Goal: Transaction & Acquisition: Book appointment/travel/reservation

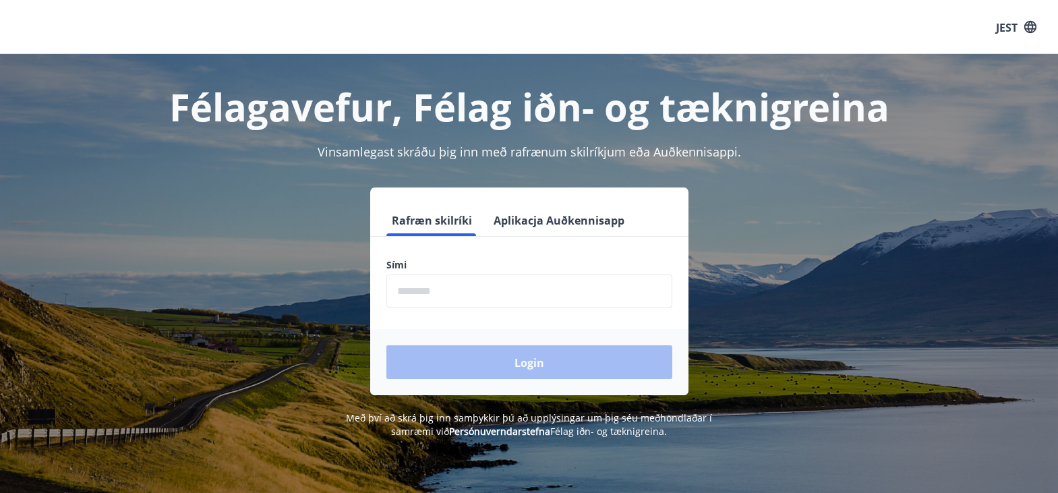
click at [446, 287] on input "phone" at bounding box center [529, 290] width 286 height 33
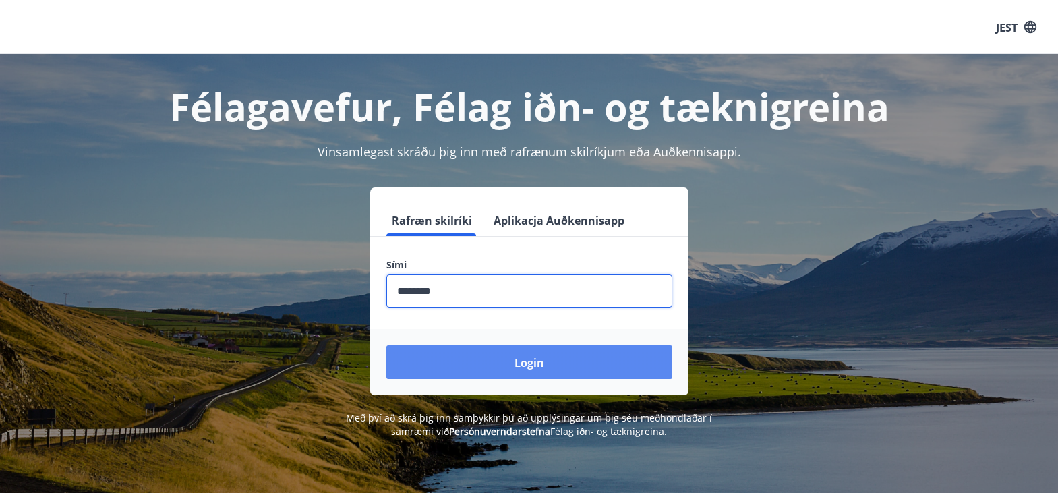
type input "********"
click at [512, 366] on button "Login" at bounding box center [529, 362] width 286 height 34
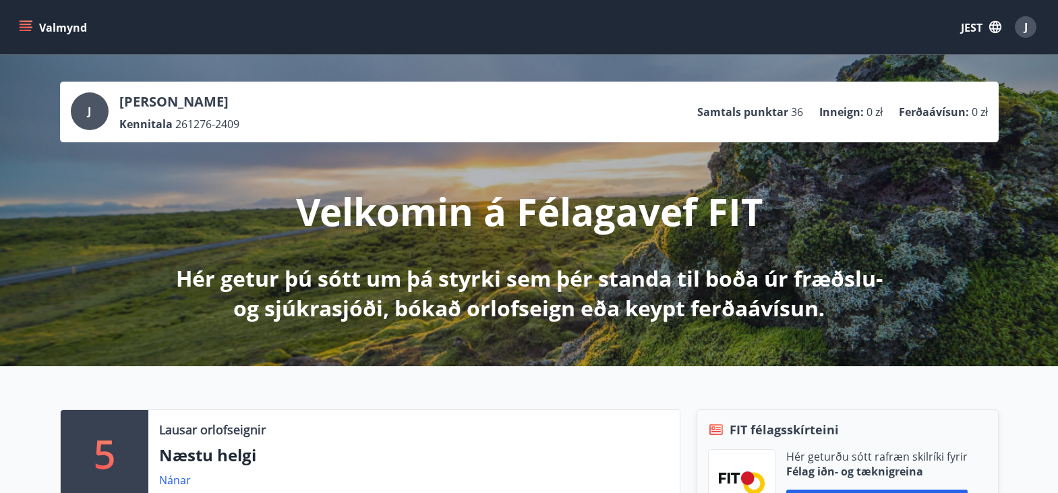
click at [991, 24] on icon "button" at bounding box center [995, 27] width 12 height 12
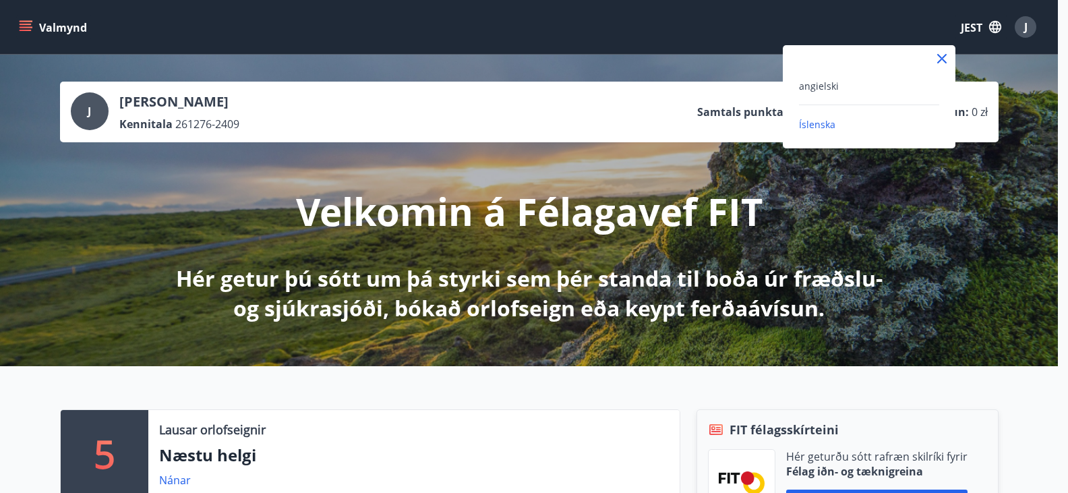
click at [872, 89] on div "angielski" at bounding box center [869, 86] width 140 height 16
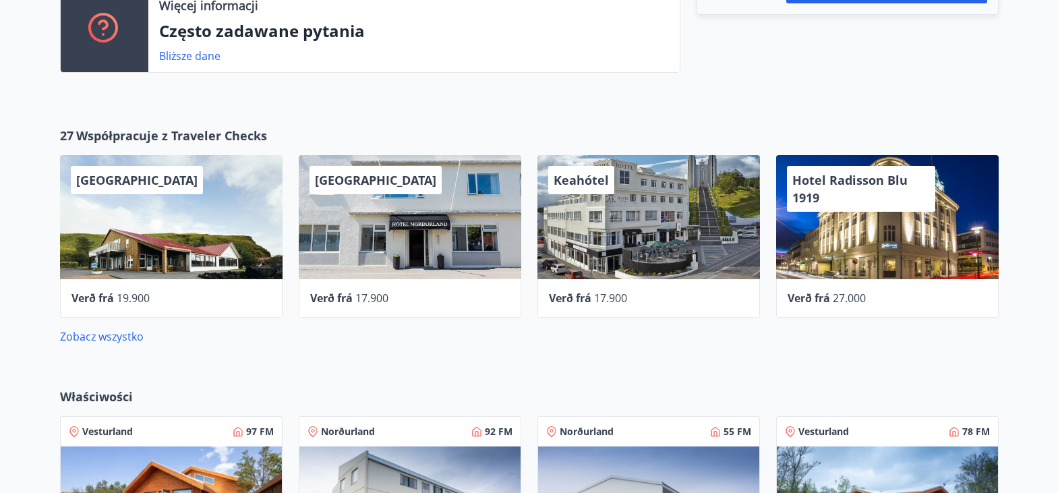
scroll to position [548, 0]
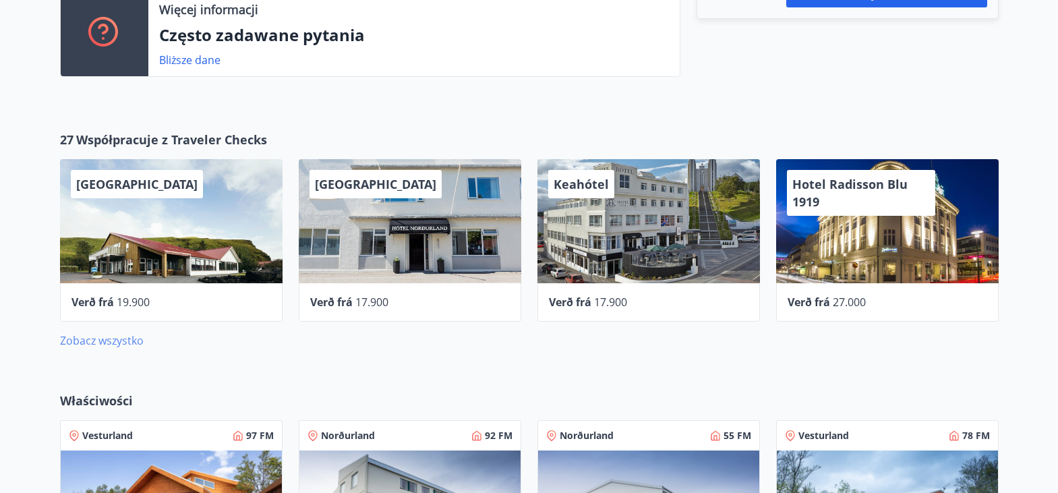
click at [90, 336] on font "Zobacz wszystko" at bounding box center [102, 340] width 84 height 15
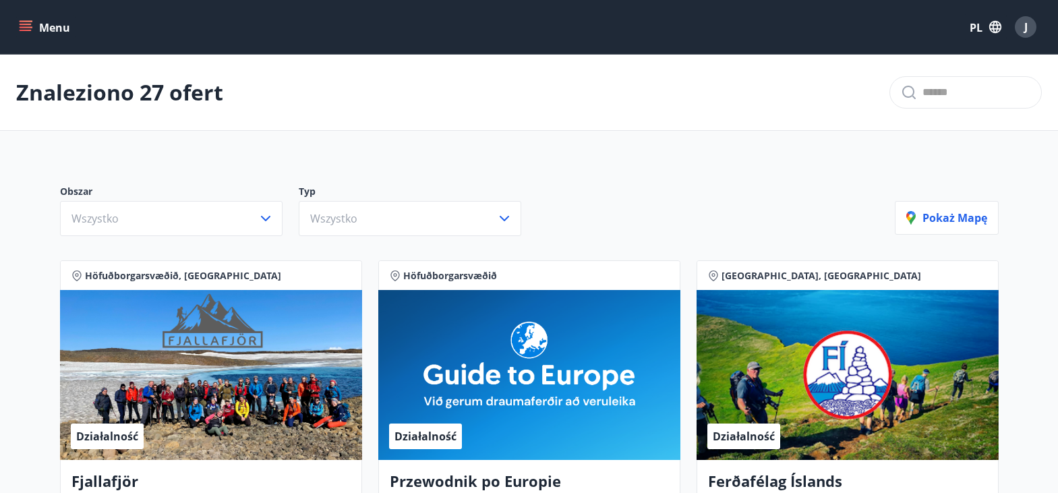
click at [25, 23] on icon "menu" at bounding box center [25, 26] width 13 height 13
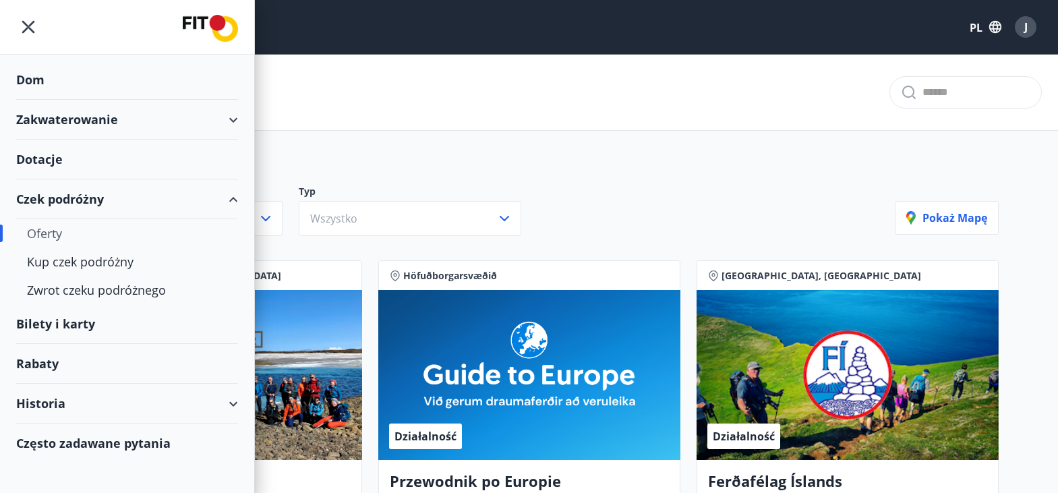
click at [233, 121] on div "Zakwaterowanie" at bounding box center [127, 120] width 222 height 40
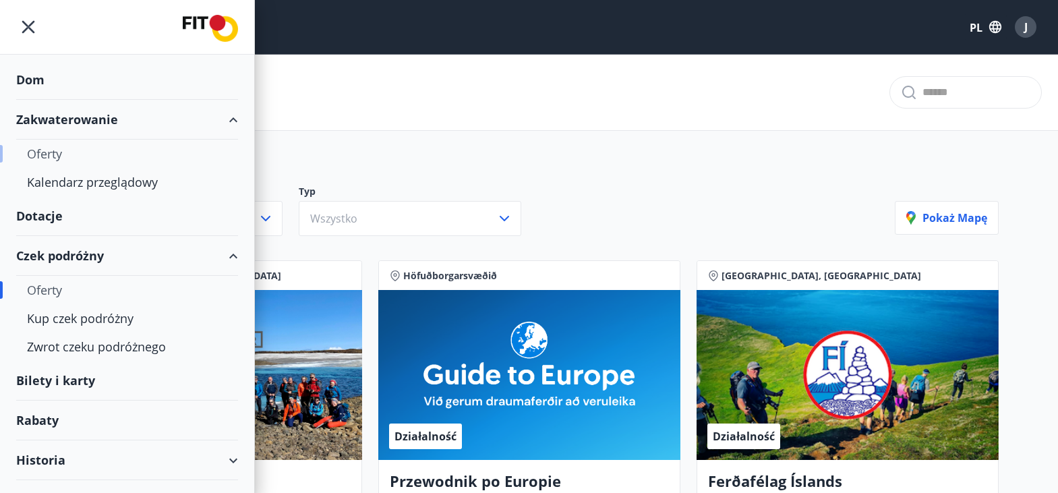
click at [51, 153] on font "Oferty" at bounding box center [44, 154] width 35 height 16
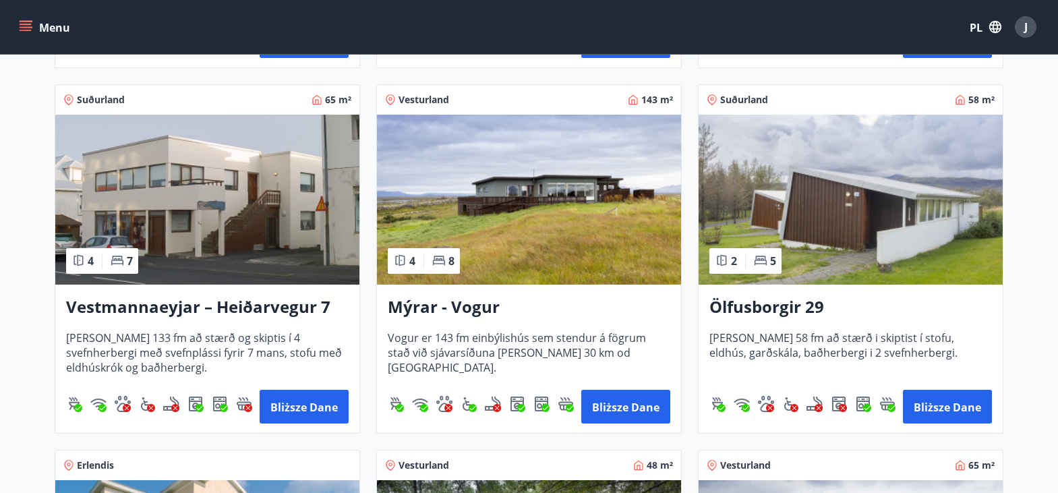
scroll to position [1295, 0]
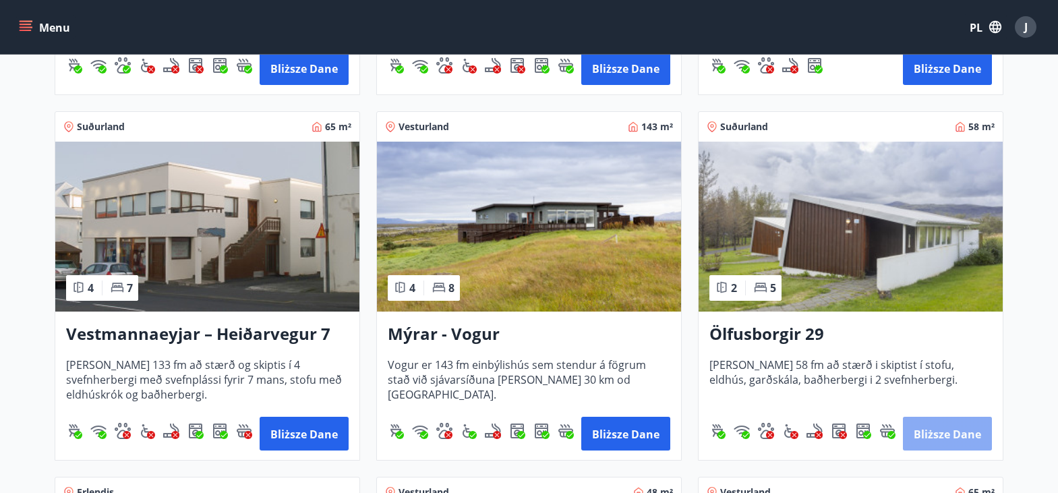
click at [954, 434] on font "Bliższe dane" at bounding box center [947, 434] width 67 height 15
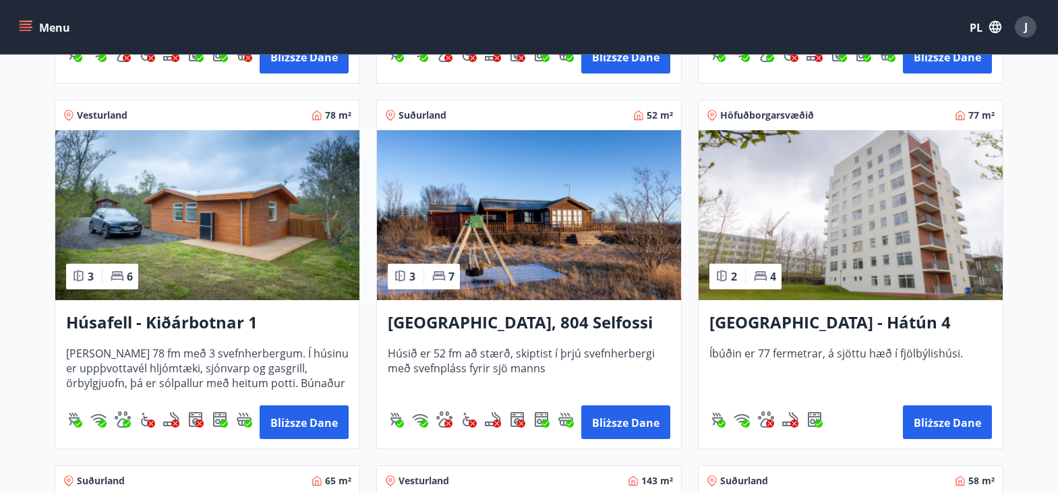
scroll to position [944, 0]
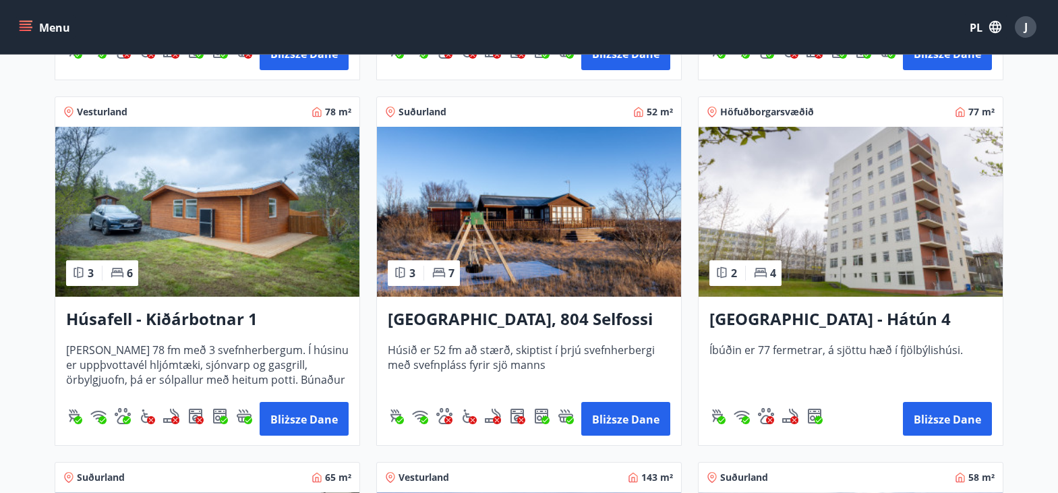
click at [498, 233] on img at bounding box center [529, 212] width 304 height 170
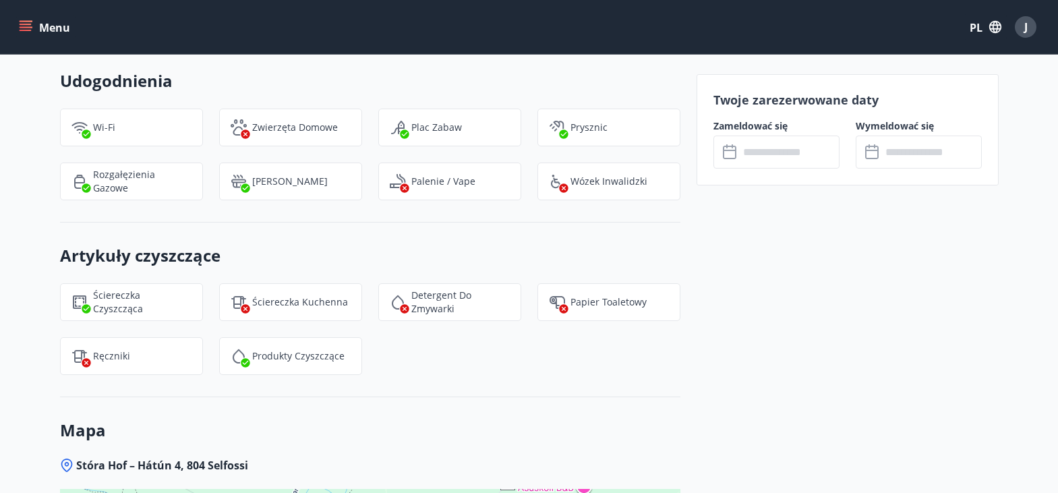
scroll to position [1322, 0]
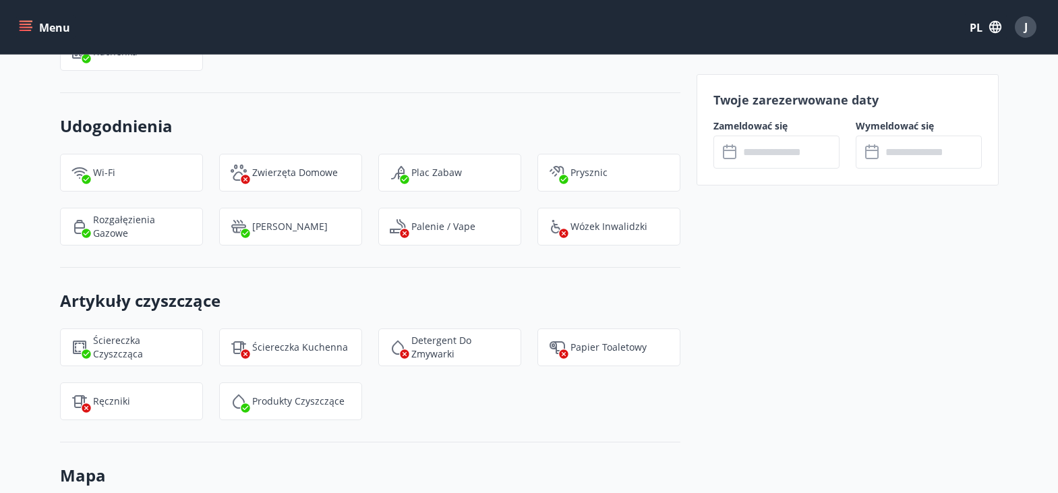
click at [726, 156] on icon at bounding box center [731, 152] width 16 height 16
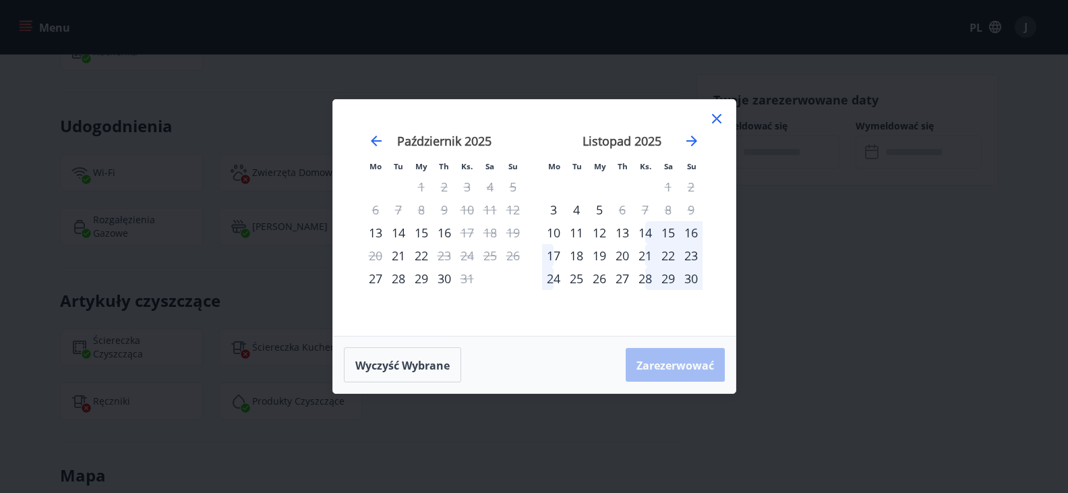
click at [649, 230] on div "14" at bounding box center [645, 232] width 23 height 23
click at [669, 229] on font "15" at bounding box center [668, 233] width 13 height 16
click at [643, 232] on font "14" at bounding box center [645, 233] width 13 height 16
click at [643, 206] on div "7" at bounding box center [645, 209] width 23 height 23
click at [428, 365] on font "Wyczyść wybrane" at bounding box center [402, 365] width 94 height 15
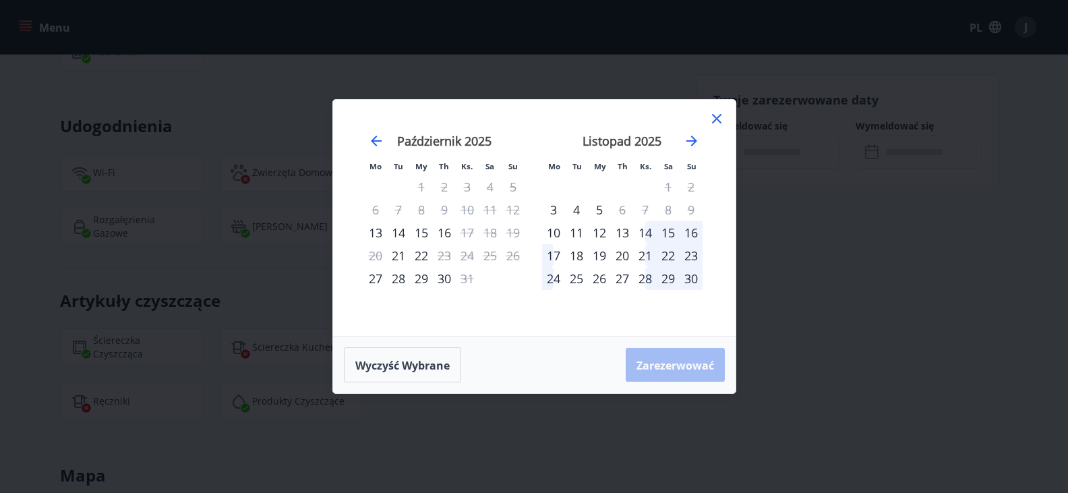
click at [647, 232] on div "14" at bounding box center [645, 232] width 23 height 23
click at [551, 254] on div "17" at bounding box center [553, 255] width 23 height 23
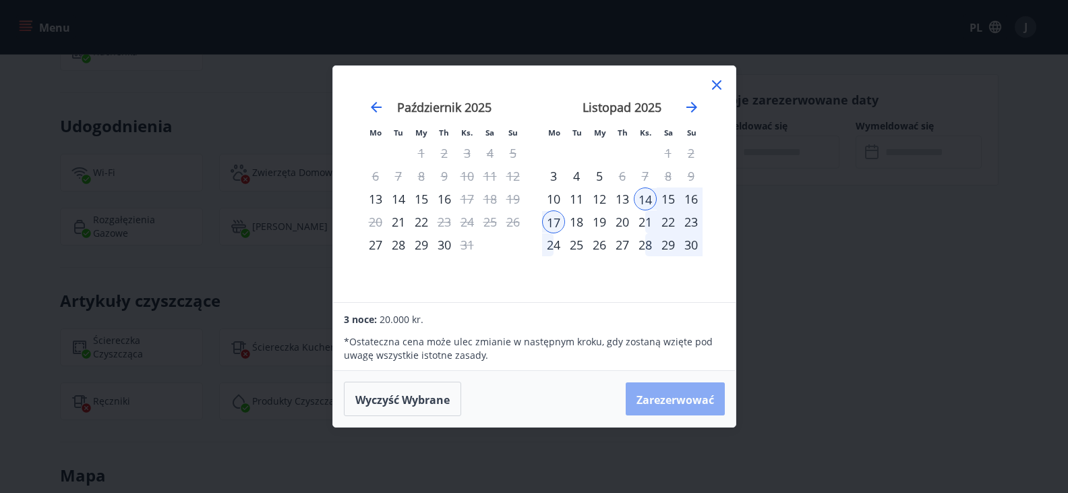
click at [689, 396] on font "Zarezerwować" at bounding box center [676, 399] width 78 height 15
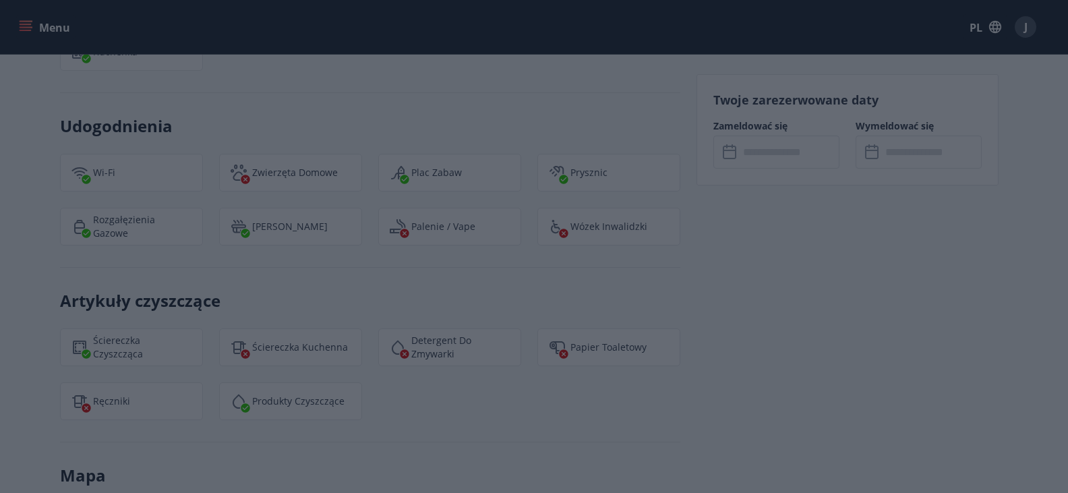
type input "******"
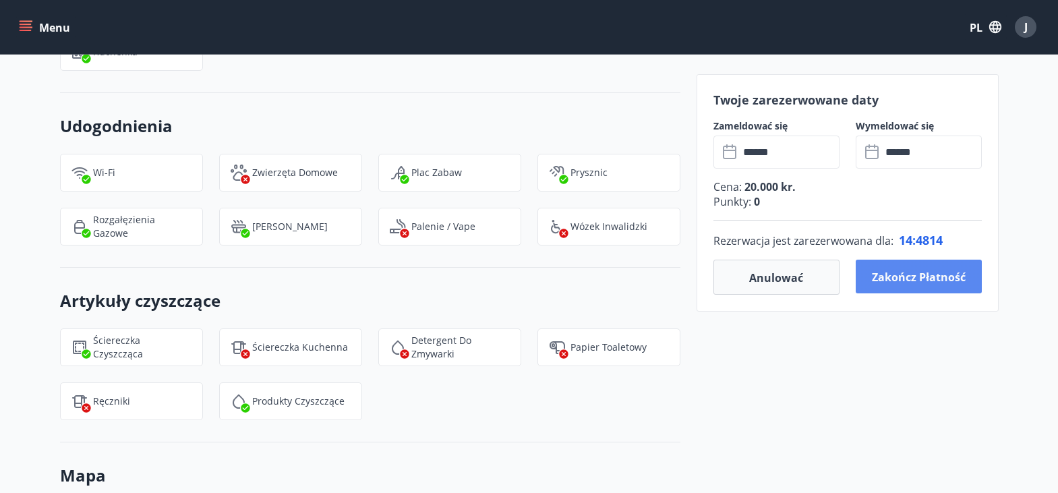
click at [910, 283] on font "Zakończ płatność" at bounding box center [919, 277] width 94 height 15
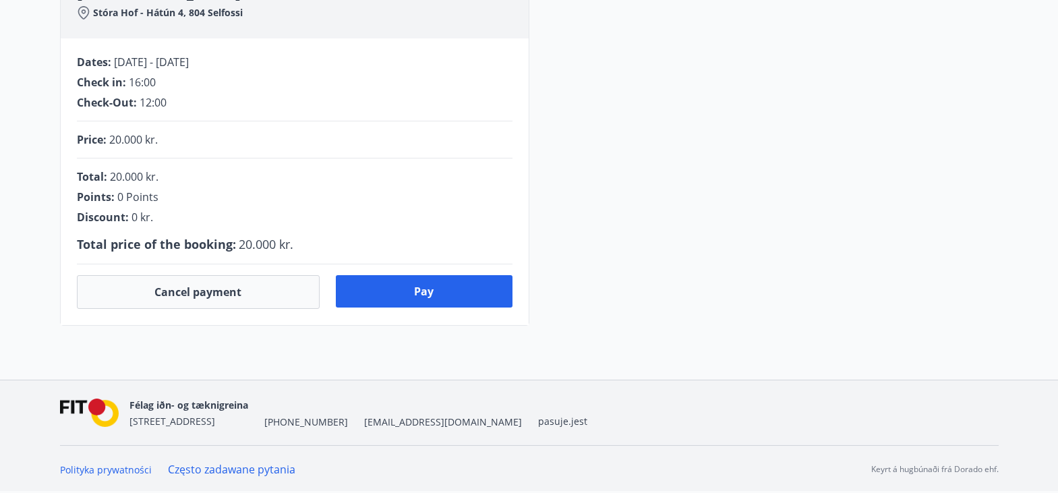
scroll to position [384, 0]
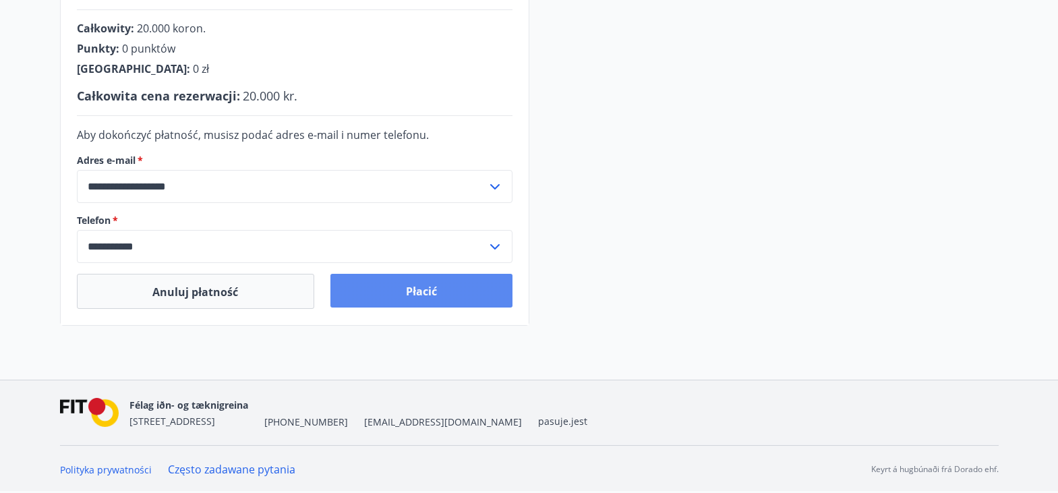
click at [438, 288] on button "Płacić" at bounding box center [421, 291] width 182 height 34
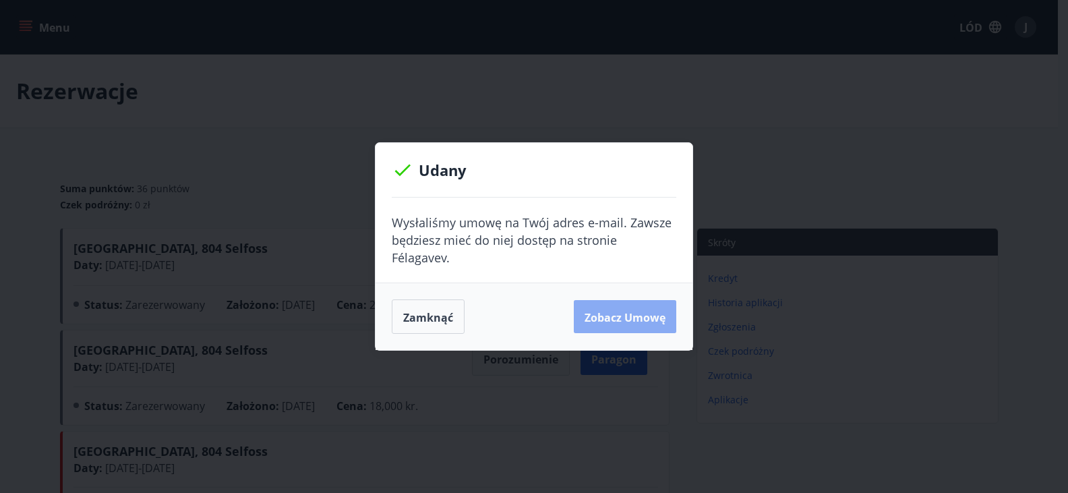
click at [635, 310] on font "Zobacz umowę" at bounding box center [625, 317] width 81 height 15
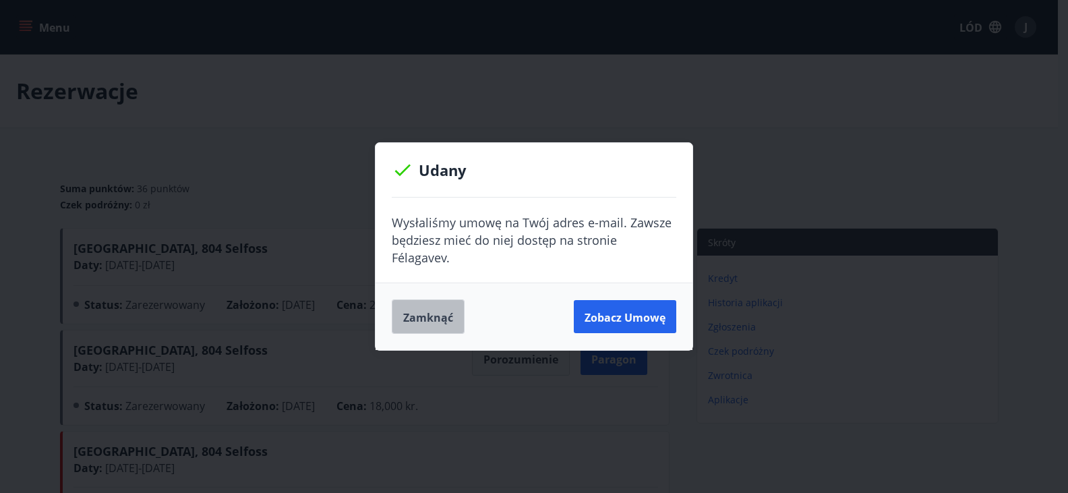
click at [430, 312] on font "Zamknąć" at bounding box center [428, 317] width 50 height 15
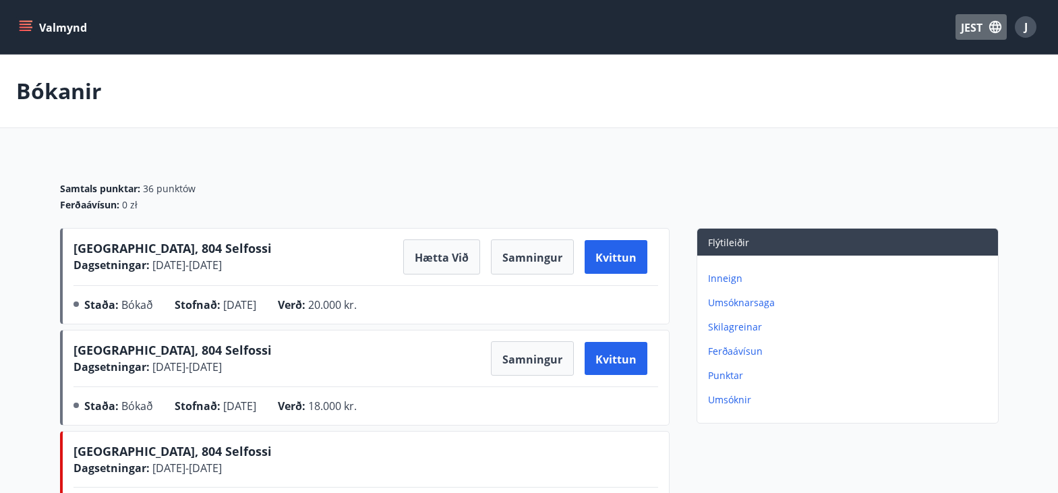
click at [997, 26] on icon "button" at bounding box center [995, 27] width 15 height 15
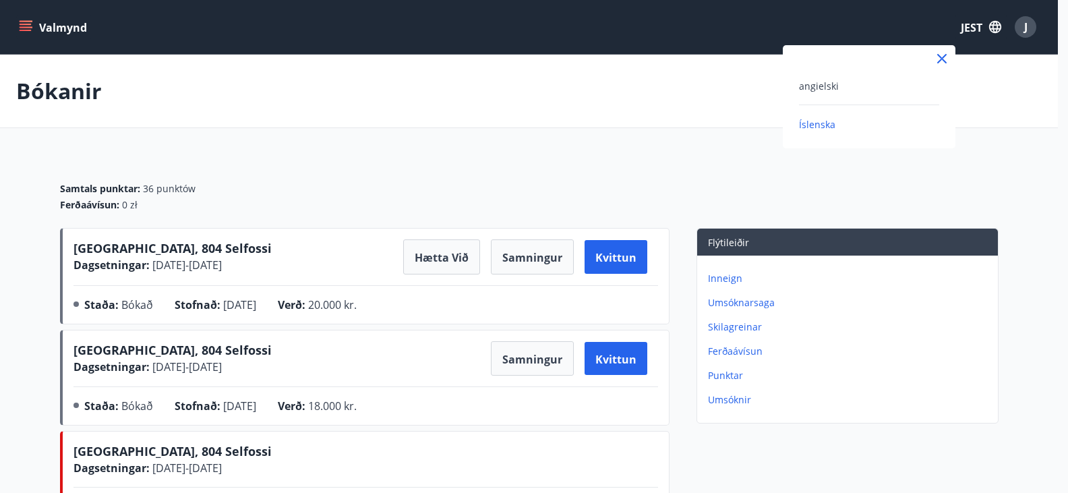
click at [874, 86] on div "angielski" at bounding box center [869, 86] width 140 height 16
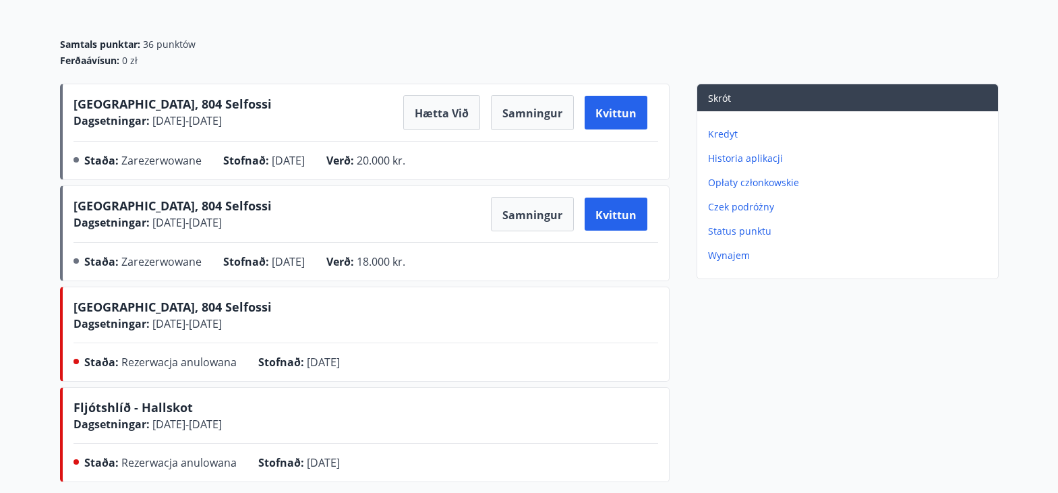
scroll to position [117, 0]
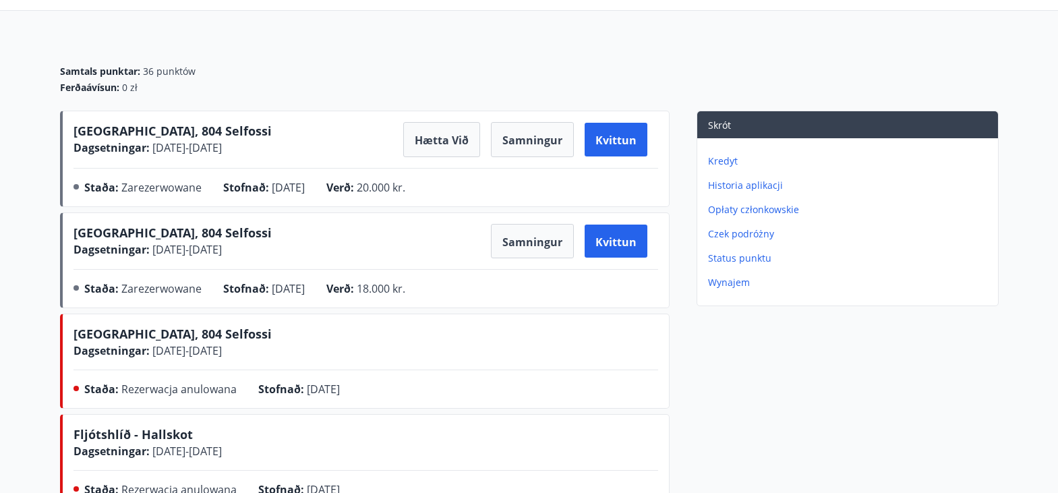
click at [747, 258] on font "Status punktu" at bounding box center [739, 258] width 63 height 13
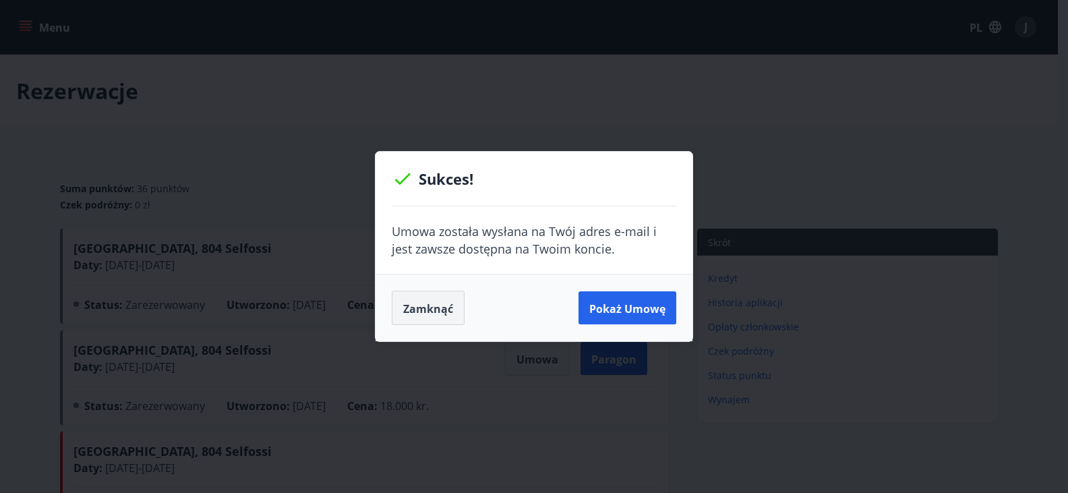
click at [419, 314] on font "Zamknąć" at bounding box center [428, 308] width 50 height 15
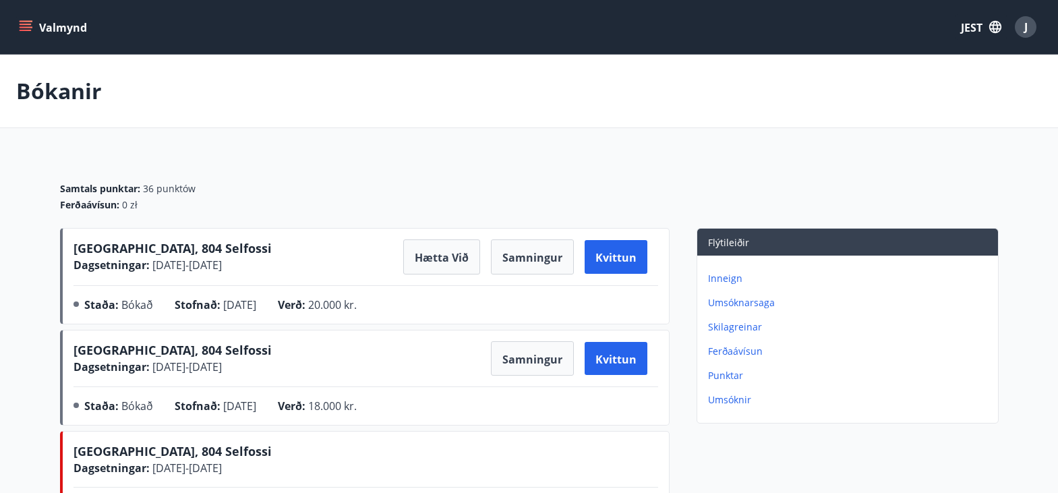
click at [27, 27] on icon "menu" at bounding box center [27, 26] width 15 height 1
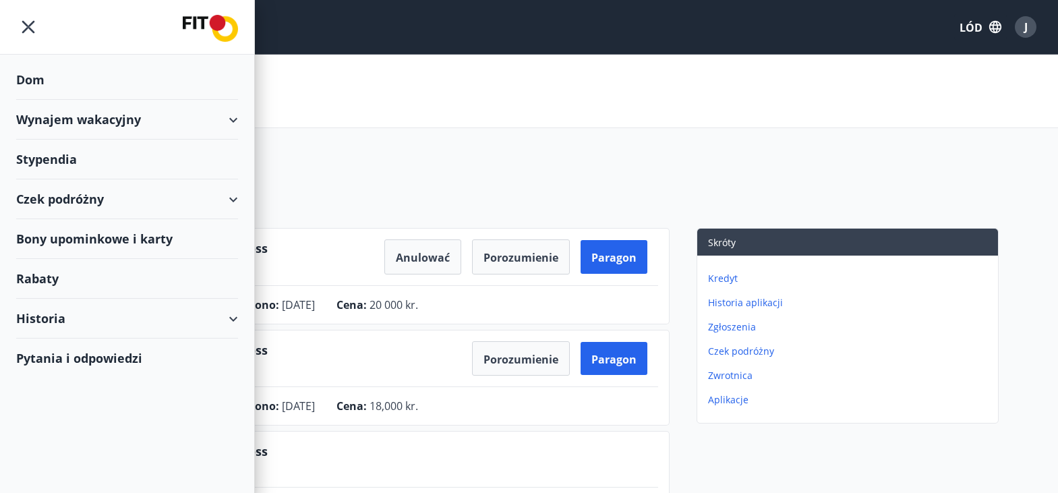
click at [69, 235] on font "Bony upominkowe i karty" at bounding box center [94, 239] width 156 height 16
click at [47, 321] on font "Historia" at bounding box center [40, 318] width 49 height 16
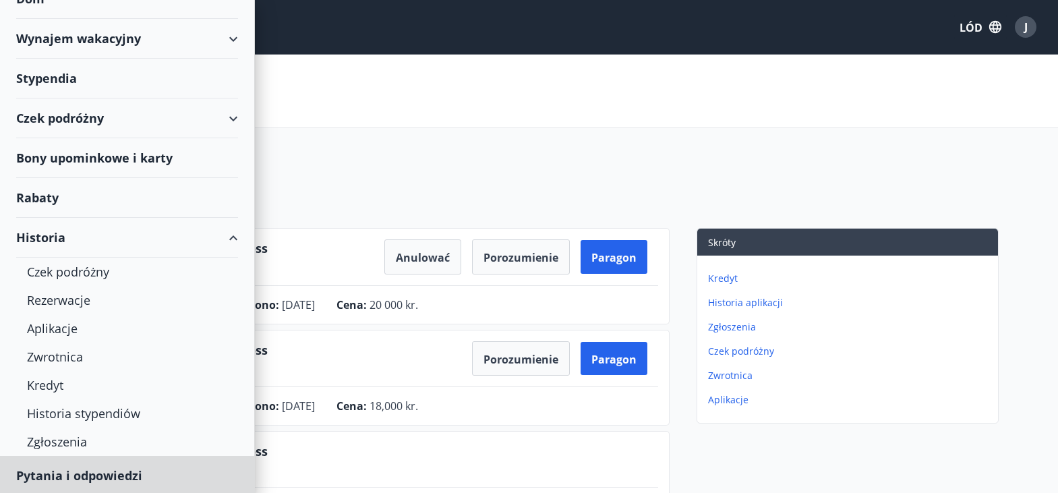
scroll to position [83, 0]
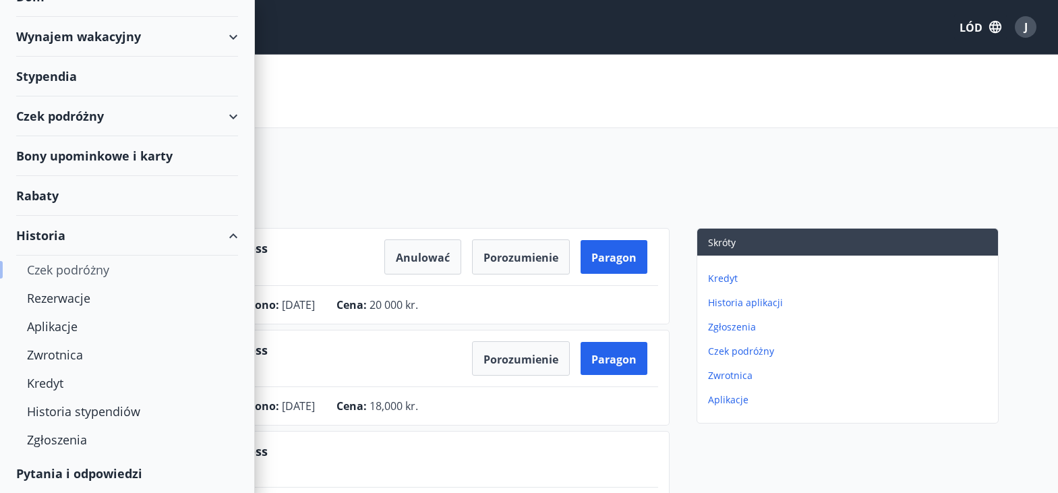
click at [74, 267] on font "Czek podróżny" at bounding box center [68, 270] width 82 height 16
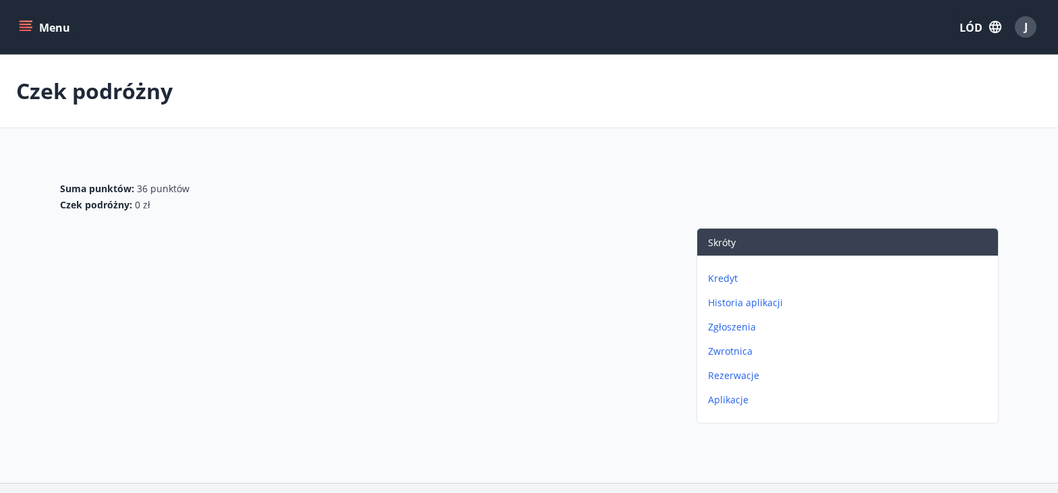
click at [746, 375] on font "Rezerwacje" at bounding box center [733, 375] width 51 height 13
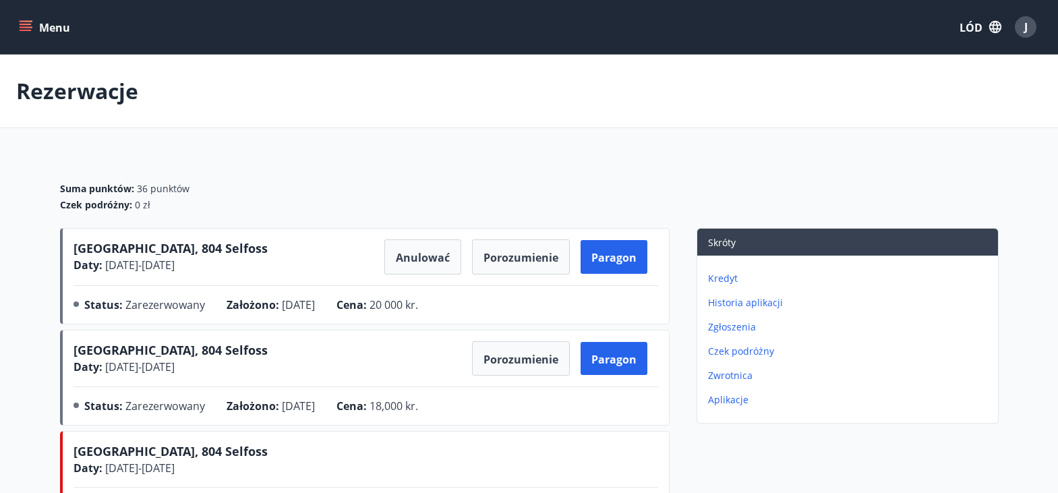
click at [27, 31] on icon "menu" at bounding box center [26, 30] width 12 height 1
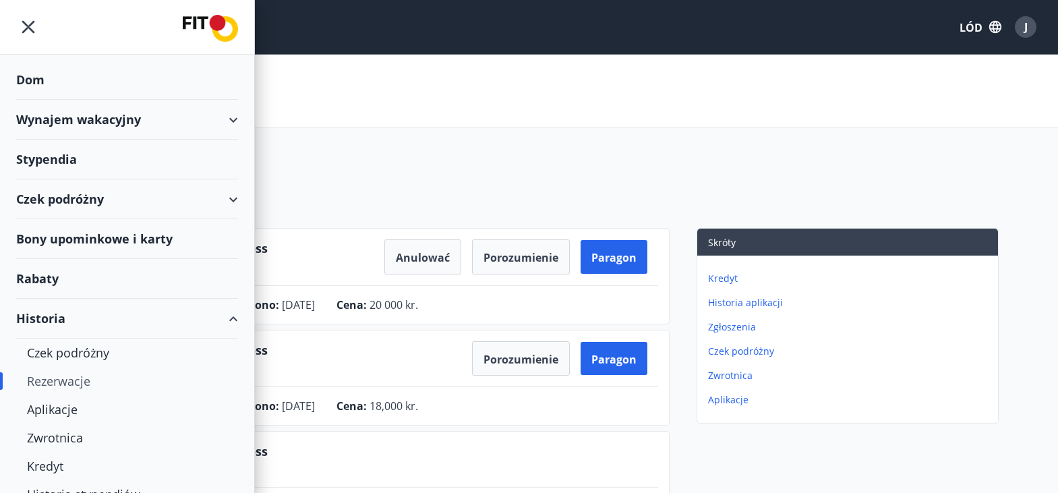
click at [47, 119] on font "Wynajem wakacyjny" at bounding box center [78, 119] width 125 height 16
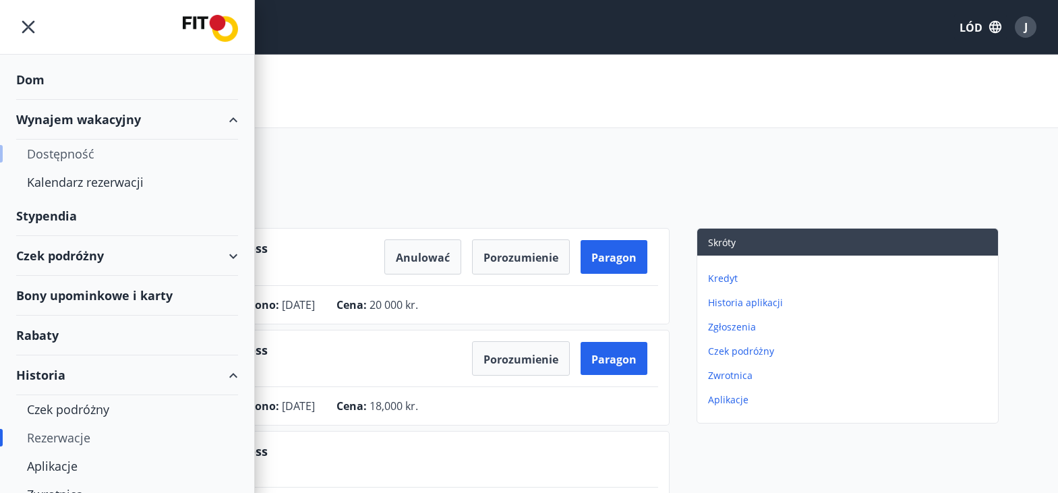
click at [79, 152] on font "Dostępność" at bounding box center [60, 154] width 67 height 16
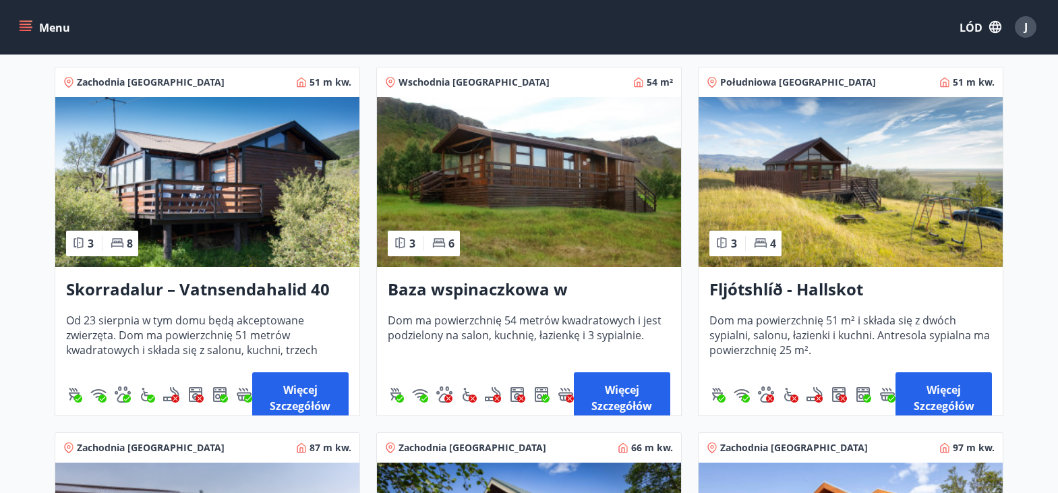
scroll to position [270, 0]
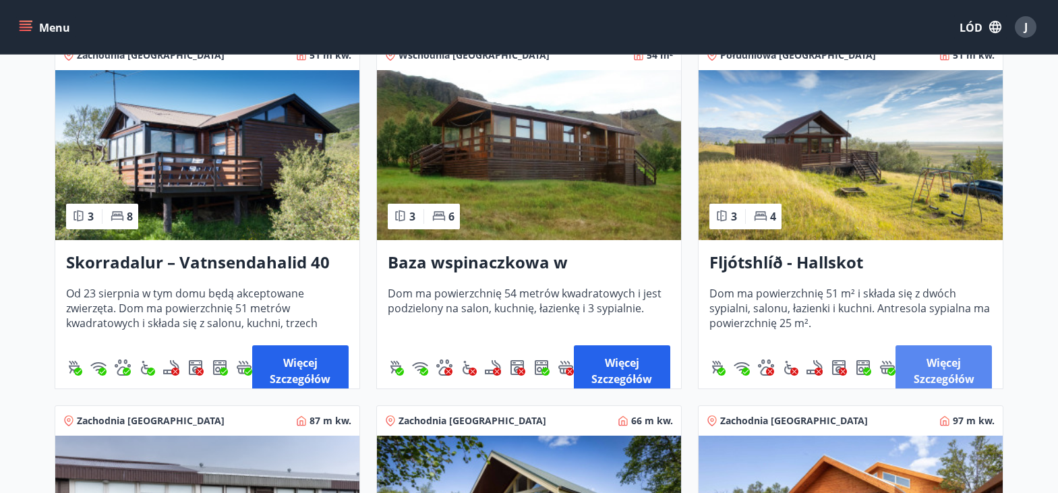
click at [947, 376] on font "Więcej szczegółów" at bounding box center [944, 370] width 61 height 31
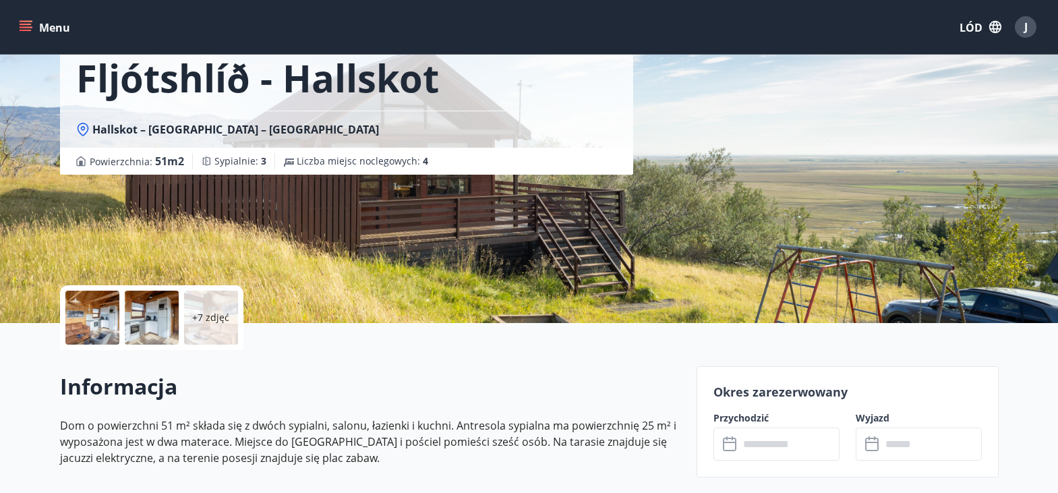
scroll to position [135, 0]
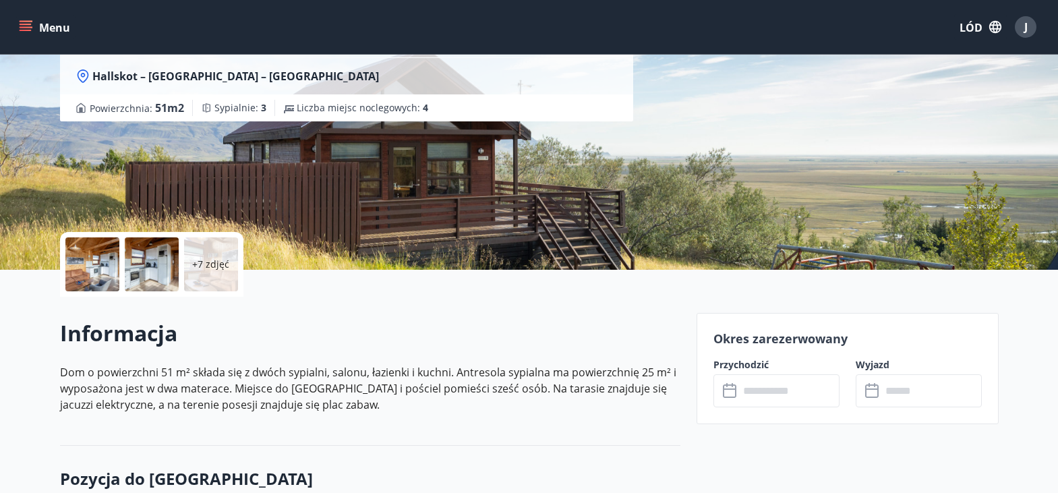
click at [206, 260] on font "+7 zdjęć" at bounding box center [210, 264] width 37 height 13
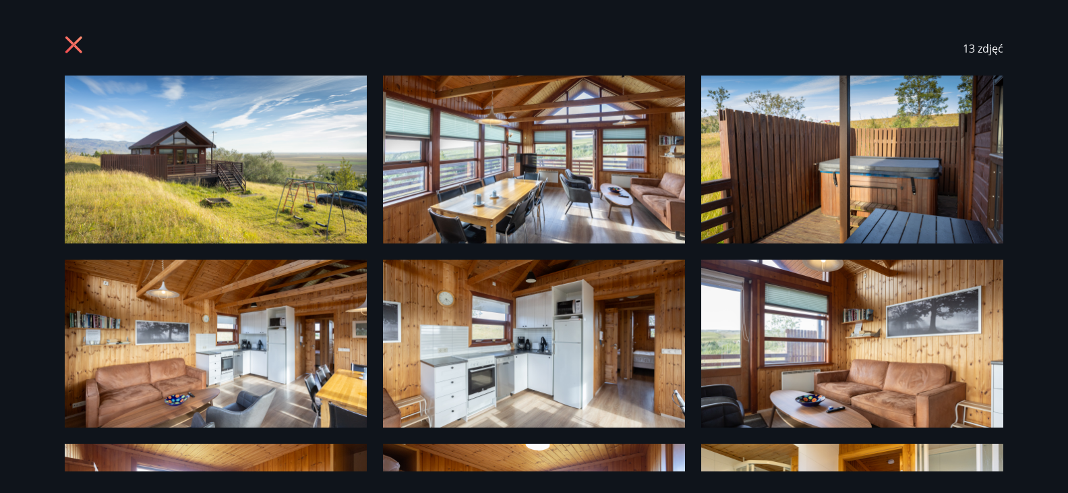
click at [171, 133] on img at bounding box center [216, 160] width 302 height 168
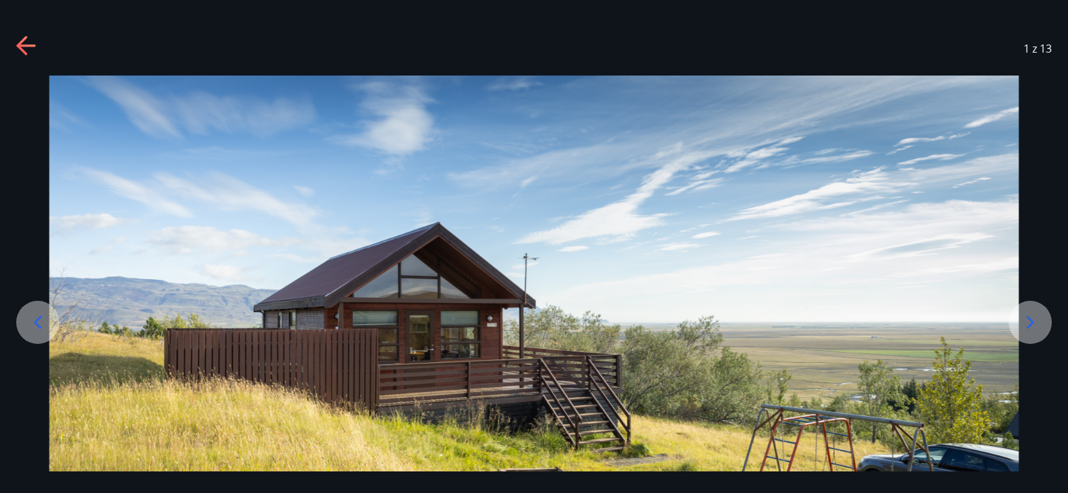
click at [1032, 320] on icon at bounding box center [1030, 322] width 7 height 13
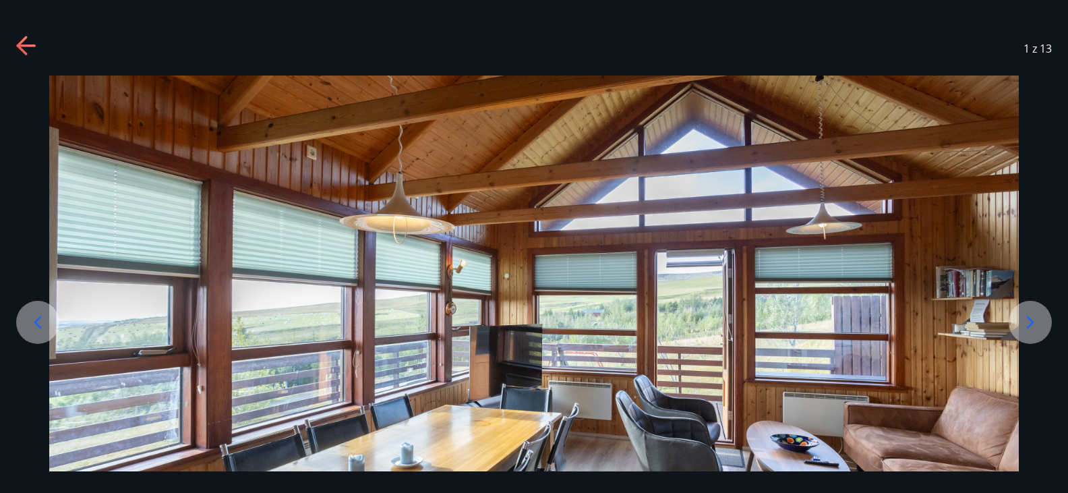
click at [1032, 321] on icon at bounding box center [1030, 322] width 7 height 13
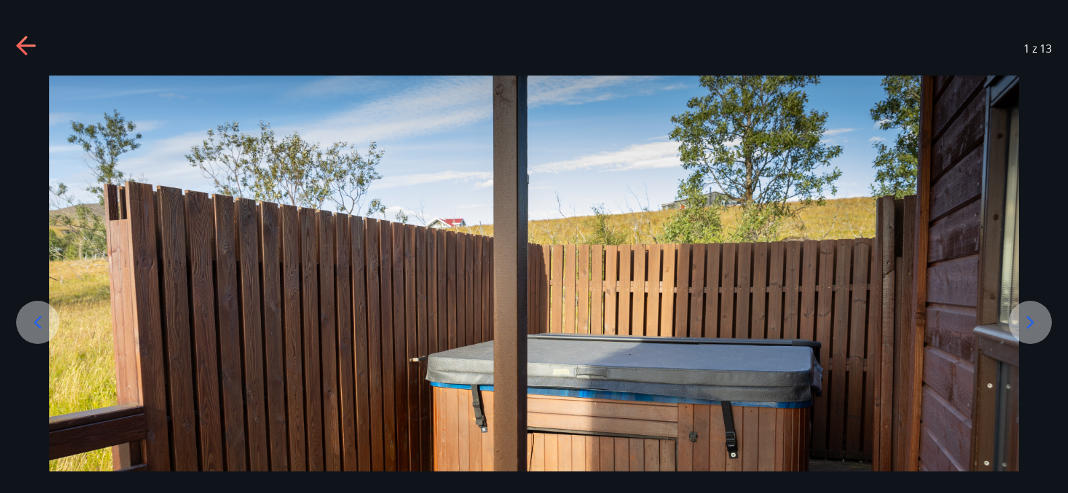
click at [1032, 321] on icon at bounding box center [1030, 322] width 7 height 13
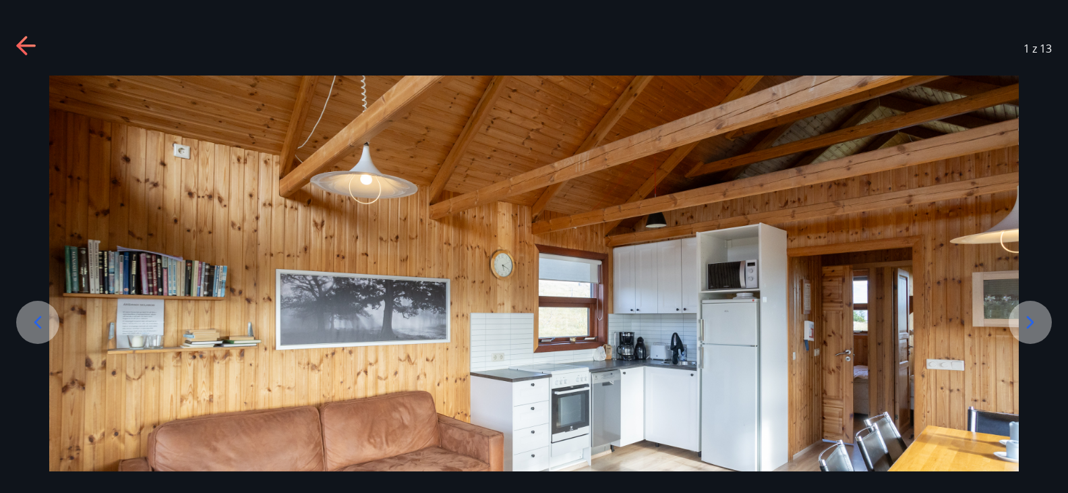
click at [1032, 321] on icon at bounding box center [1030, 322] width 7 height 13
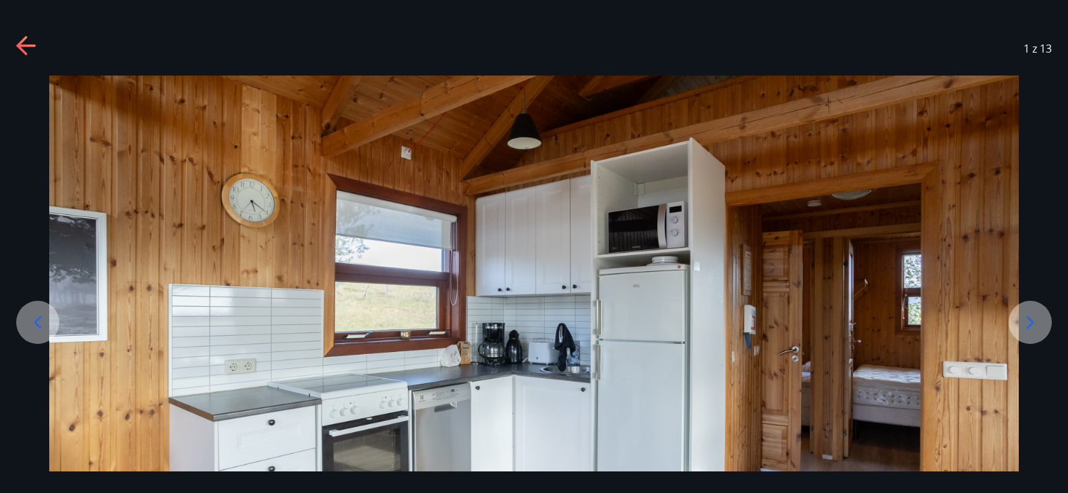
click at [1032, 321] on icon at bounding box center [1030, 322] width 7 height 13
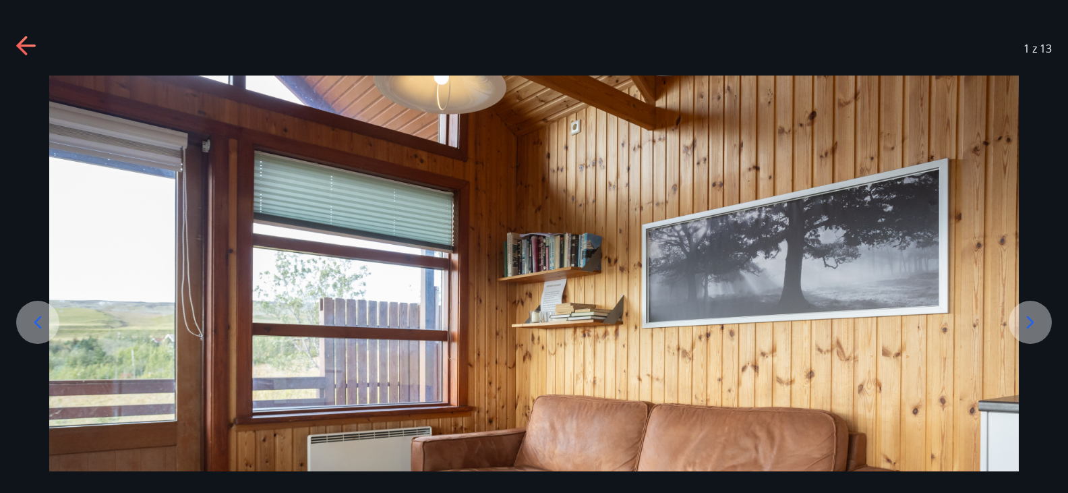
click at [1032, 321] on icon at bounding box center [1030, 322] width 7 height 13
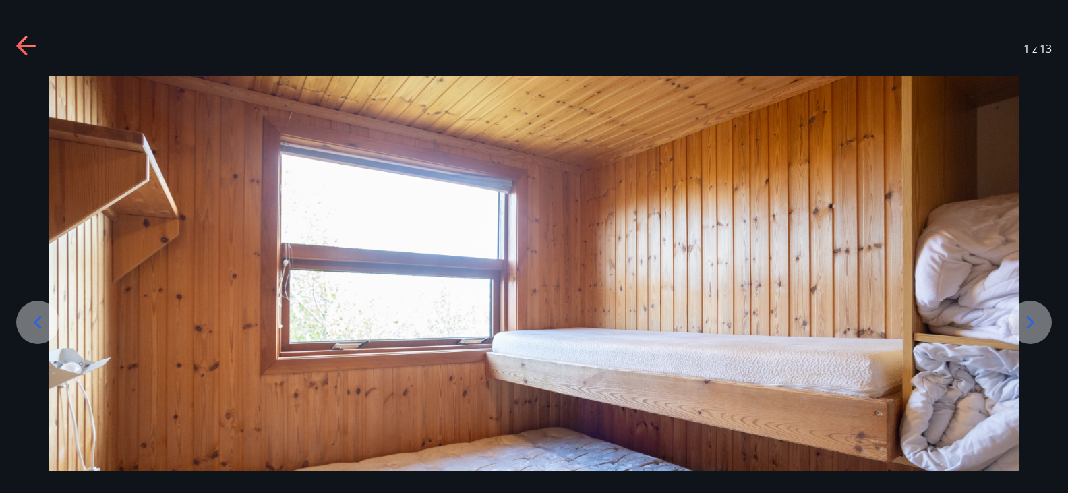
click at [1032, 321] on icon at bounding box center [1030, 322] width 7 height 13
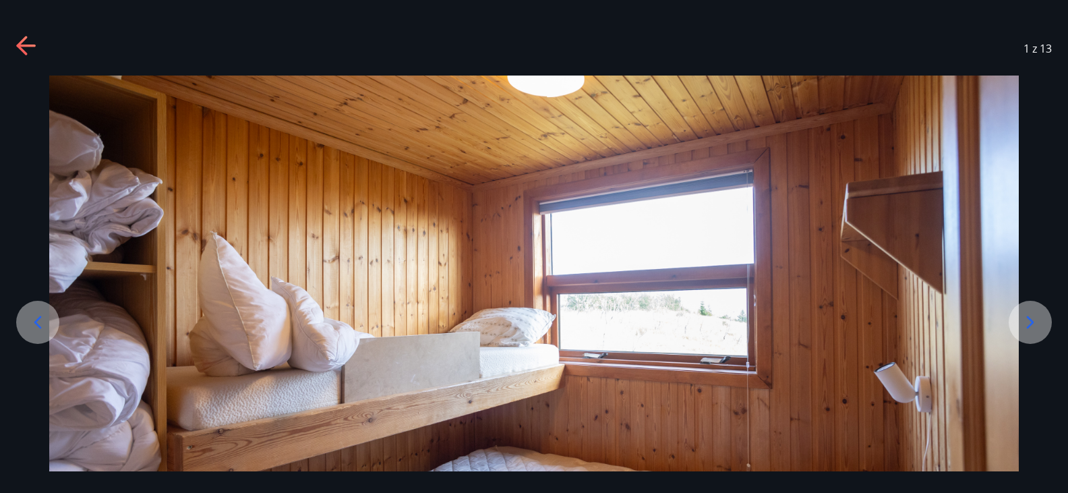
click at [1032, 321] on icon at bounding box center [1030, 322] width 7 height 13
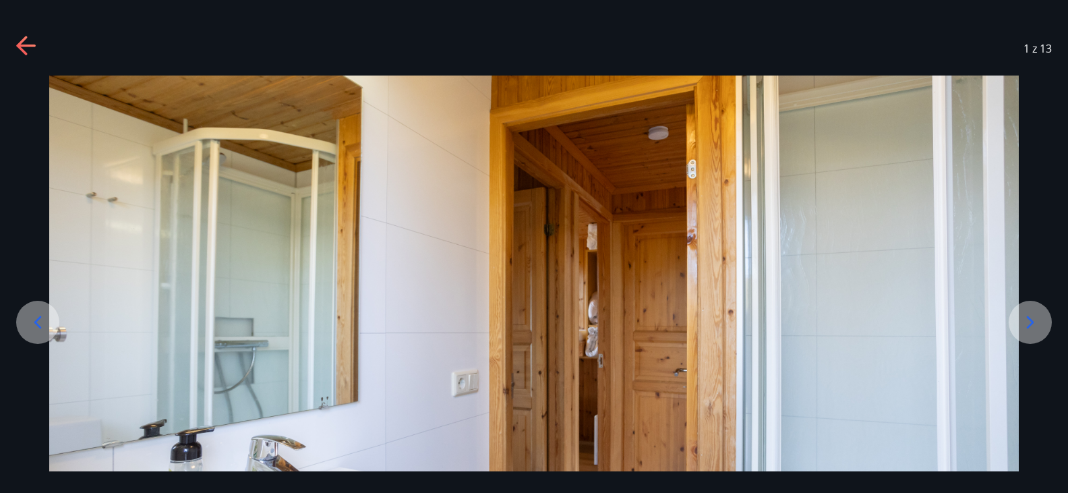
click at [1032, 322] on icon at bounding box center [1030, 322] width 7 height 13
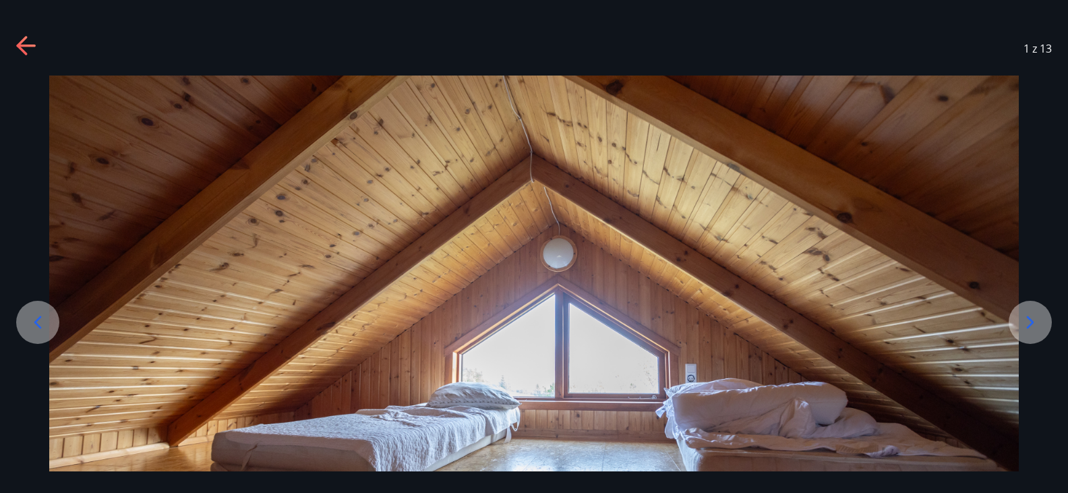
click at [1032, 322] on icon at bounding box center [1030, 322] width 7 height 13
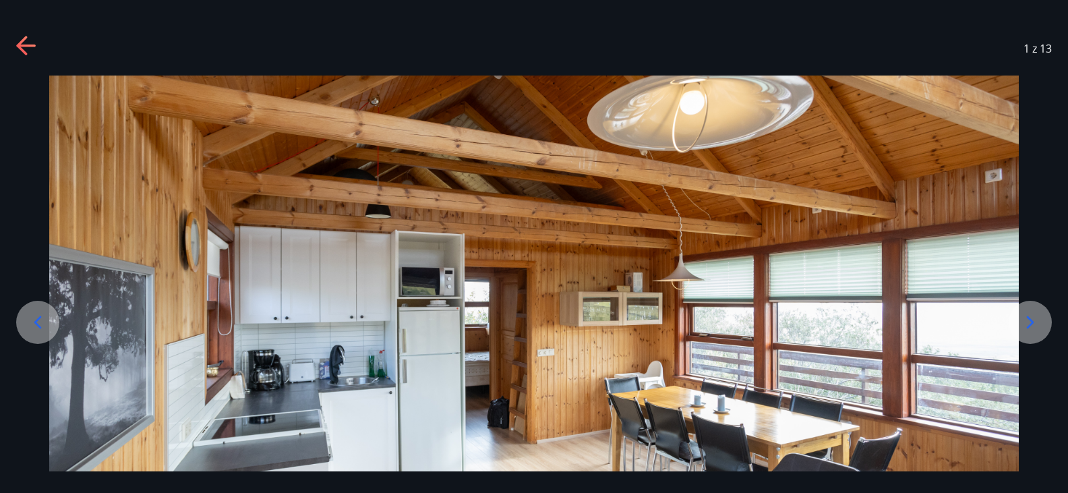
click at [1032, 322] on icon at bounding box center [1030, 322] width 7 height 13
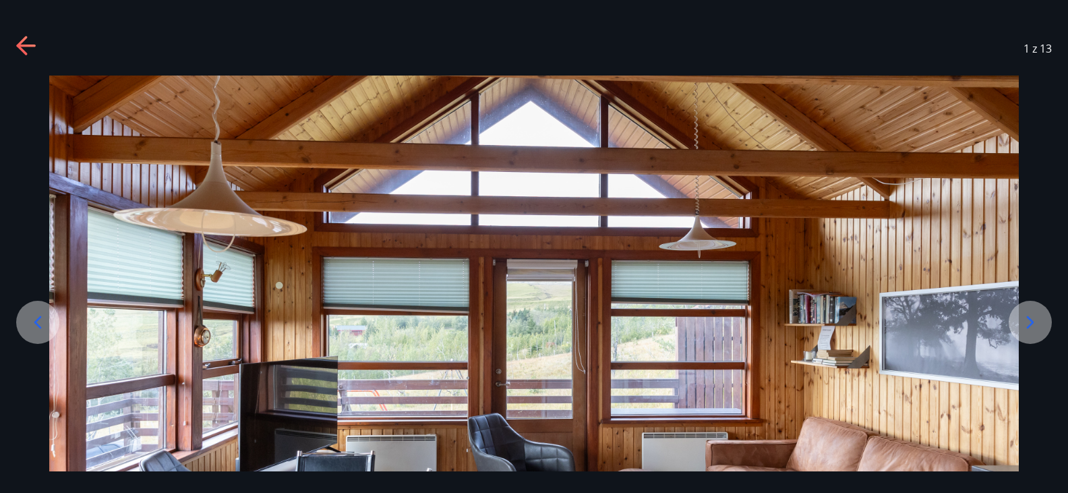
click at [1032, 322] on icon at bounding box center [1030, 322] width 7 height 13
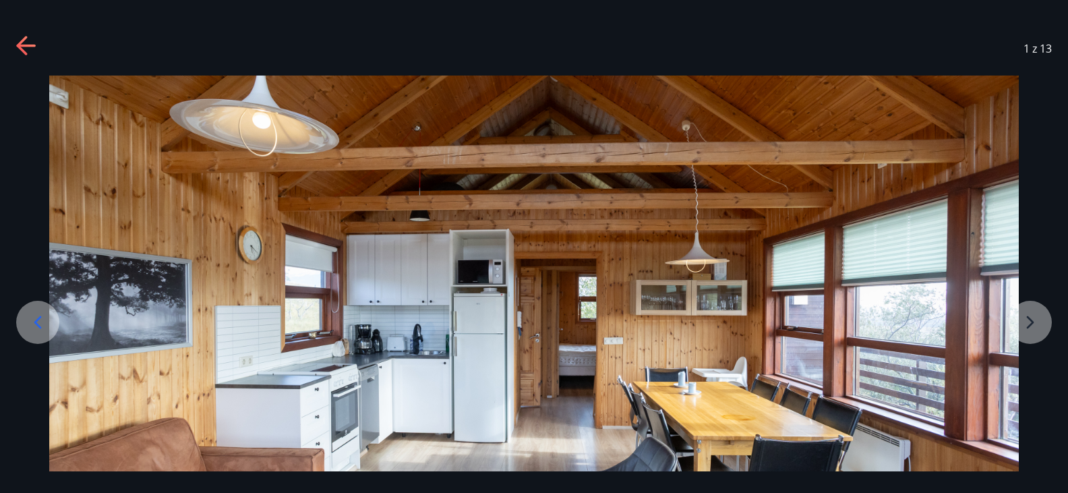
click at [1032, 322] on div at bounding box center [534, 345] width 1068 height 539
click at [1030, 322] on div at bounding box center [534, 345] width 1068 height 539
click at [23, 38] on icon at bounding box center [27, 47] width 22 height 22
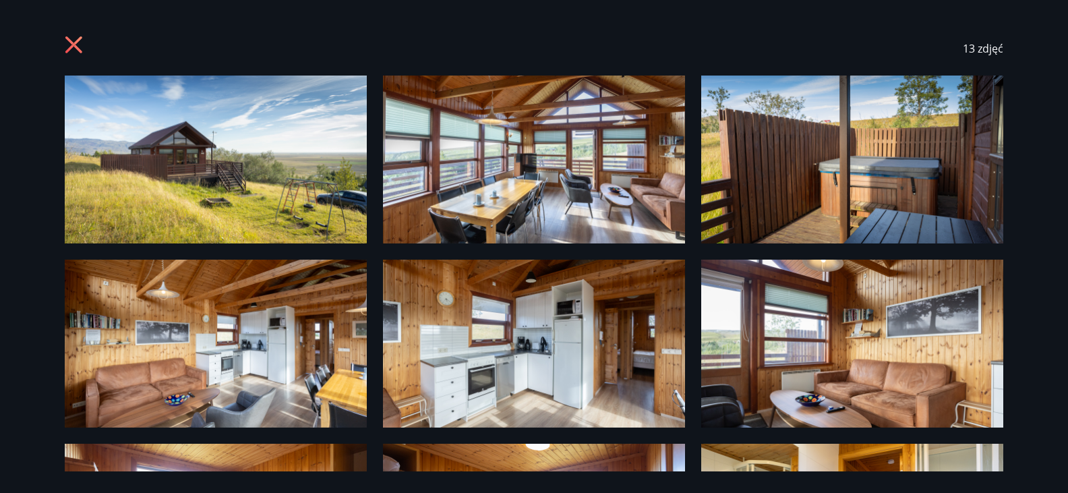
click at [73, 44] on icon at bounding box center [73, 44] width 17 height 17
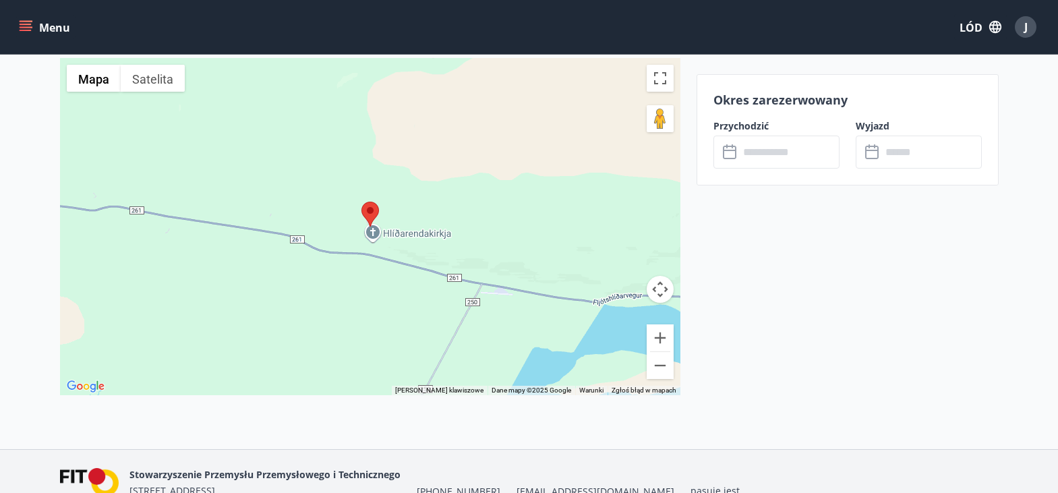
scroll to position [1726, 0]
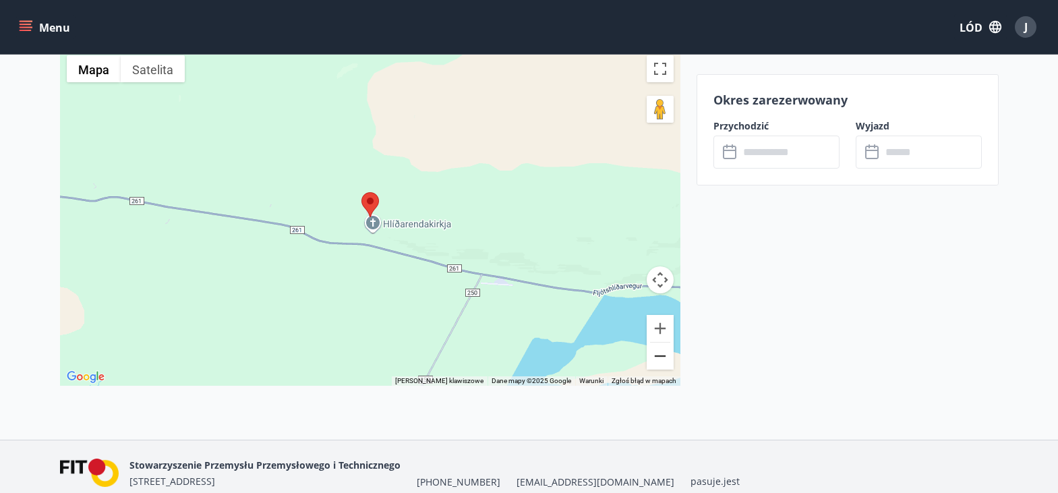
click at [664, 356] on button "Zapraszamy." at bounding box center [660, 356] width 27 height 27
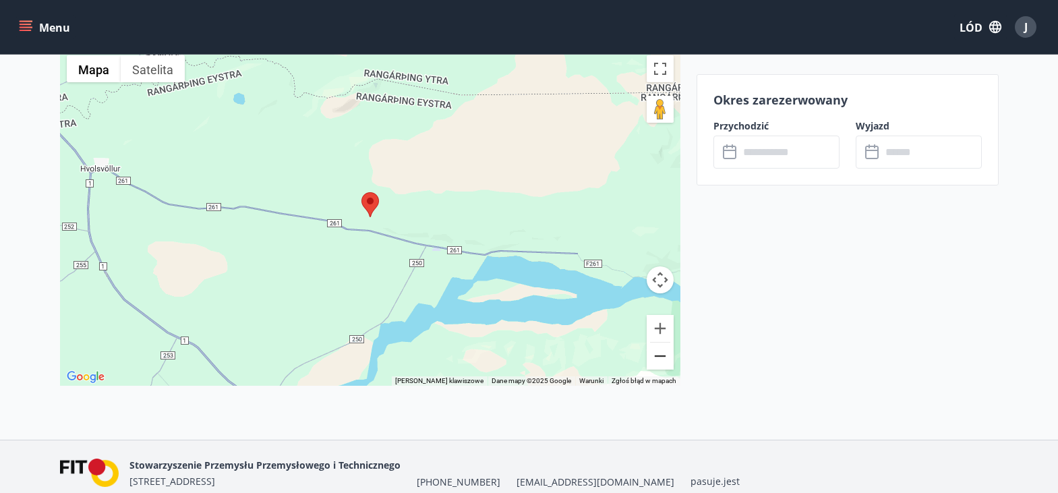
click at [664, 356] on button "Zapraszamy." at bounding box center [660, 356] width 27 height 27
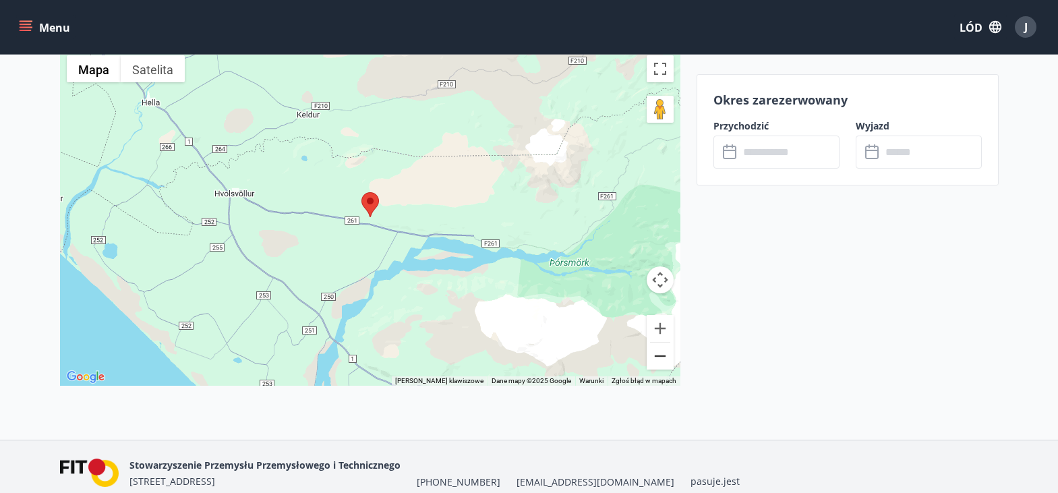
click at [664, 357] on button "Zapraszamy." at bounding box center [660, 356] width 27 height 27
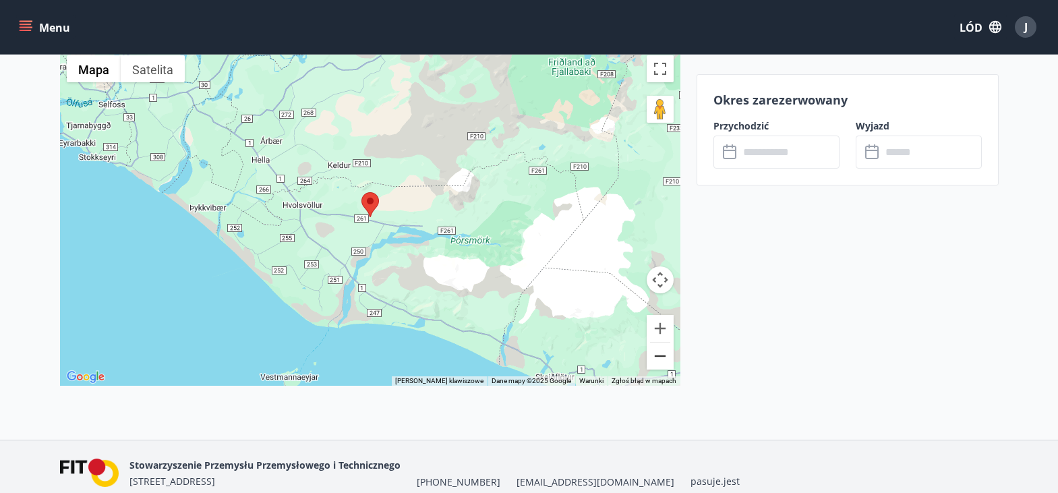
click at [654, 355] on button "Zapraszamy." at bounding box center [660, 356] width 27 height 27
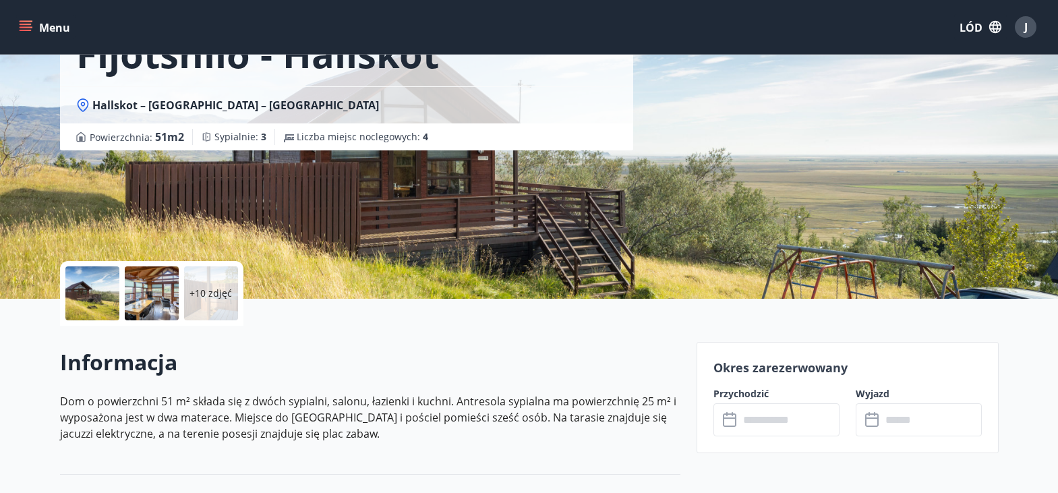
scroll to position [0, 0]
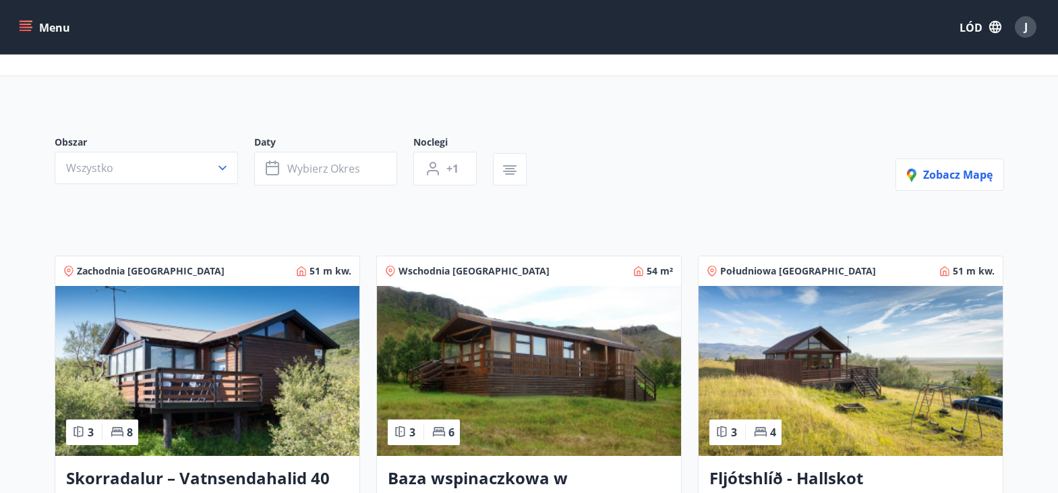
scroll to position [81, 0]
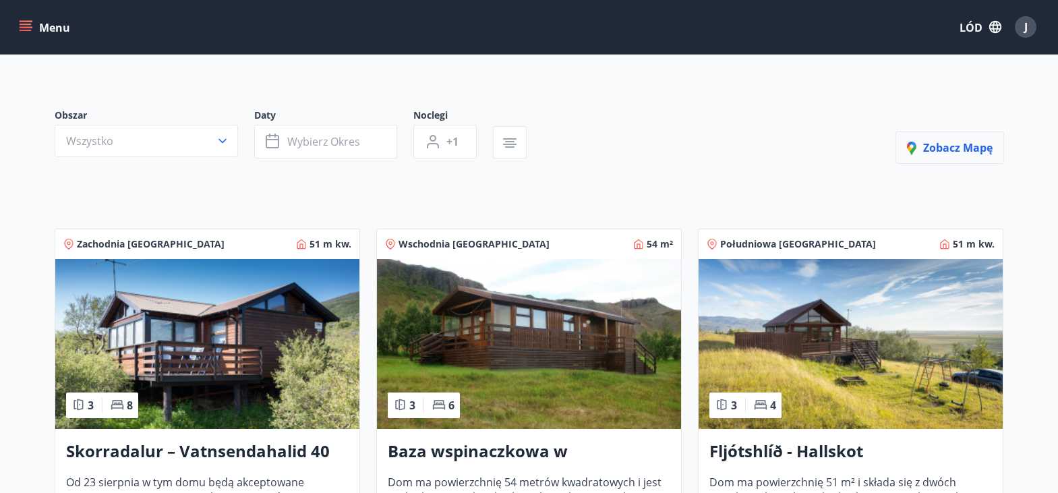
click at [977, 146] on font "Zobacz mapę" at bounding box center [957, 147] width 69 height 15
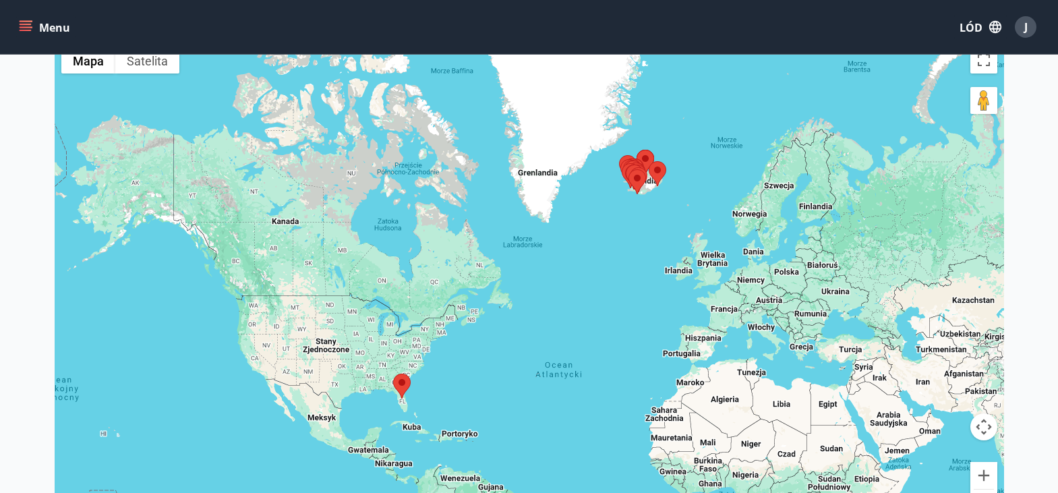
scroll to position [189, 0]
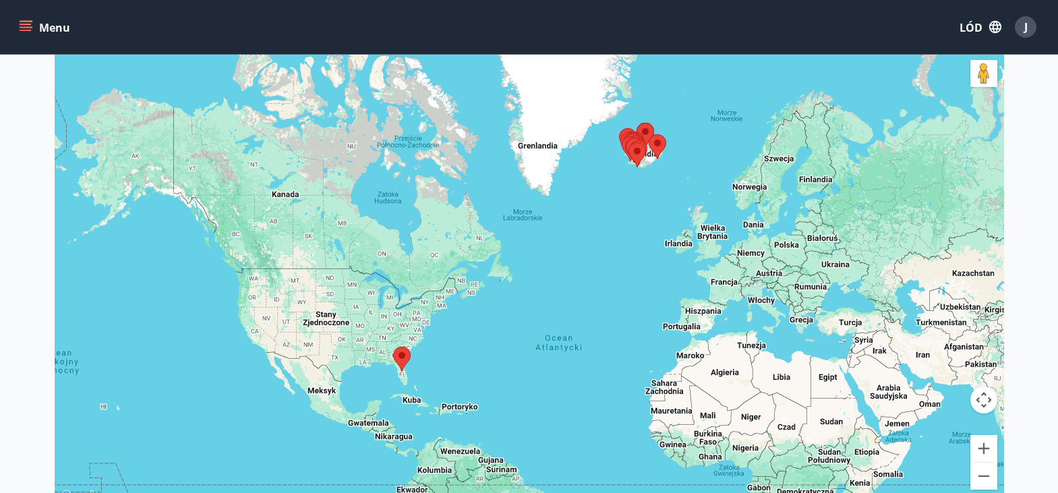
click at [393, 347] on area at bounding box center [393, 347] width 0 height 0
click at [981, 443] on button "Powiększać" at bounding box center [983, 448] width 27 height 27
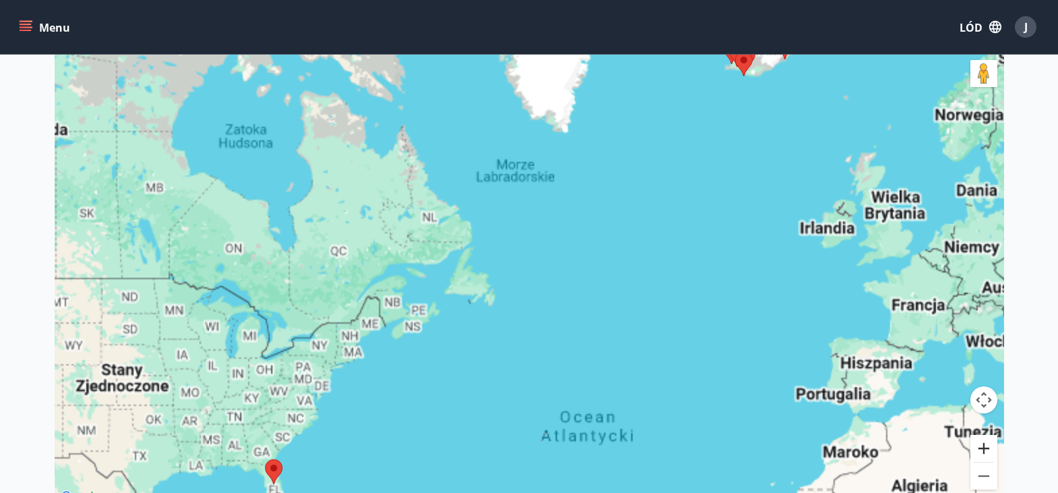
click at [981, 443] on button "Powiększać" at bounding box center [983, 448] width 27 height 27
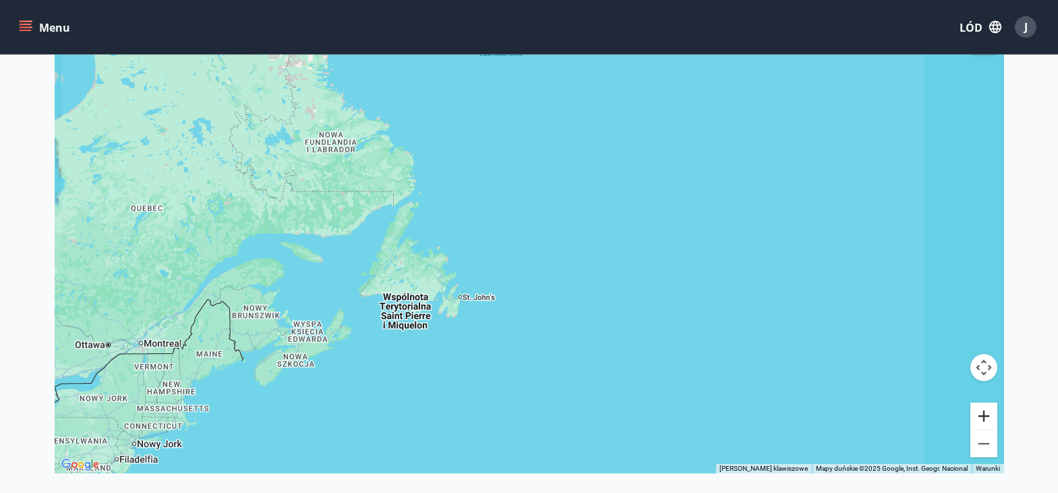
scroll to position [297, 0]
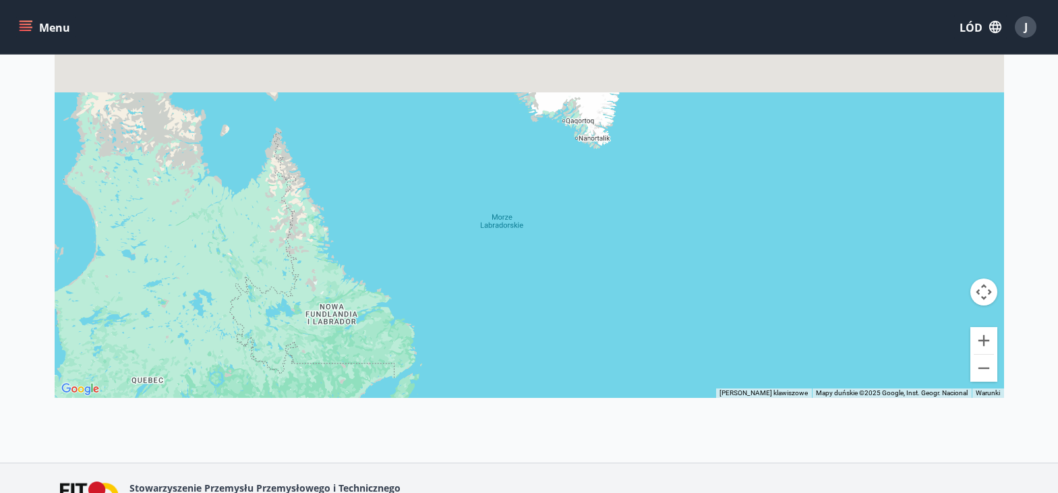
drag, startPoint x: 749, startPoint y: 177, endPoint x: 750, endPoint y: 437, distance: 260.3
click at [750, 437] on div "Dostępność Mapa Zamknij mapę ← [GEOGRAPHIC_DATA] w lewo → [GEOGRAPHIC_DATA] w p…" at bounding box center [529, 109] width 1058 height 705
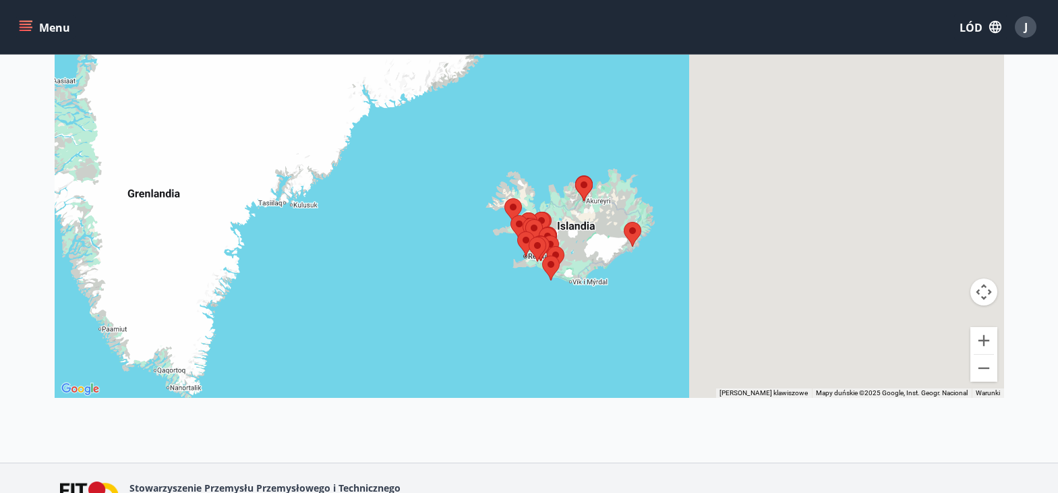
drag, startPoint x: 712, startPoint y: 148, endPoint x: 299, endPoint y: 404, distance: 485.8
click at [299, 404] on div "Mapa Zamknij mapę ← [GEOGRAPHIC_DATA] w lewo → [GEOGRAPHIC_DATA] w prawo ↑ Podn…" at bounding box center [529, 134] width 971 height 548
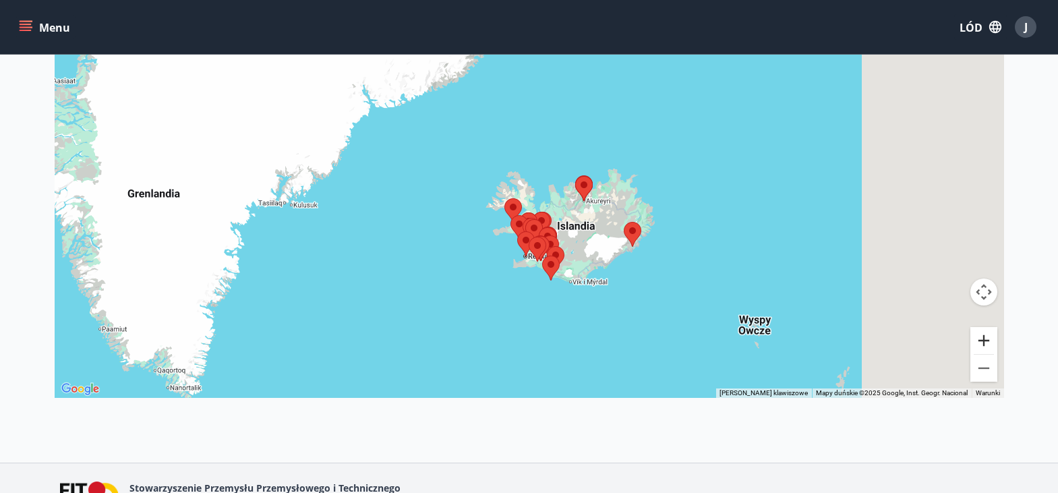
click at [983, 341] on button "Powiększać" at bounding box center [983, 340] width 27 height 27
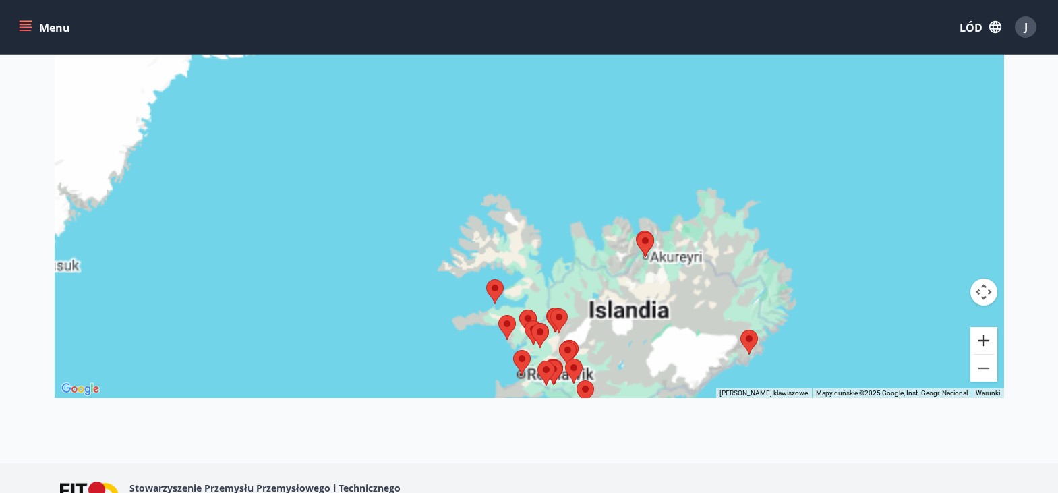
click at [983, 341] on button "Powiększać" at bounding box center [983, 340] width 27 height 27
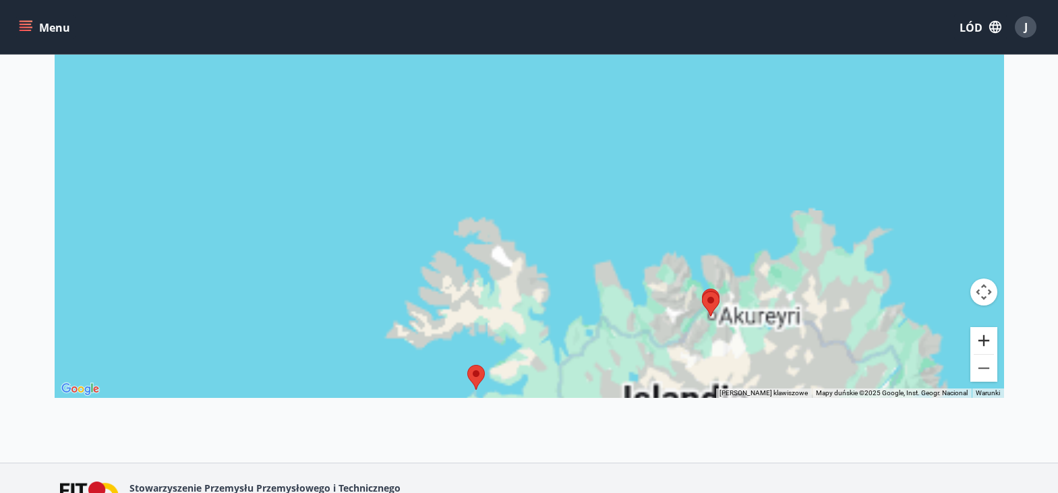
click at [983, 341] on button "Powiększać" at bounding box center [983, 340] width 27 height 27
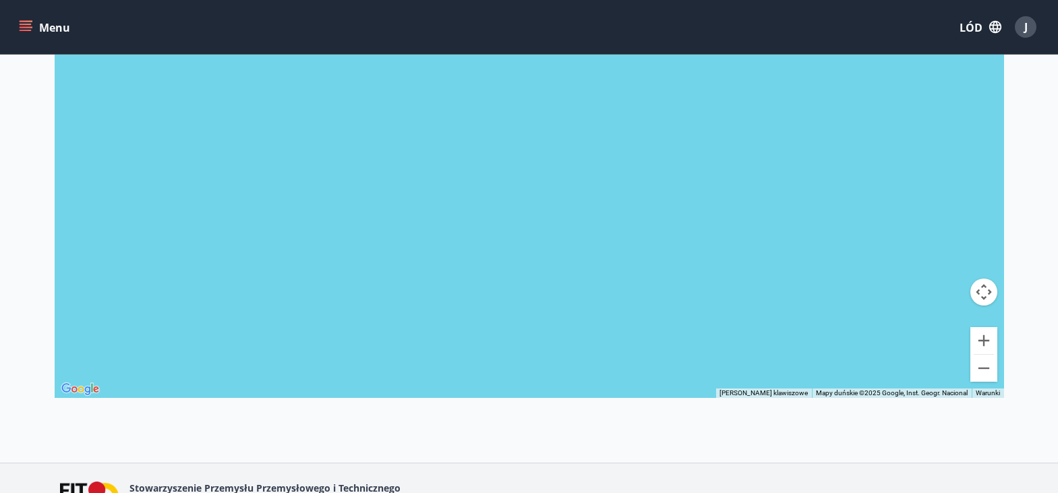
drag, startPoint x: 838, startPoint y: 340, endPoint x: 545, endPoint y: 20, distance: 433.9
click at [545, 20] on div "Menu LÓD J Dostępność Mapa Zamknij mapę ← [GEOGRAPHIC_DATA] w lewo → Przesuń w …" at bounding box center [529, 82] width 1058 height 759
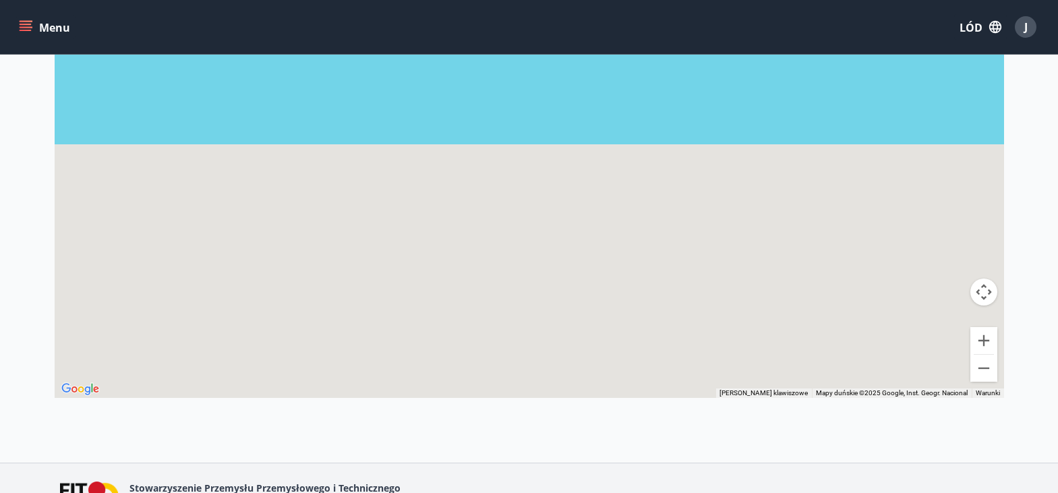
drag, startPoint x: 649, startPoint y: 239, endPoint x: 529, endPoint y: -18, distance: 283.6
click at [529, 0] on html "Menu LÓD J Dostępność Mapa Zamknij mapę ← [GEOGRAPHIC_DATA] w lewo → Przesuń w …" at bounding box center [529, 138] width 1058 height 871
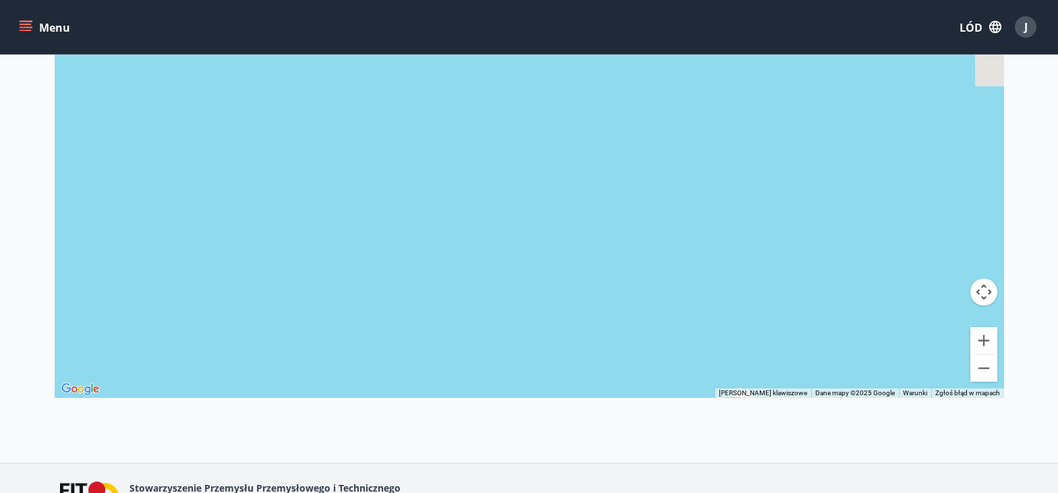
drag, startPoint x: 672, startPoint y: 312, endPoint x: 547, endPoint y: 82, distance: 262.2
click at [547, 82] on div at bounding box center [530, 151] width 950 height 493
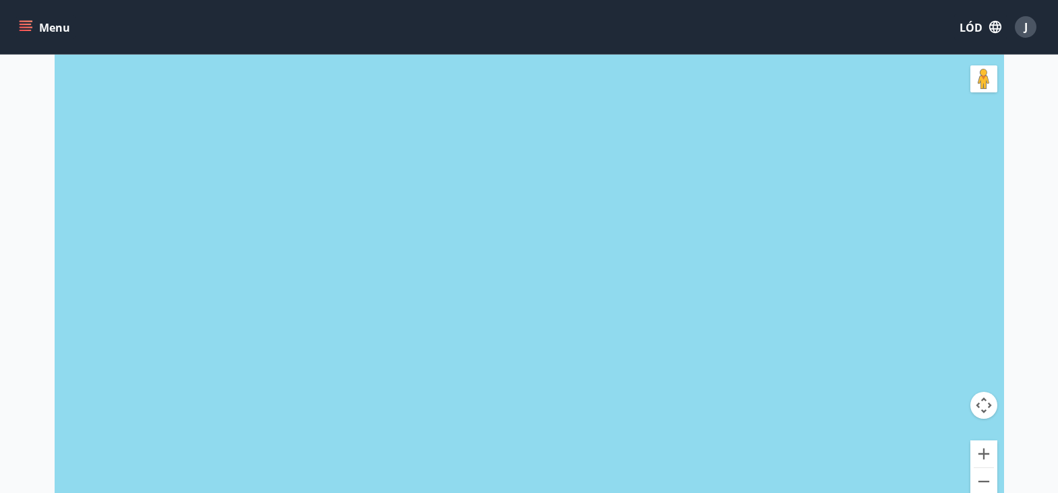
scroll to position [177, 0]
click at [983, 484] on button "Zapraszamy." at bounding box center [983, 487] width 27 height 27
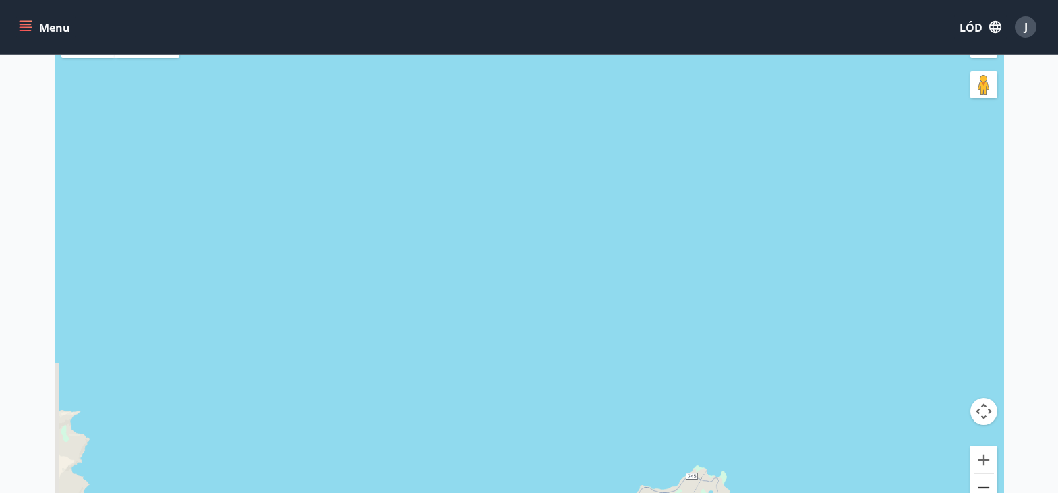
click at [983, 484] on button "Zapraszamy." at bounding box center [983, 487] width 27 height 27
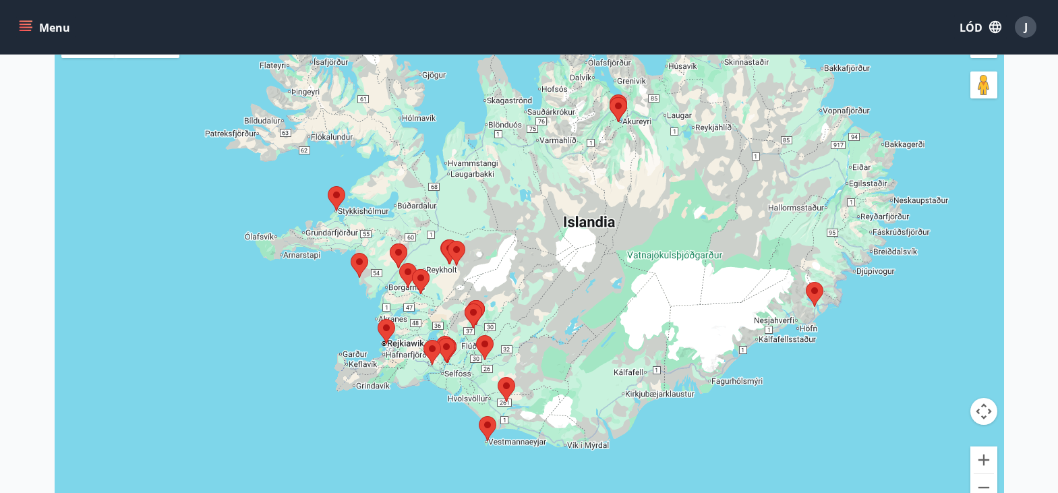
drag, startPoint x: 838, startPoint y: 426, endPoint x: 770, endPoint y: 177, distance: 258.7
click at [770, 177] on div at bounding box center [530, 270] width 950 height 493
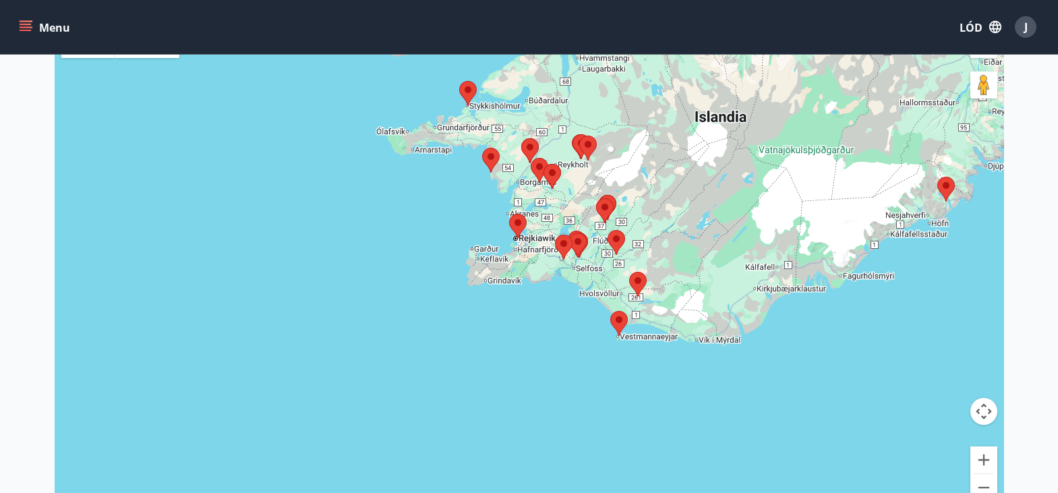
drag, startPoint x: 571, startPoint y: 262, endPoint x: 703, endPoint y: 155, distance: 169.3
click at [703, 155] on div at bounding box center [530, 270] width 950 height 493
click at [982, 455] on button "Powiększać" at bounding box center [983, 459] width 27 height 27
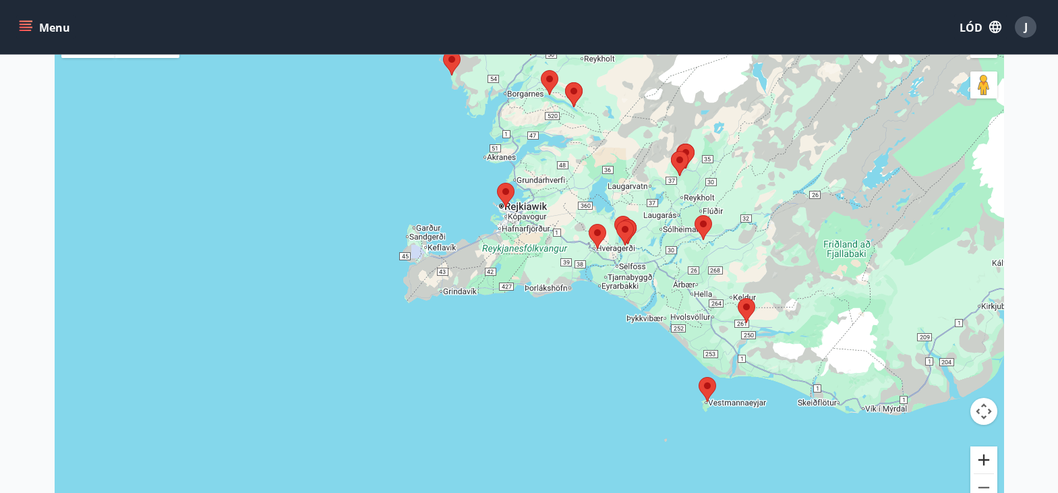
click at [982, 455] on button "Powiększać" at bounding box center [983, 459] width 27 height 27
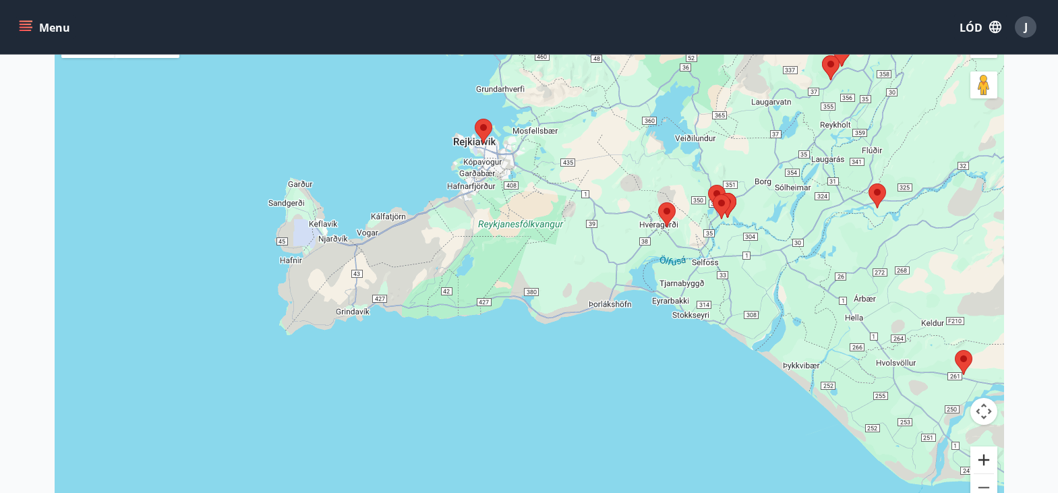
click at [982, 455] on button "Powiększać" at bounding box center [983, 459] width 27 height 27
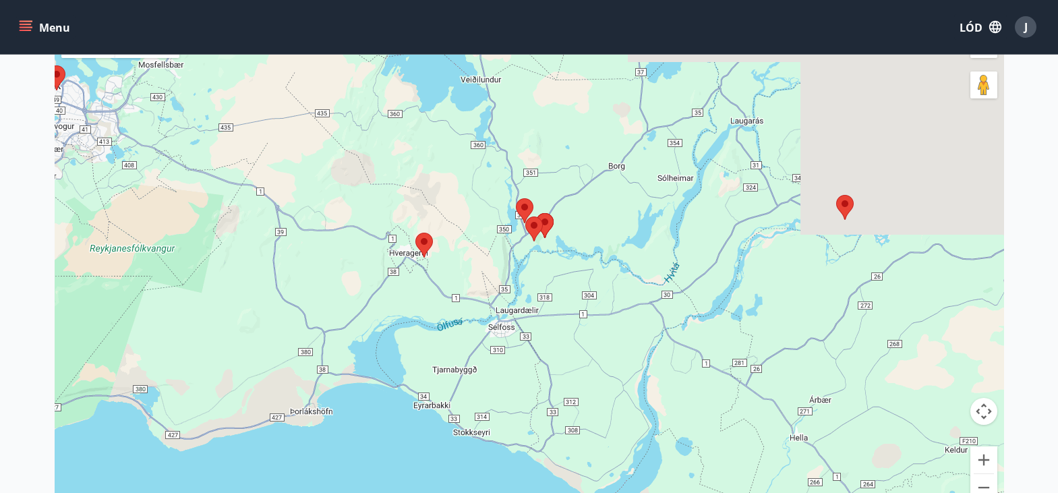
drag, startPoint x: 868, startPoint y: 296, endPoint x: 487, endPoint y: 371, distance: 388.3
click at [487, 371] on div at bounding box center [530, 270] width 950 height 493
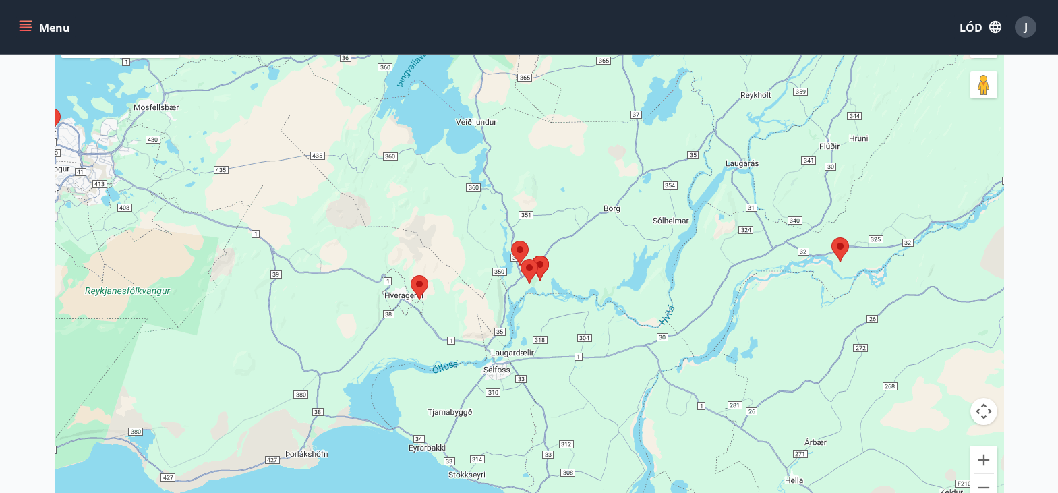
drag, startPoint x: 672, startPoint y: 219, endPoint x: 658, endPoint y: 264, distance: 47.2
click at [658, 264] on div at bounding box center [530, 270] width 950 height 493
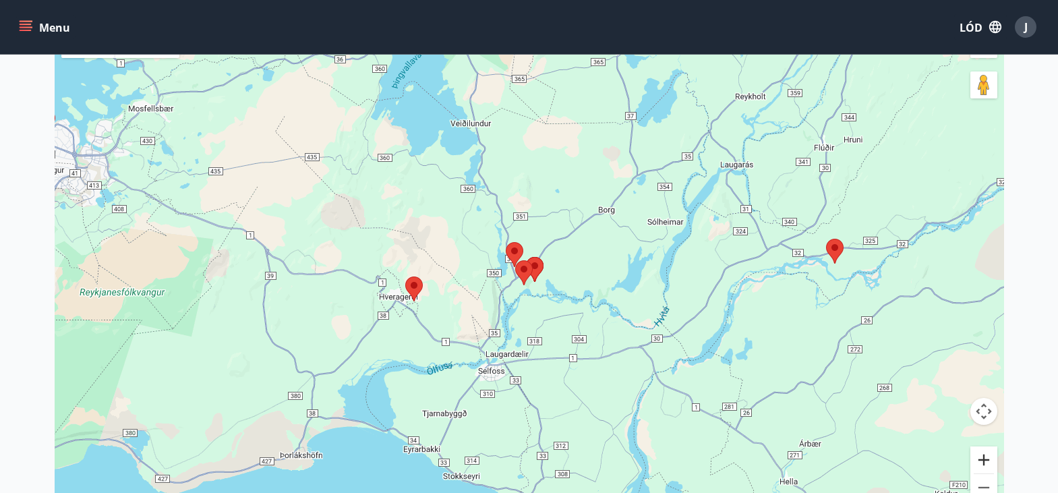
click at [983, 461] on button "Powiększać" at bounding box center [983, 459] width 27 height 27
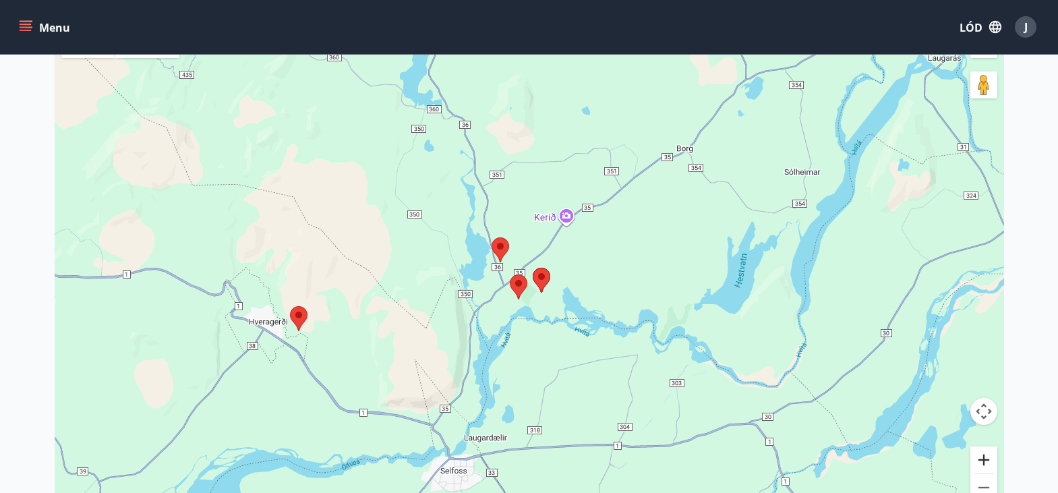
click at [983, 461] on button "Powiększać" at bounding box center [983, 459] width 27 height 27
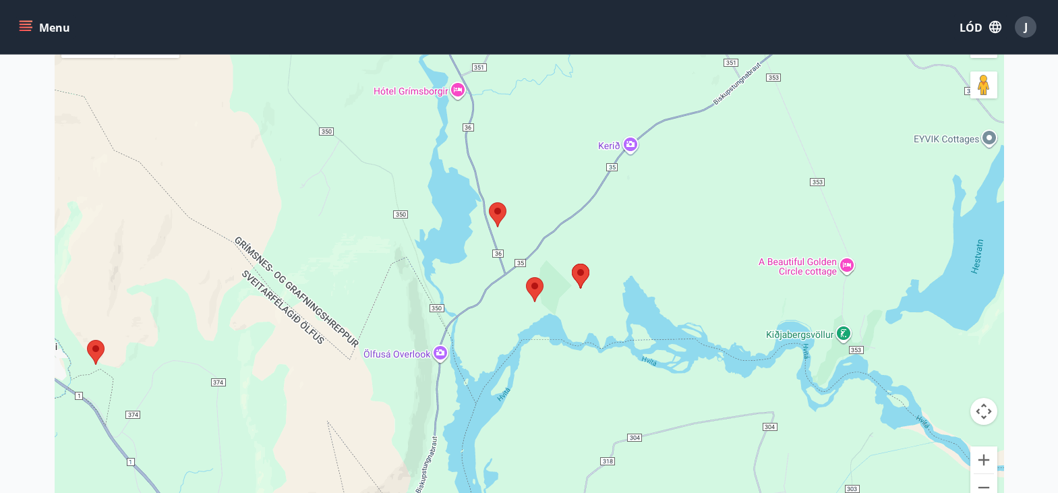
drag, startPoint x: 733, startPoint y: 328, endPoint x: 765, endPoint y: 298, distance: 44.4
click at [765, 298] on div at bounding box center [530, 270] width 950 height 493
click at [526, 277] on area at bounding box center [526, 277] width 0 height 0
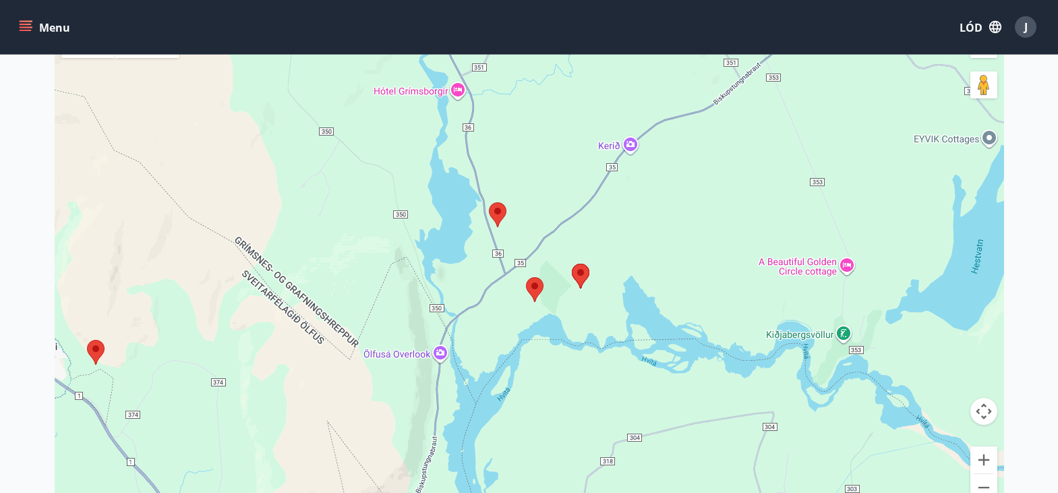
click at [526, 277] on area at bounding box center [526, 277] width 0 height 0
click at [536, 308] on div at bounding box center [530, 270] width 950 height 493
click at [526, 277] on area at bounding box center [526, 277] width 0 height 0
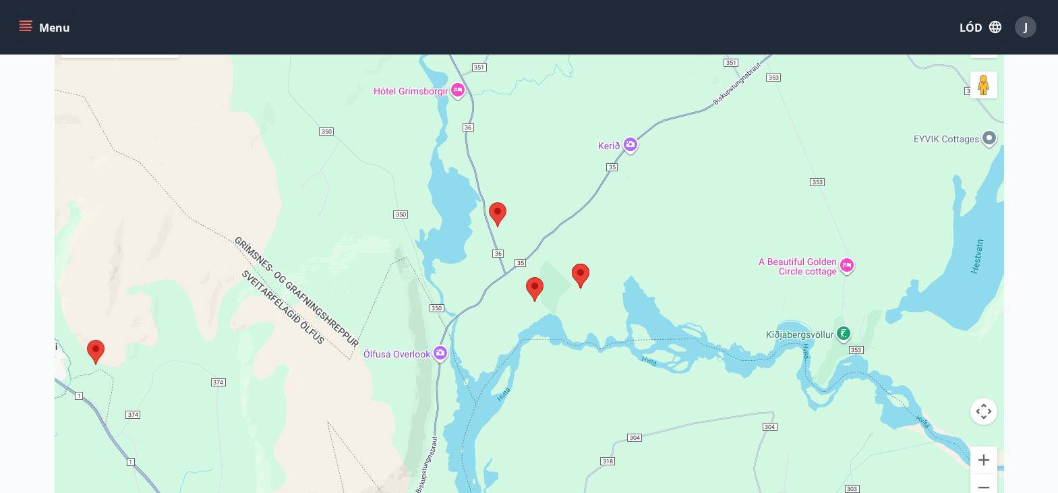
click at [572, 264] on area at bounding box center [572, 264] width 0 height 0
click at [489, 202] on area at bounding box center [489, 202] width 0 height 0
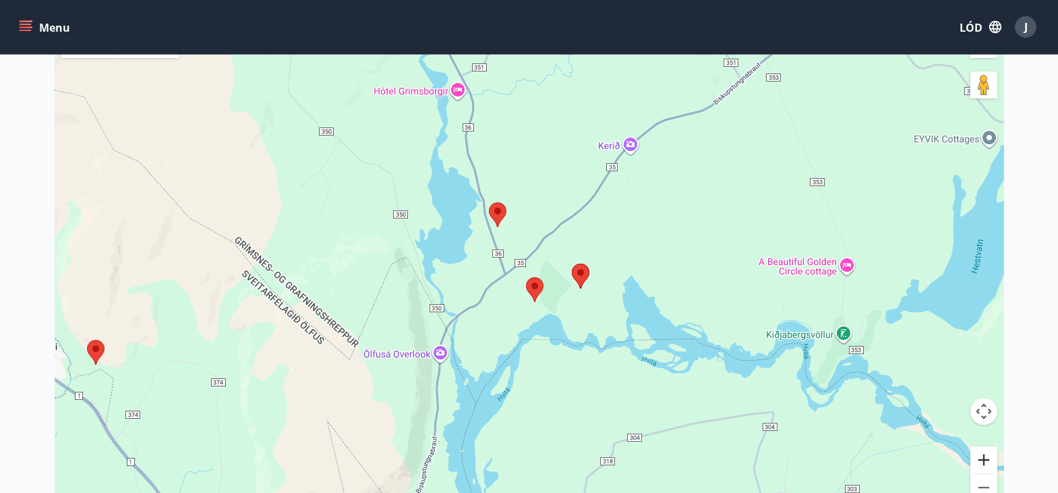
click at [981, 457] on button "Powiększać" at bounding box center [983, 459] width 27 height 27
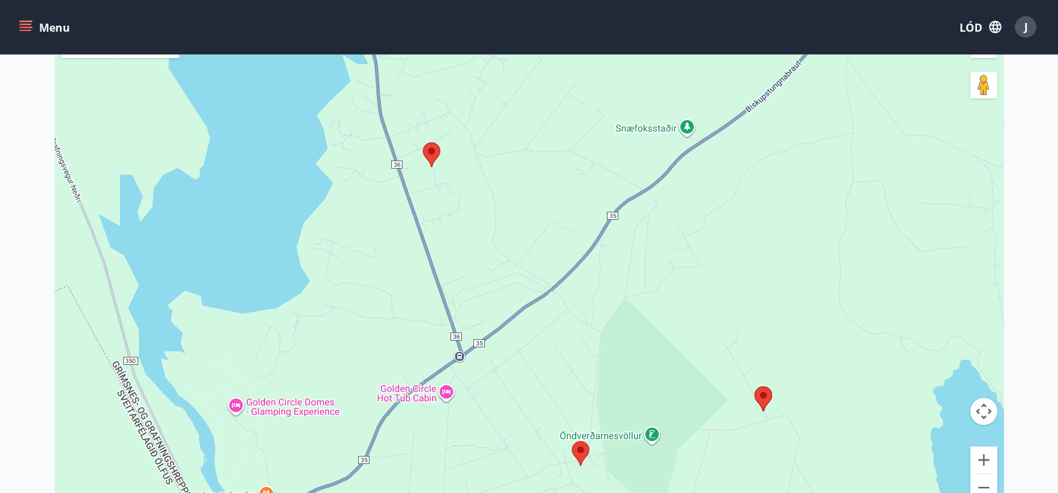
drag, startPoint x: 612, startPoint y: 274, endPoint x: 641, endPoint y: 344, distance: 75.9
click at [641, 344] on div at bounding box center [530, 270] width 950 height 493
click at [423, 142] on area at bounding box center [423, 142] width 0 height 0
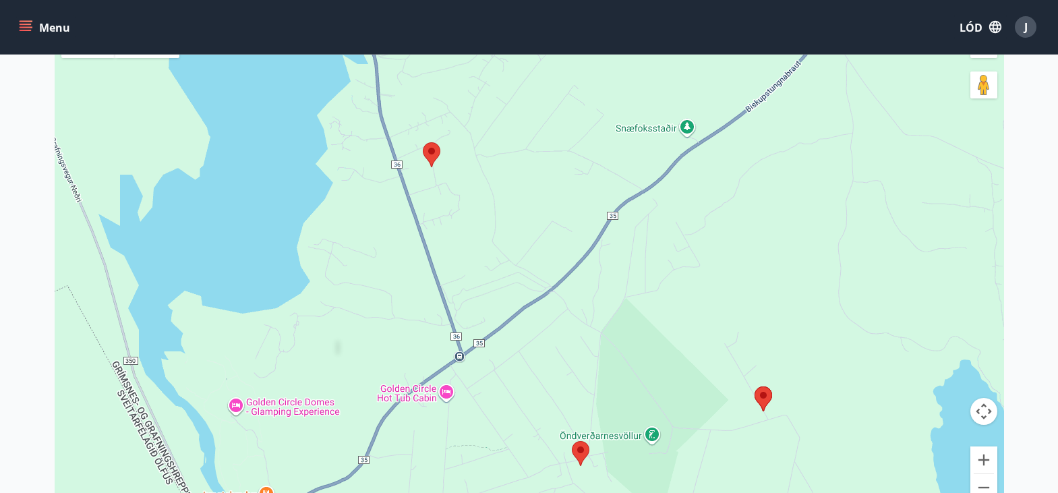
click at [423, 142] on area at bounding box center [423, 142] width 0 height 0
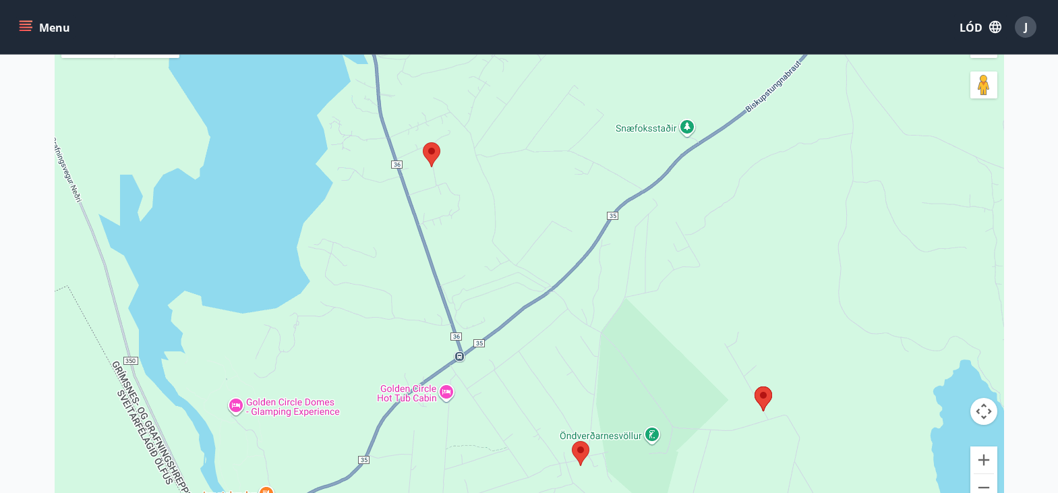
click at [423, 142] on area at bounding box center [423, 142] width 0 height 0
click at [987, 461] on button "Powiększać" at bounding box center [983, 459] width 27 height 27
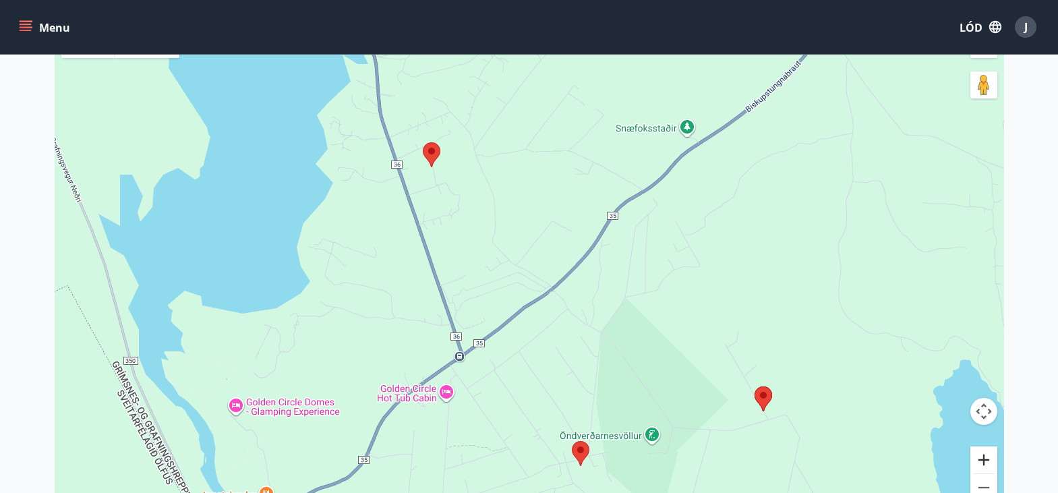
click at [987, 461] on button "Powiększać" at bounding box center [983, 459] width 27 height 27
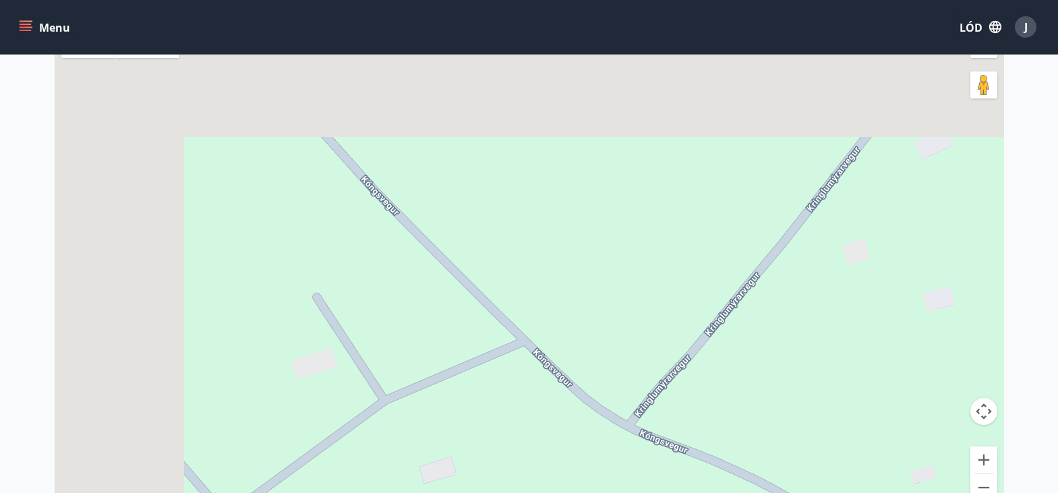
drag, startPoint x: 528, startPoint y: 223, endPoint x: 842, endPoint y: 472, distance: 401.3
click at [842, 472] on div at bounding box center [530, 270] width 950 height 493
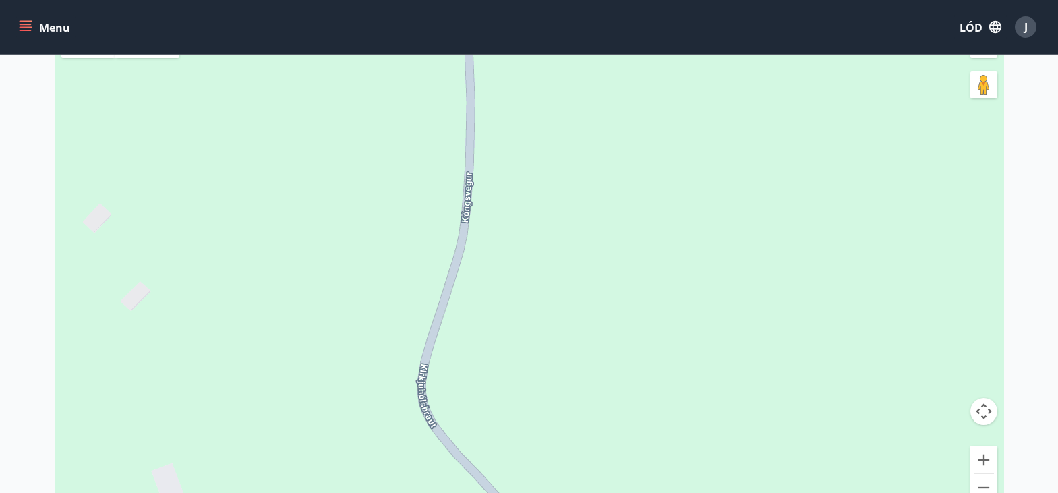
drag, startPoint x: 475, startPoint y: 163, endPoint x: 648, endPoint y: 525, distance: 401.2
click at [648, 492] on html "Menu LÓD J Dostępność Mapa Zamknij mapę ← [GEOGRAPHIC_DATA] w lewo → Przesuń w …" at bounding box center [529, 258] width 1058 height 871
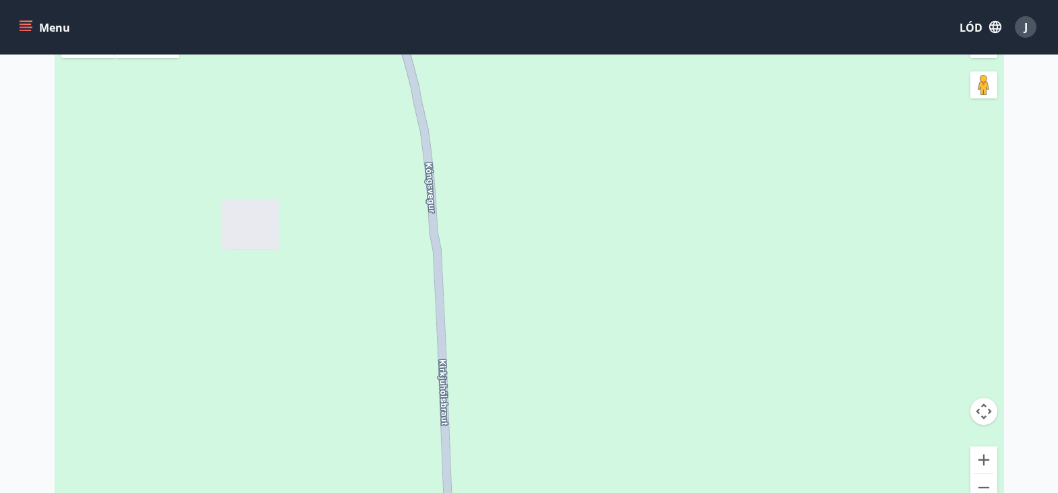
drag, startPoint x: 515, startPoint y: 68, endPoint x: 490, endPoint y: 468, distance: 400.7
click at [490, 468] on div at bounding box center [530, 270] width 950 height 493
click at [984, 487] on button "Zapraszamy." at bounding box center [983, 487] width 27 height 27
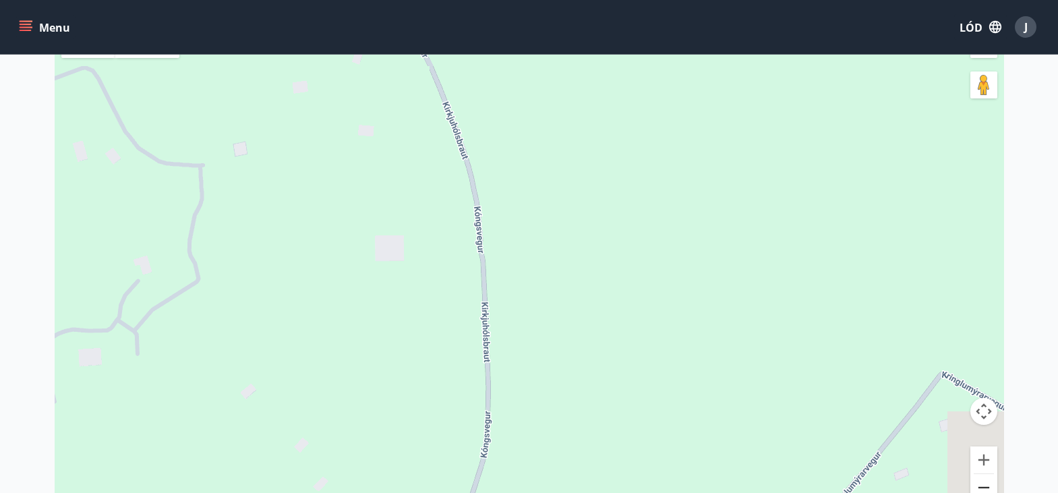
click at [984, 487] on button "Zapraszamy." at bounding box center [983, 487] width 27 height 27
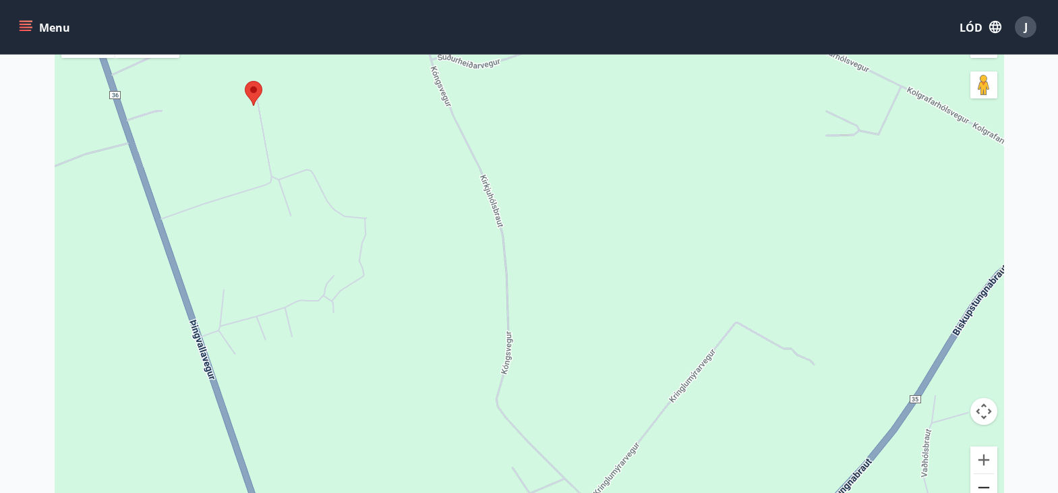
click at [986, 480] on button "Zapraszamy." at bounding box center [983, 487] width 27 height 27
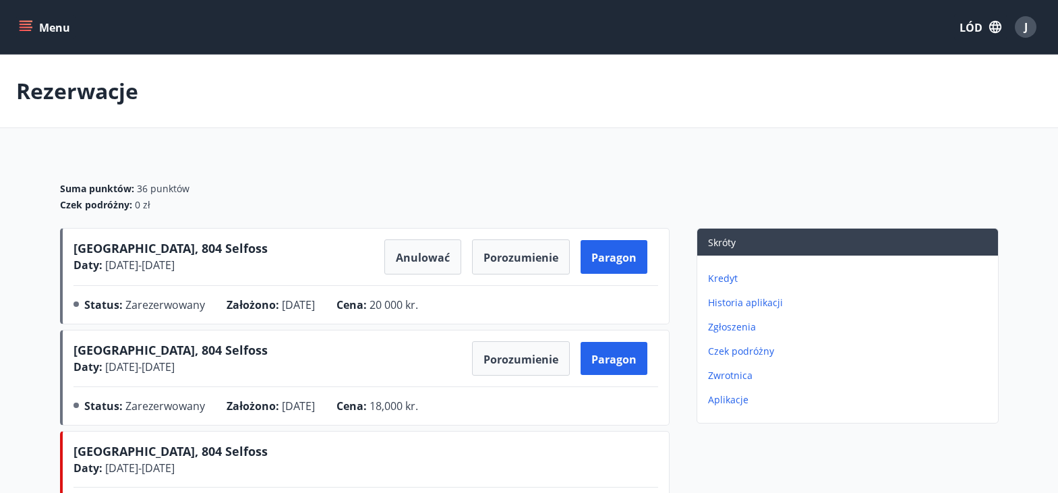
click at [18, 25] on button "Menu" at bounding box center [45, 27] width 59 height 24
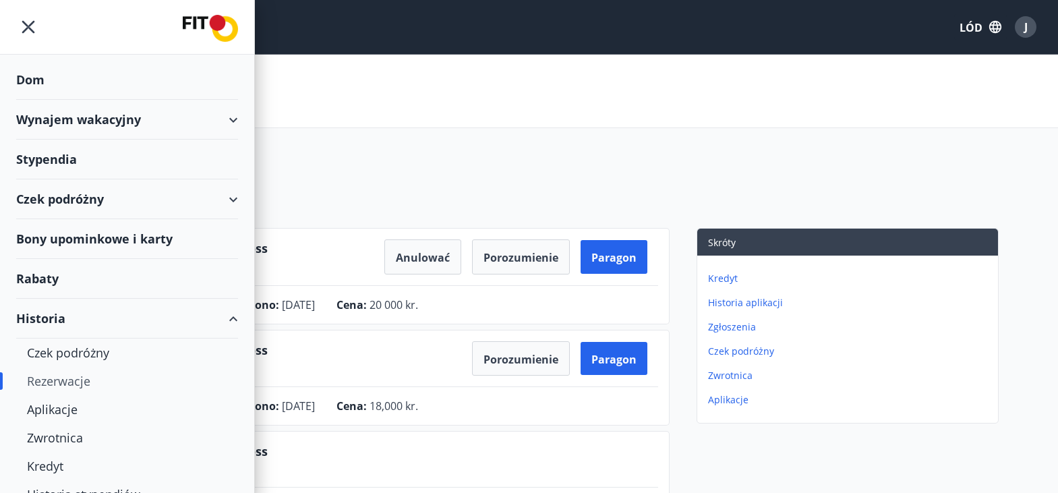
click at [119, 117] on font "Wynajem wakacyjny" at bounding box center [78, 119] width 125 height 16
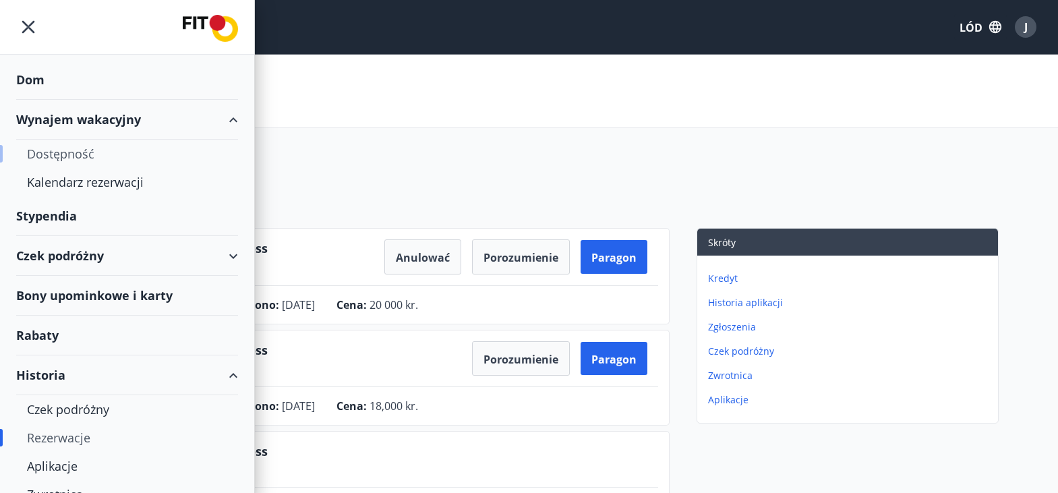
click at [103, 151] on div "Dostępność" at bounding box center [127, 154] width 200 height 28
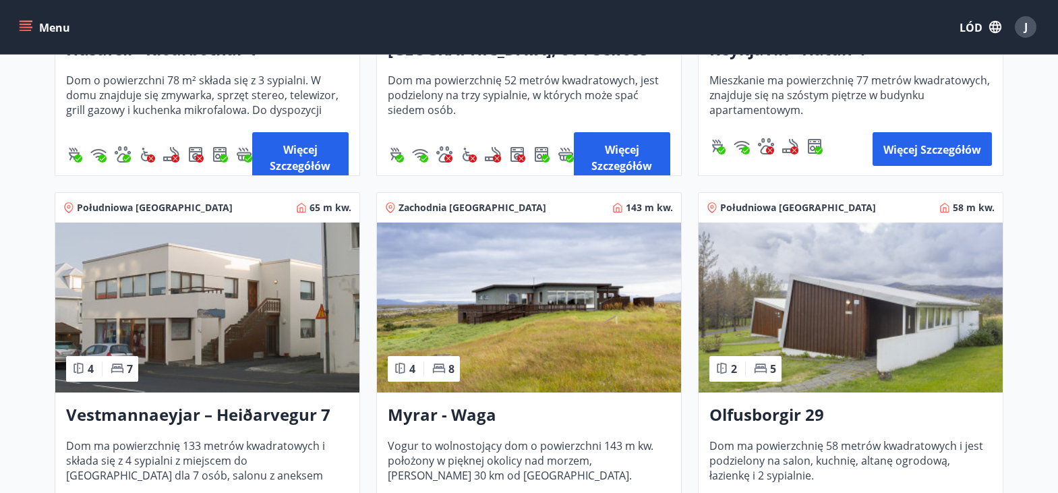
scroll to position [1241, 0]
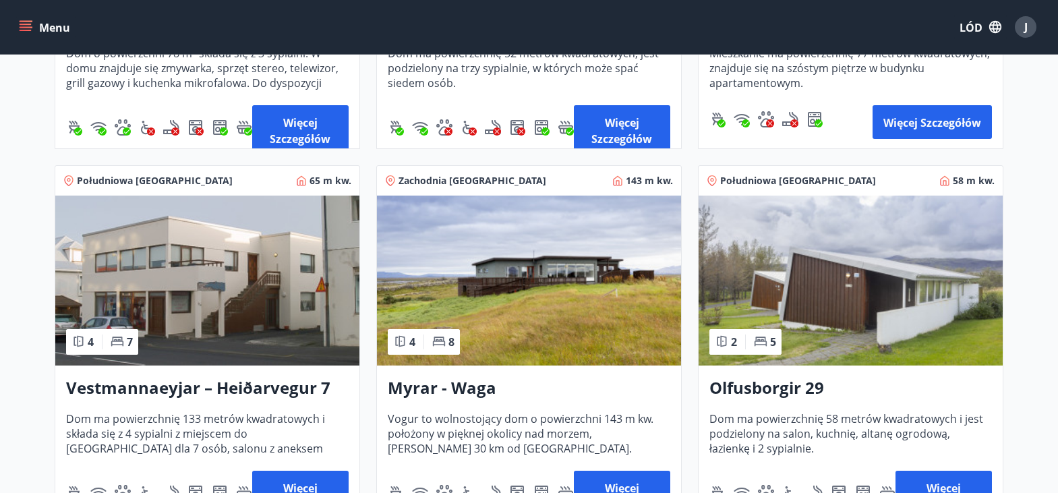
click at [871, 266] on img at bounding box center [851, 281] width 304 height 170
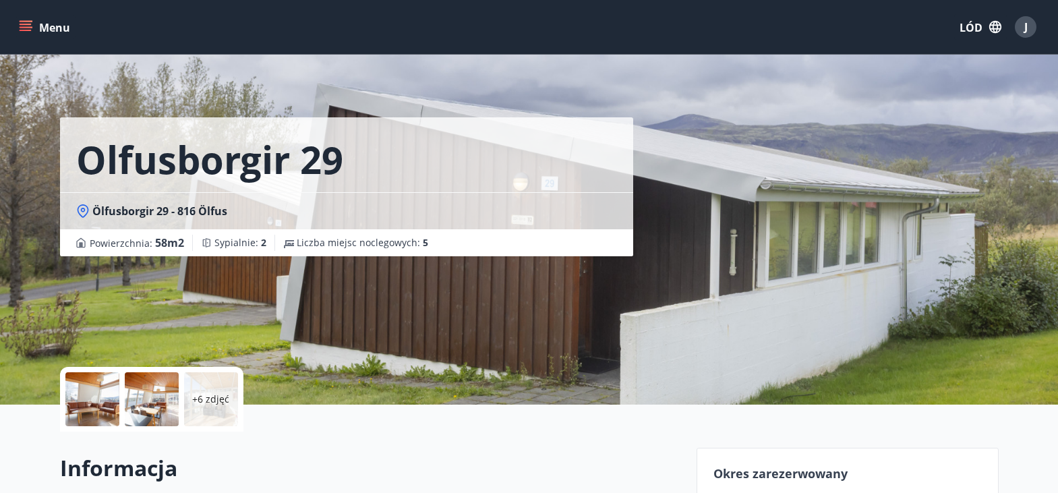
click at [212, 393] on font "+6 zdjęć" at bounding box center [210, 399] width 37 height 13
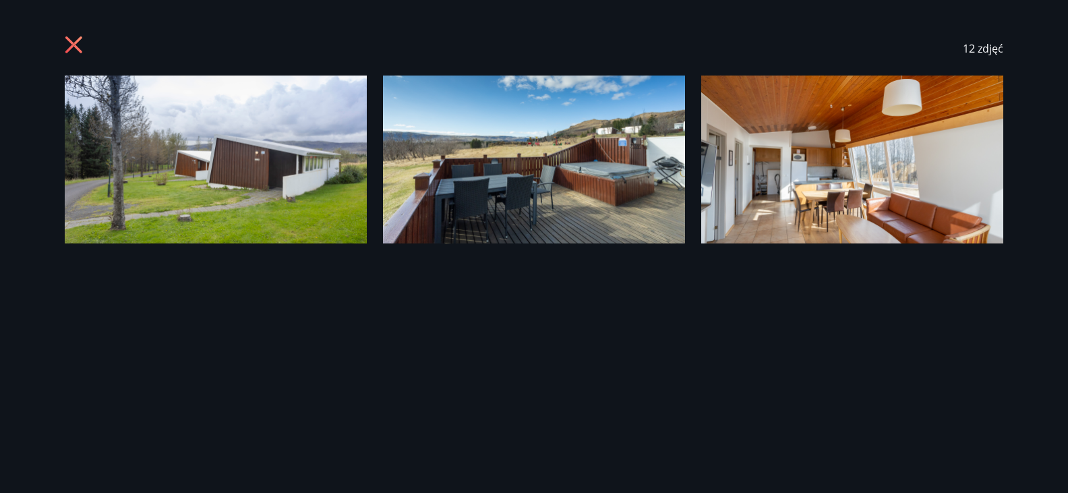
click at [1059, 374] on div "12 zdjęć" at bounding box center [534, 246] width 1068 height 493
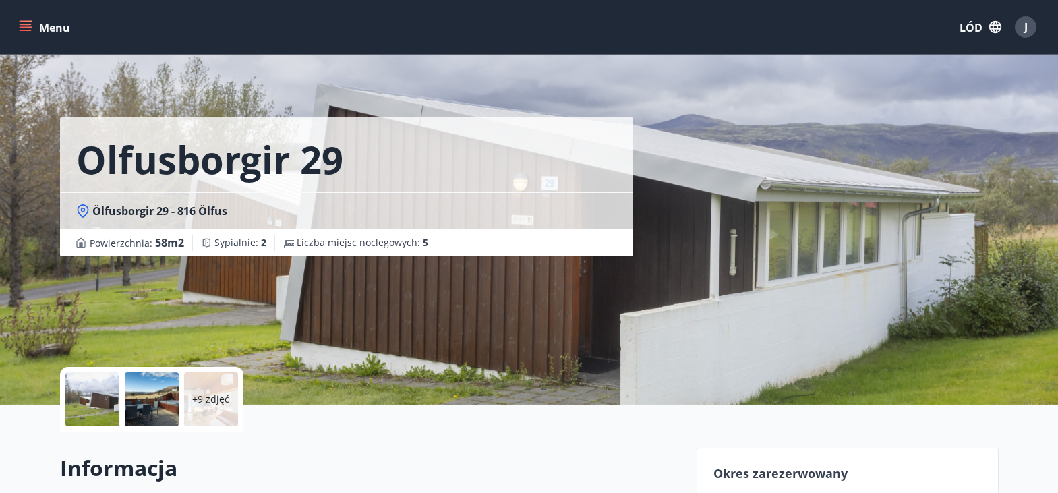
click at [206, 405] on p "+9 zdjęć" at bounding box center [210, 399] width 37 height 13
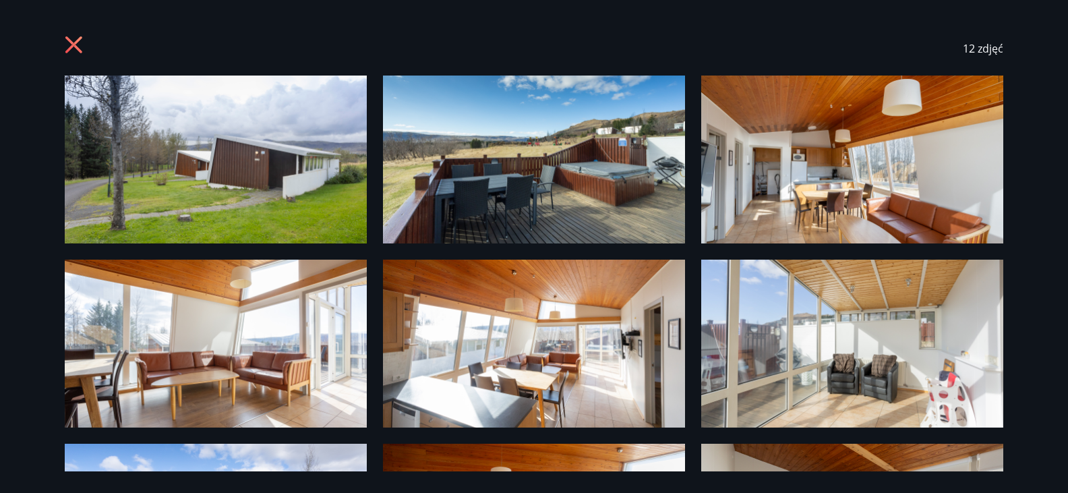
click at [225, 161] on img at bounding box center [216, 160] width 302 height 168
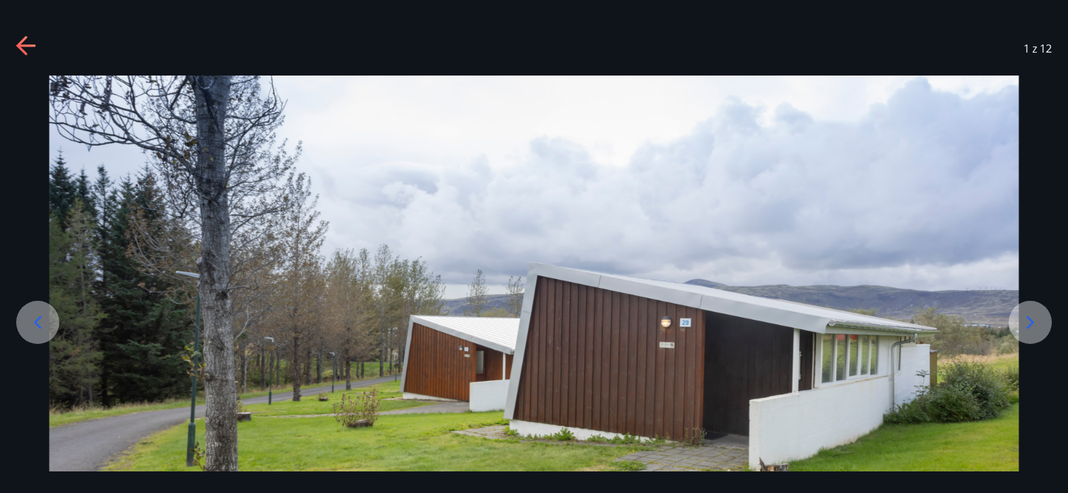
click at [1027, 319] on icon at bounding box center [1031, 323] width 22 height 22
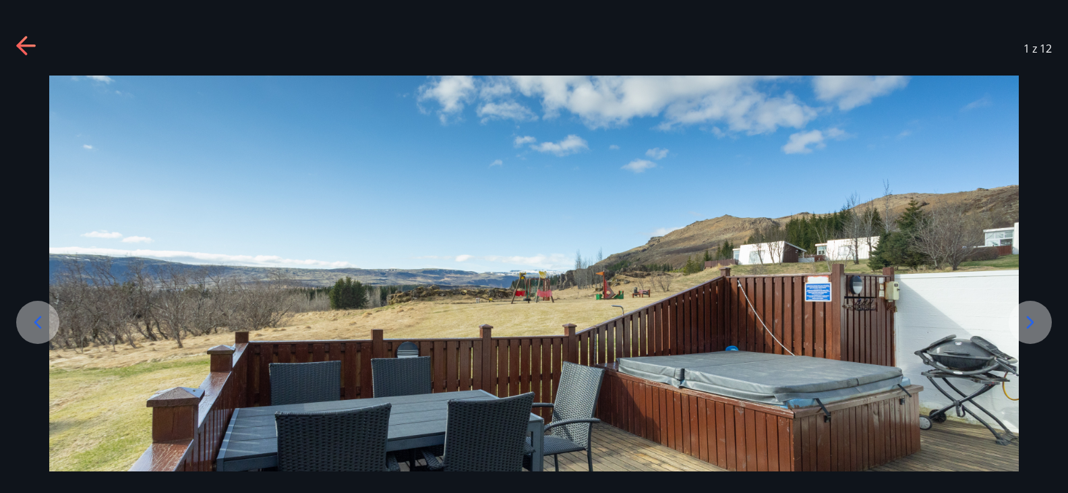
click at [1027, 319] on icon at bounding box center [1031, 323] width 22 height 22
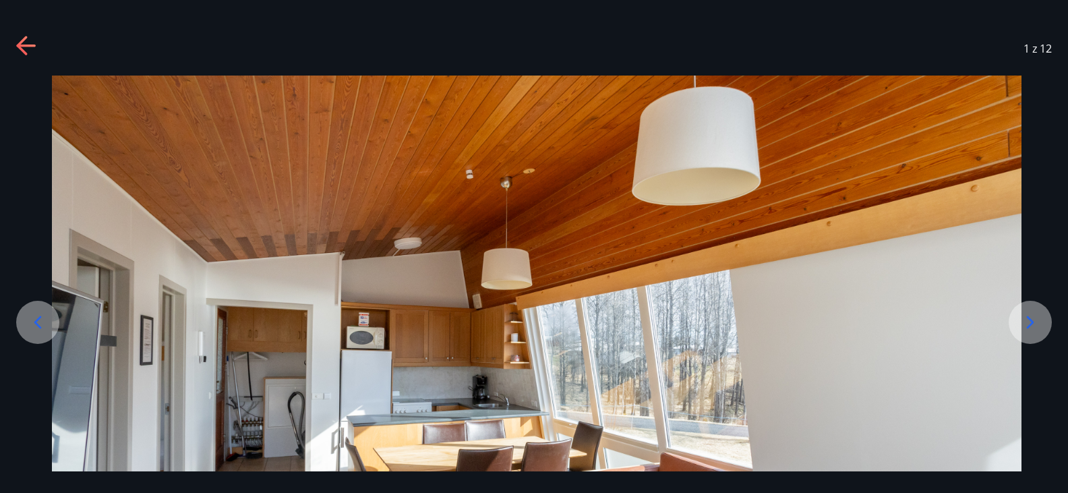
drag, startPoint x: 1057, startPoint y: 372, endPoint x: 1051, endPoint y: 419, distance: 47.6
click at [1051, 419] on div at bounding box center [537, 345] width 1068 height 539
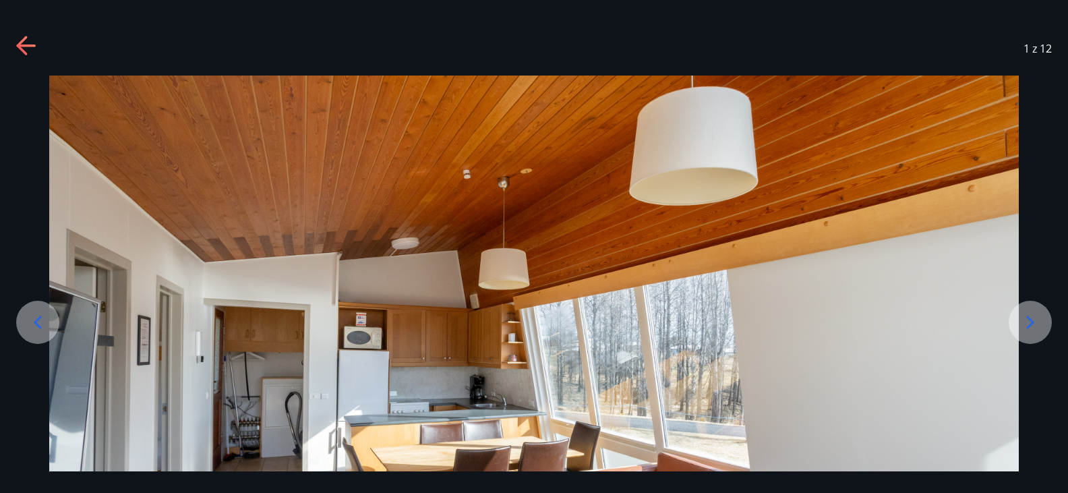
drag, startPoint x: 970, startPoint y: 364, endPoint x: 968, endPoint y: 415, distance: 51.3
click at [968, 415] on img at bounding box center [534, 345] width 970 height 539
click at [1033, 320] on icon at bounding box center [1031, 323] width 22 height 22
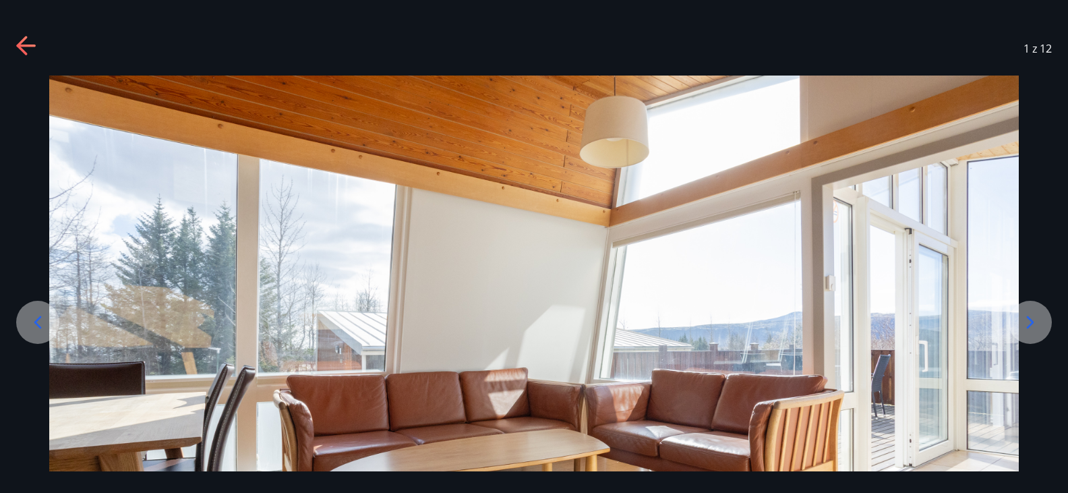
click at [1033, 320] on icon at bounding box center [1031, 323] width 22 height 22
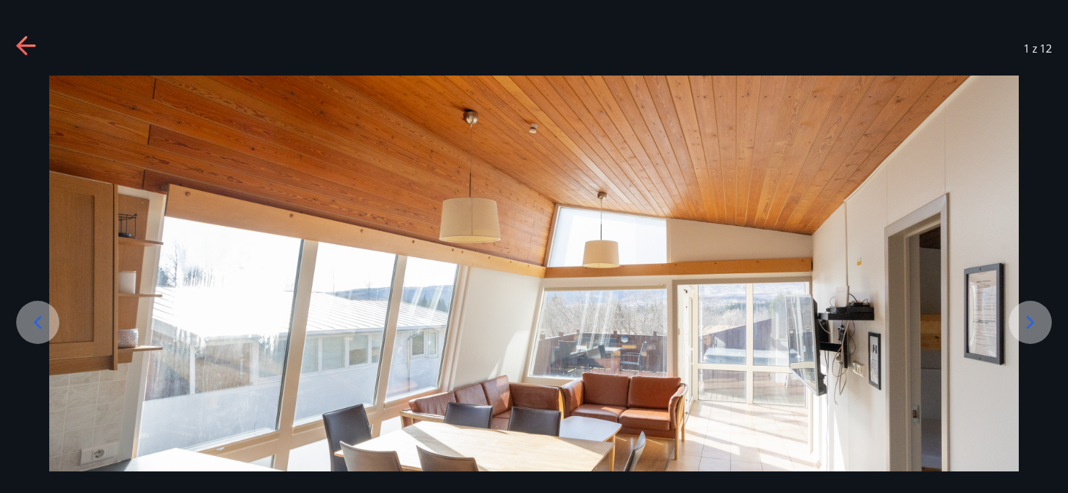
click at [1033, 320] on icon at bounding box center [1031, 323] width 22 height 22
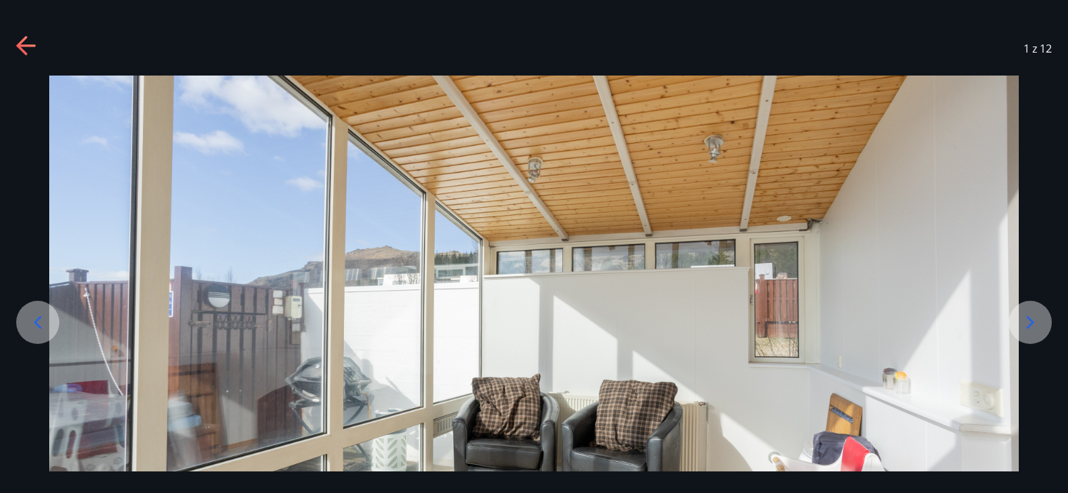
click at [1033, 320] on icon at bounding box center [1031, 323] width 22 height 22
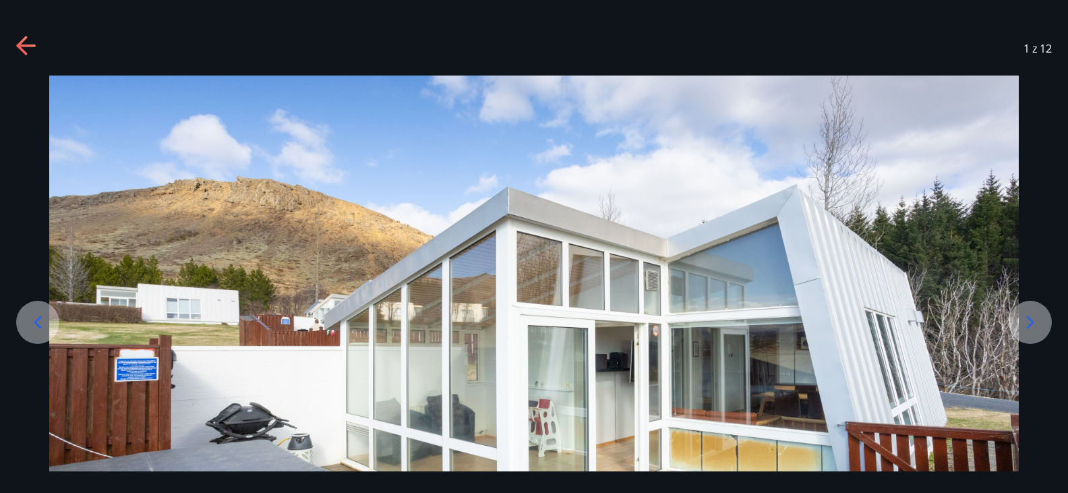
click at [1033, 320] on icon at bounding box center [1031, 323] width 22 height 22
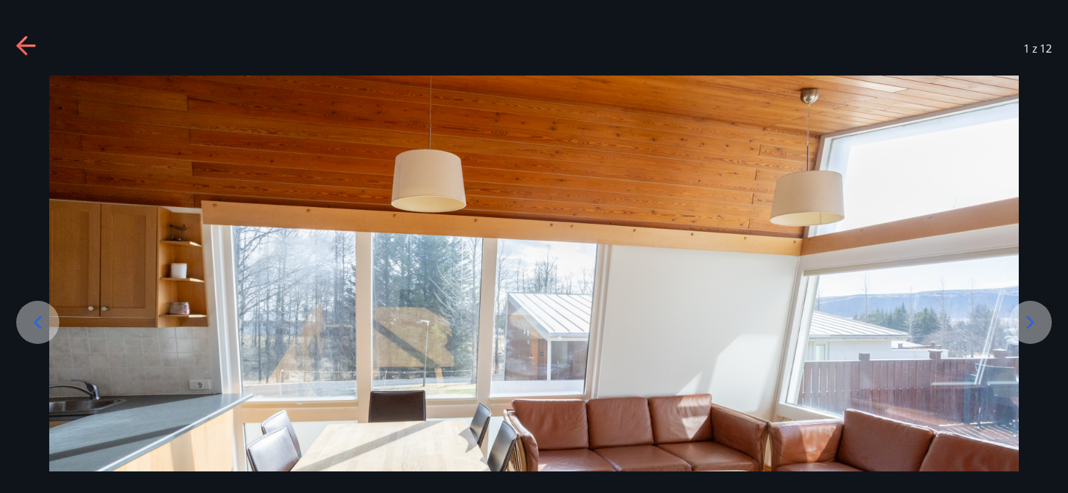
click at [1033, 320] on icon at bounding box center [1031, 323] width 22 height 22
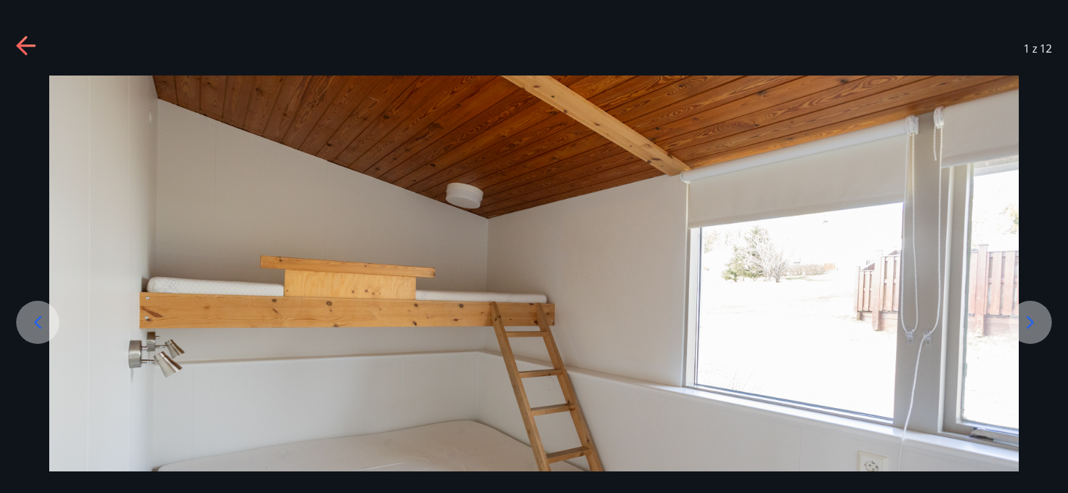
click at [1033, 320] on icon at bounding box center [1031, 323] width 22 height 22
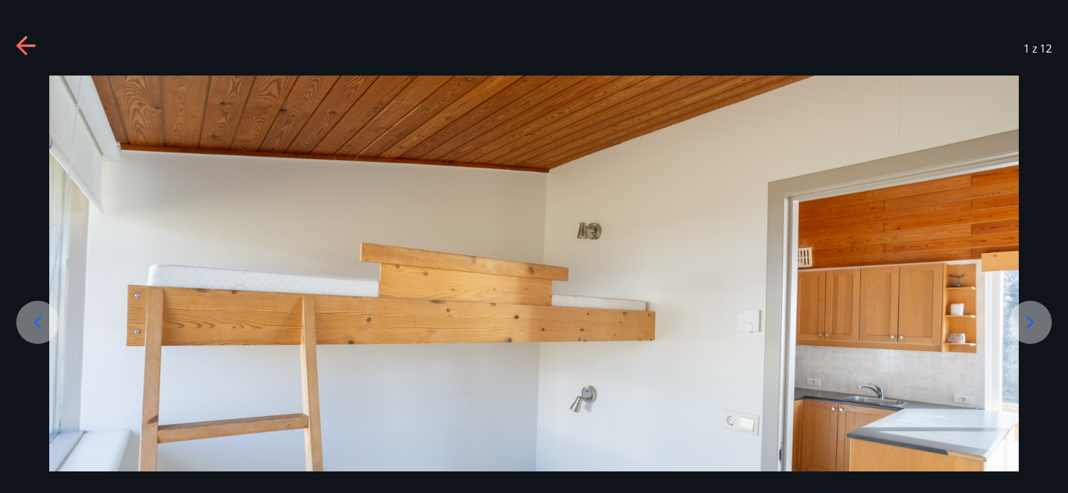
click at [1033, 320] on icon at bounding box center [1031, 323] width 22 height 22
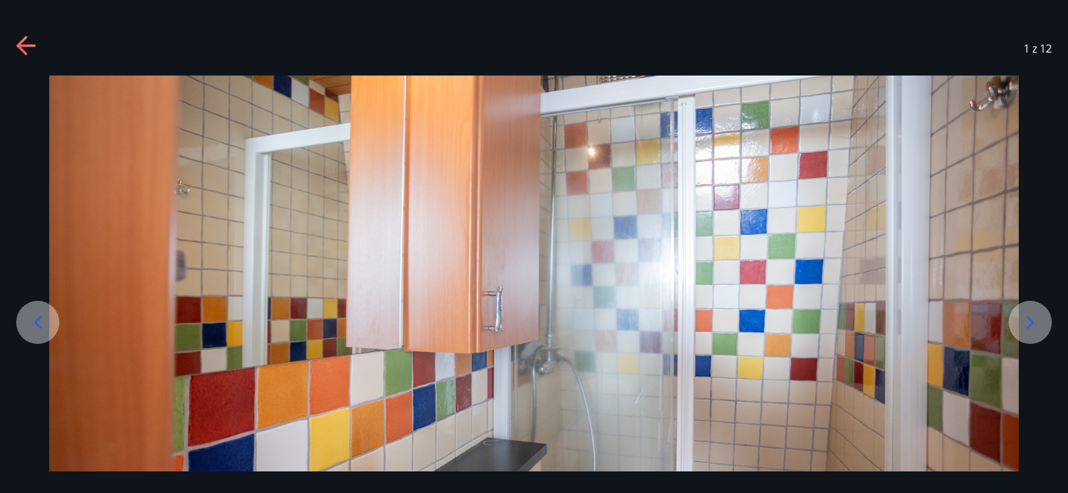
click at [1032, 320] on icon at bounding box center [1030, 322] width 7 height 13
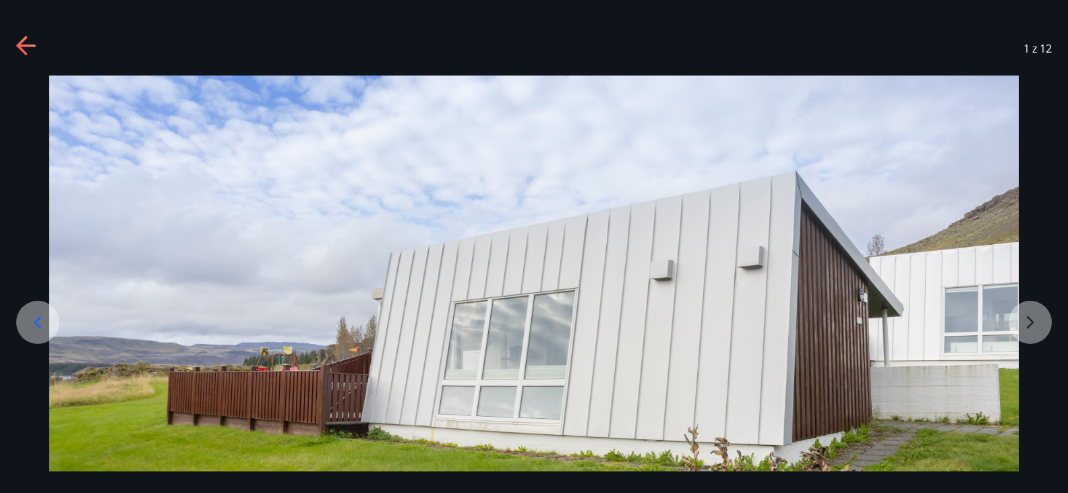
click at [1032, 320] on div at bounding box center [534, 345] width 1068 height 539
click at [25, 37] on icon at bounding box center [21, 45] width 11 height 19
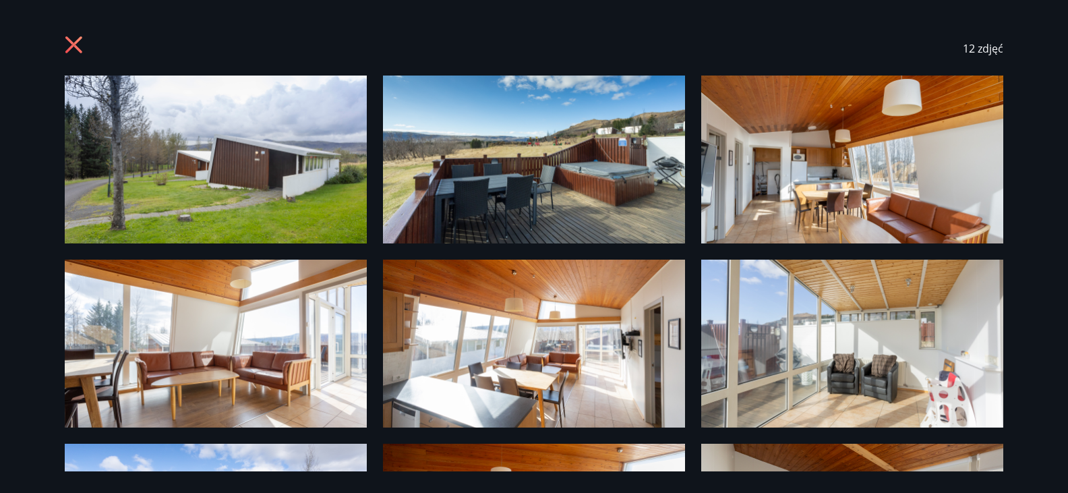
click at [75, 40] on icon at bounding box center [76, 47] width 22 height 22
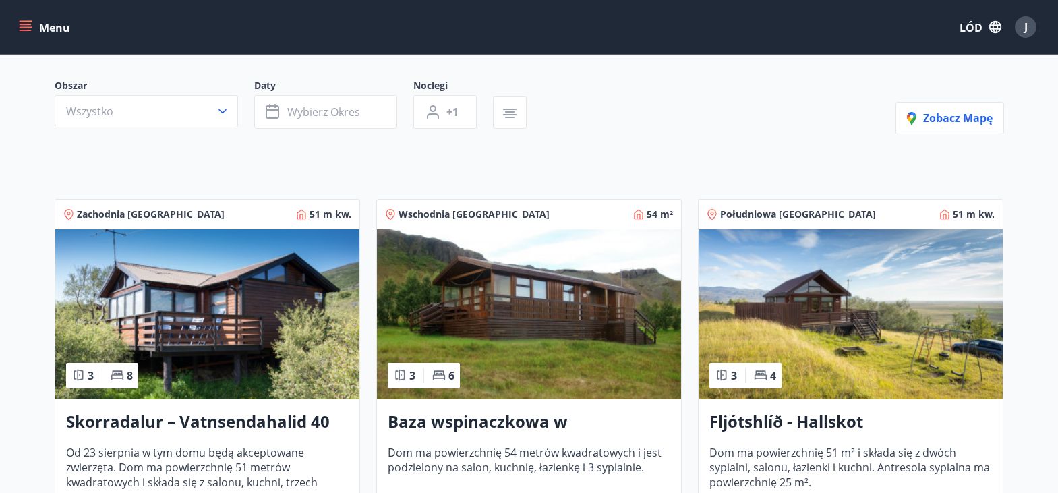
scroll to position [162, 0]
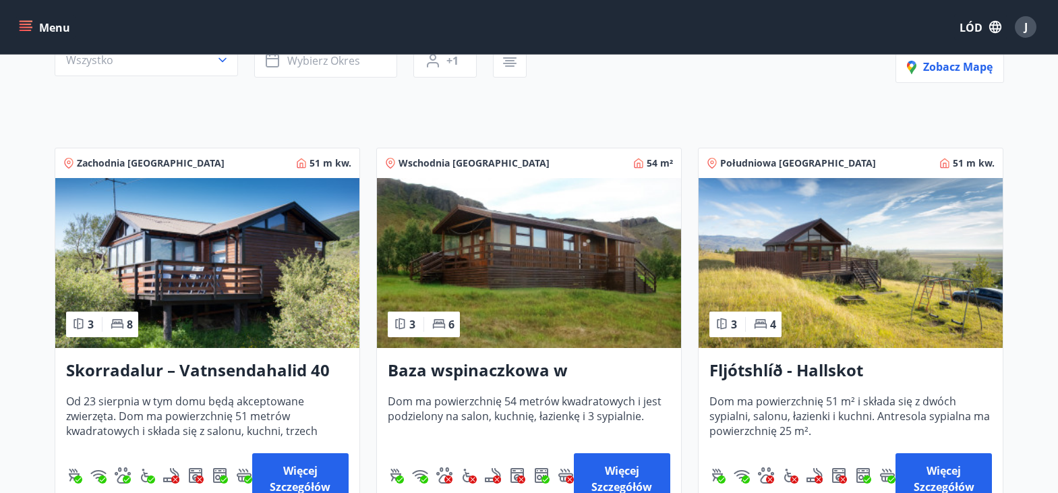
click at [216, 248] on img at bounding box center [207, 263] width 304 height 170
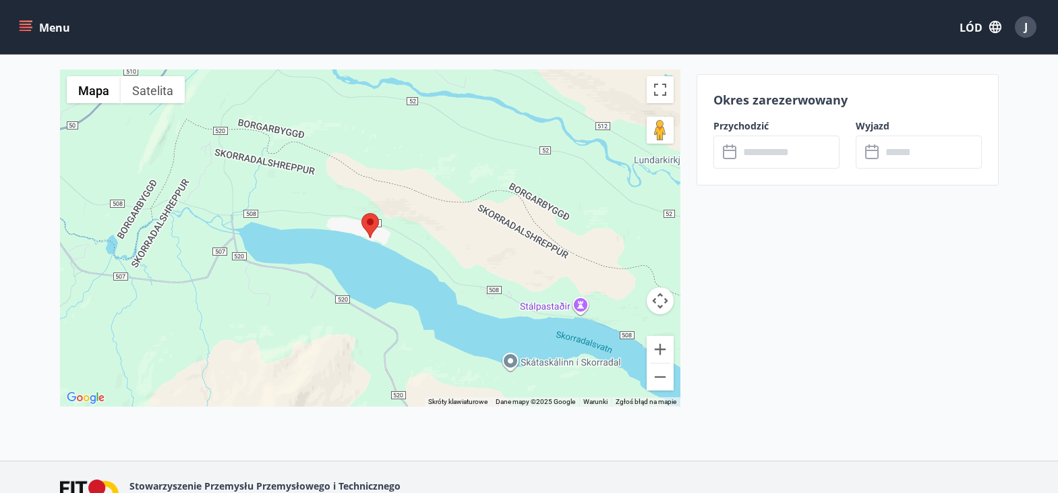
scroll to position [1842, 0]
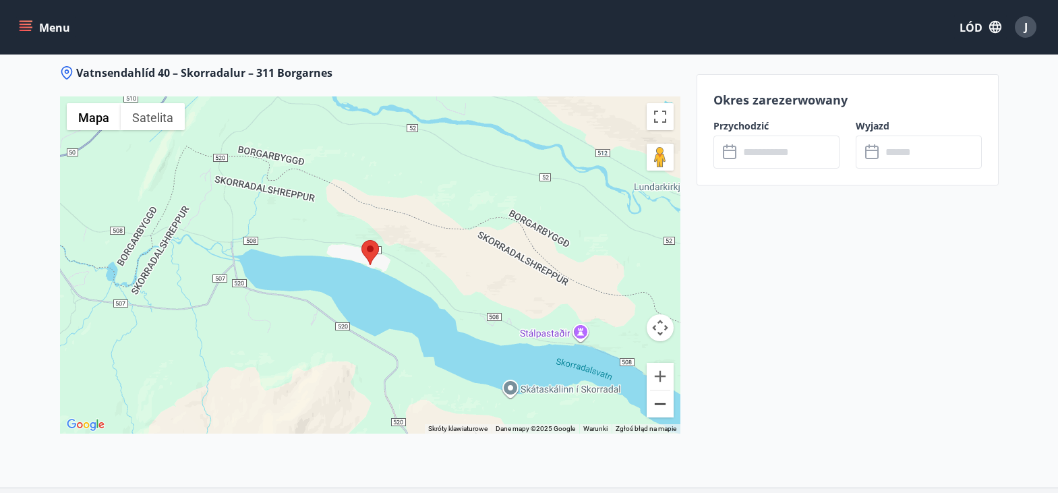
click at [658, 406] on button "Zapraszamy." at bounding box center [660, 403] width 27 height 27
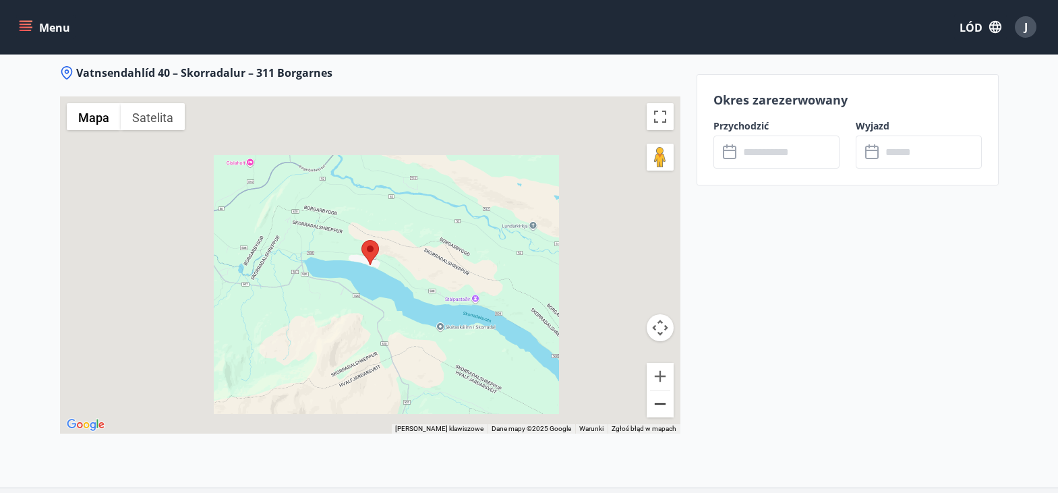
click at [658, 406] on button "Zapraszamy." at bounding box center [660, 403] width 27 height 27
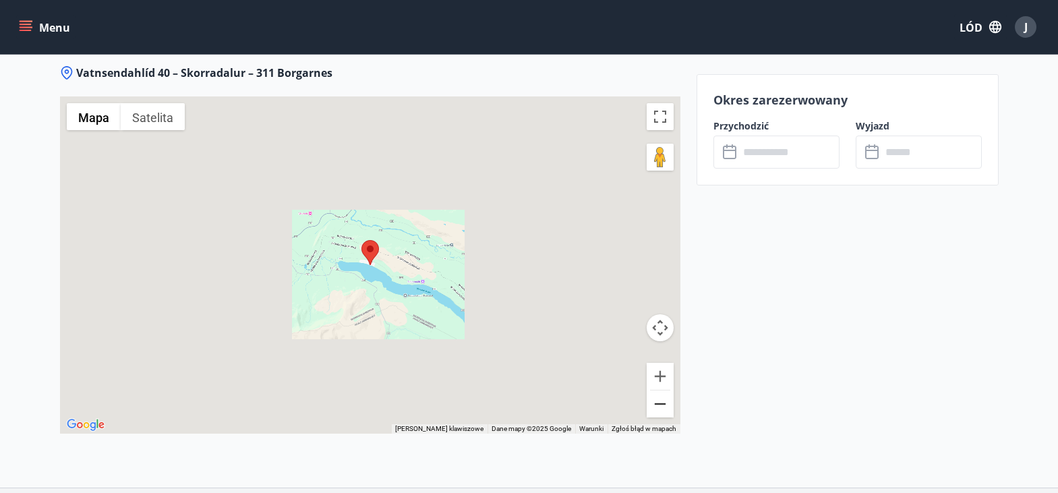
click at [658, 406] on button "Zapraszamy." at bounding box center [660, 403] width 27 height 27
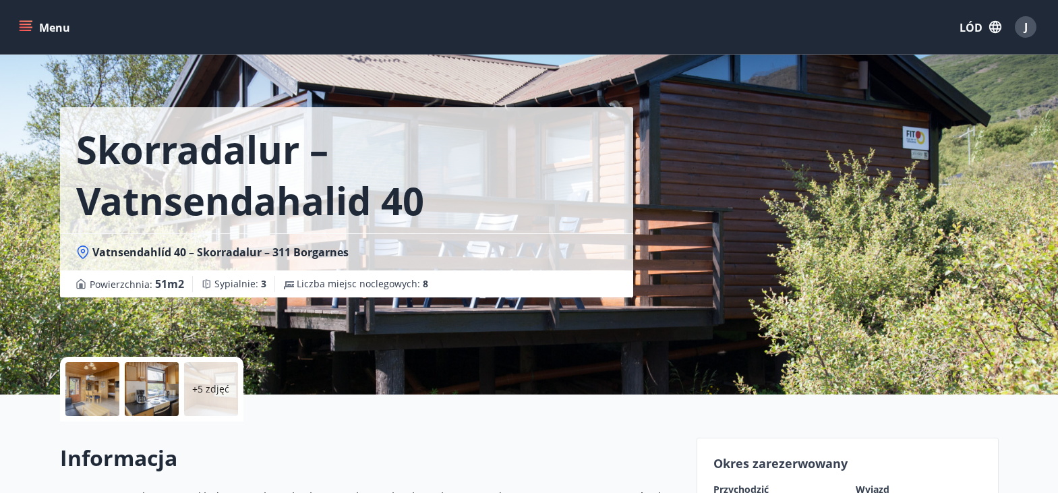
scroll to position [0, 0]
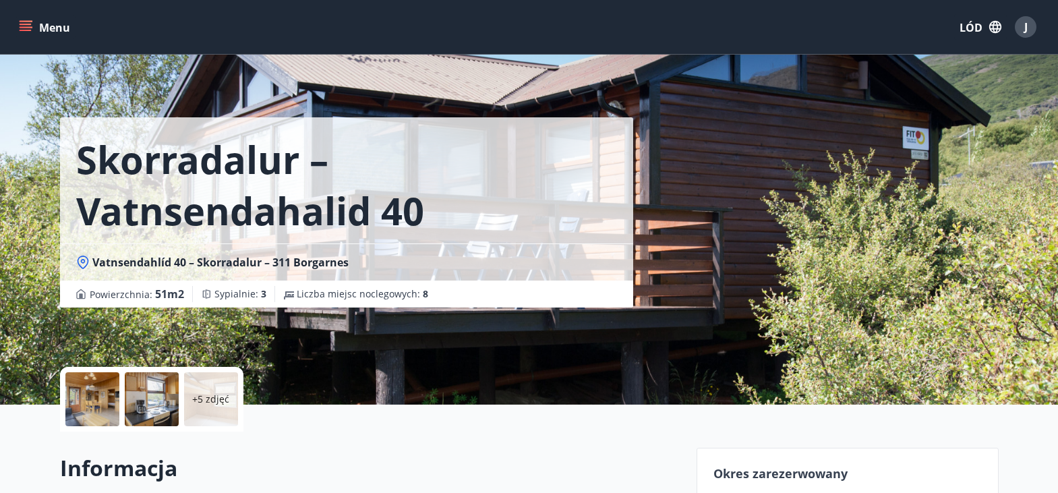
click at [213, 389] on div "+5 zdjęć" at bounding box center [211, 399] width 54 height 54
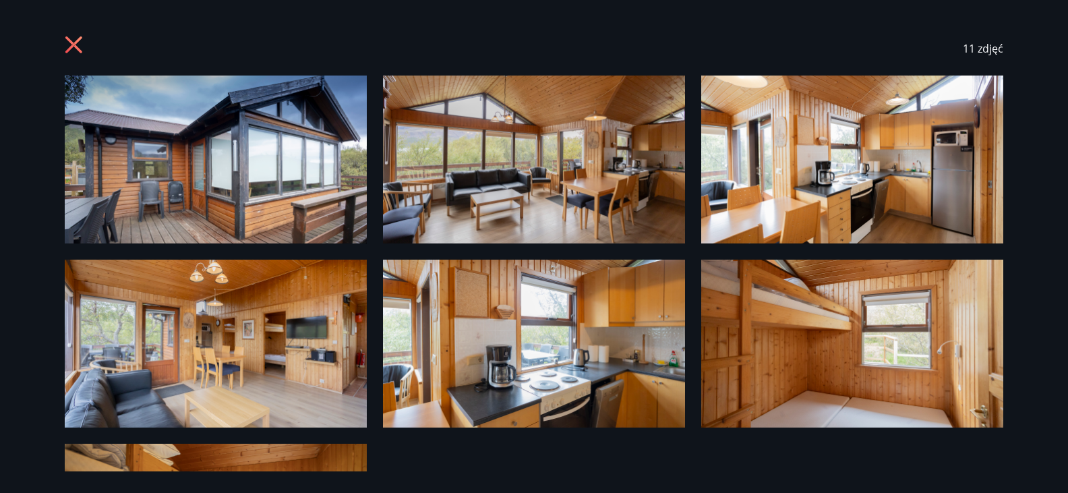
click at [212, 208] on img at bounding box center [216, 160] width 302 height 168
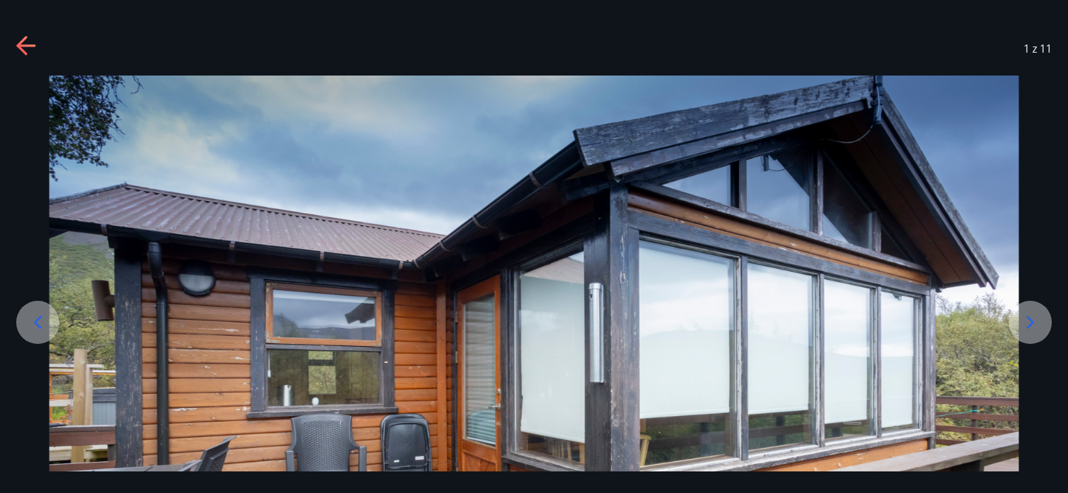
click at [1033, 323] on icon at bounding box center [1030, 322] width 7 height 13
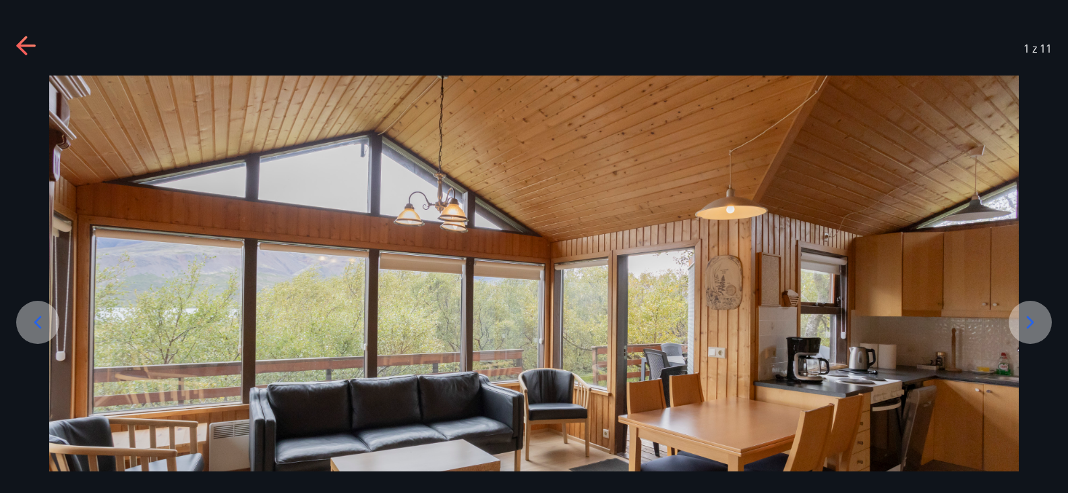
click at [1033, 323] on icon at bounding box center [1030, 322] width 7 height 13
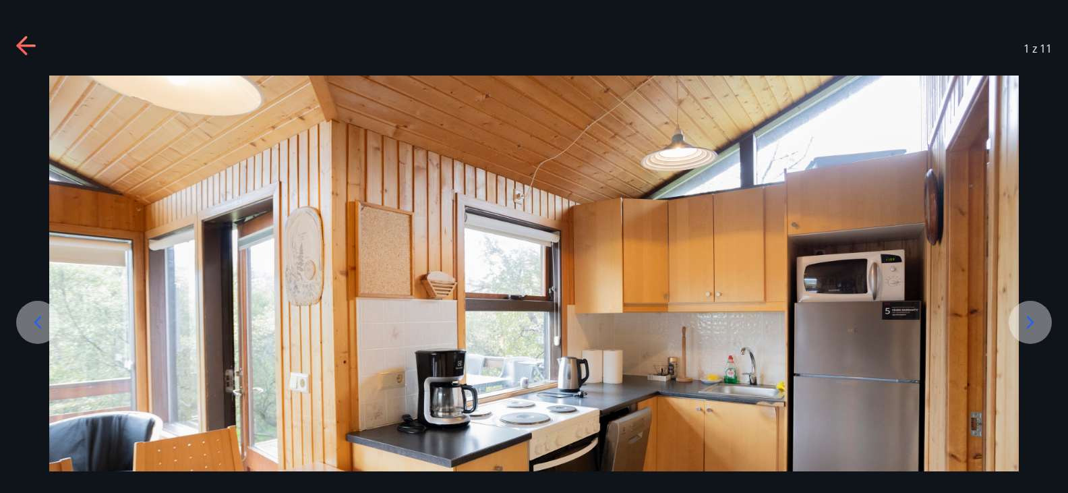
click at [1033, 323] on icon at bounding box center [1030, 322] width 7 height 13
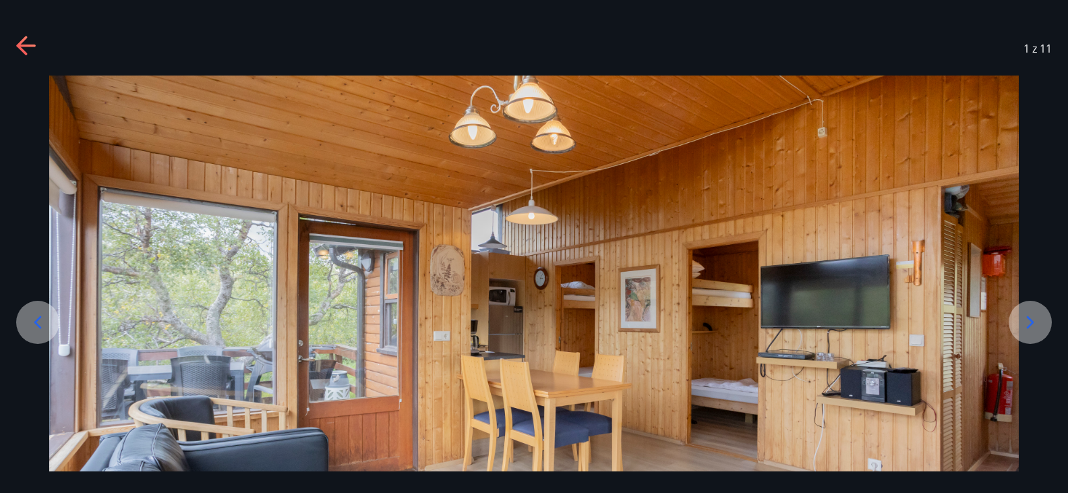
click at [1033, 323] on icon at bounding box center [1030, 322] width 7 height 13
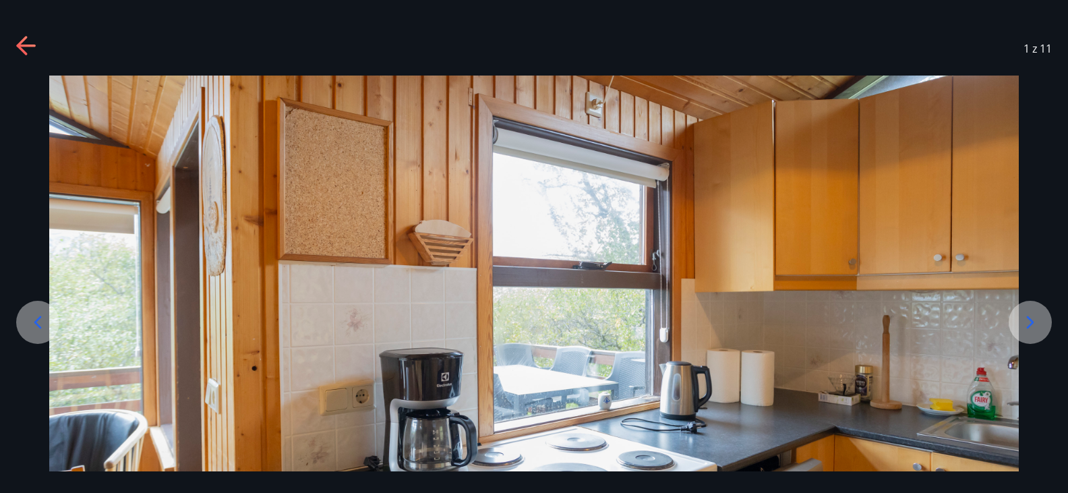
click at [1033, 323] on icon at bounding box center [1030, 322] width 7 height 13
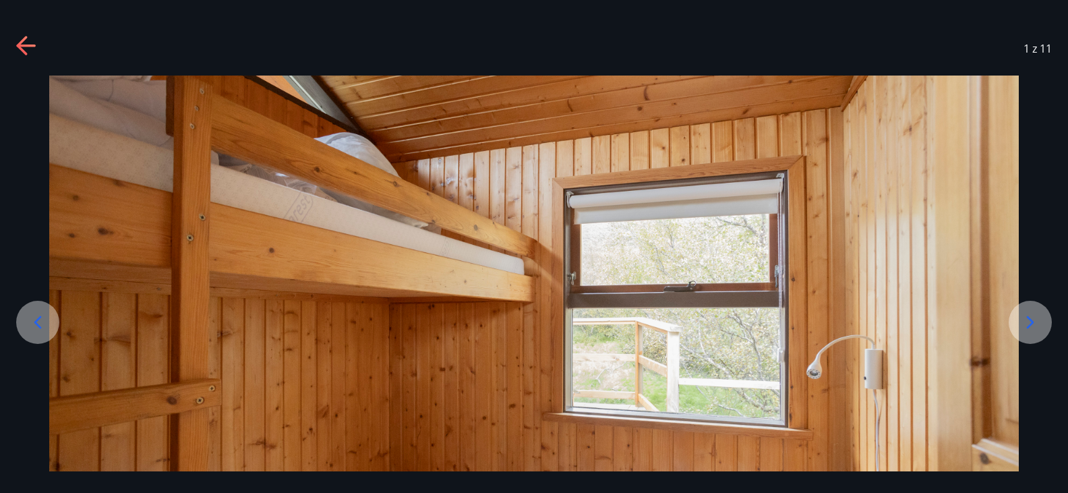
click at [1034, 323] on icon at bounding box center [1031, 323] width 22 height 22
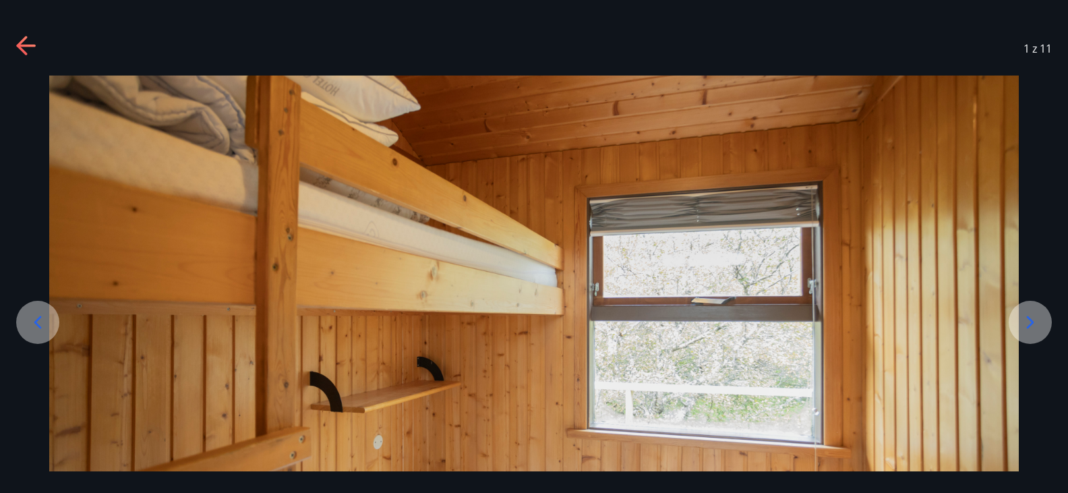
click at [1034, 323] on icon at bounding box center [1031, 323] width 22 height 22
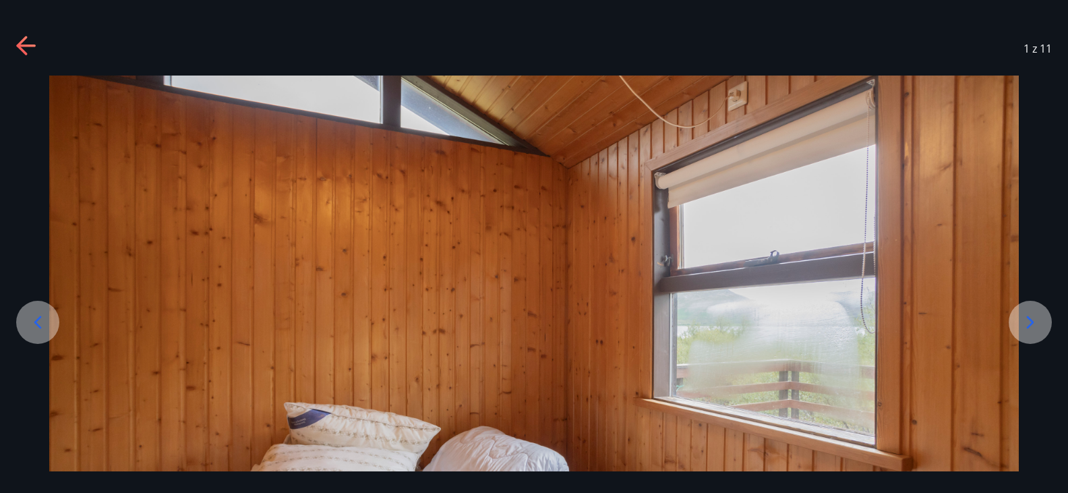
click at [1034, 323] on icon at bounding box center [1031, 323] width 22 height 22
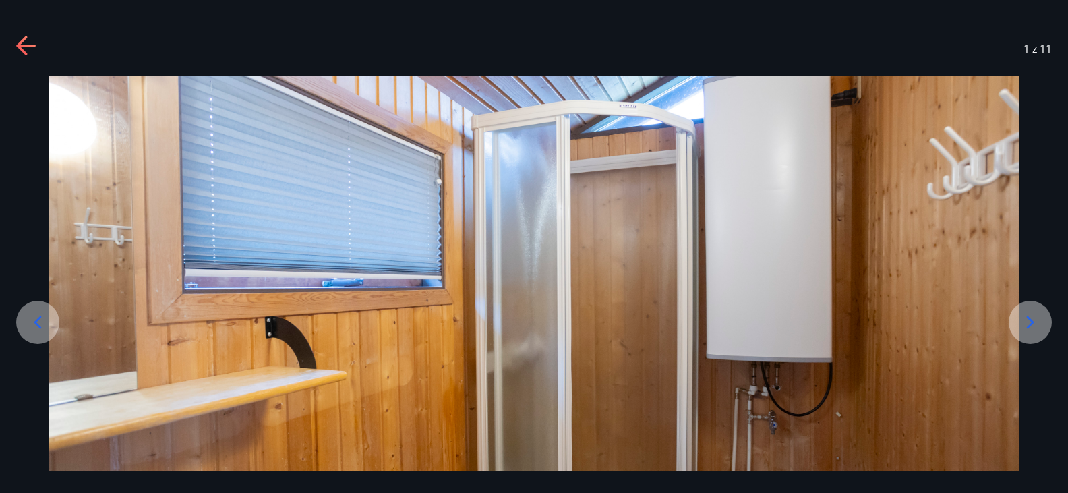
click at [1034, 323] on icon at bounding box center [1031, 323] width 22 height 22
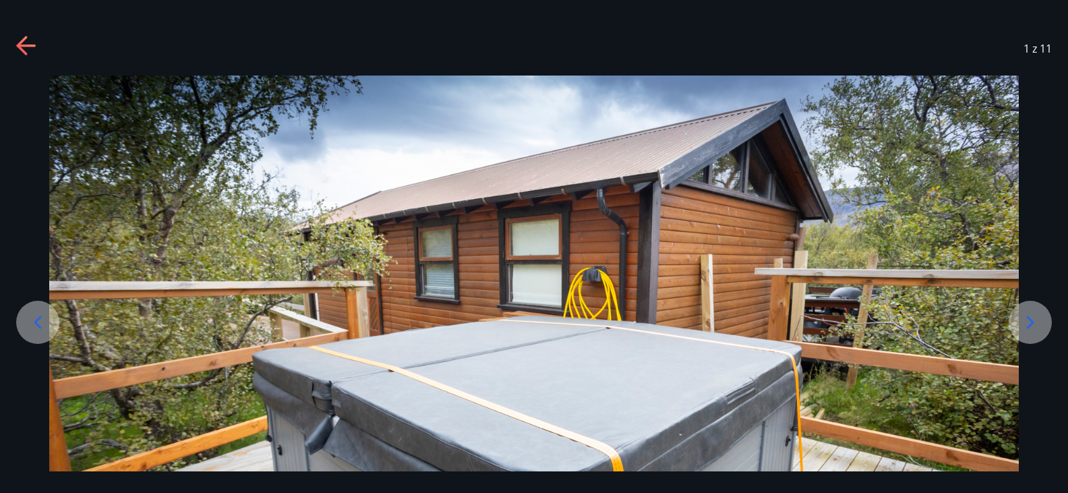
click at [1034, 323] on icon at bounding box center [1031, 323] width 22 height 22
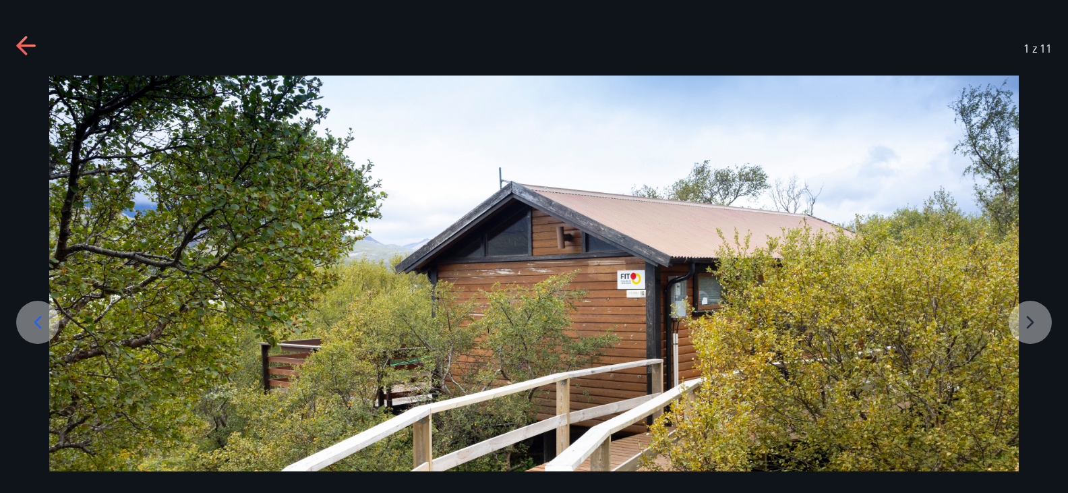
click at [1034, 323] on div at bounding box center [534, 349] width 1068 height 546
click at [24, 47] on icon at bounding box center [27, 47] width 22 height 22
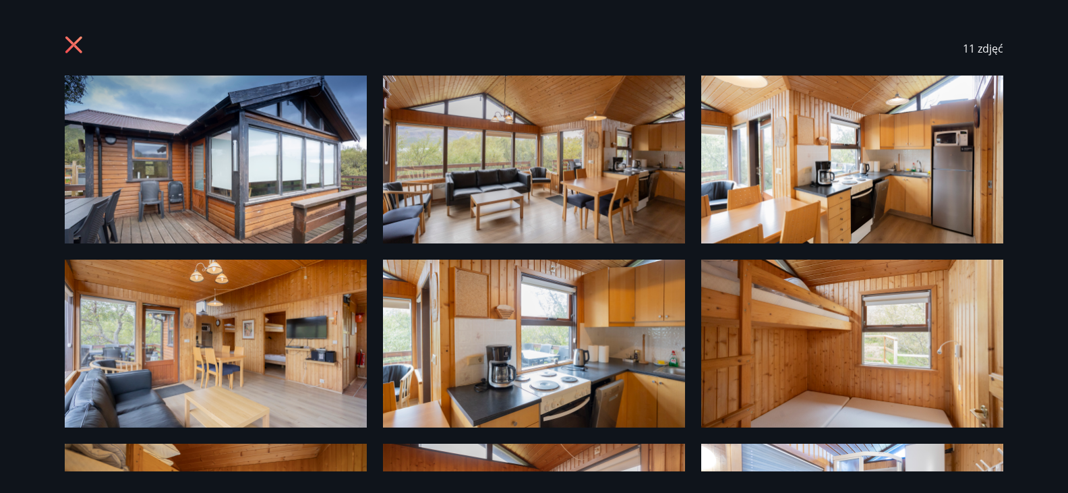
click at [75, 46] on icon at bounding box center [73, 44] width 17 height 17
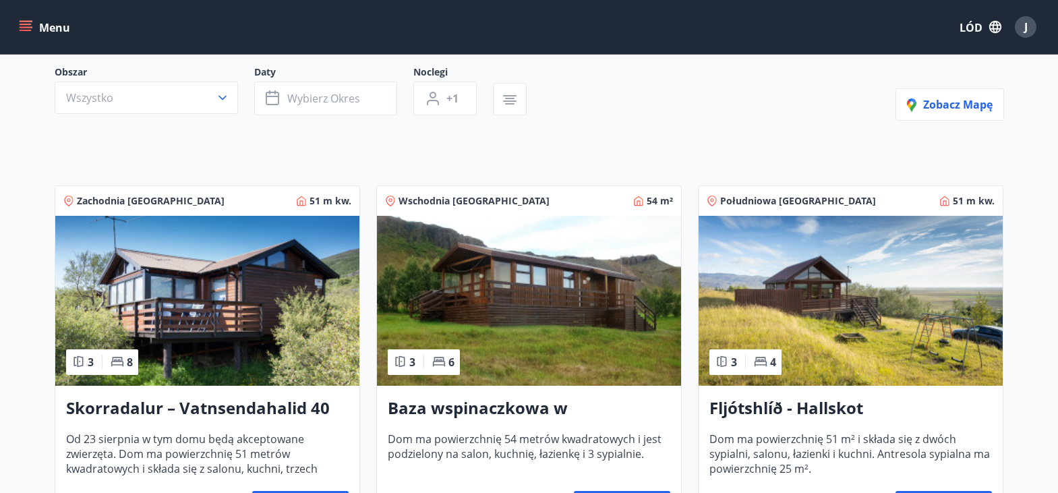
scroll to position [135, 0]
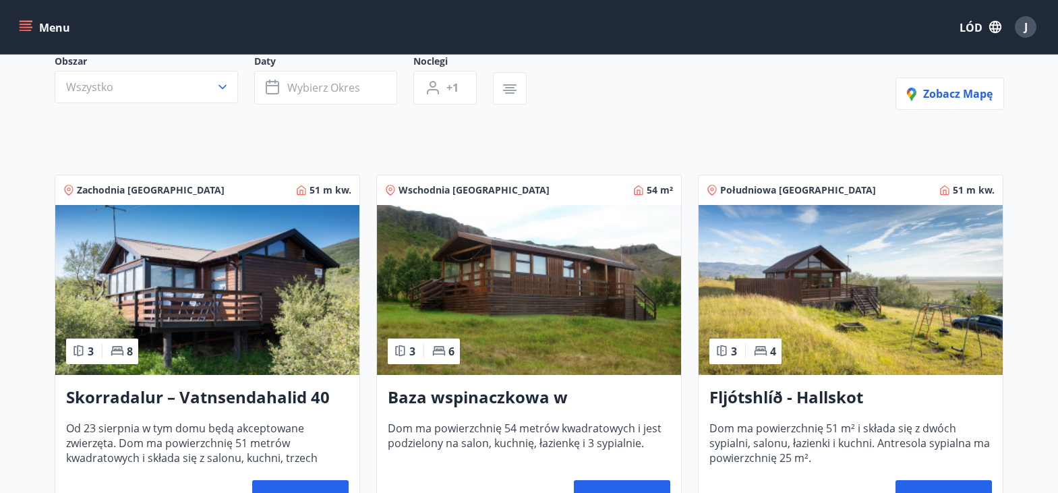
click at [540, 278] on img at bounding box center [529, 290] width 304 height 170
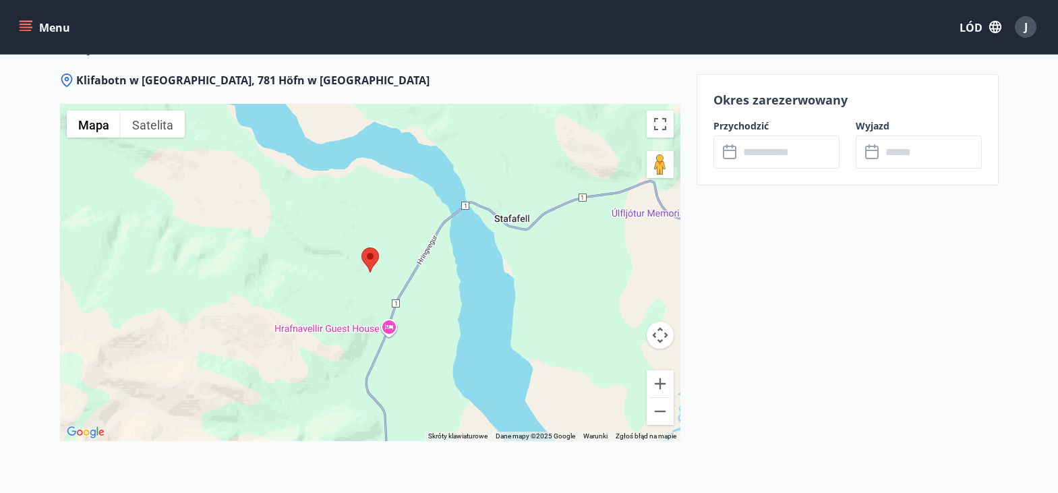
scroll to position [1861, 0]
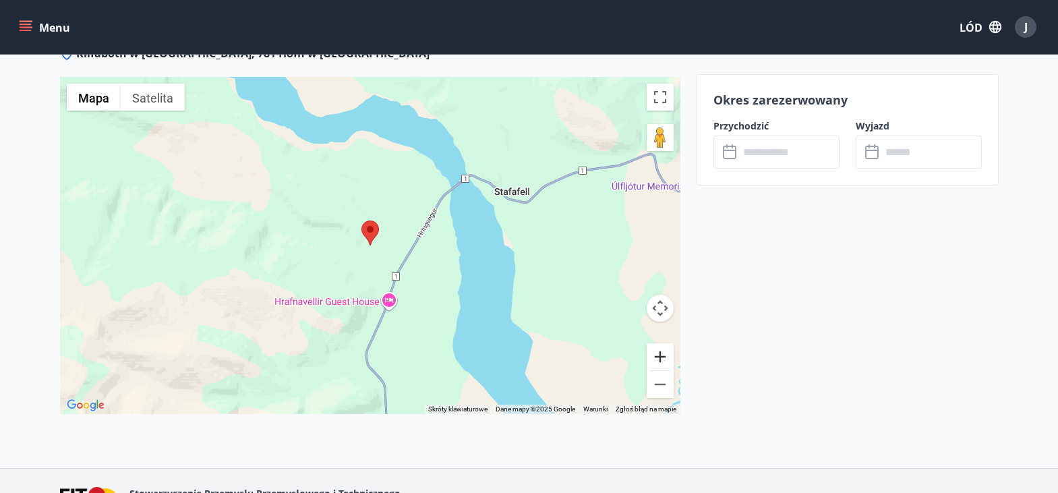
click at [662, 355] on button "Powiększać" at bounding box center [660, 356] width 27 height 27
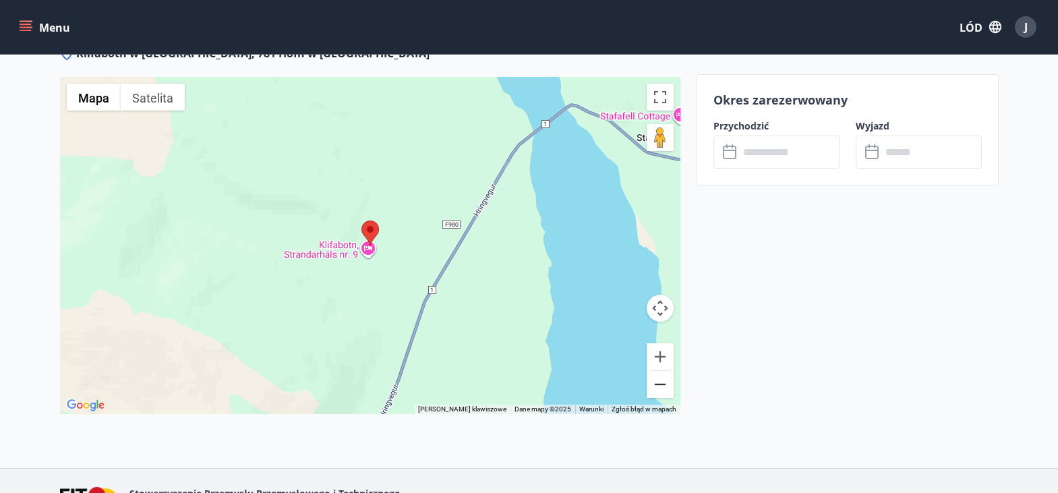
click at [658, 386] on button "Zapraszamy." at bounding box center [660, 384] width 27 height 27
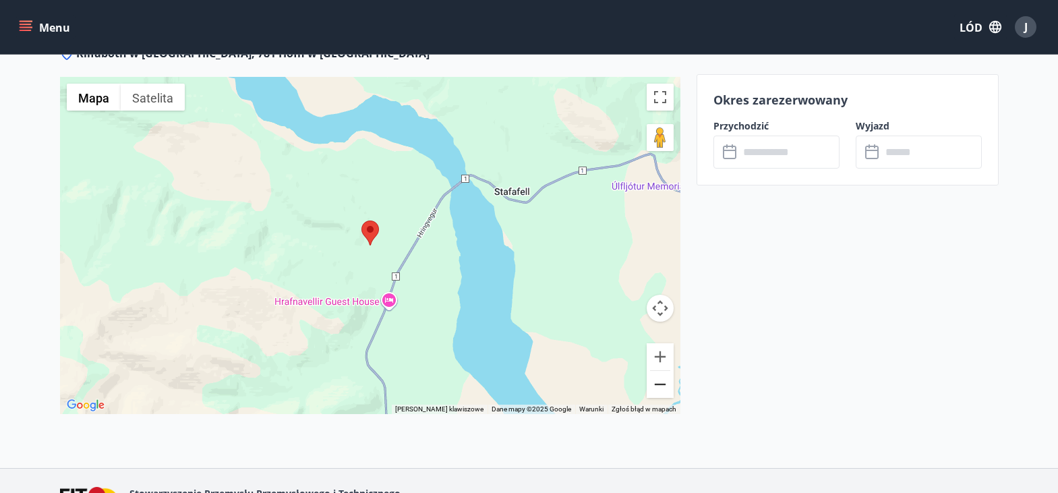
click at [658, 386] on button "Zapraszamy." at bounding box center [660, 384] width 27 height 27
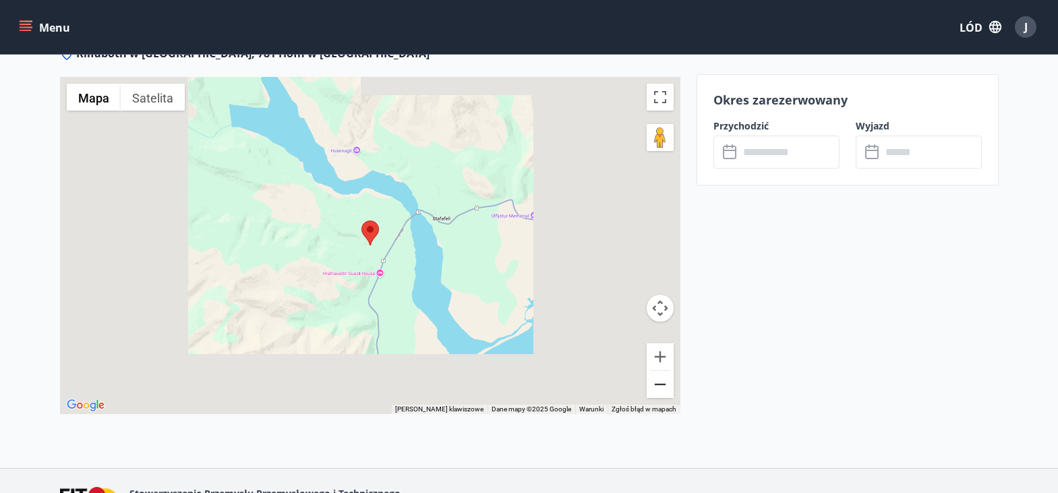
click at [658, 386] on button "Zapraszamy." at bounding box center [660, 384] width 27 height 27
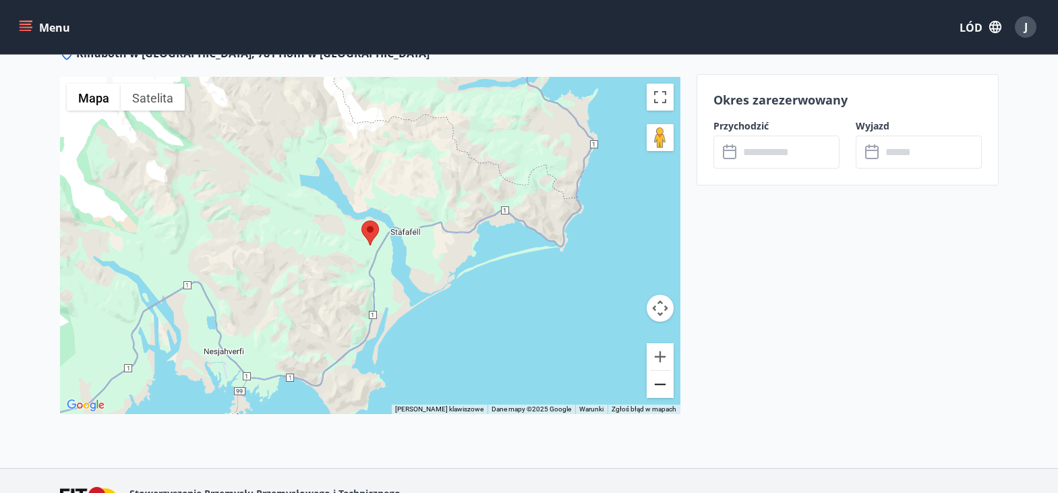
click at [658, 386] on button "Zapraszamy." at bounding box center [660, 384] width 27 height 27
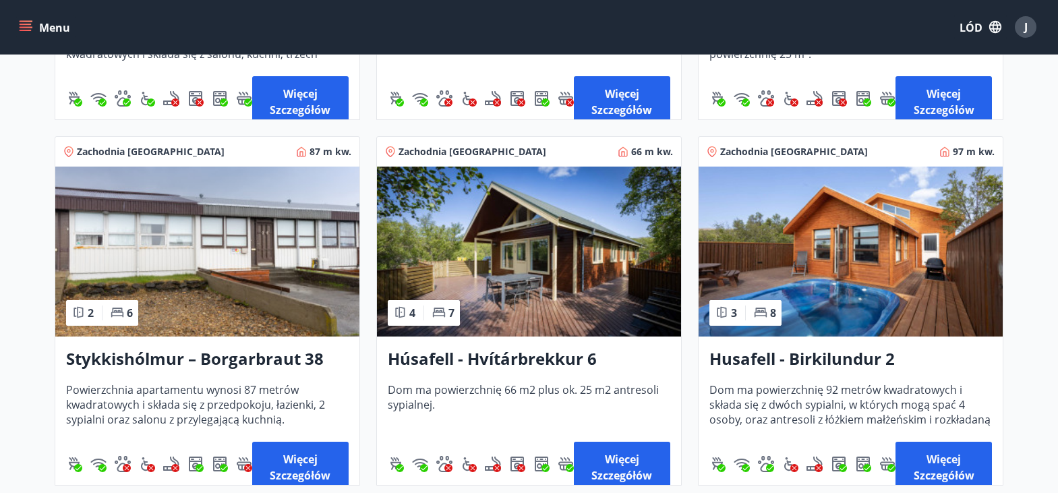
scroll to position [540, 0]
click at [519, 237] on img at bounding box center [529, 251] width 304 height 170
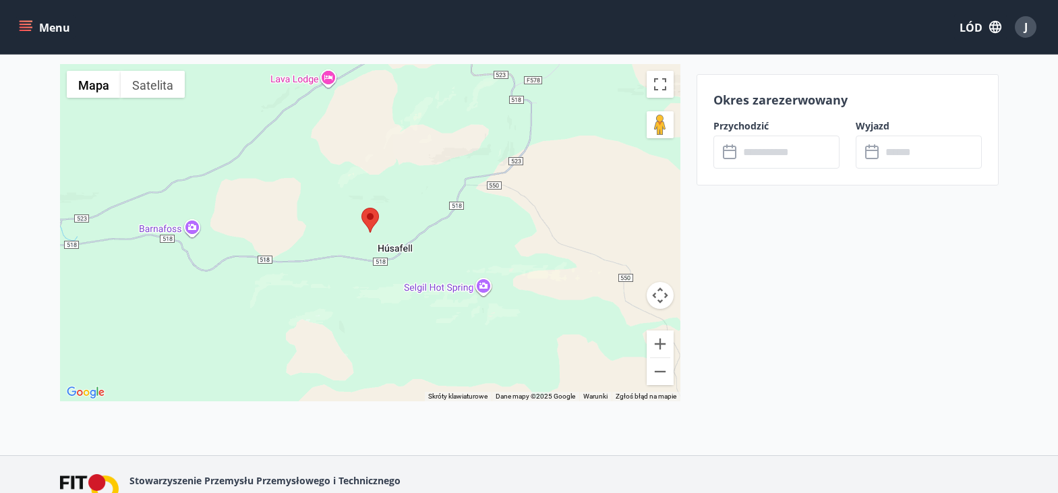
scroll to position [1969, 0]
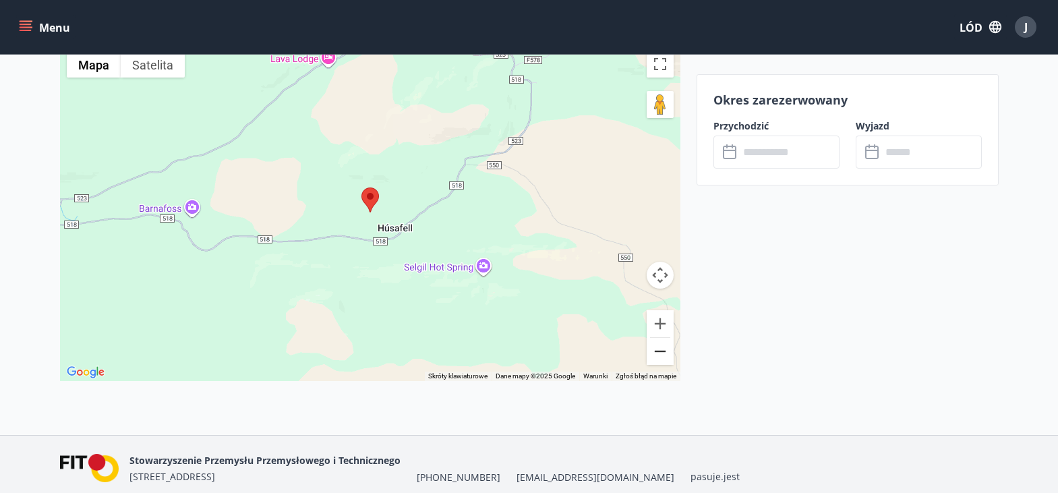
click at [657, 358] on button "Zapraszamy." at bounding box center [660, 351] width 27 height 27
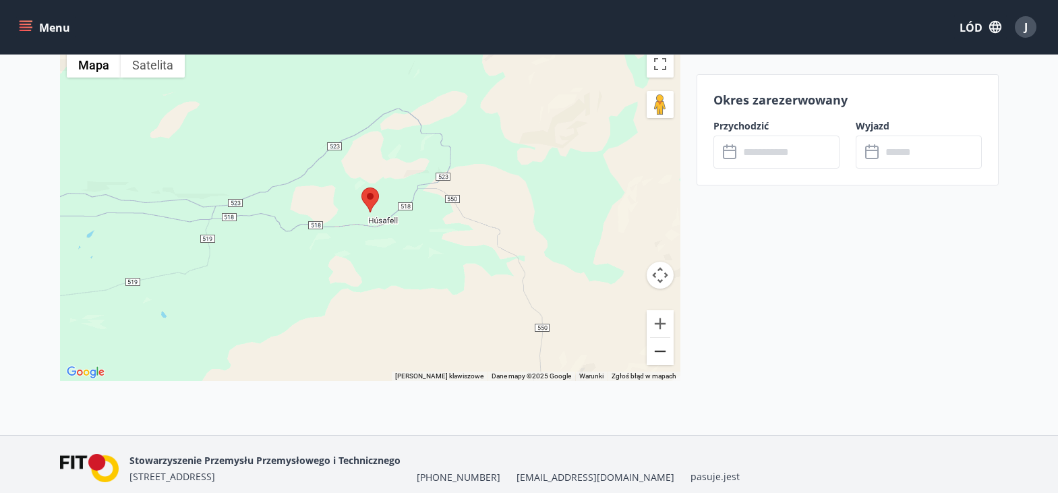
click at [658, 357] on button "Zapraszamy." at bounding box center [660, 351] width 27 height 27
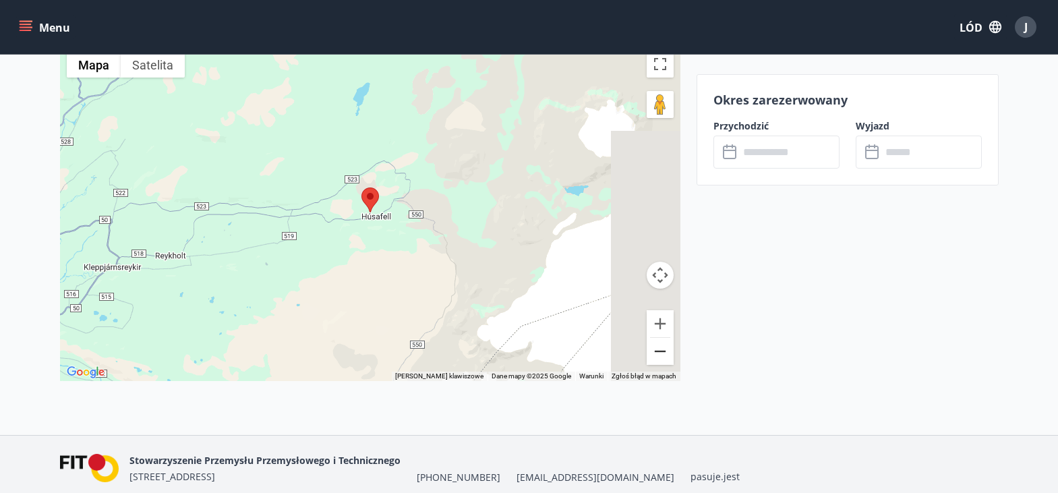
click at [660, 349] on button "Zapraszamy." at bounding box center [660, 351] width 27 height 27
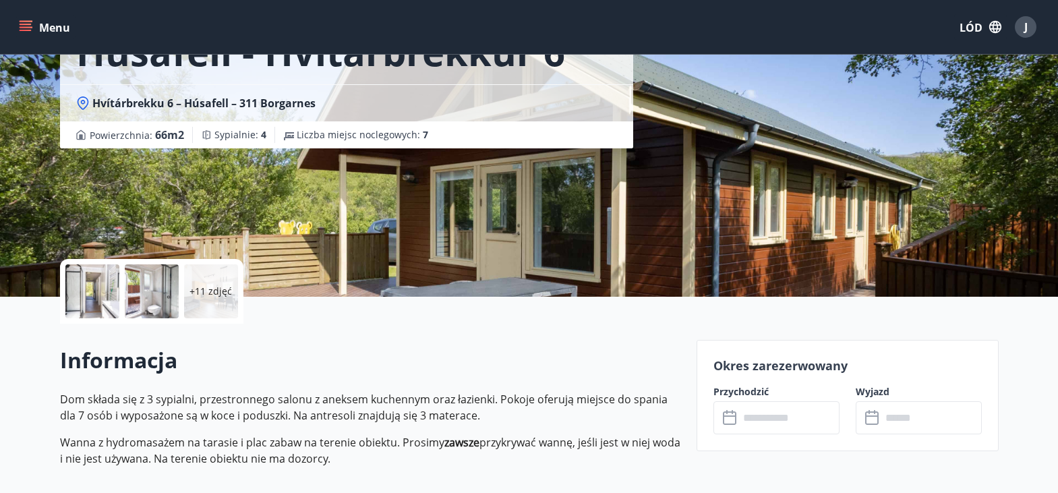
scroll to position [0, 0]
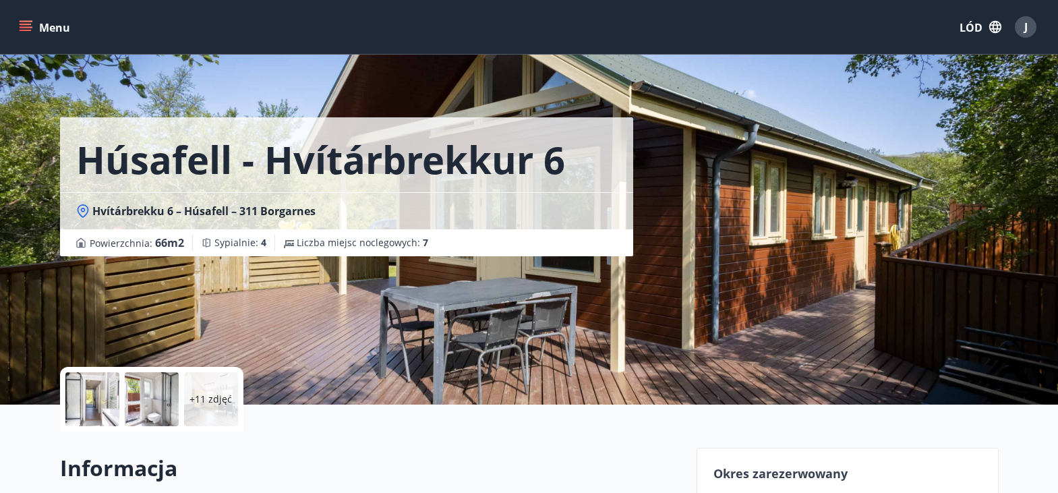
click at [204, 393] on font "+11 zdjęć" at bounding box center [211, 399] width 42 height 13
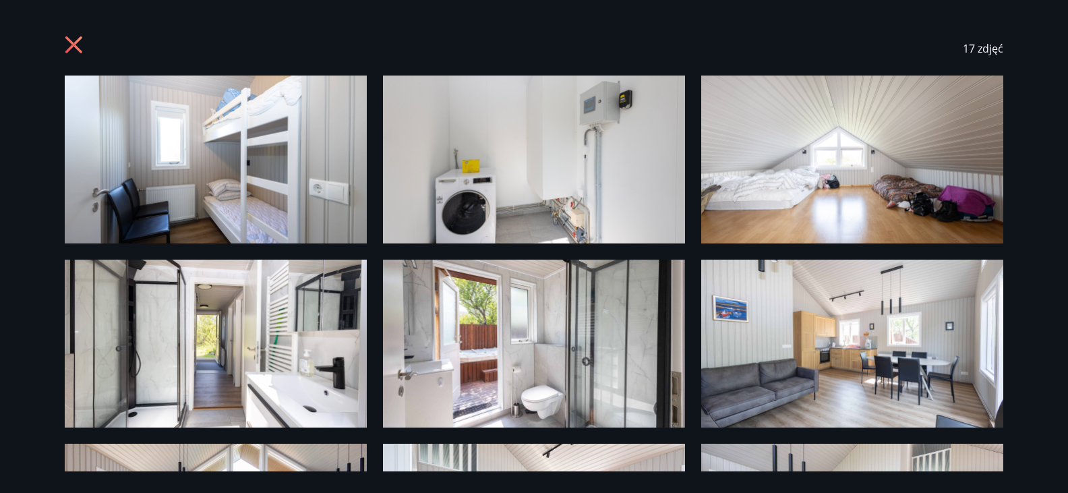
click at [206, 212] on img at bounding box center [216, 160] width 302 height 168
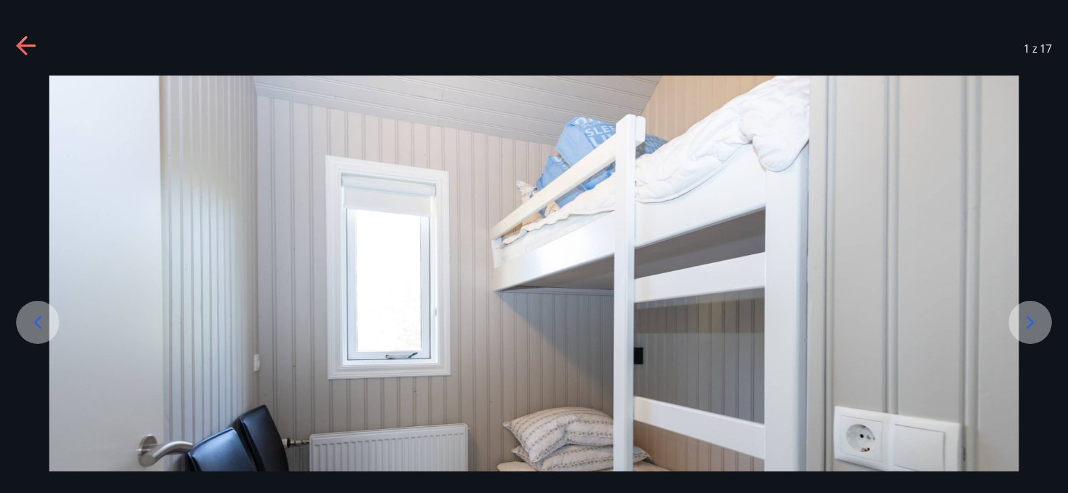
click at [1026, 323] on icon at bounding box center [1031, 323] width 22 height 22
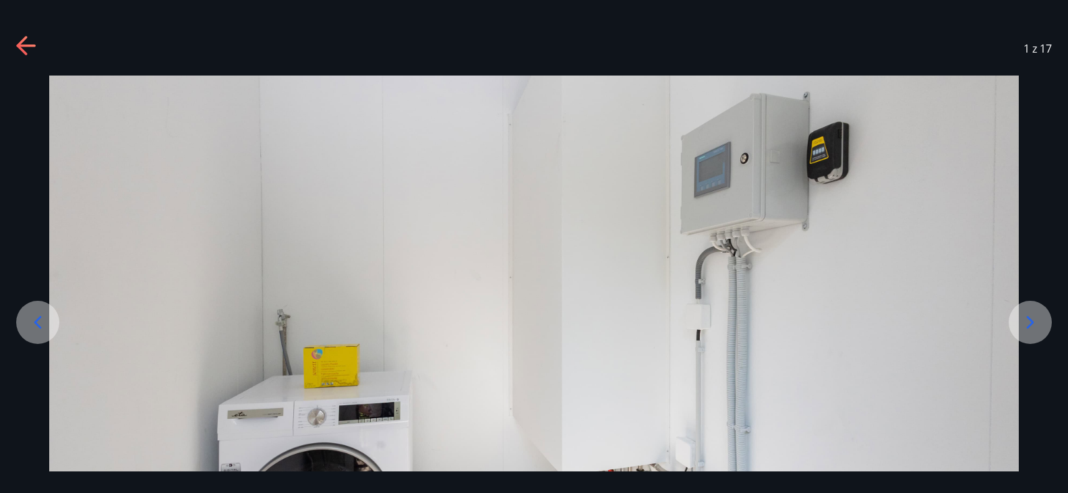
click at [1026, 323] on icon at bounding box center [1031, 323] width 22 height 22
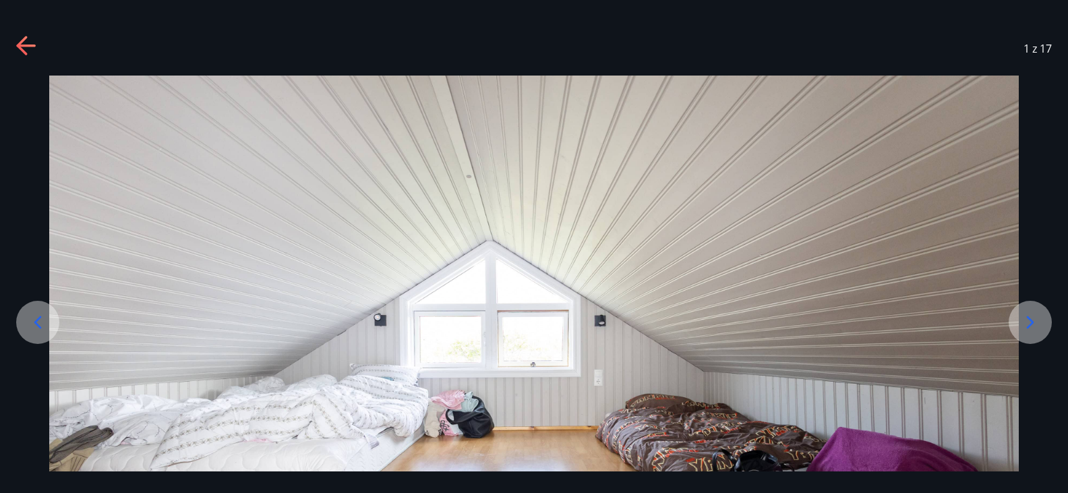
click at [1026, 323] on icon at bounding box center [1031, 323] width 22 height 22
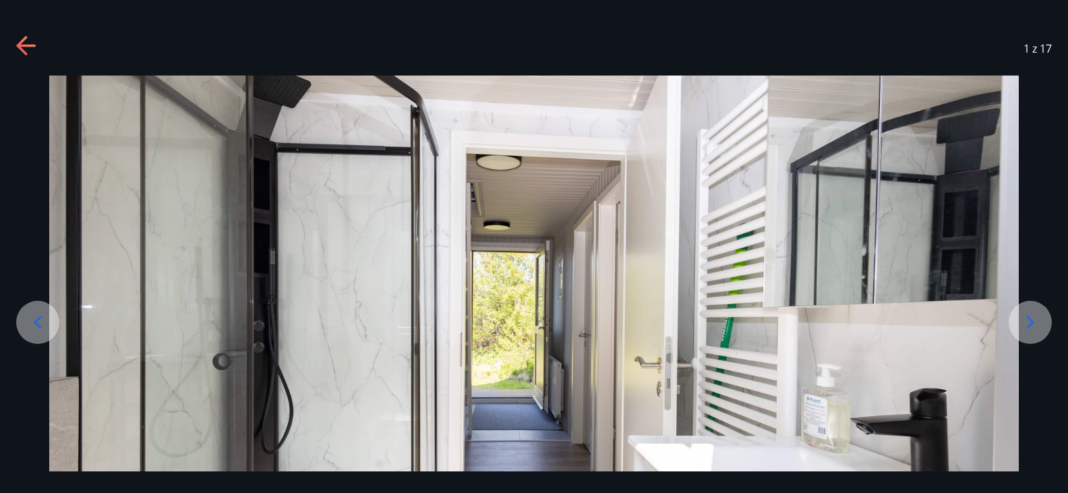
click at [1026, 323] on icon at bounding box center [1031, 323] width 22 height 22
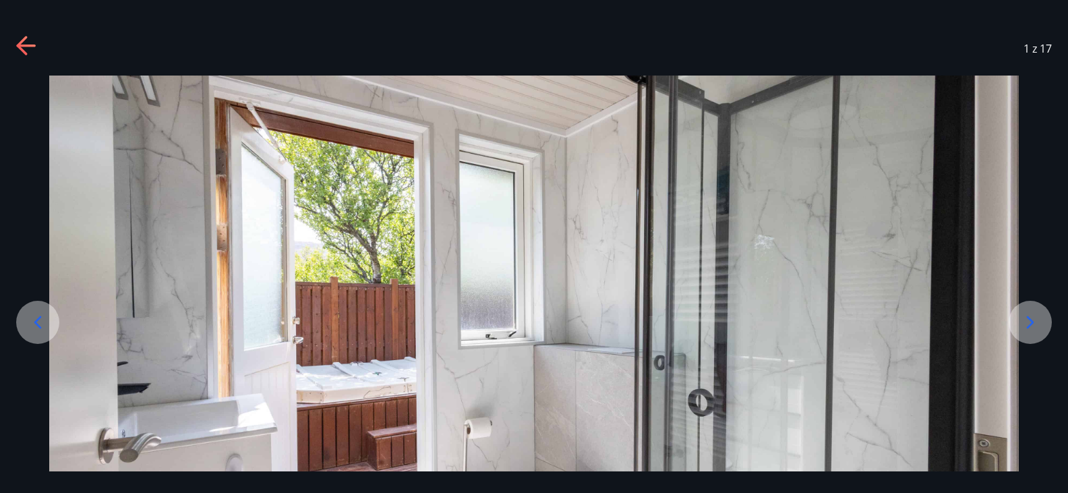
click at [1026, 323] on icon at bounding box center [1031, 323] width 22 height 22
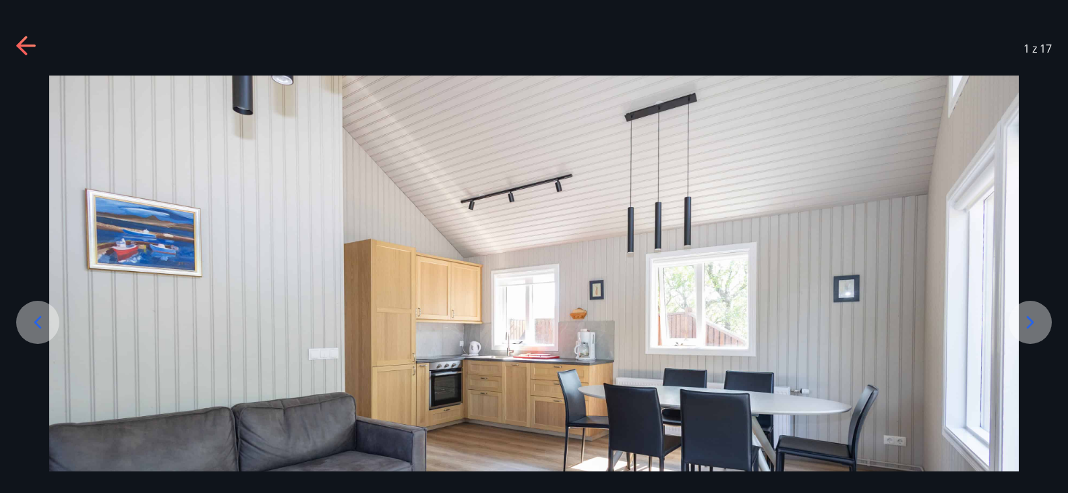
click at [1026, 323] on icon at bounding box center [1031, 323] width 22 height 22
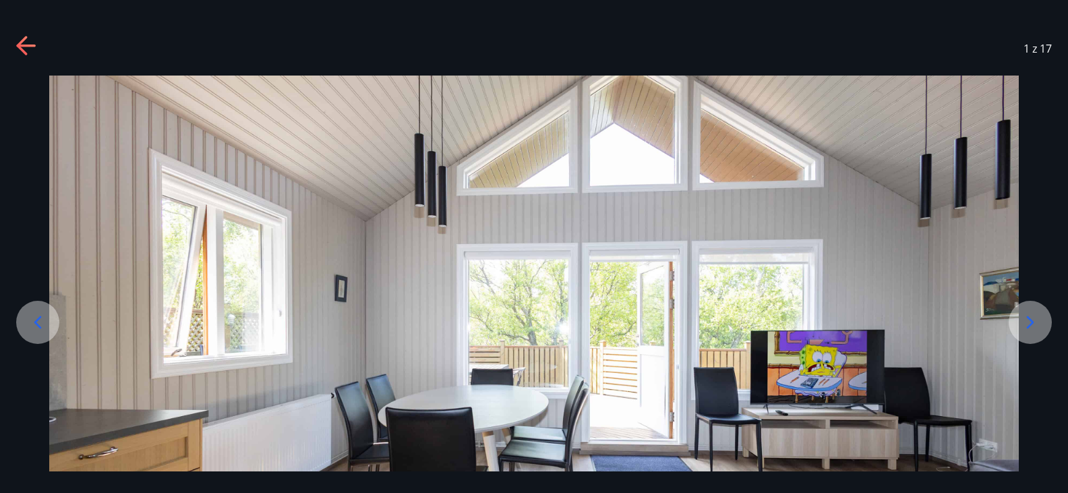
click at [1026, 323] on icon at bounding box center [1031, 323] width 22 height 22
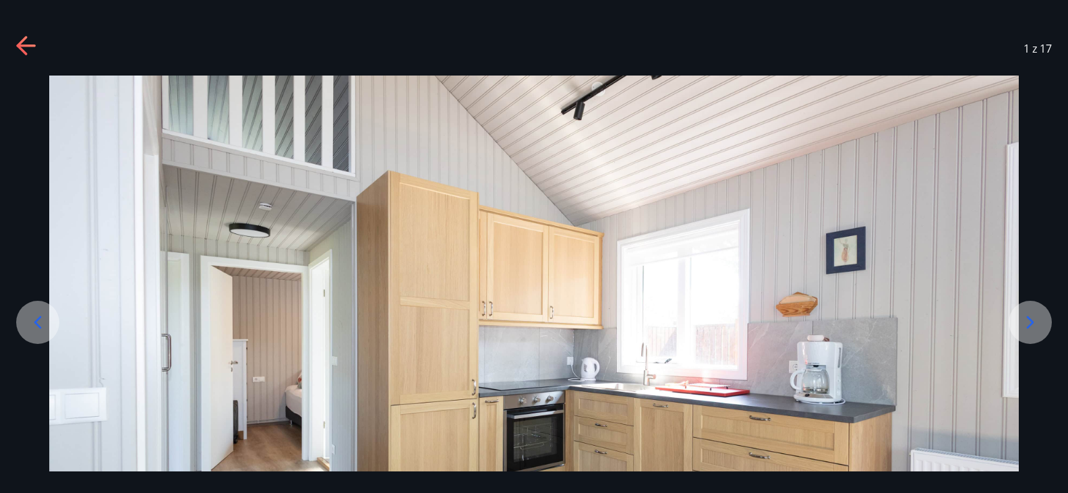
click at [1026, 323] on icon at bounding box center [1031, 323] width 22 height 22
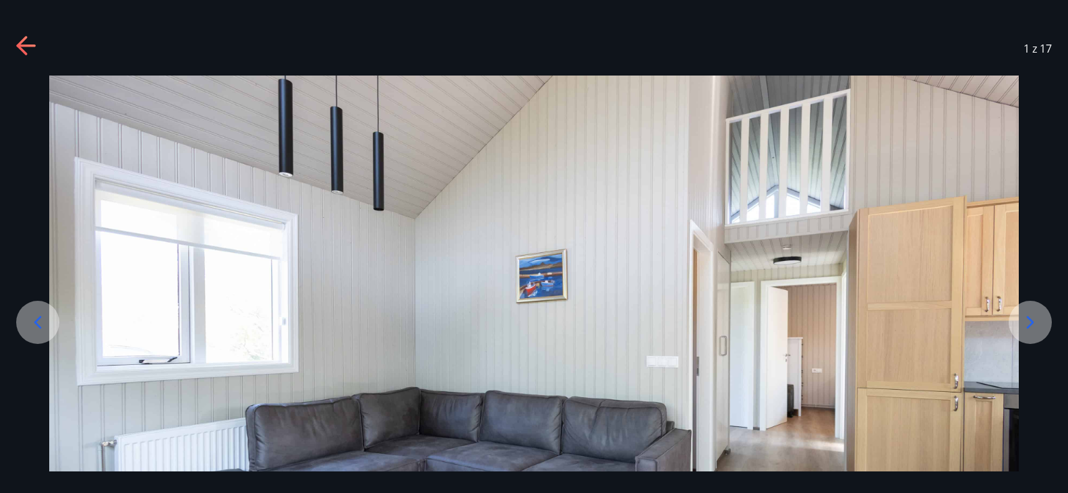
click at [1025, 323] on icon at bounding box center [1031, 323] width 22 height 22
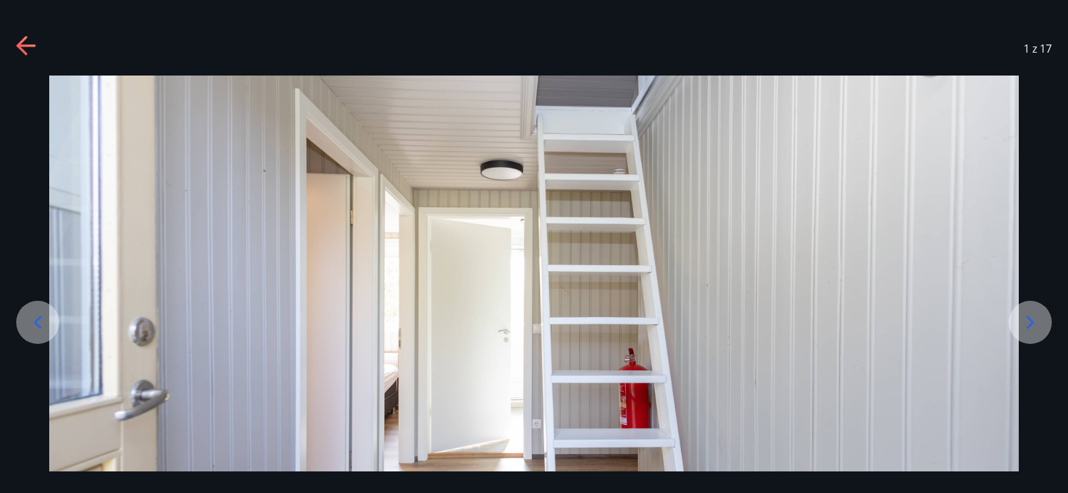
click at [1025, 323] on icon at bounding box center [1031, 323] width 22 height 22
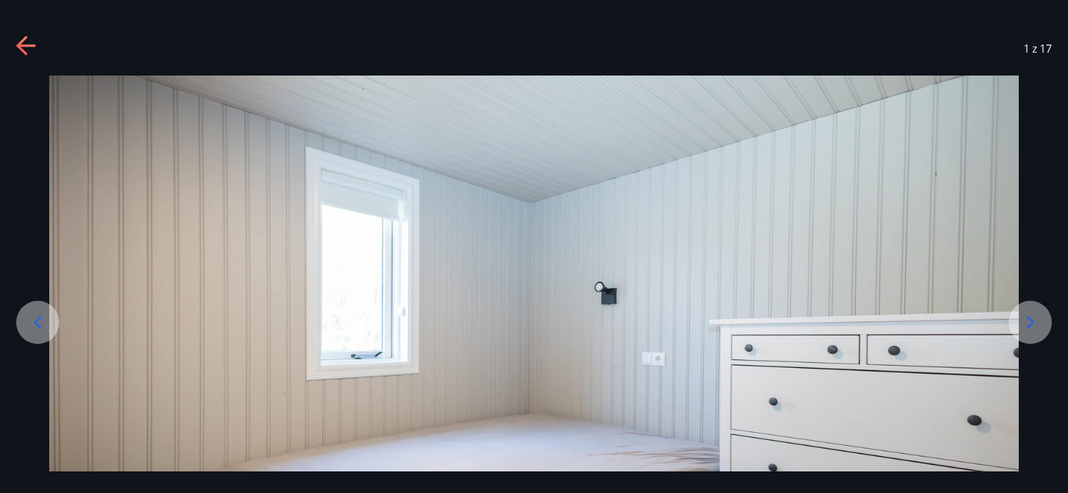
click at [27, 45] on icon at bounding box center [25, 46] width 19 height 3
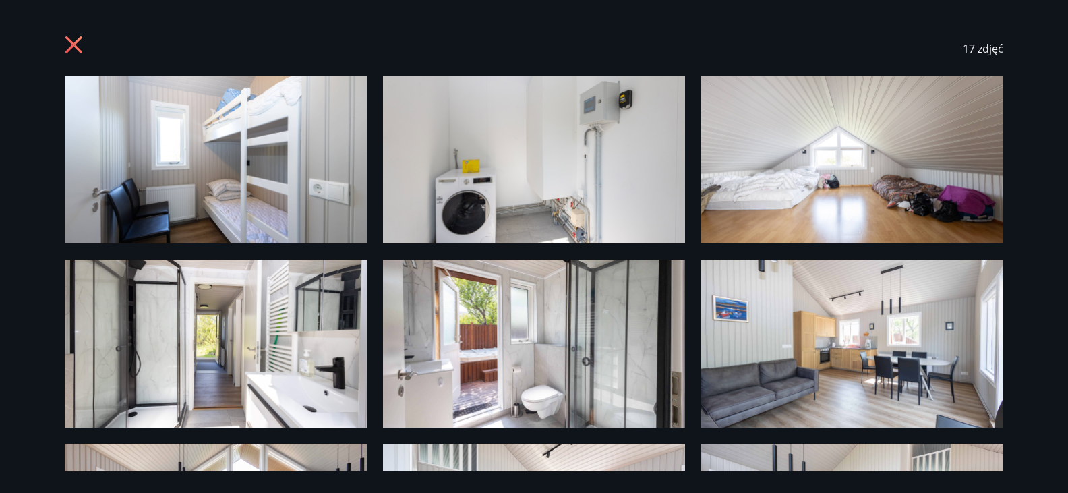
click at [75, 40] on icon at bounding box center [76, 47] width 22 height 22
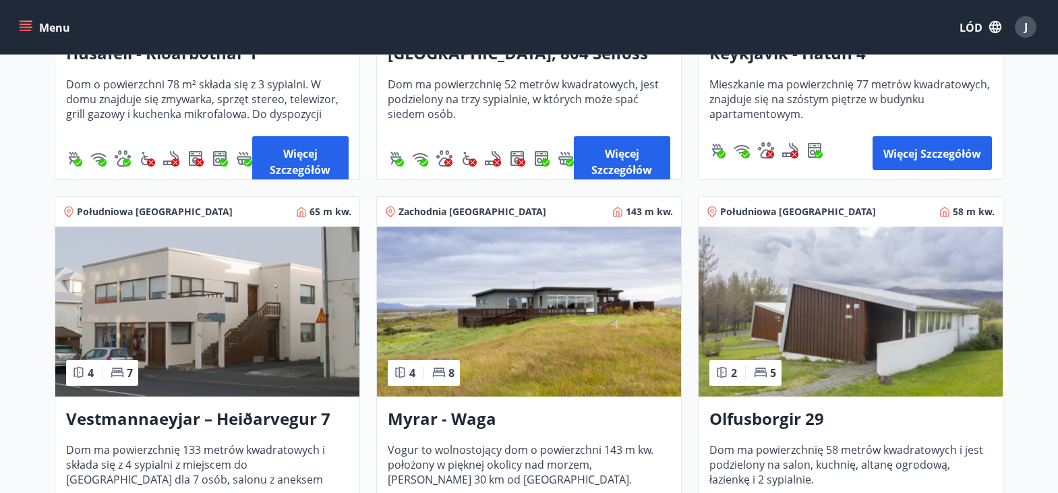
scroll to position [1241, 0]
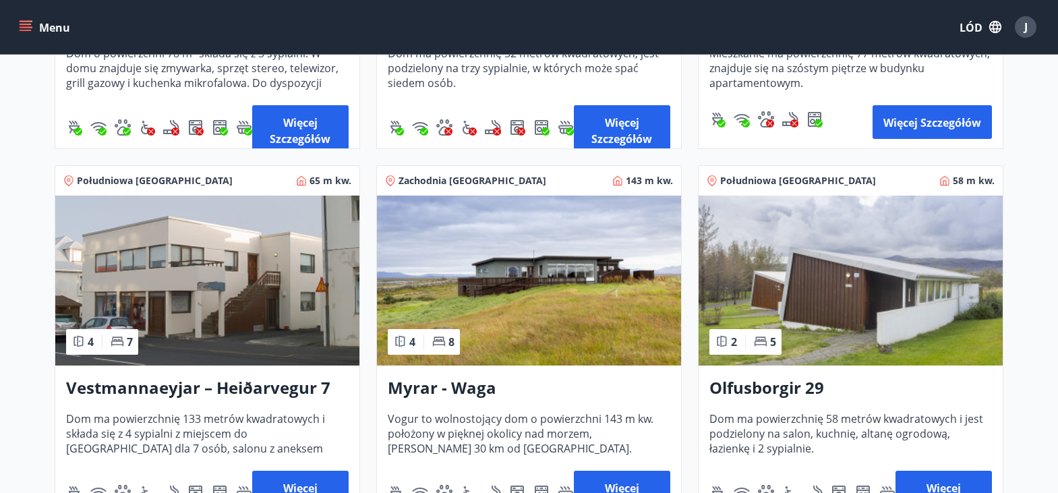
click at [543, 257] on img at bounding box center [529, 281] width 304 height 170
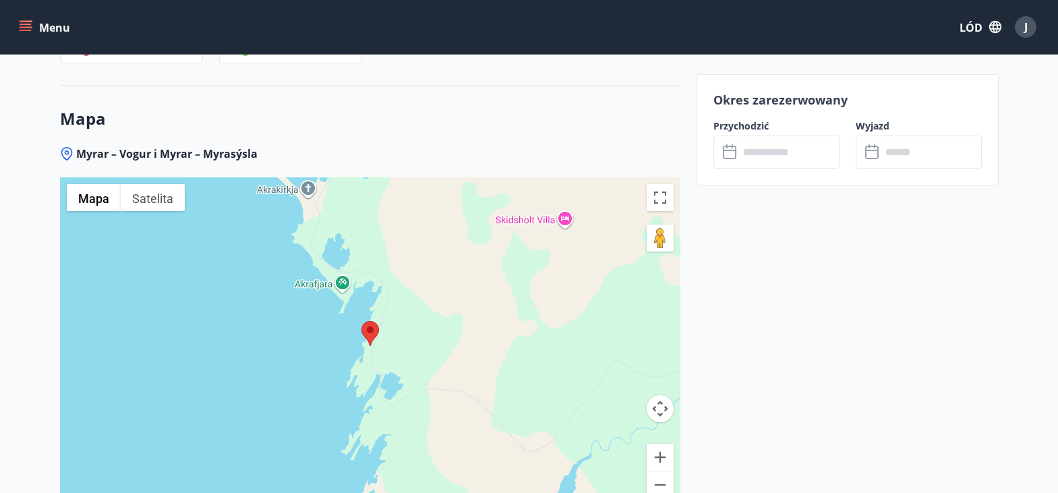
scroll to position [1881, 0]
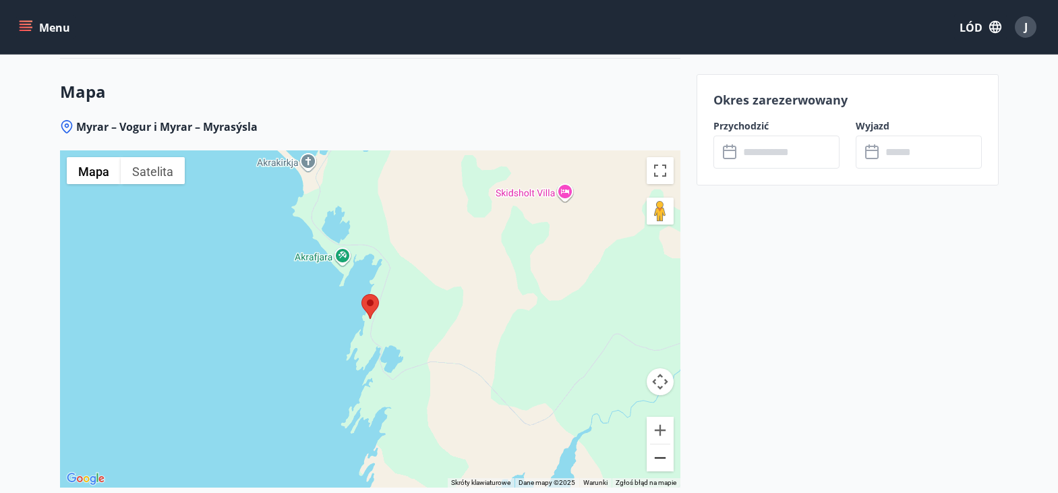
click at [661, 458] on button "Zapraszamy." at bounding box center [660, 457] width 27 height 27
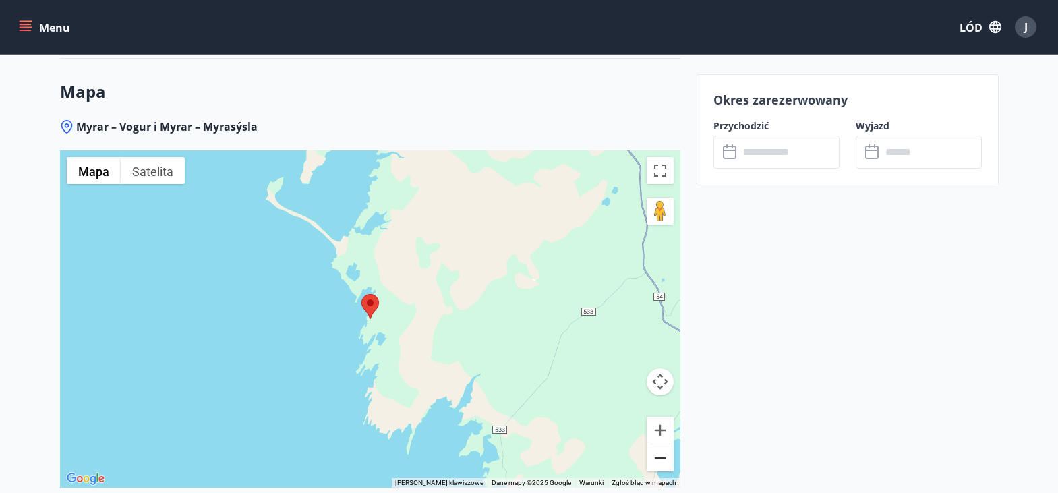
click at [661, 458] on button "Zapraszamy." at bounding box center [660, 457] width 27 height 27
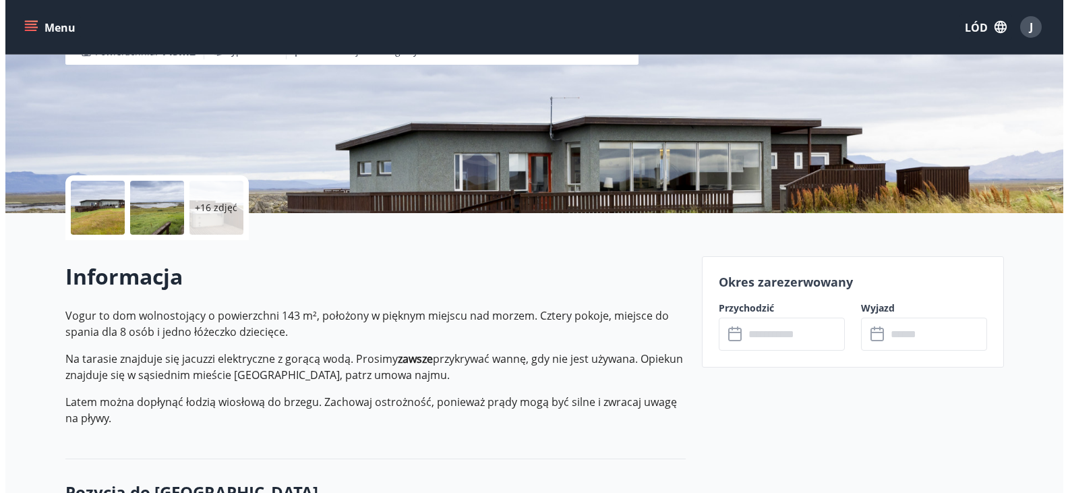
scroll to position [189, 0]
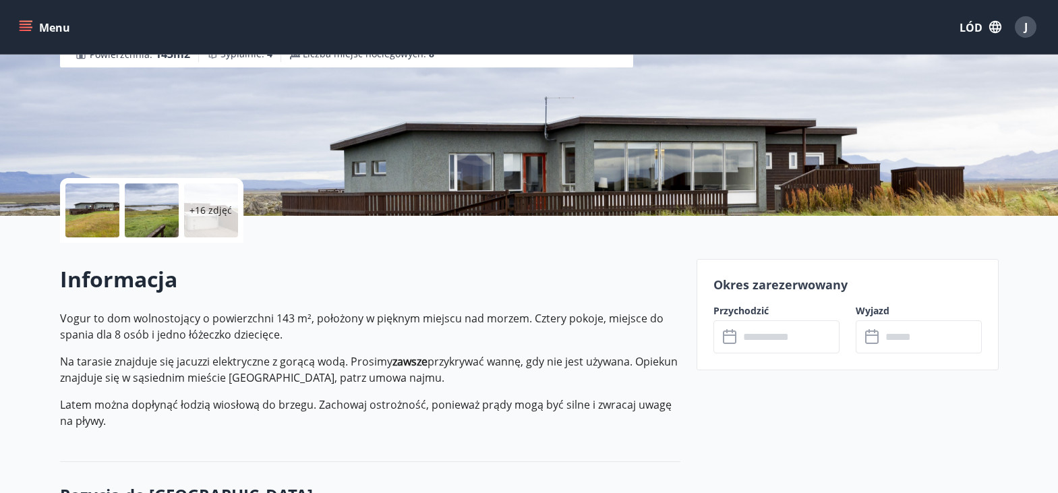
click at [221, 214] on font "+16 zdjęć" at bounding box center [211, 210] width 42 height 13
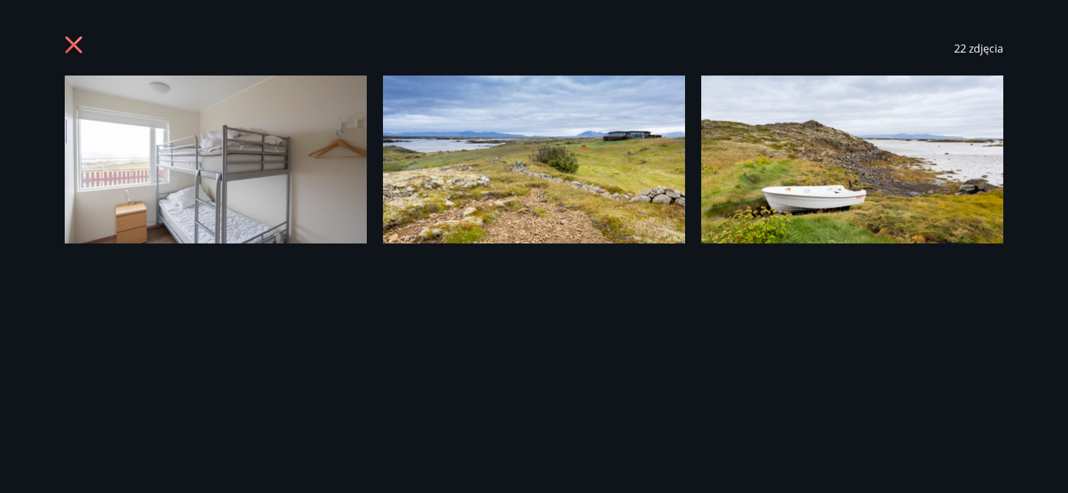
click at [225, 103] on img at bounding box center [216, 160] width 302 height 168
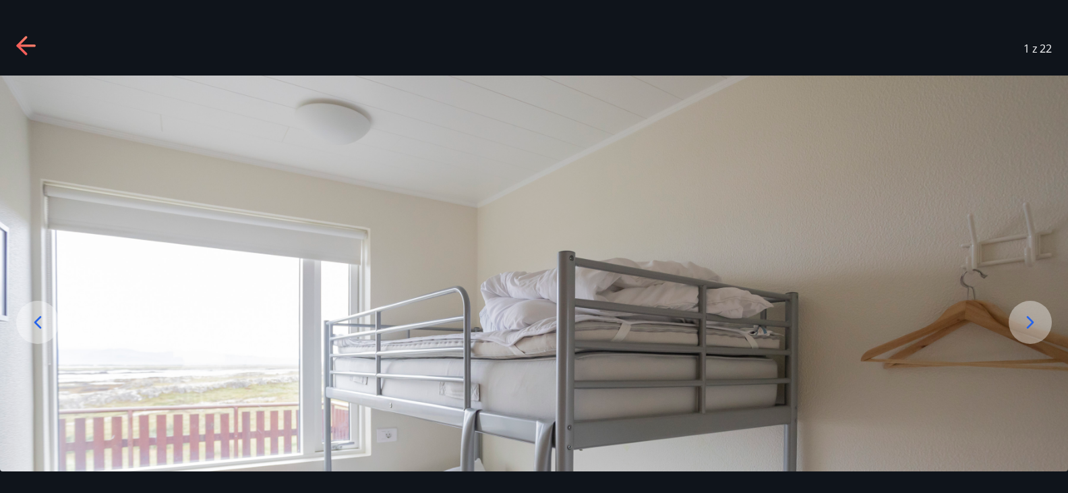
click at [1020, 314] on icon at bounding box center [1031, 323] width 22 height 22
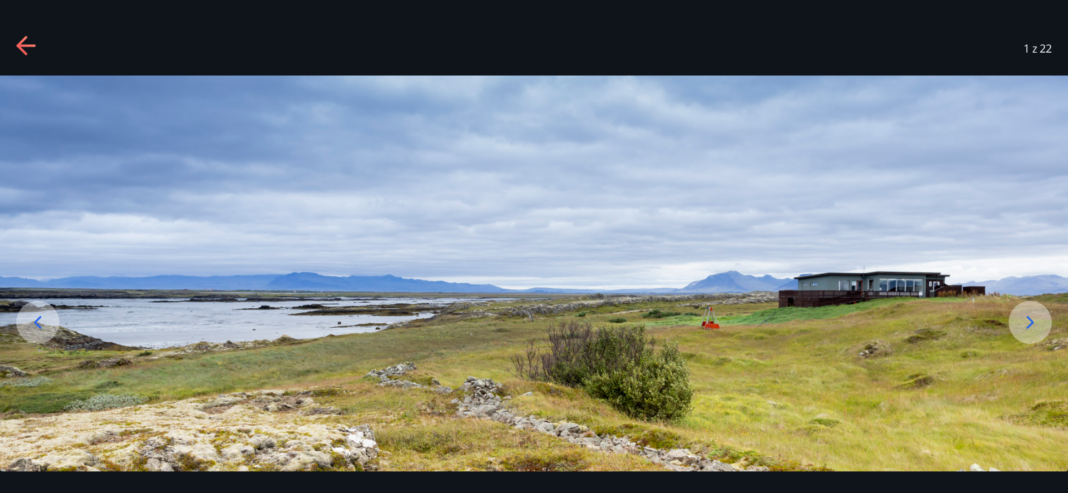
click at [1020, 314] on icon at bounding box center [1031, 323] width 22 height 22
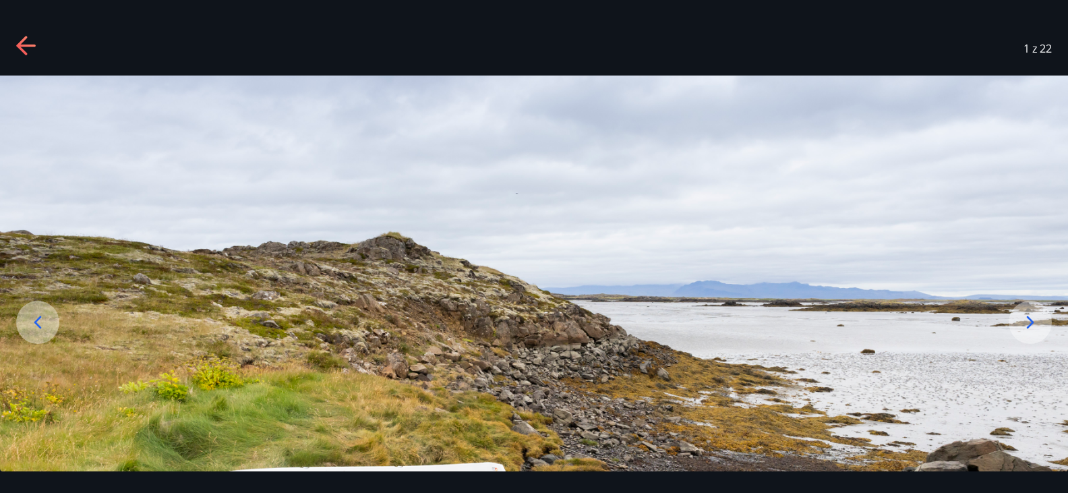
click at [1020, 314] on icon at bounding box center [1031, 323] width 22 height 22
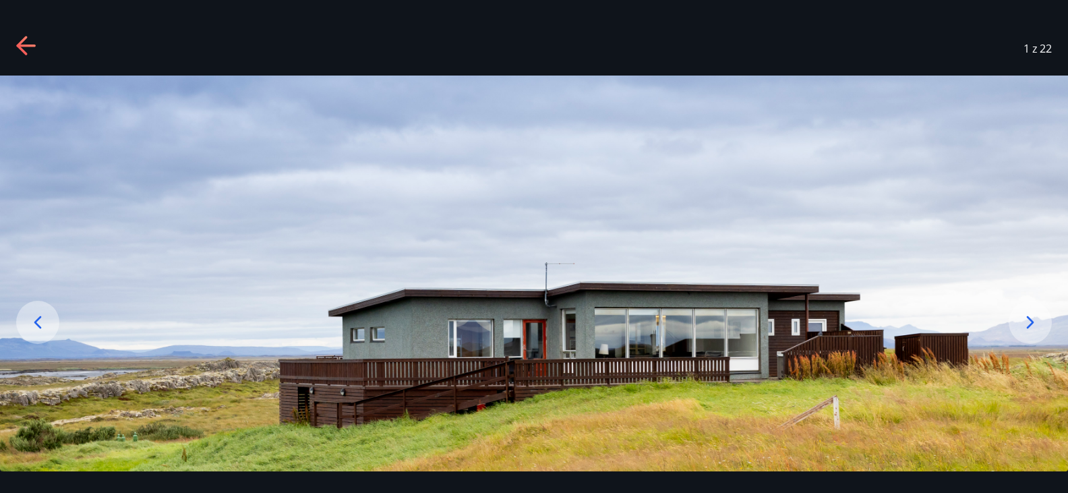
click at [1020, 314] on icon at bounding box center [1031, 323] width 22 height 22
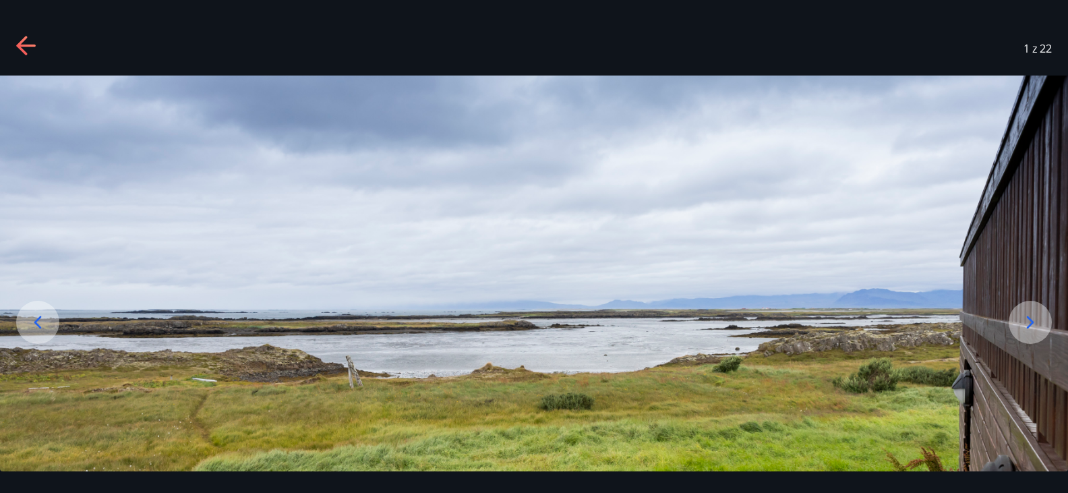
click at [1020, 314] on icon at bounding box center [1031, 323] width 22 height 22
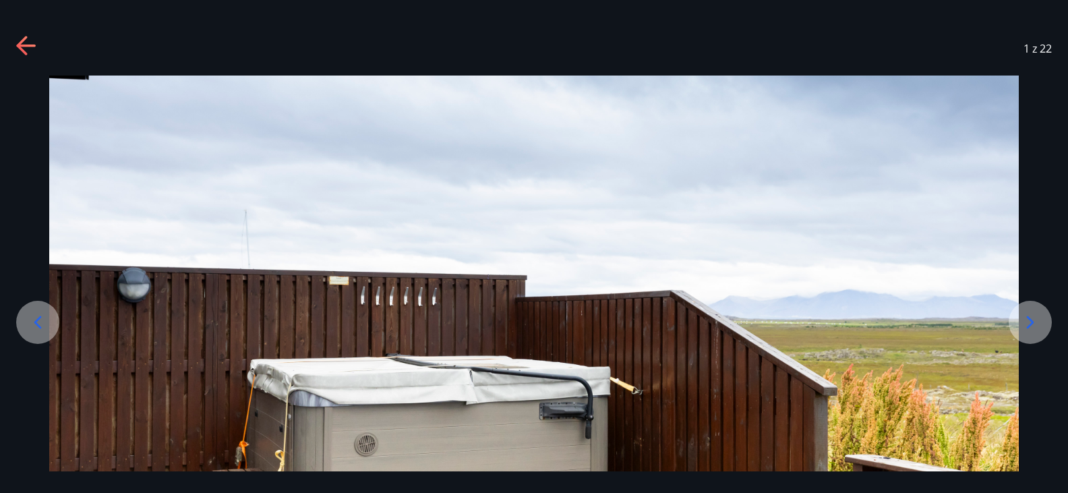
click at [1020, 314] on icon at bounding box center [1031, 323] width 22 height 22
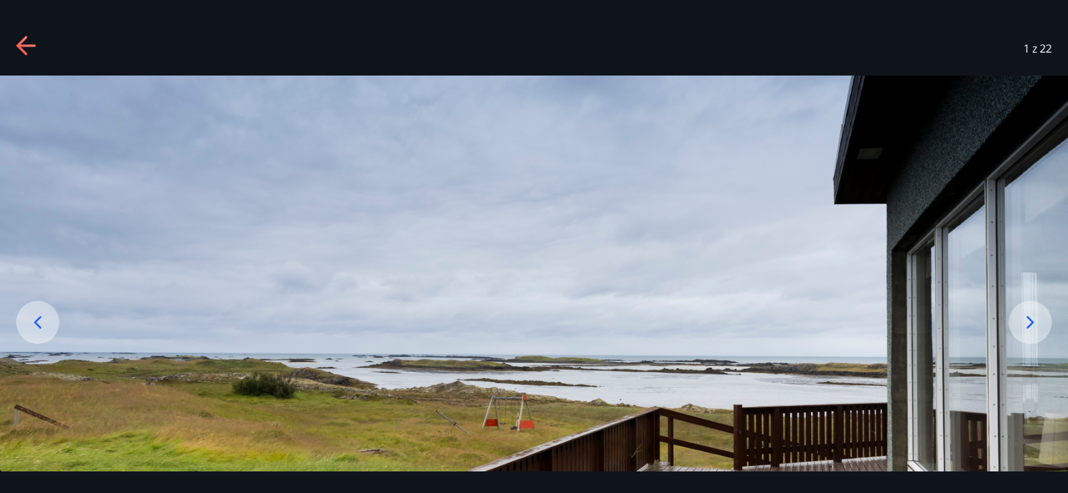
click at [1020, 314] on icon at bounding box center [1031, 323] width 22 height 22
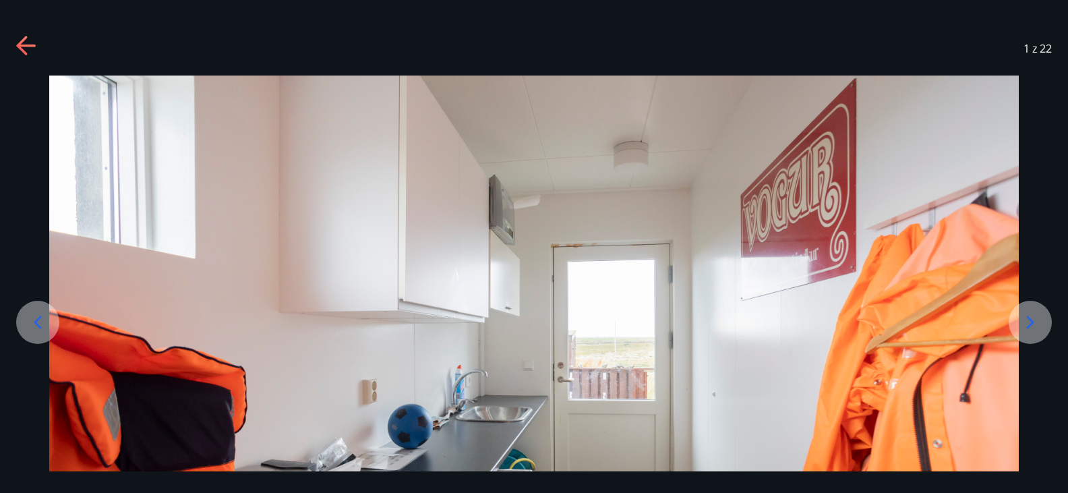
click at [1020, 314] on icon at bounding box center [1031, 323] width 22 height 22
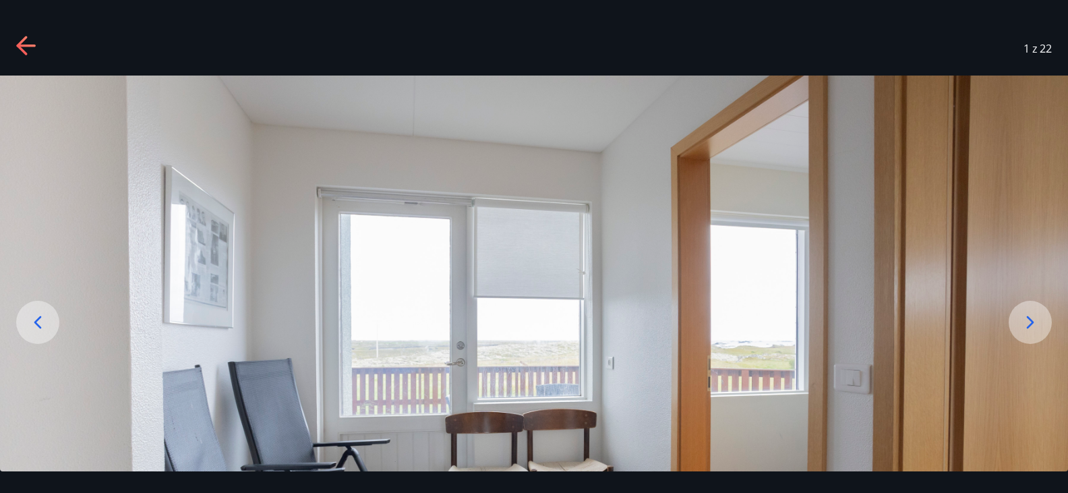
click at [1020, 314] on icon at bounding box center [1031, 323] width 22 height 22
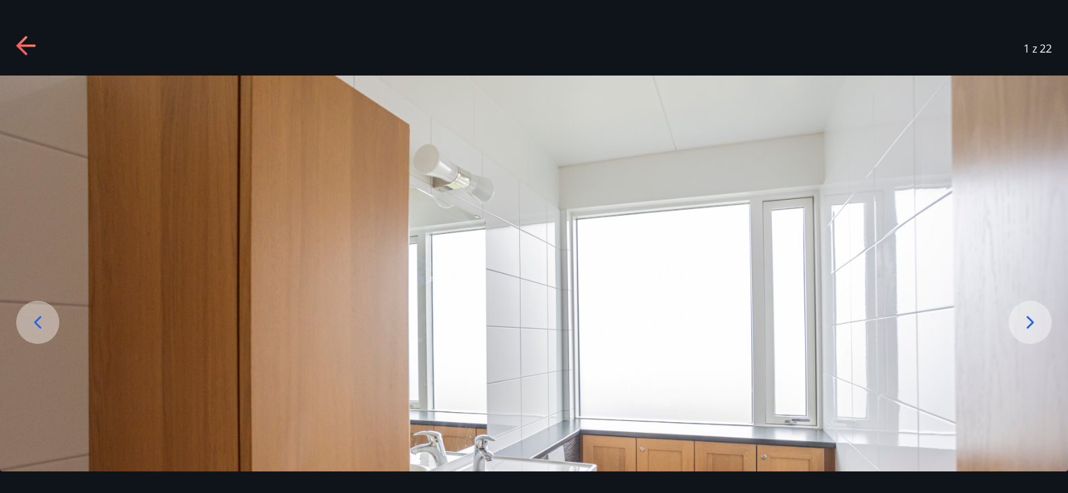
click at [1020, 314] on icon at bounding box center [1031, 323] width 22 height 22
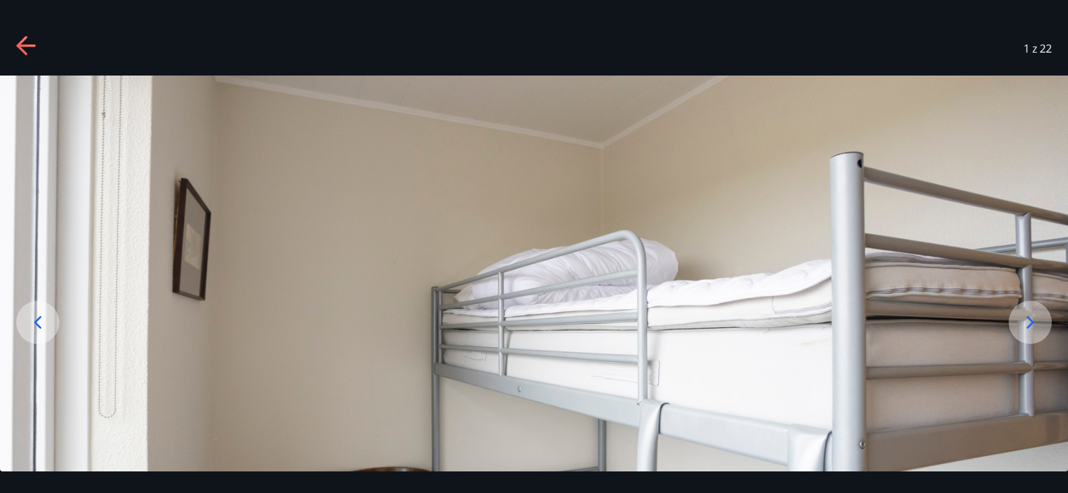
click at [1020, 314] on icon at bounding box center [1031, 323] width 22 height 22
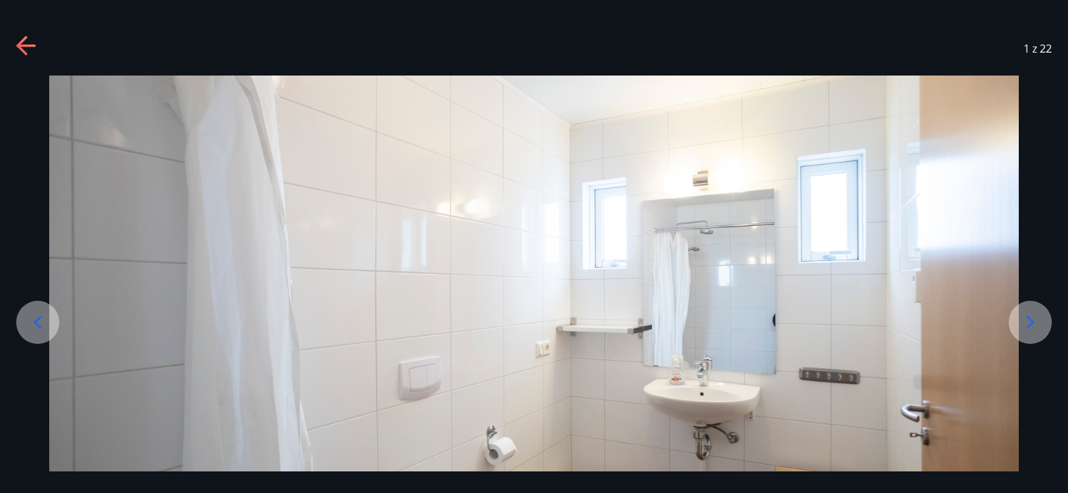
click at [1020, 314] on icon at bounding box center [1031, 323] width 22 height 22
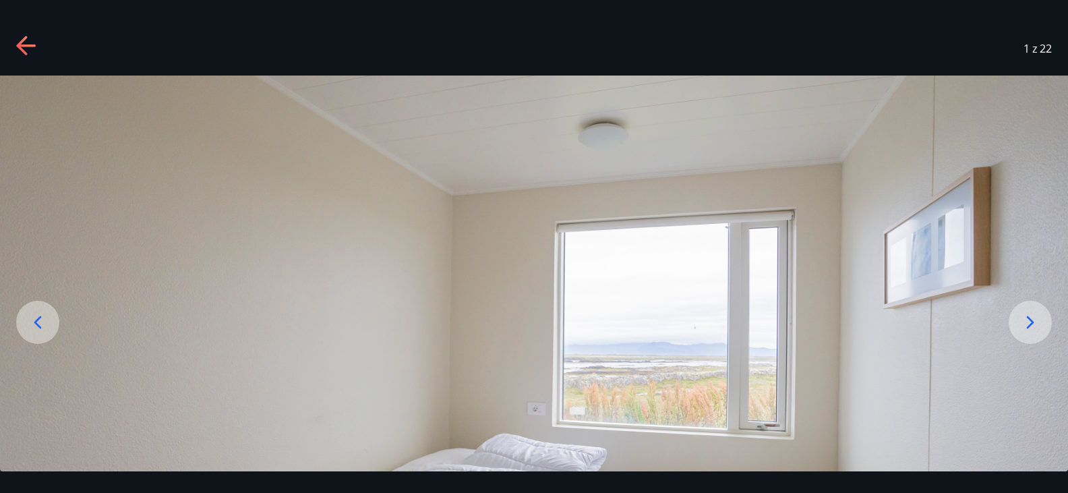
click at [1020, 314] on icon at bounding box center [1031, 323] width 22 height 22
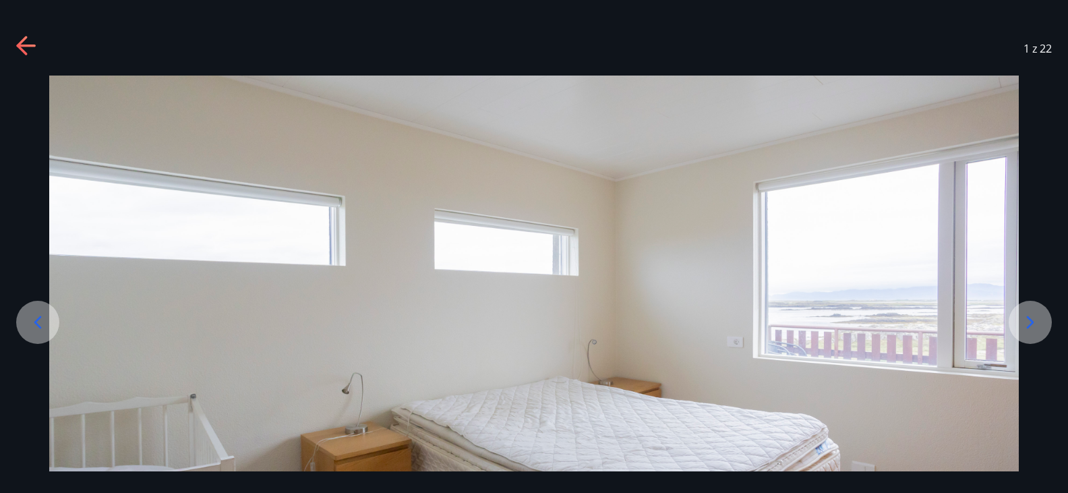
click at [1020, 314] on icon at bounding box center [1031, 323] width 22 height 22
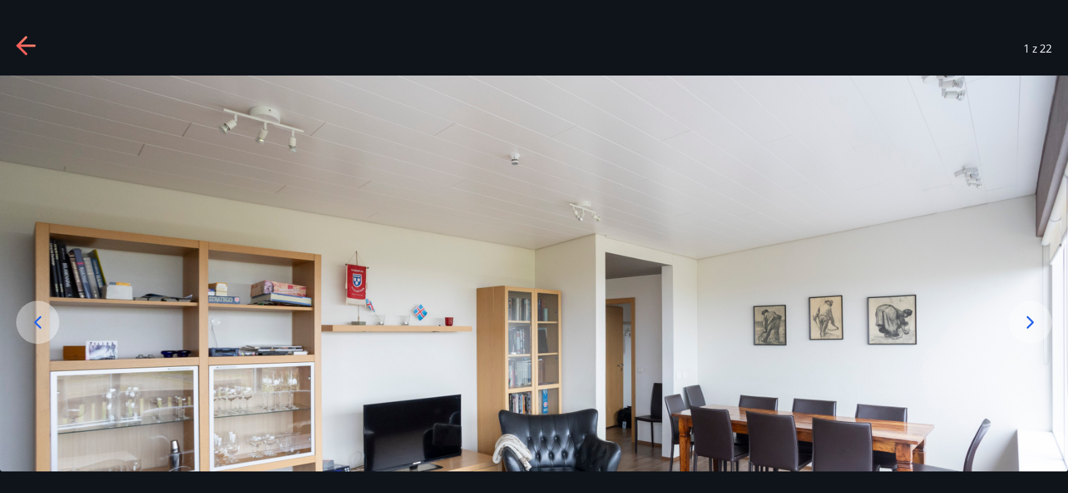
click at [1020, 314] on icon at bounding box center [1031, 323] width 22 height 22
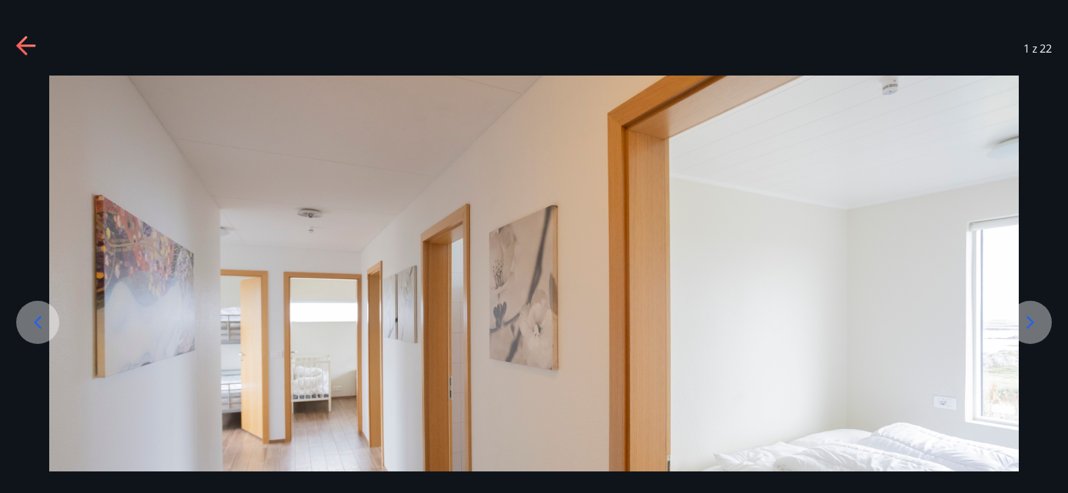
click at [1020, 314] on icon at bounding box center [1031, 323] width 22 height 22
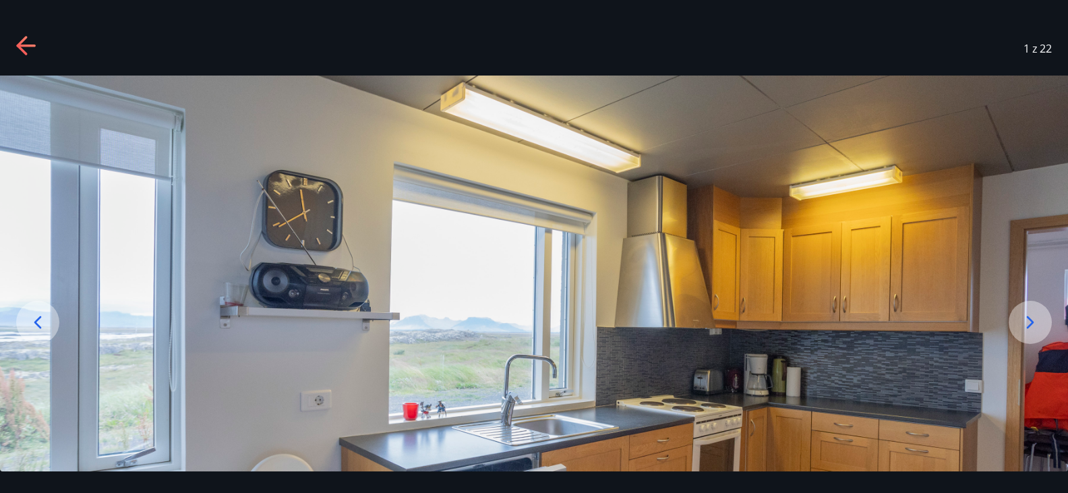
click at [1020, 314] on icon at bounding box center [1031, 323] width 22 height 22
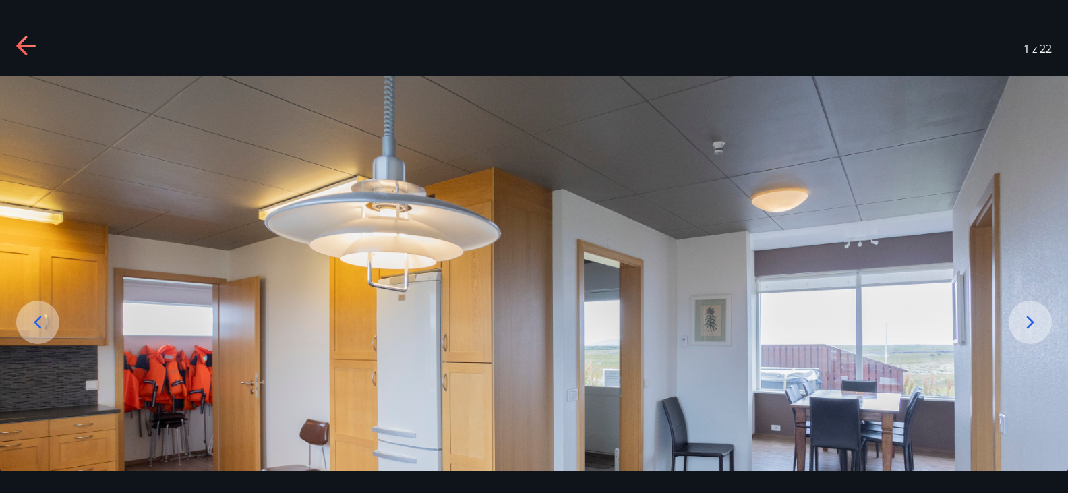
click at [1020, 314] on icon at bounding box center [1031, 323] width 22 height 22
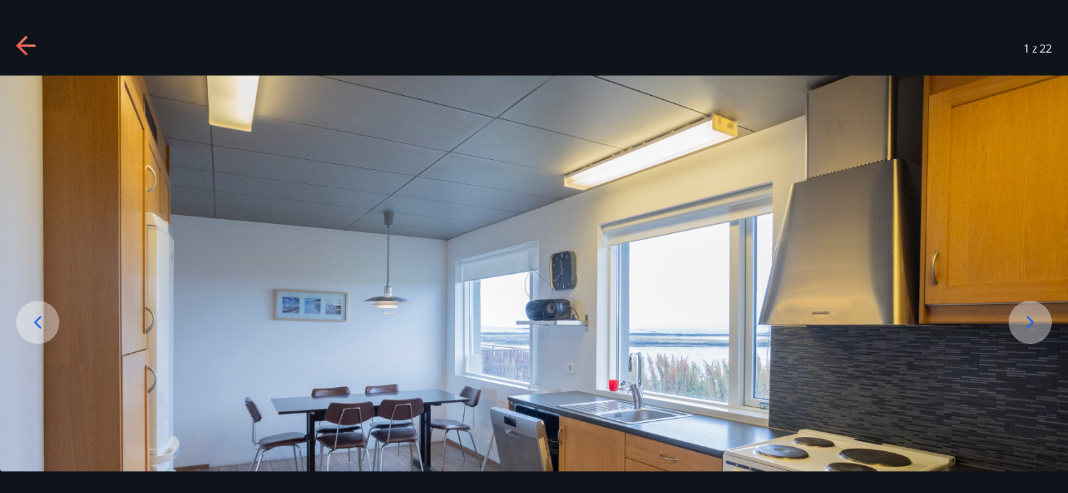
click at [1020, 314] on icon at bounding box center [1031, 323] width 22 height 22
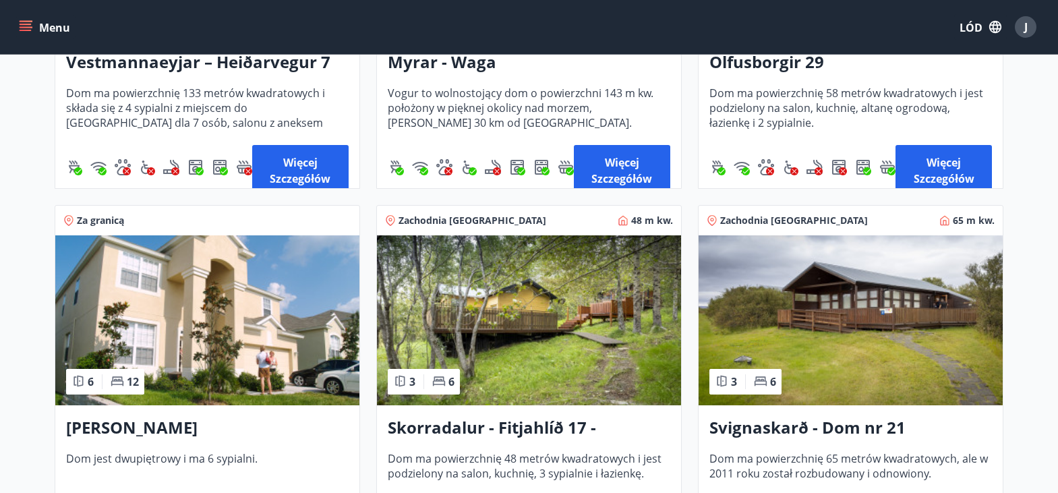
scroll to position [1594, 0]
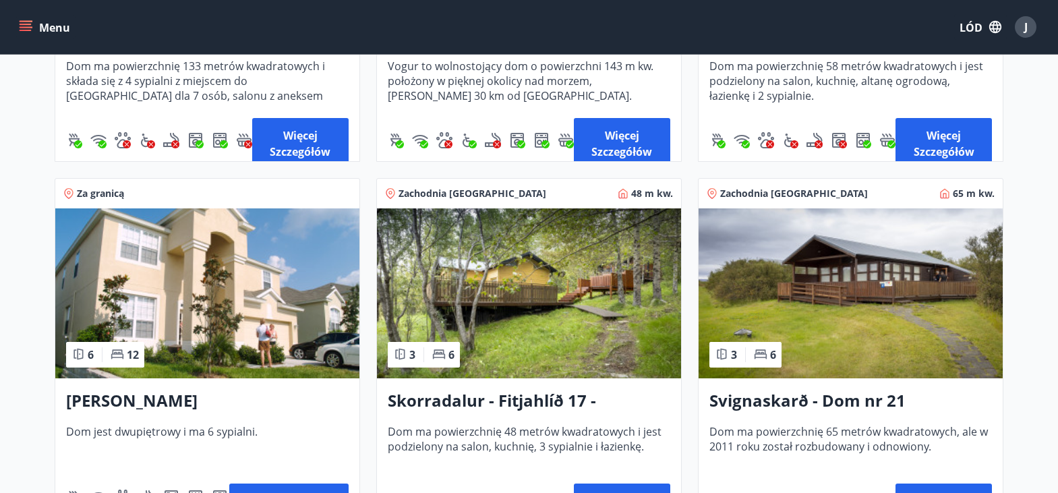
click at [579, 281] on img at bounding box center [529, 293] width 304 height 170
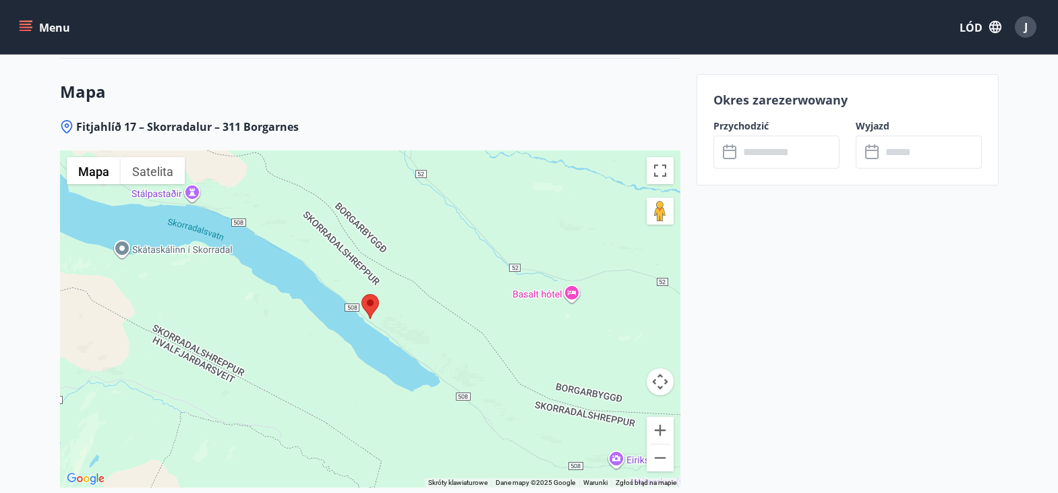
scroll to position [1728, 0]
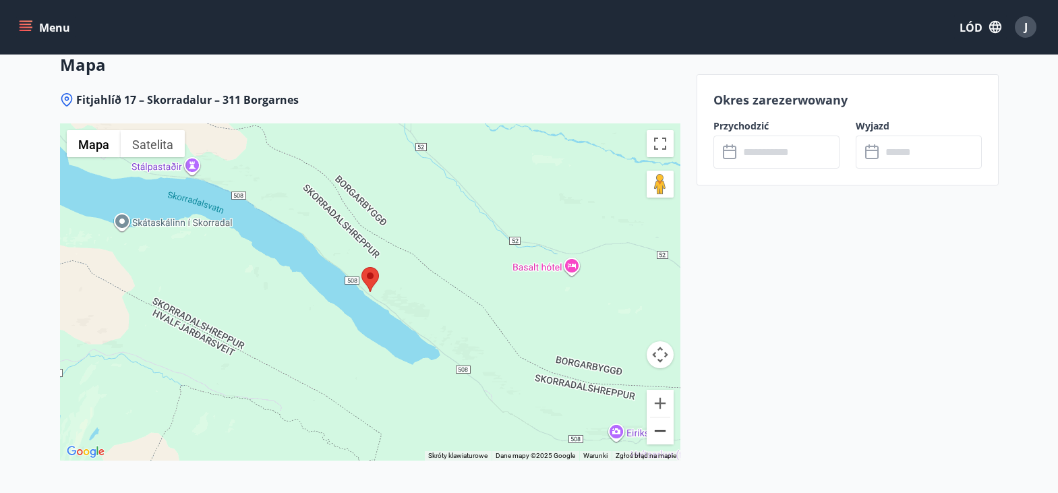
click at [663, 424] on button "Zapraszamy." at bounding box center [660, 430] width 27 height 27
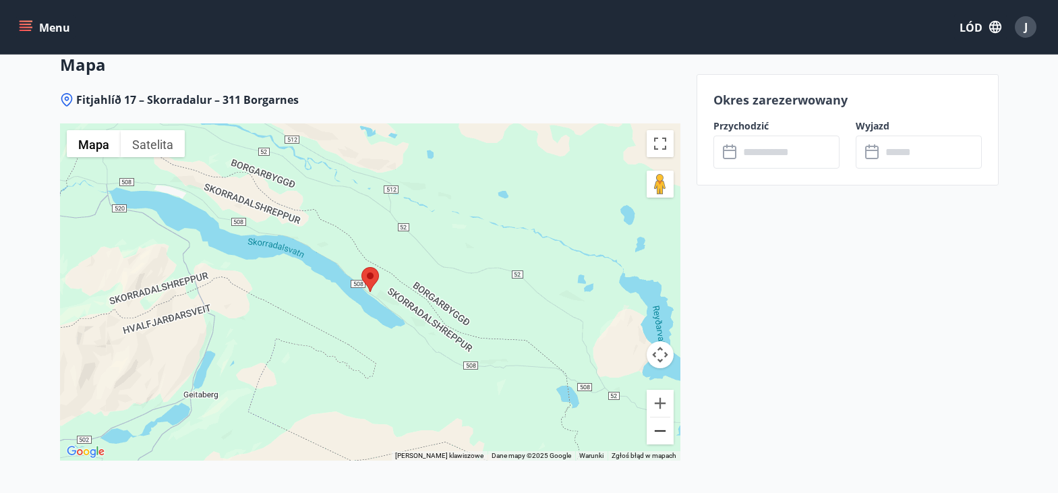
click at [663, 424] on button "Zapraszamy." at bounding box center [660, 430] width 27 height 27
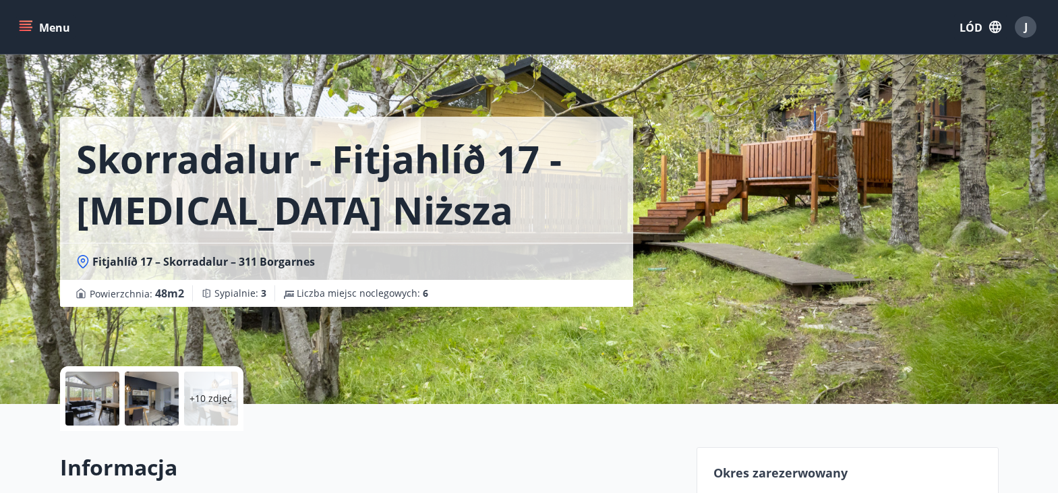
scroll to position [0, 0]
click at [200, 400] on font "+10 zdjęć" at bounding box center [211, 399] width 42 height 13
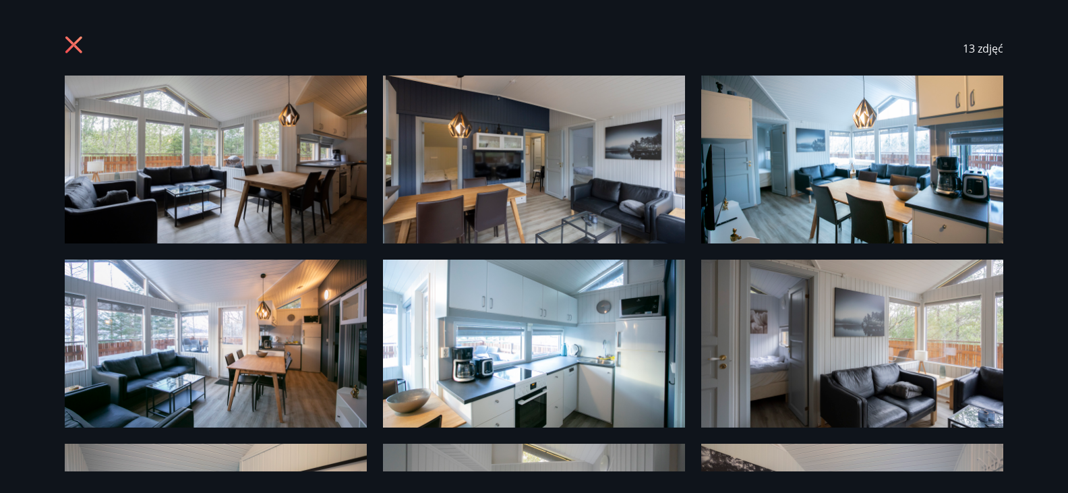
click at [237, 187] on img at bounding box center [216, 160] width 302 height 168
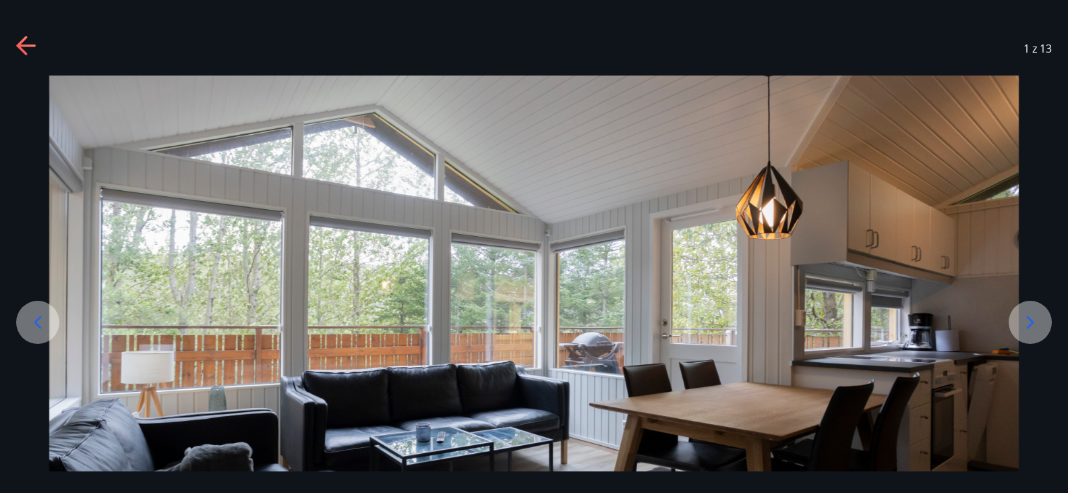
click at [1024, 316] on icon at bounding box center [1031, 323] width 22 height 22
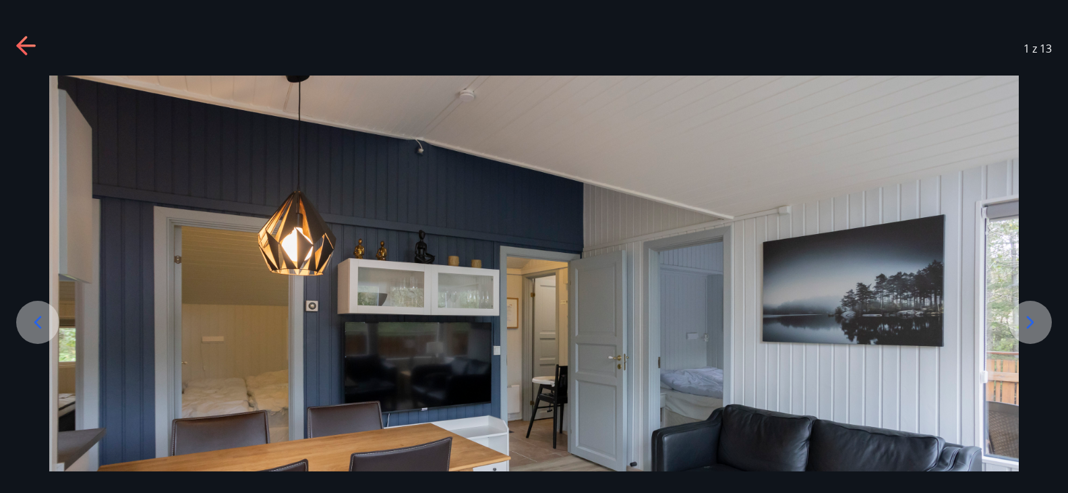
click at [1024, 316] on icon at bounding box center [1031, 323] width 22 height 22
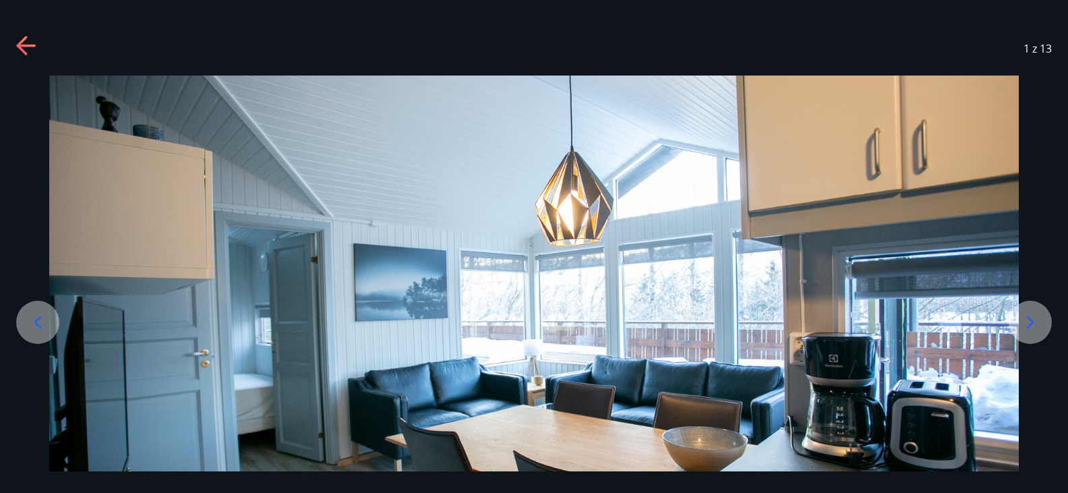
click at [1024, 316] on icon at bounding box center [1031, 323] width 22 height 22
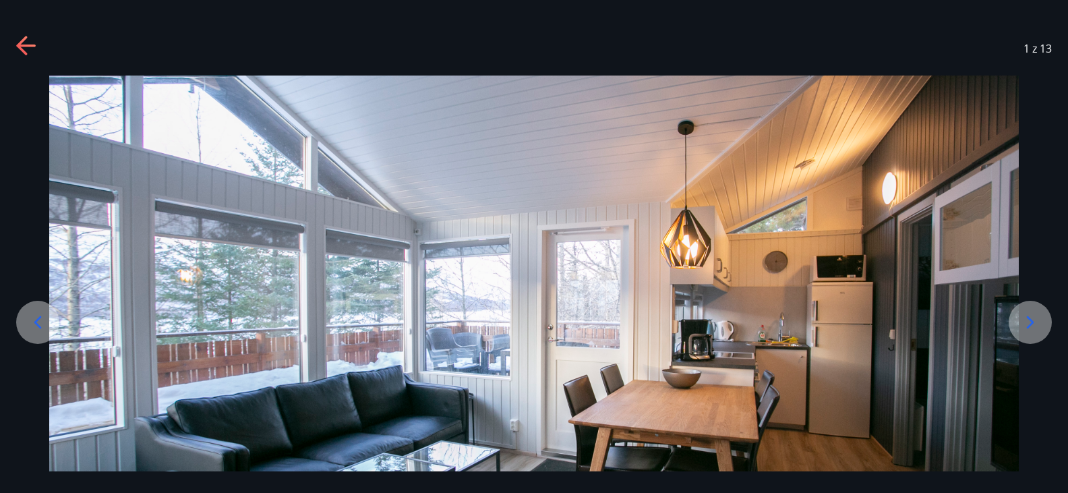
click at [1024, 316] on icon at bounding box center [1031, 323] width 22 height 22
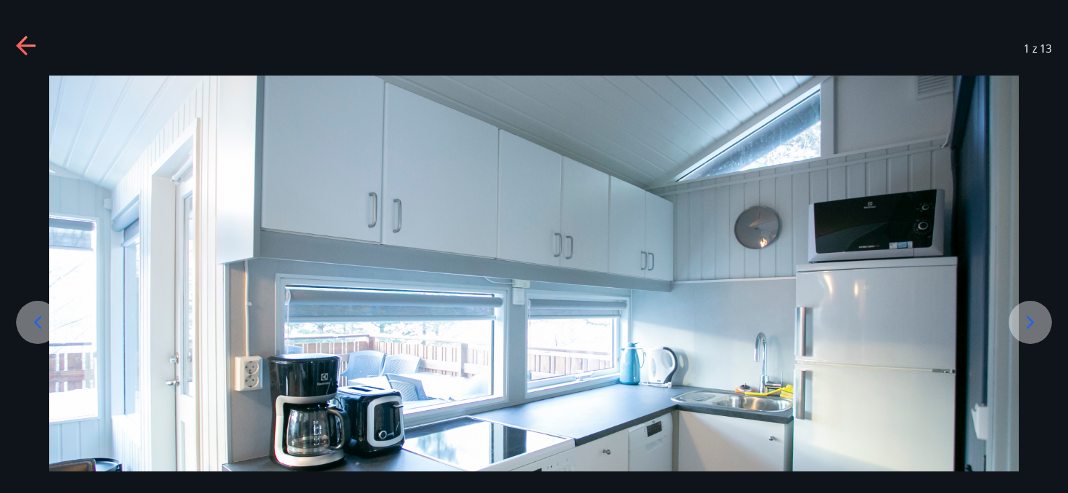
click at [1024, 316] on icon at bounding box center [1031, 323] width 22 height 22
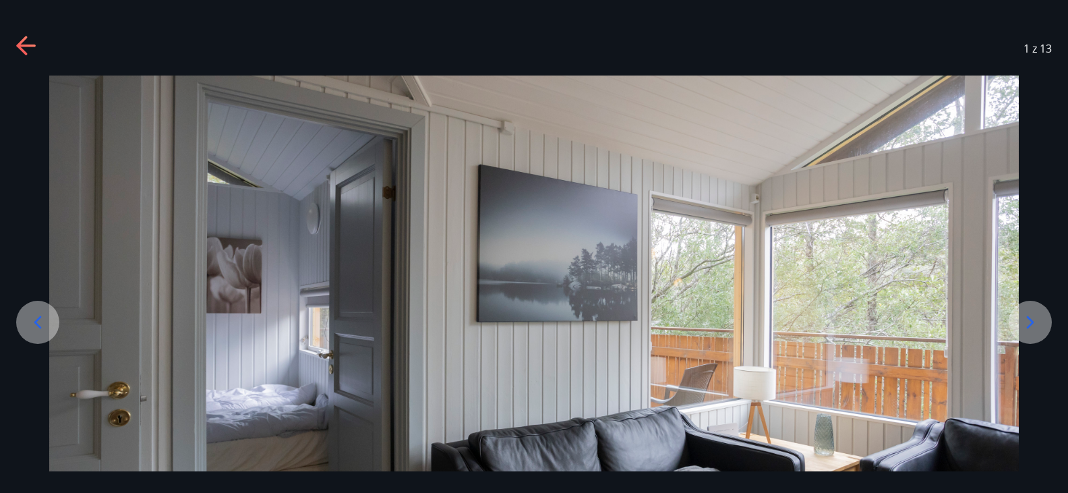
click at [1024, 316] on icon at bounding box center [1031, 323] width 22 height 22
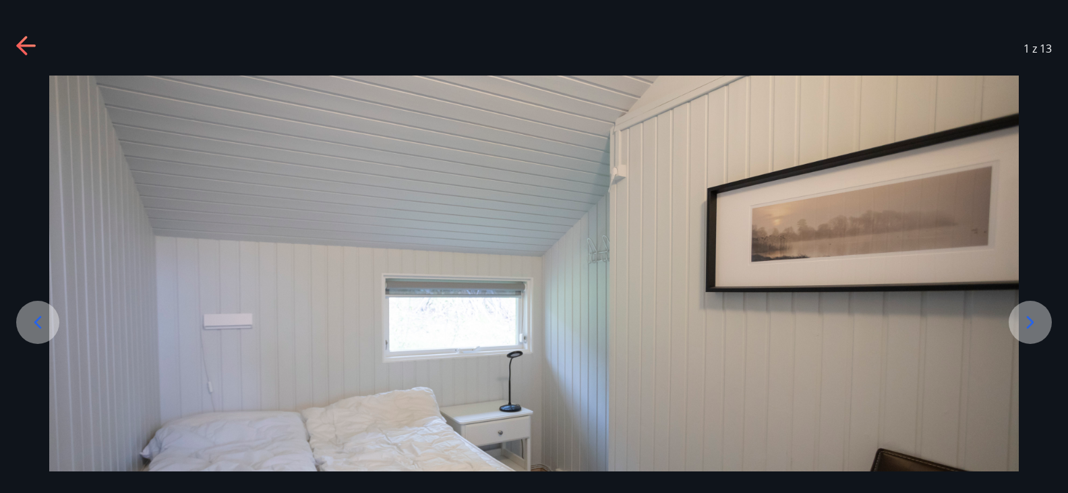
click at [1024, 316] on icon at bounding box center [1031, 323] width 22 height 22
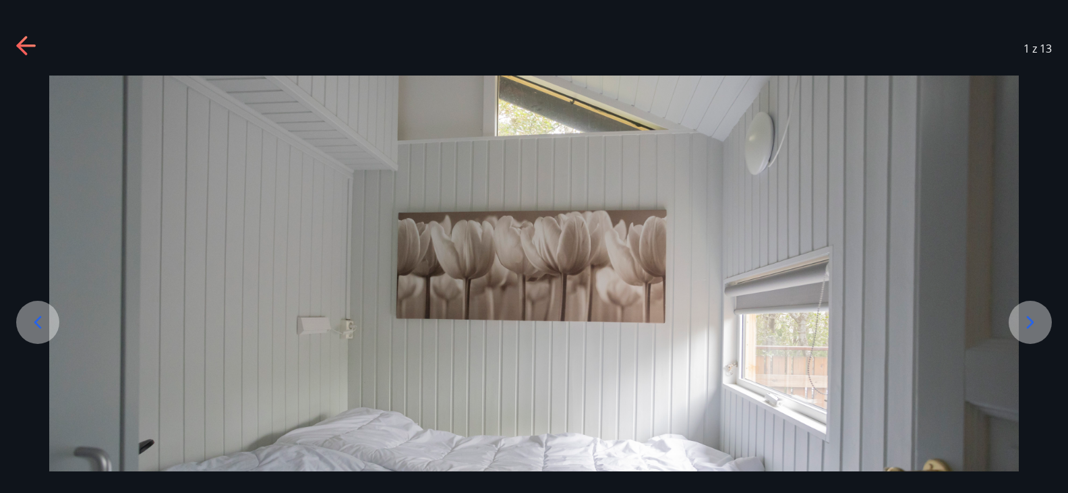
click at [1024, 316] on icon at bounding box center [1031, 323] width 22 height 22
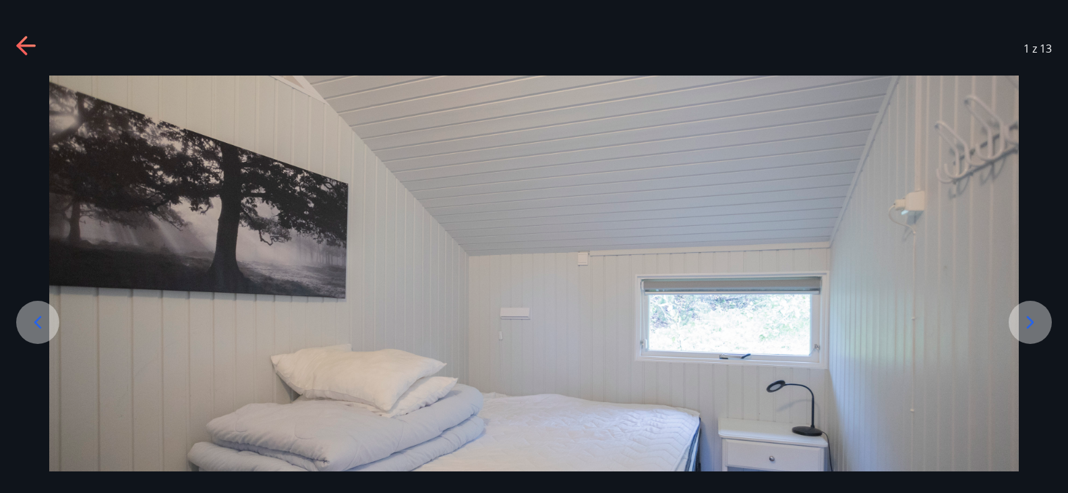
click at [1024, 316] on icon at bounding box center [1031, 323] width 22 height 22
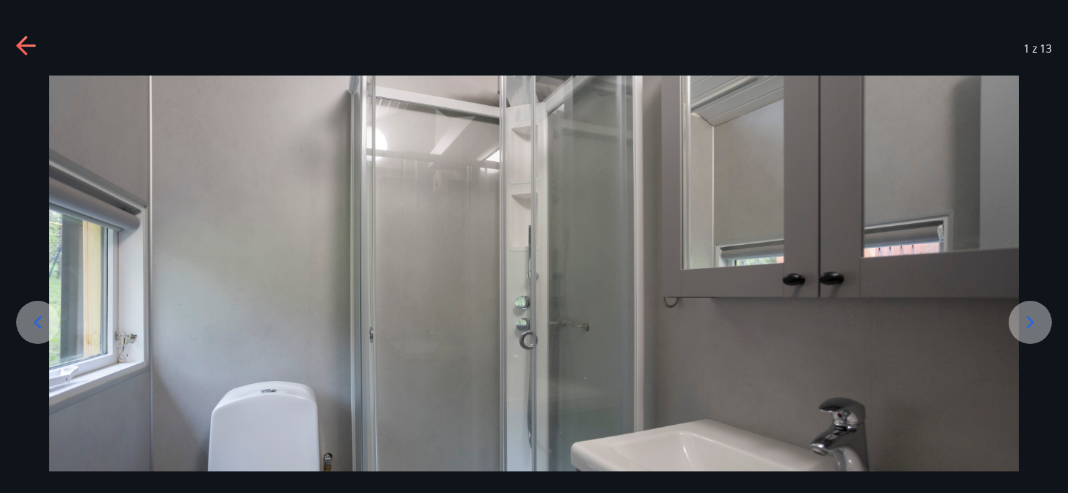
click at [1024, 316] on icon at bounding box center [1031, 323] width 22 height 22
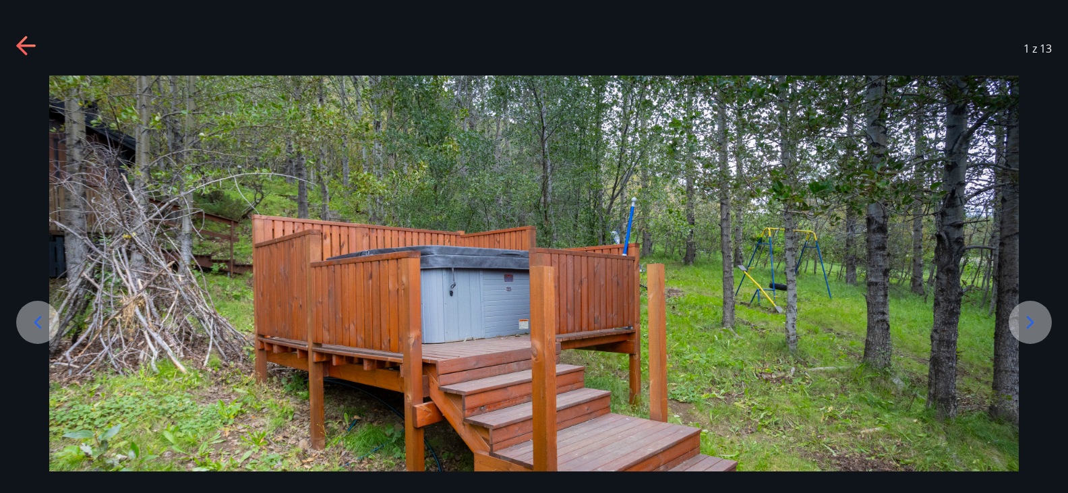
click at [1024, 316] on icon at bounding box center [1031, 323] width 22 height 22
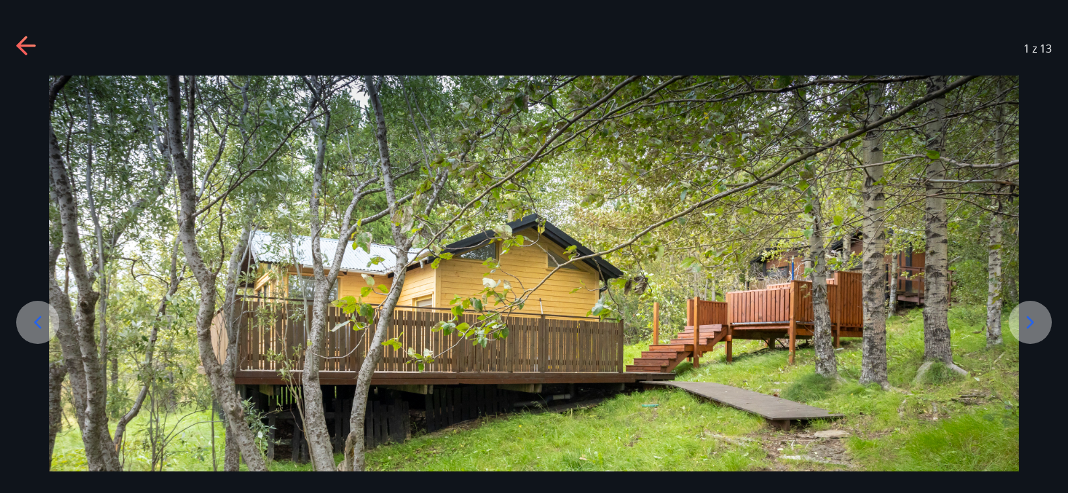
click at [1024, 316] on icon at bounding box center [1031, 323] width 22 height 22
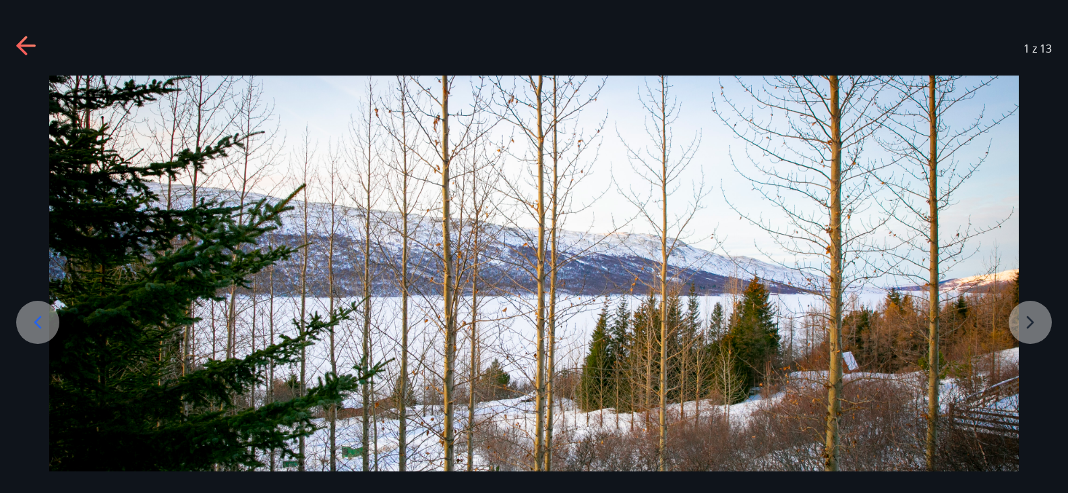
click at [1024, 316] on div at bounding box center [534, 345] width 1068 height 539
click at [27, 43] on icon at bounding box center [27, 47] width 22 height 22
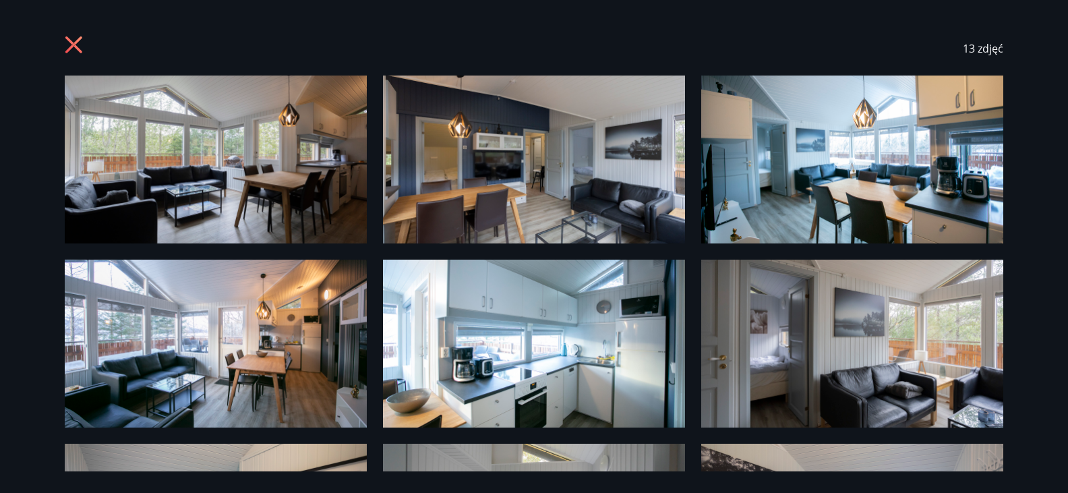
click at [71, 42] on icon at bounding box center [73, 44] width 17 height 17
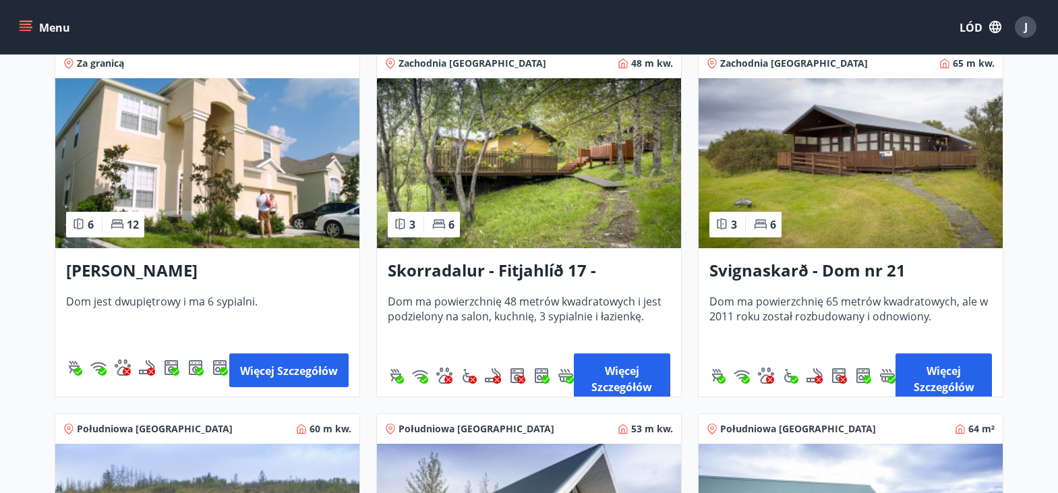
scroll to position [1753, 0]
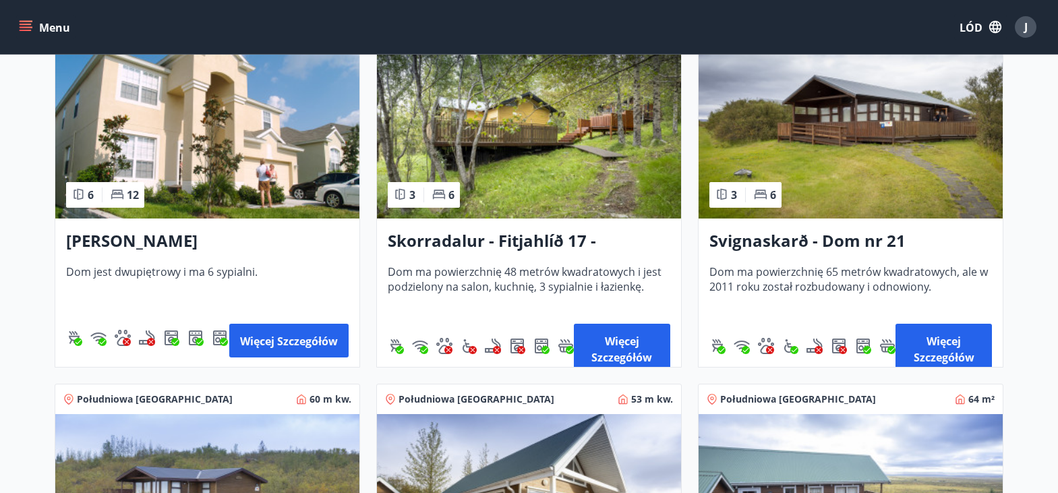
click at [838, 120] on img at bounding box center [851, 134] width 304 height 170
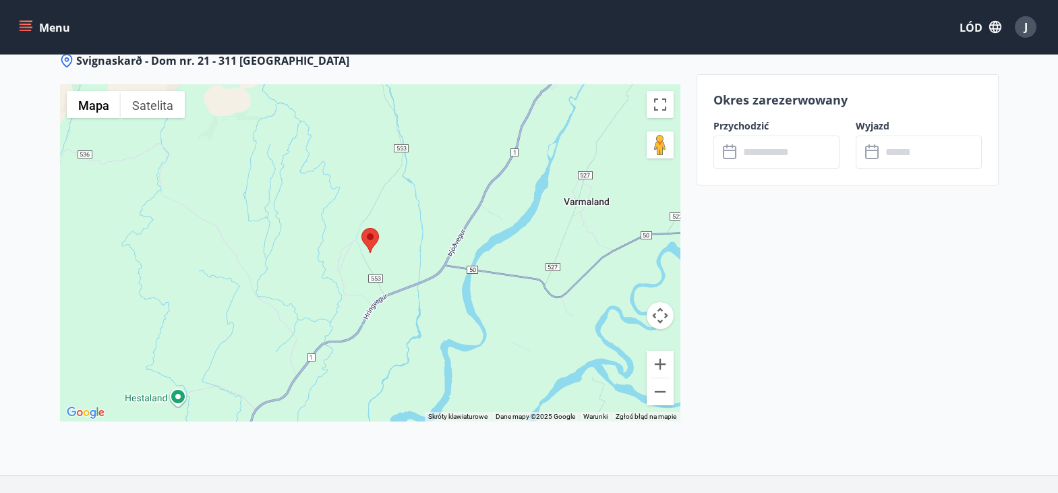
scroll to position [1772, 0]
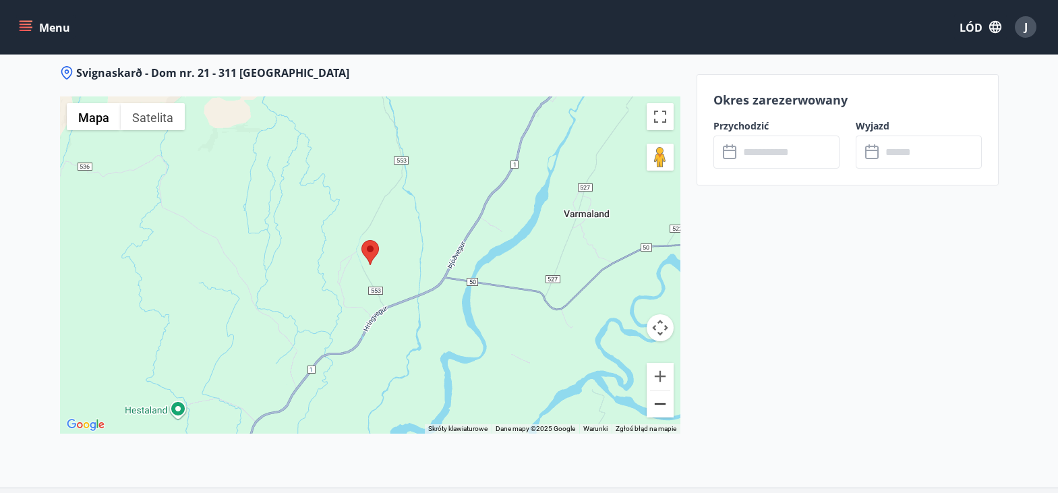
click at [666, 407] on button "Zapraszamy." at bounding box center [660, 403] width 27 height 27
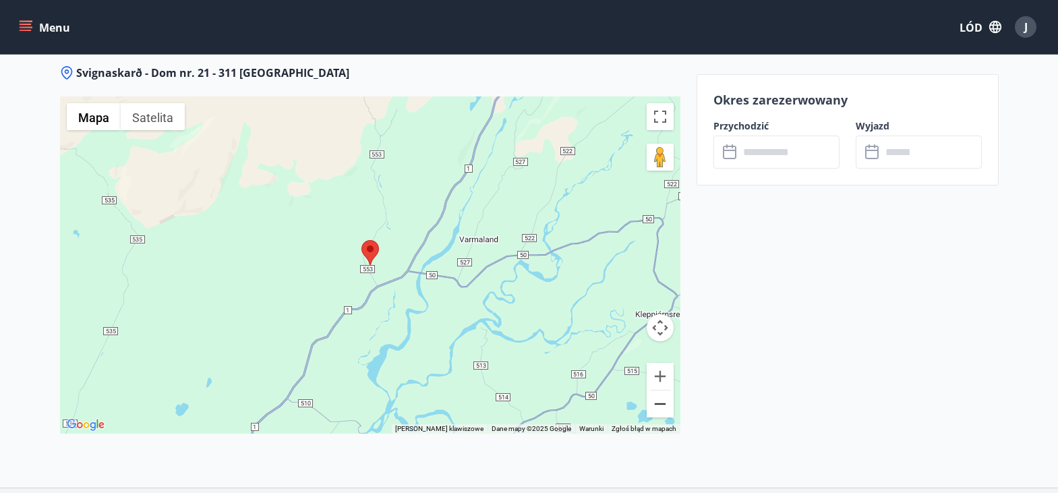
click at [666, 407] on button "Zapraszamy." at bounding box center [660, 403] width 27 height 27
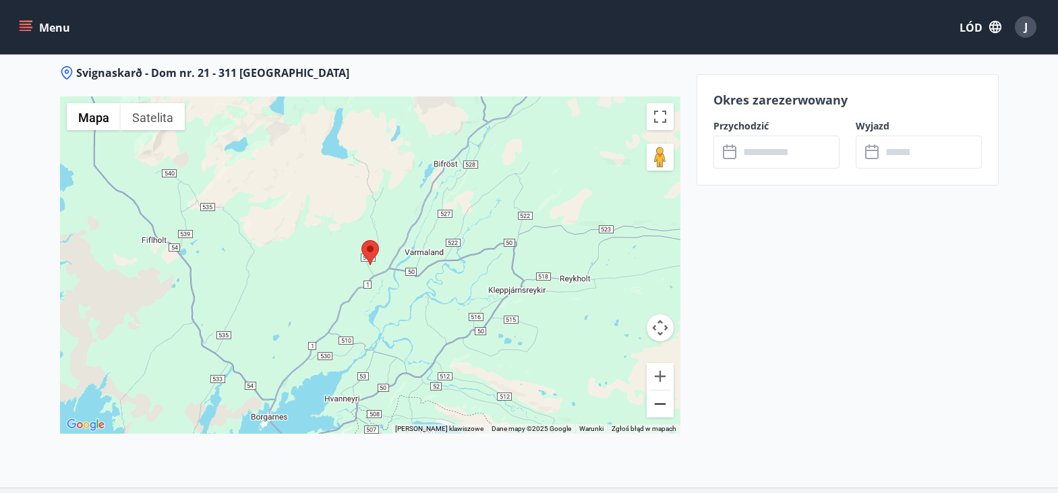
click at [666, 407] on button "Zapraszamy." at bounding box center [660, 403] width 27 height 27
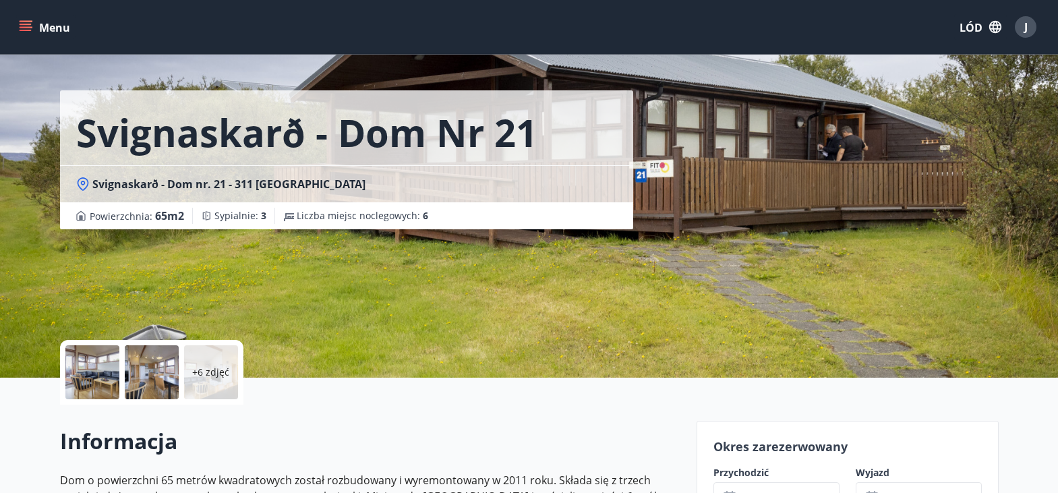
scroll to position [54, 0]
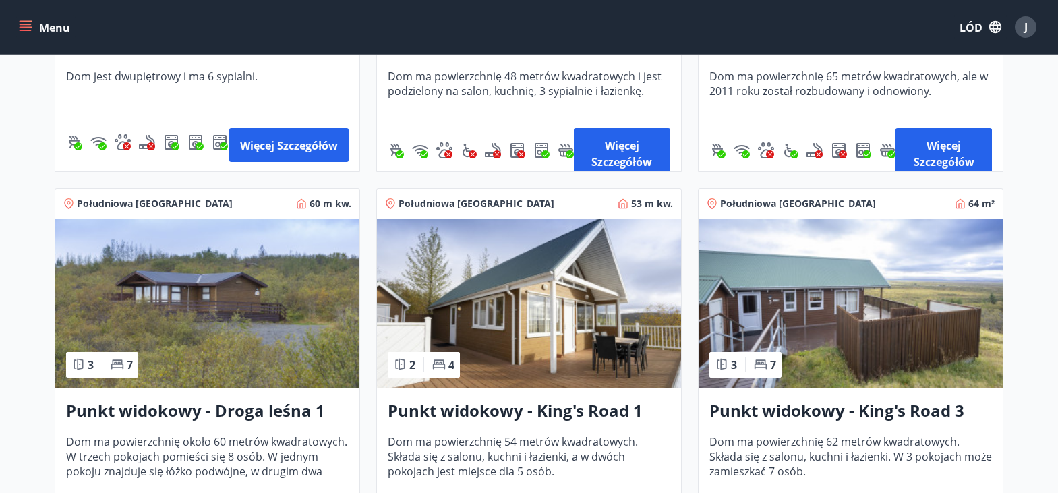
scroll to position [1976, 0]
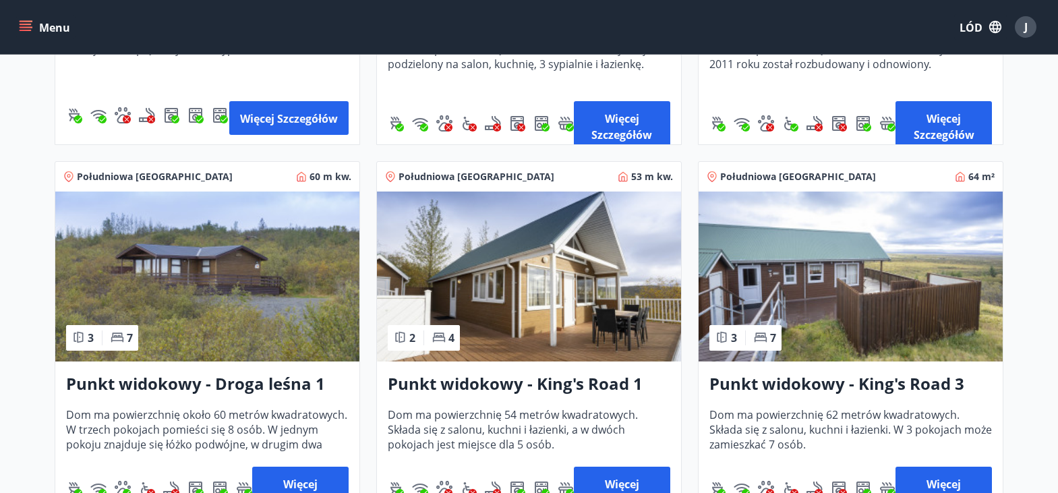
click at [175, 262] on img at bounding box center [207, 277] width 304 height 170
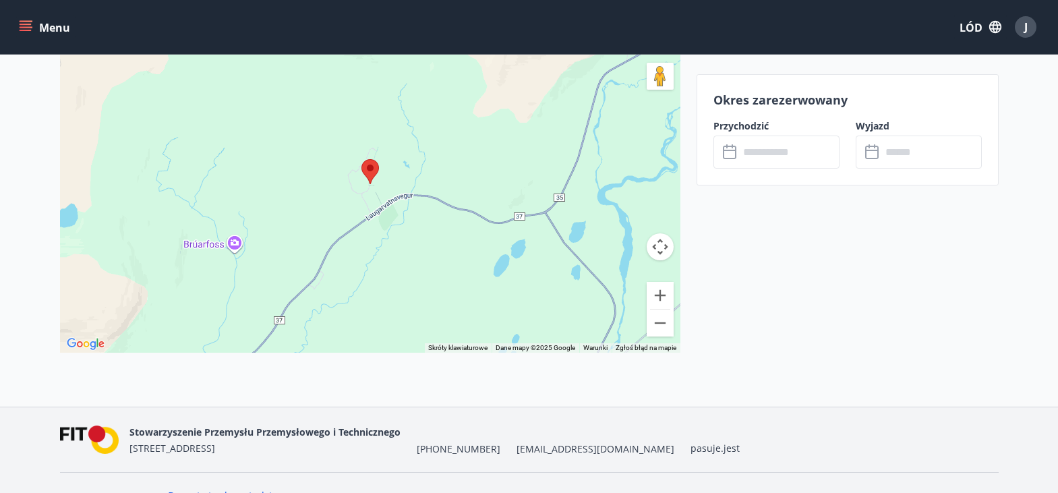
scroll to position [1831, 0]
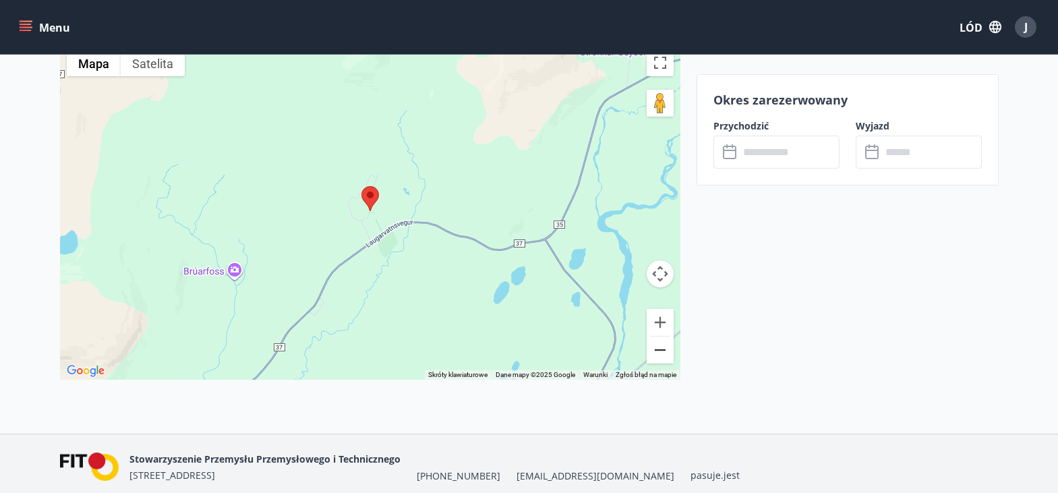
click at [658, 349] on button "Zapraszamy." at bounding box center [660, 350] width 27 height 27
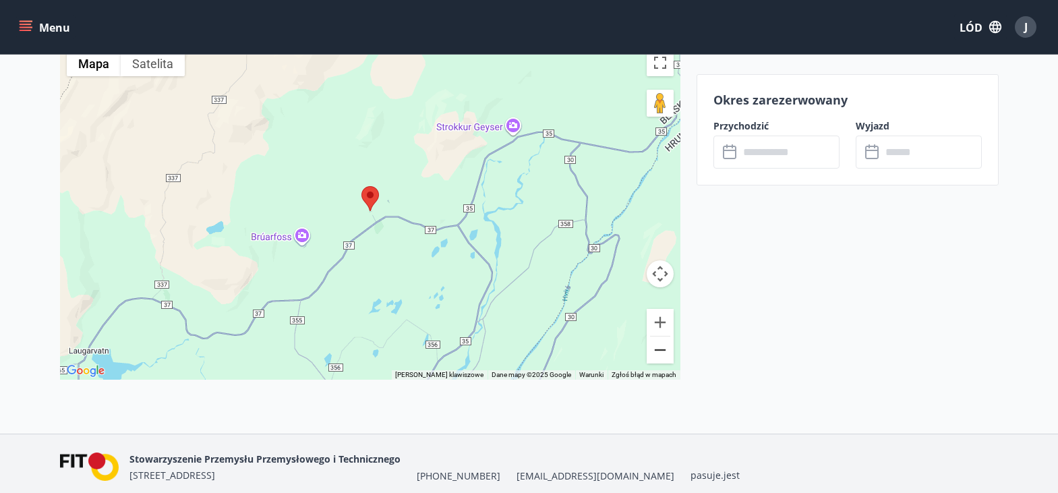
click at [658, 349] on button "Zapraszamy." at bounding box center [660, 350] width 27 height 27
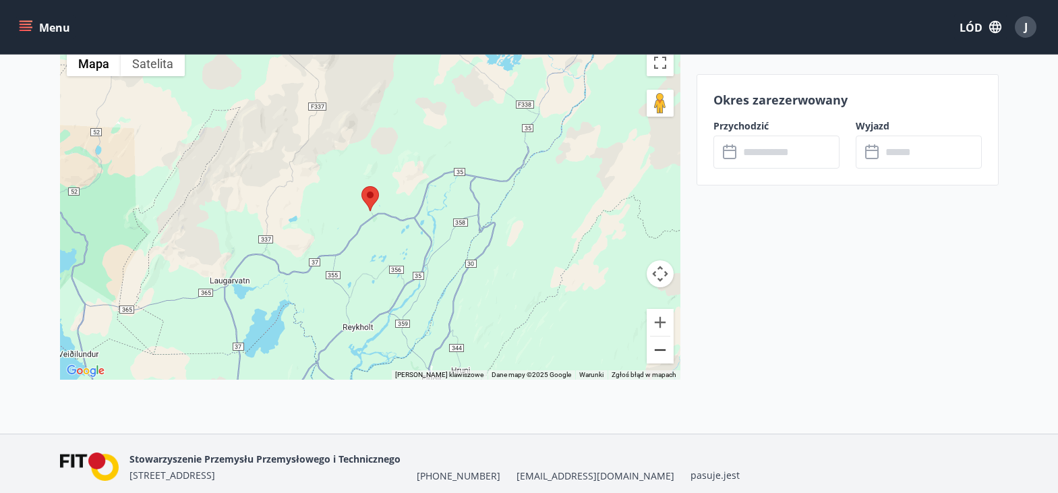
click at [660, 349] on button "Zapraszamy." at bounding box center [660, 350] width 27 height 27
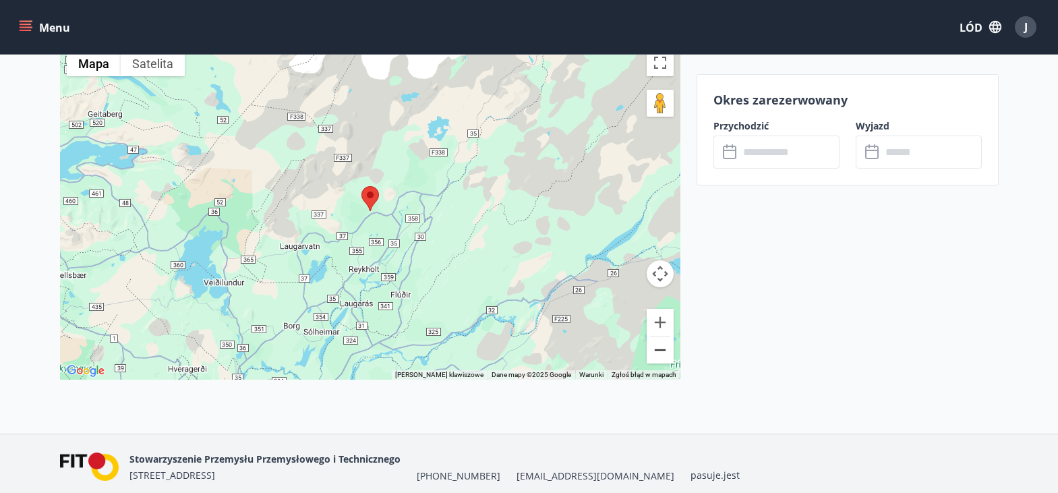
click at [660, 349] on button "Zapraszamy." at bounding box center [660, 350] width 27 height 27
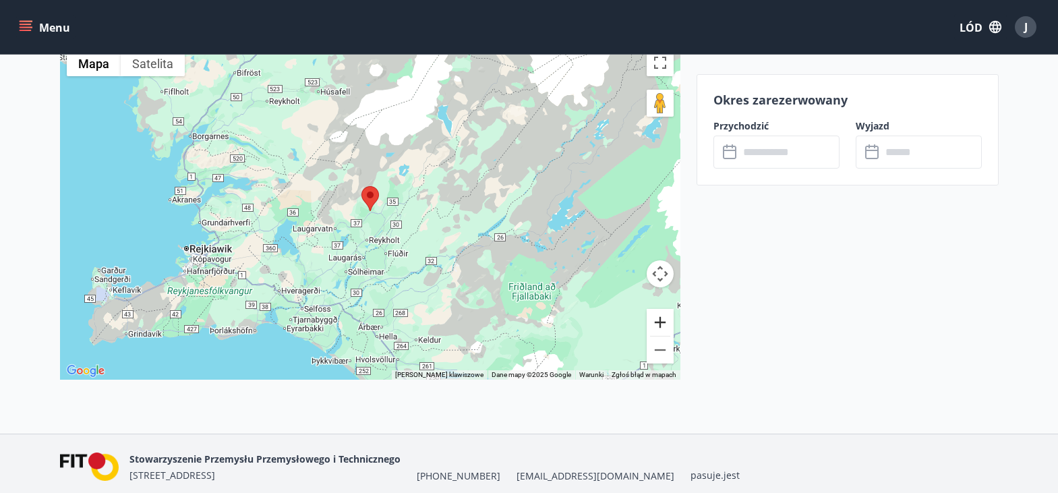
click at [662, 316] on button "Powiększać" at bounding box center [660, 322] width 27 height 27
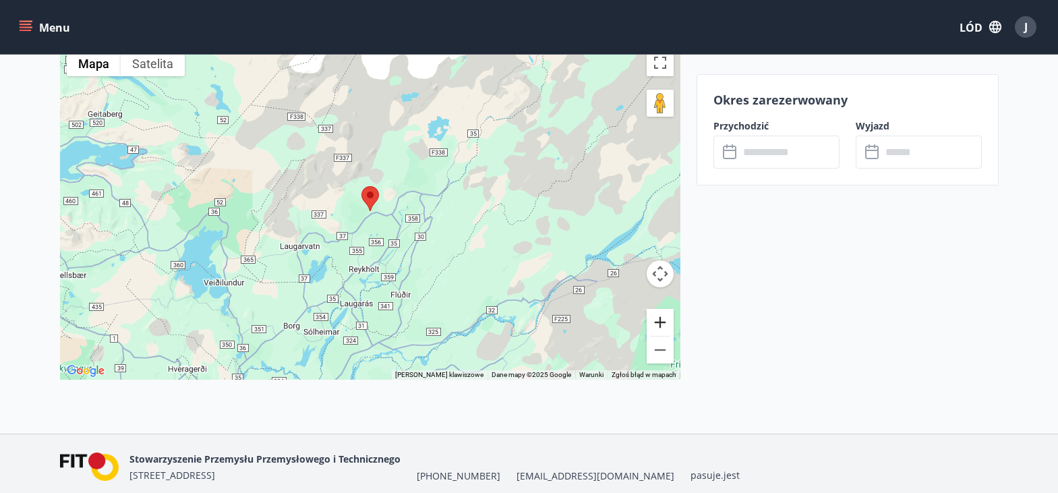
click at [662, 316] on button "Powiększać" at bounding box center [660, 322] width 27 height 27
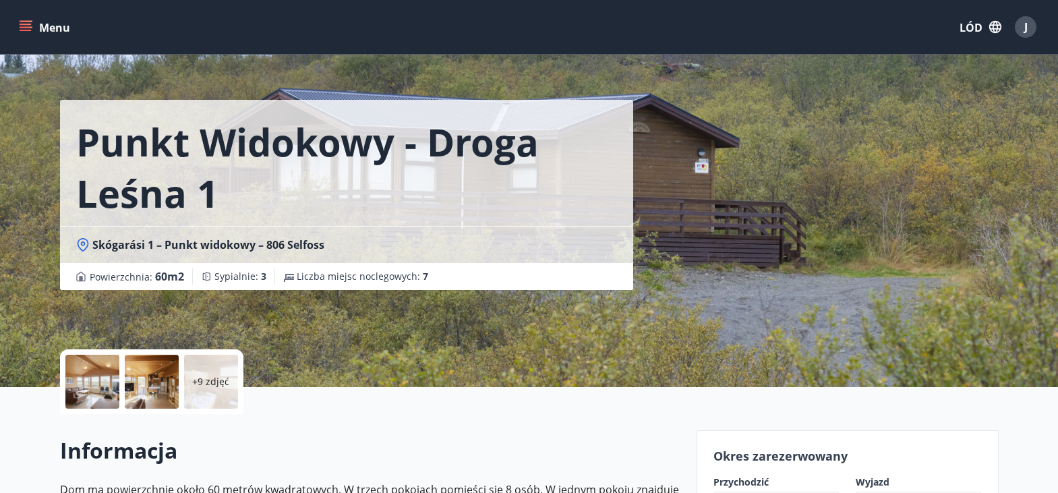
scroll to position [0, 0]
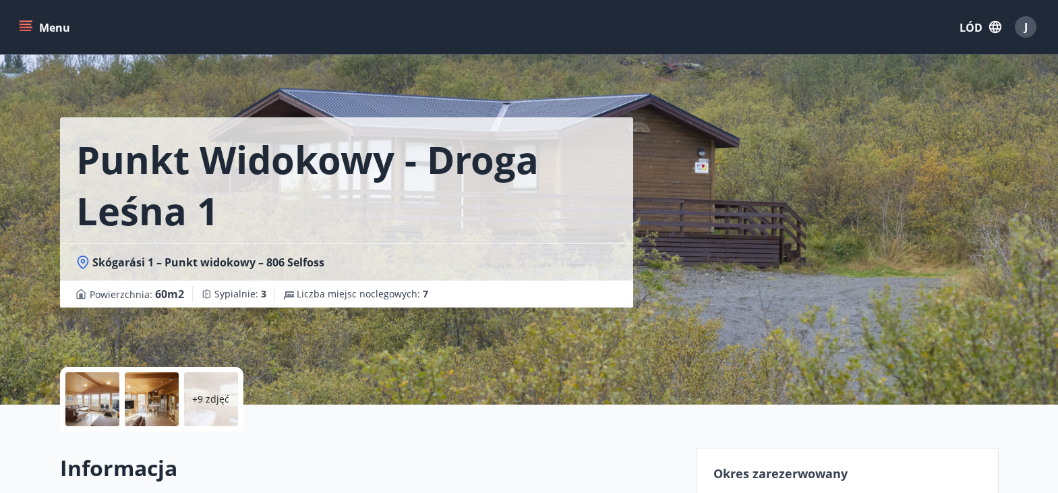
click at [212, 390] on div "+9 zdjęć" at bounding box center [211, 399] width 54 height 54
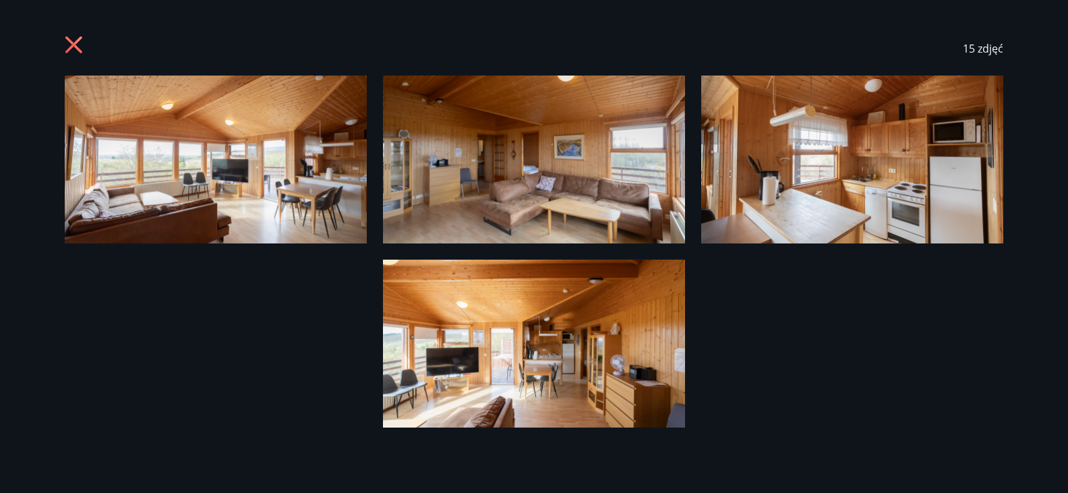
click at [213, 128] on img at bounding box center [216, 160] width 302 height 168
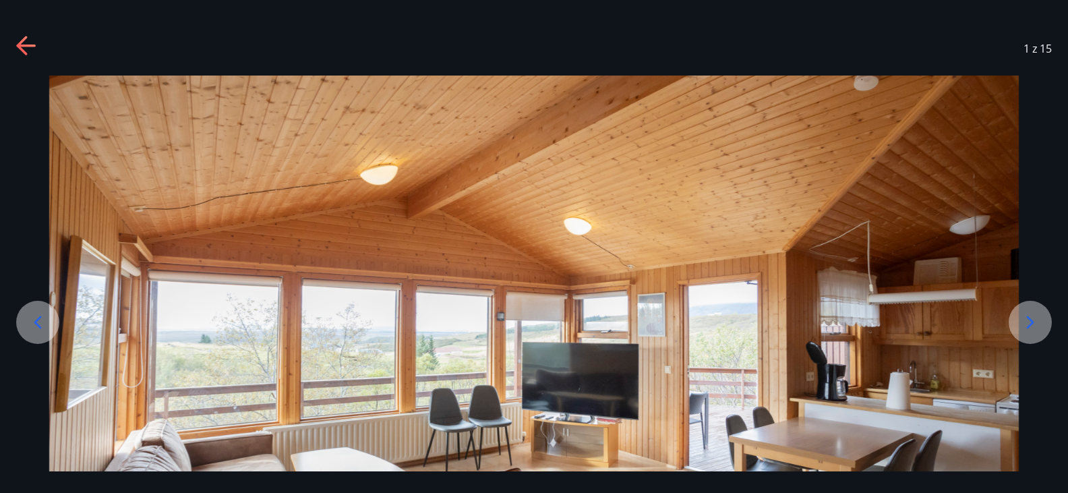
click at [1030, 317] on icon at bounding box center [1031, 323] width 22 height 22
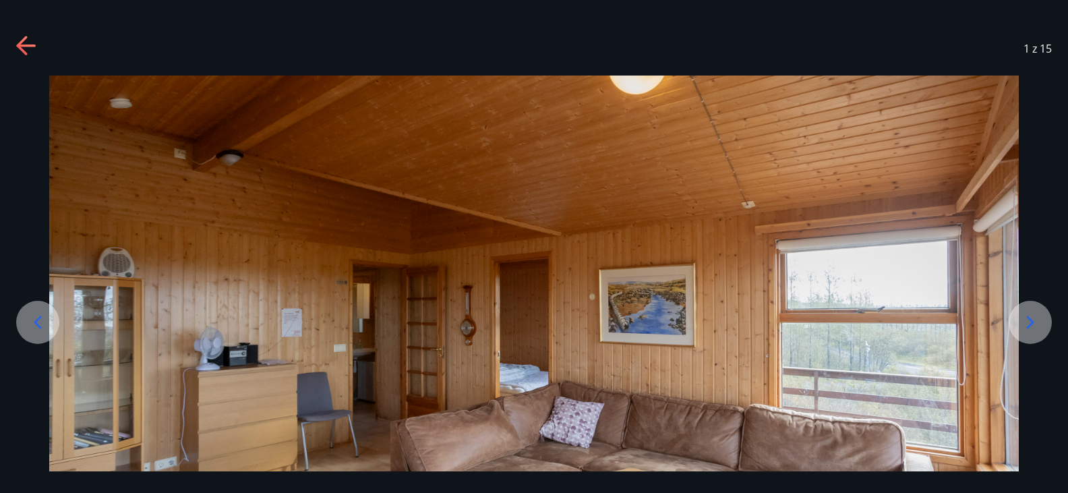
click at [1030, 316] on icon at bounding box center [1031, 323] width 22 height 22
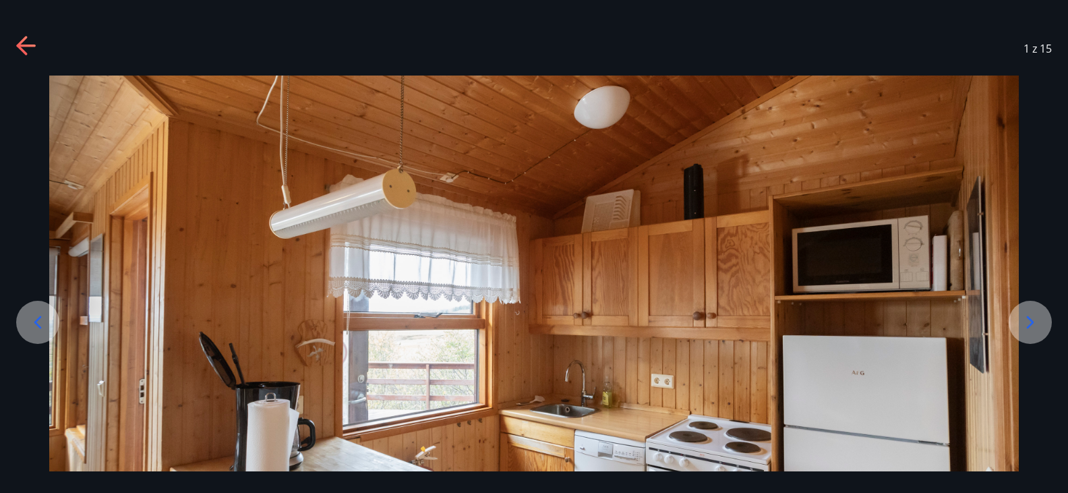
click at [1030, 316] on icon at bounding box center [1031, 323] width 22 height 22
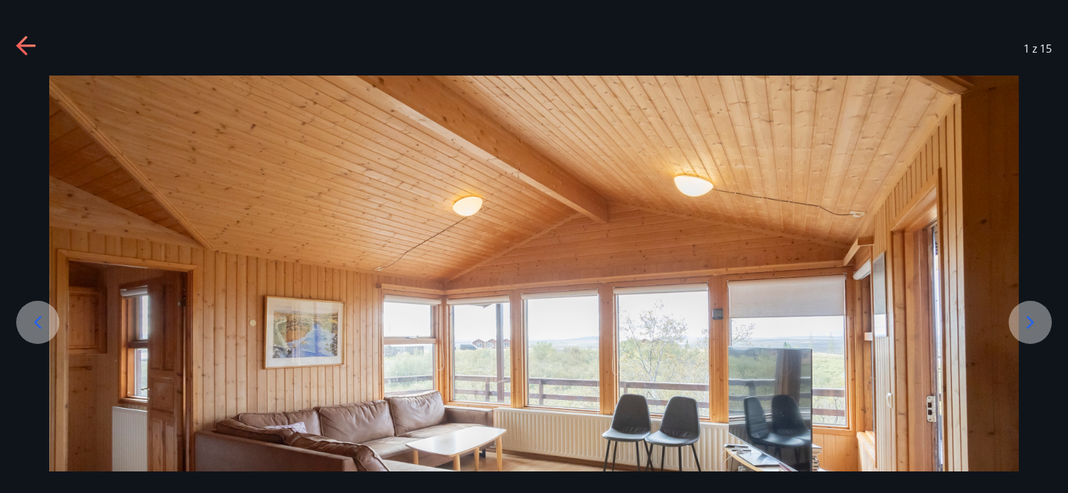
click at [1030, 316] on icon at bounding box center [1031, 323] width 22 height 22
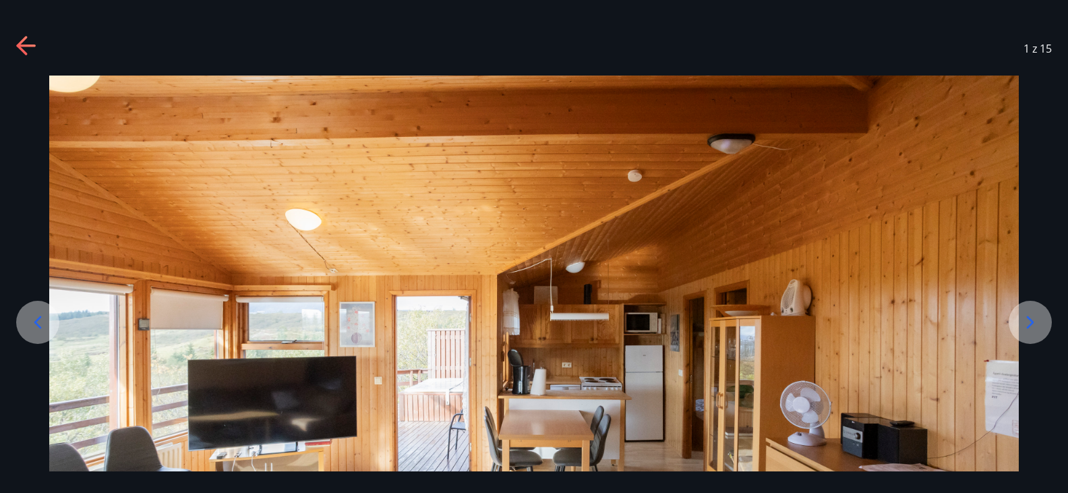
click at [1030, 316] on icon at bounding box center [1031, 323] width 22 height 22
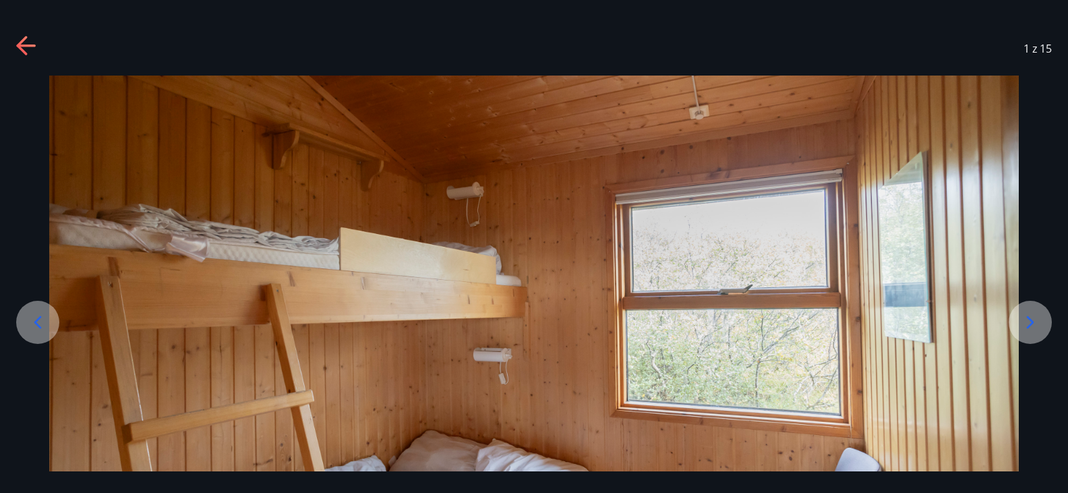
click at [1030, 316] on icon at bounding box center [1031, 323] width 22 height 22
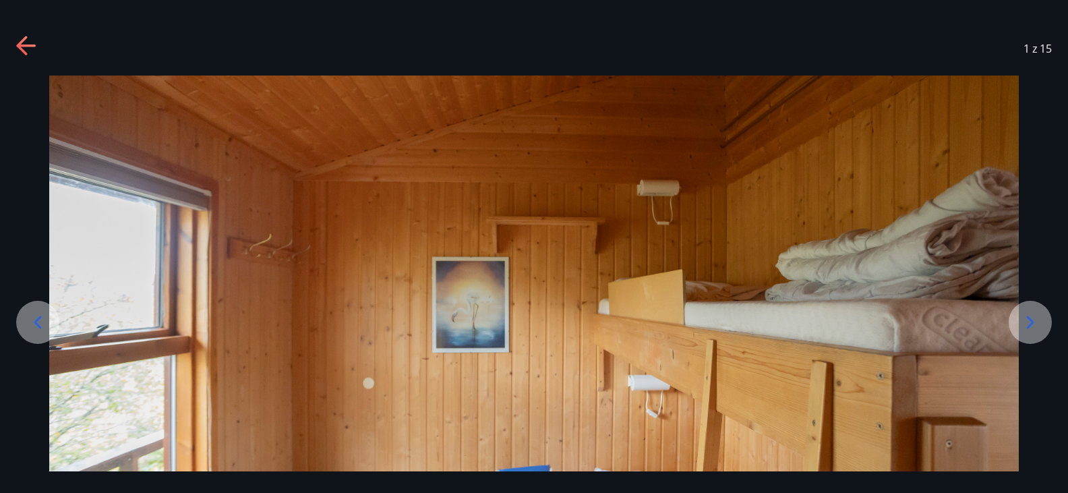
click at [1030, 316] on icon at bounding box center [1031, 323] width 22 height 22
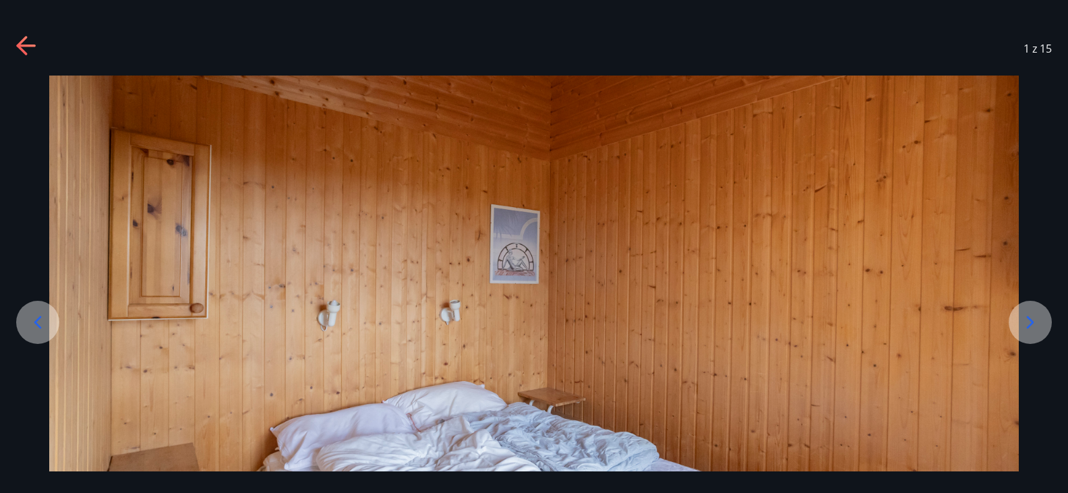
click at [1030, 316] on icon at bounding box center [1031, 323] width 22 height 22
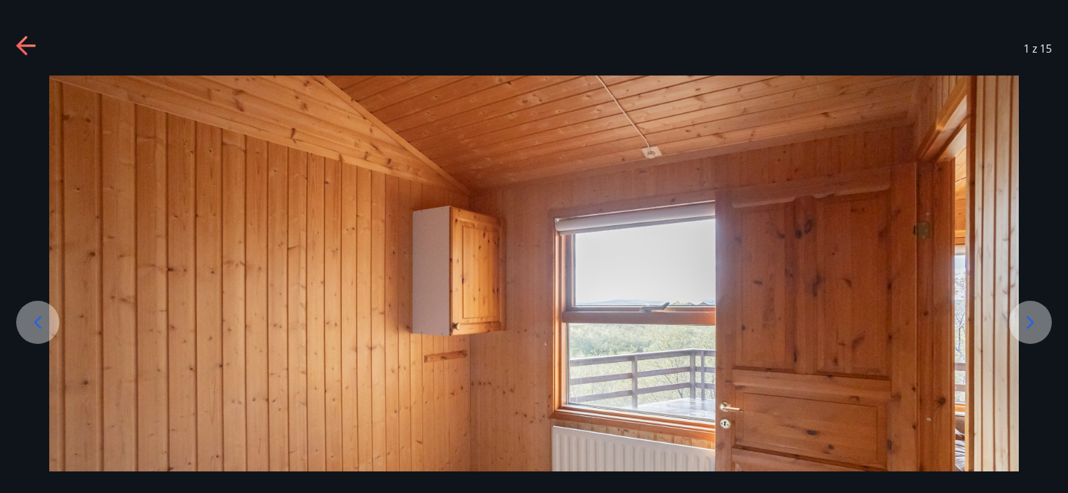
click at [1030, 316] on icon at bounding box center [1031, 323] width 22 height 22
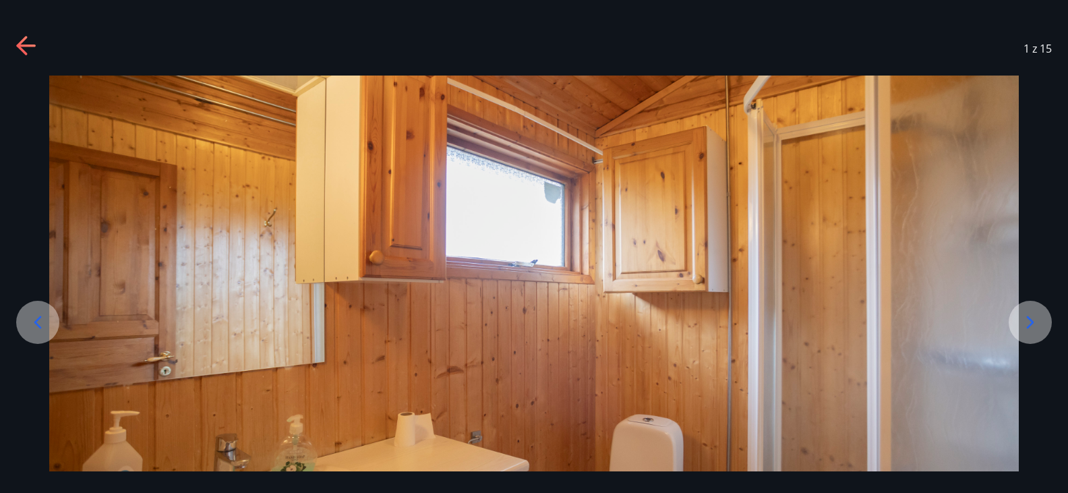
click at [1030, 316] on icon at bounding box center [1031, 323] width 22 height 22
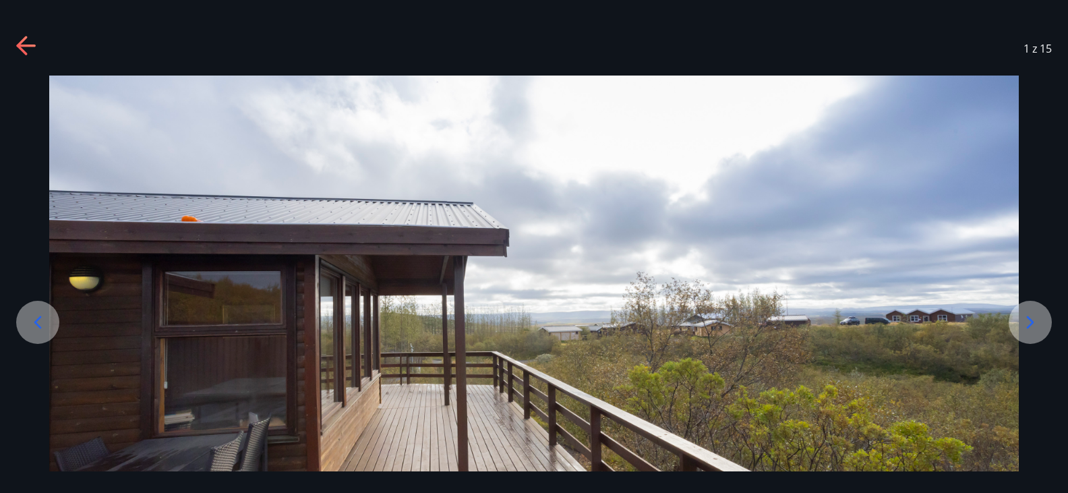
click at [1030, 316] on icon at bounding box center [1031, 323] width 22 height 22
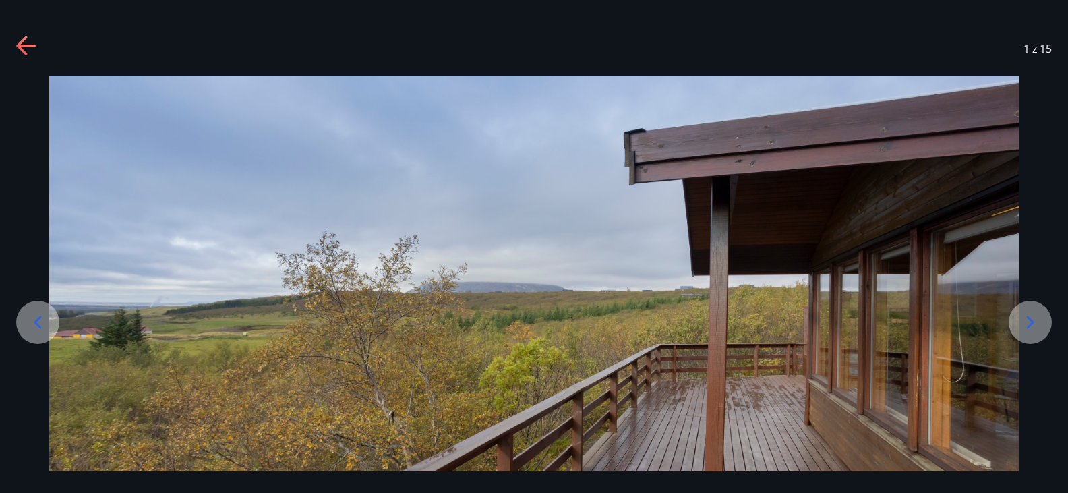
click at [1030, 316] on icon at bounding box center [1031, 323] width 22 height 22
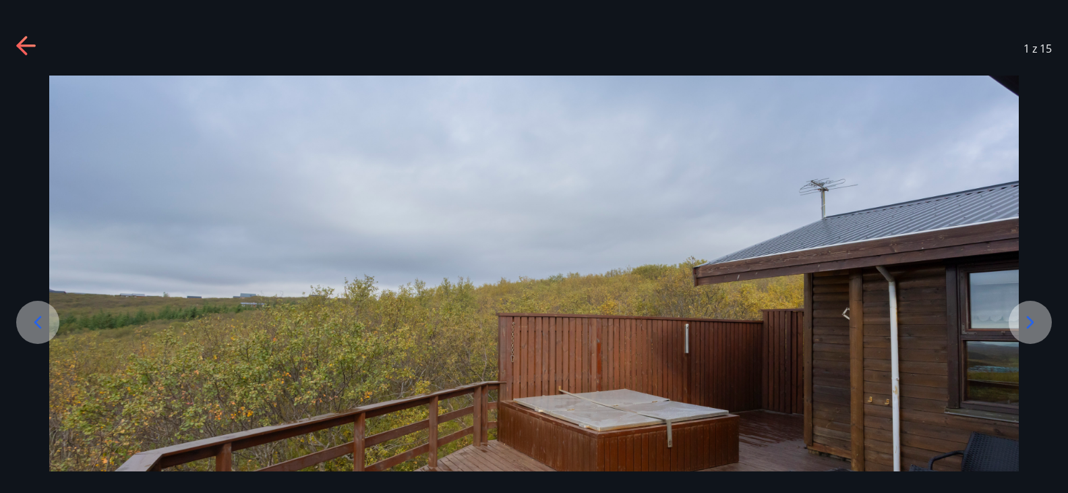
click at [1030, 316] on icon at bounding box center [1031, 323] width 22 height 22
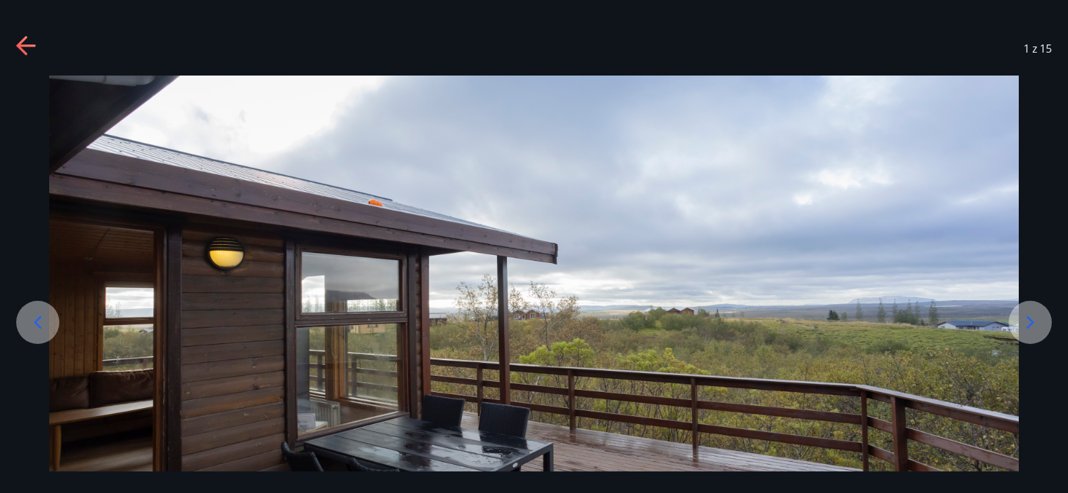
click at [1030, 316] on icon at bounding box center [1031, 323] width 22 height 22
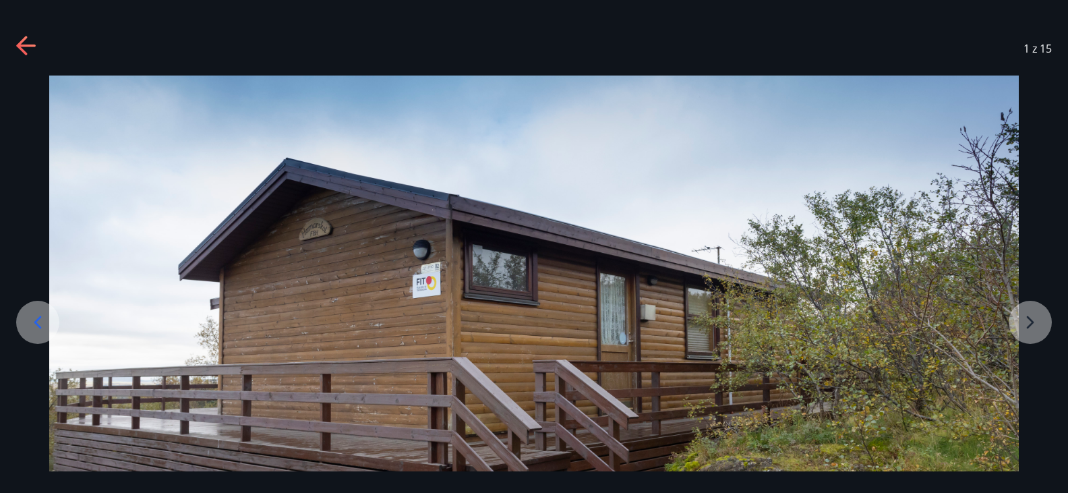
click at [1030, 316] on div at bounding box center [534, 345] width 1068 height 539
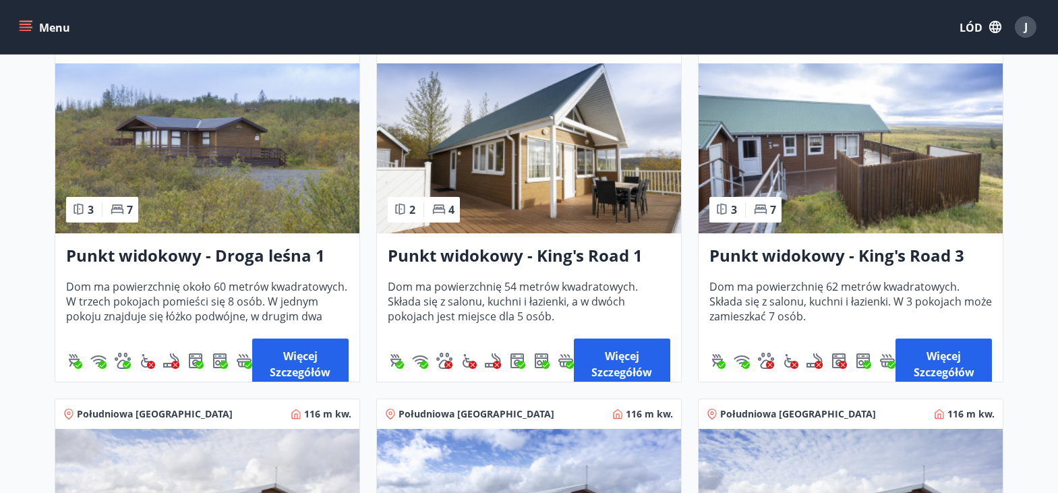
scroll to position [2077, 0]
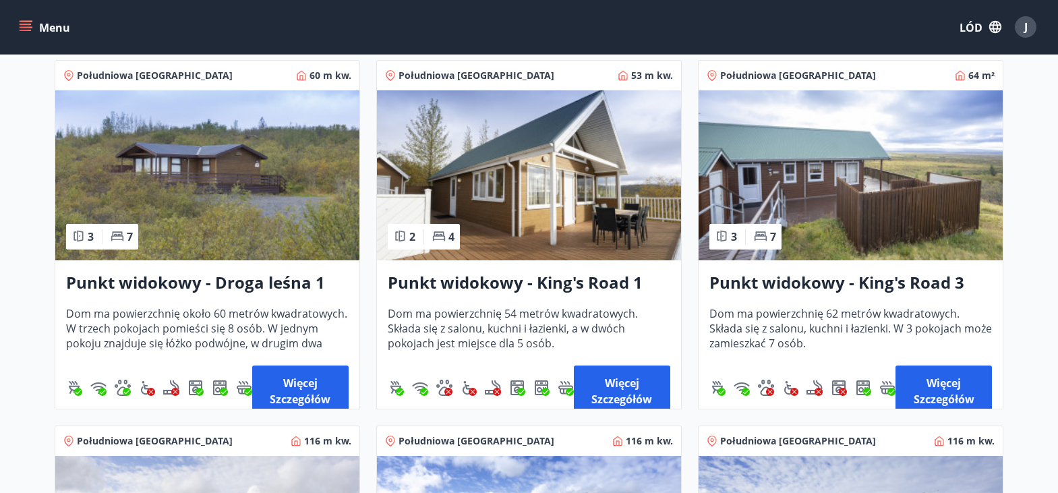
click at [545, 137] on img at bounding box center [529, 175] width 304 height 170
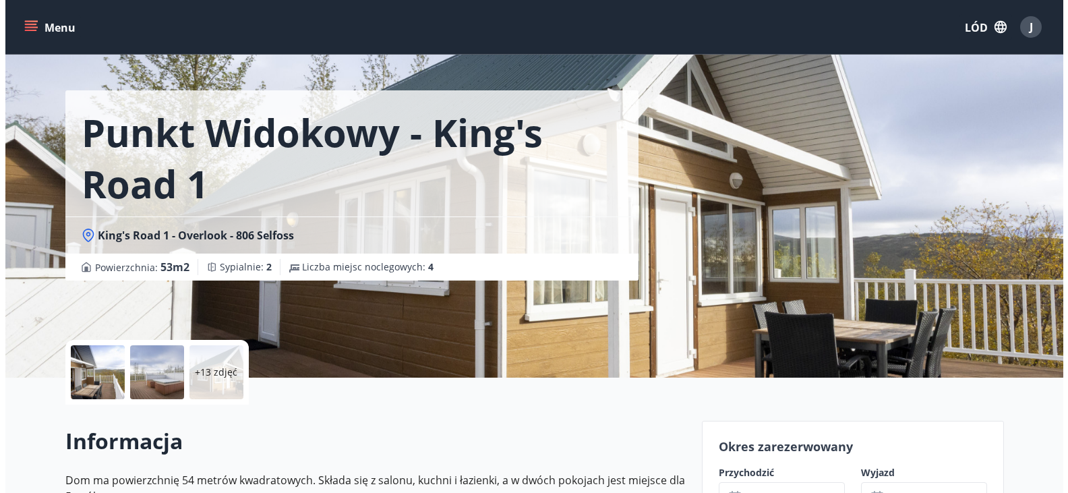
scroll to position [54, 0]
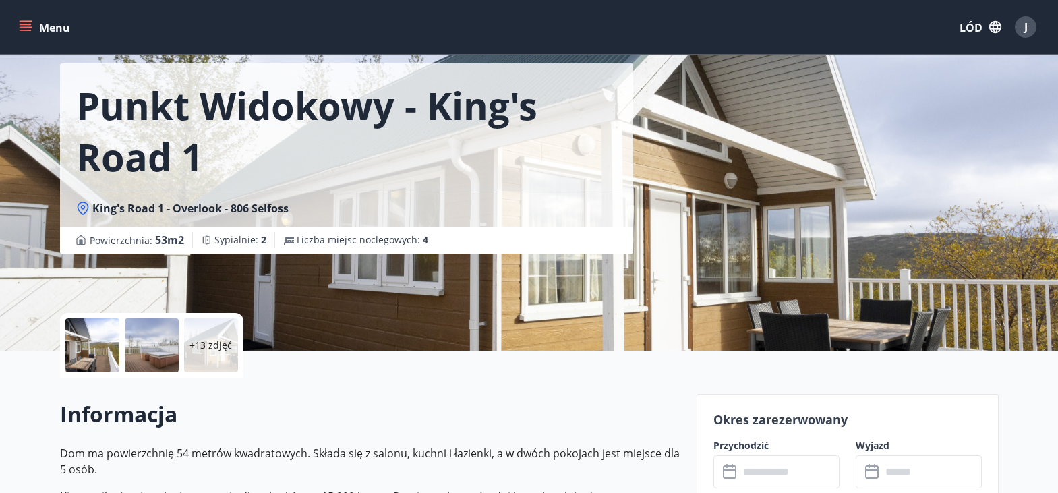
click at [211, 323] on div "+13 zdjęć" at bounding box center [211, 345] width 54 height 54
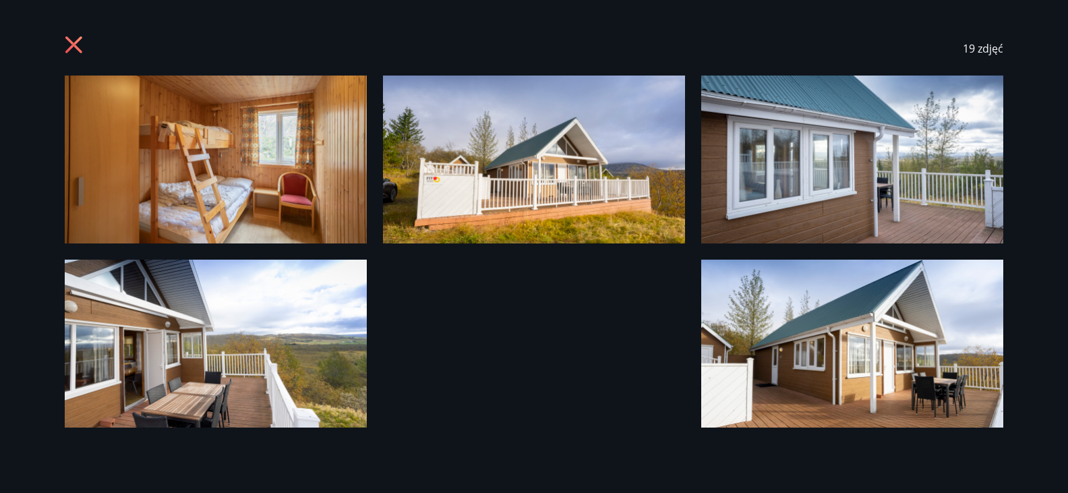
click at [111, 185] on img at bounding box center [216, 160] width 302 height 168
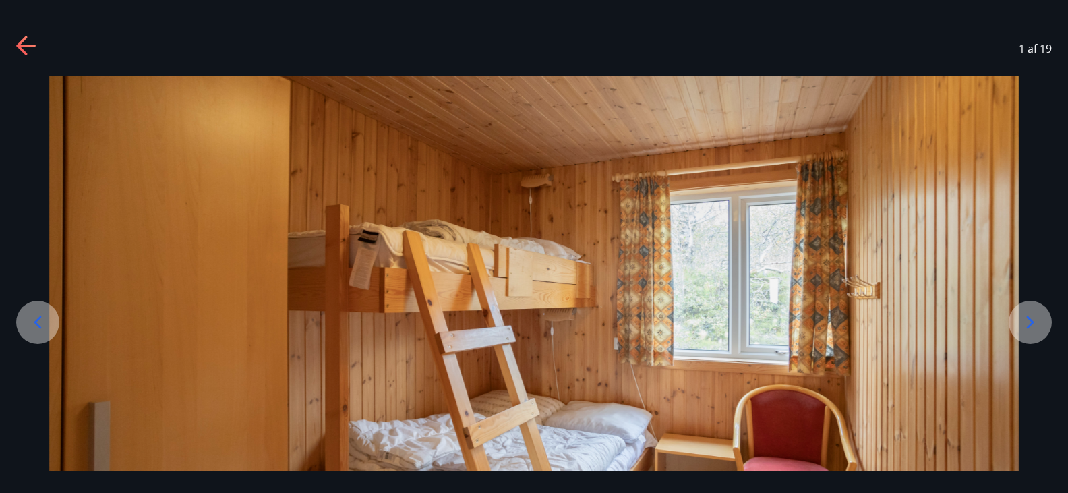
click at [1025, 318] on icon at bounding box center [1031, 323] width 22 height 22
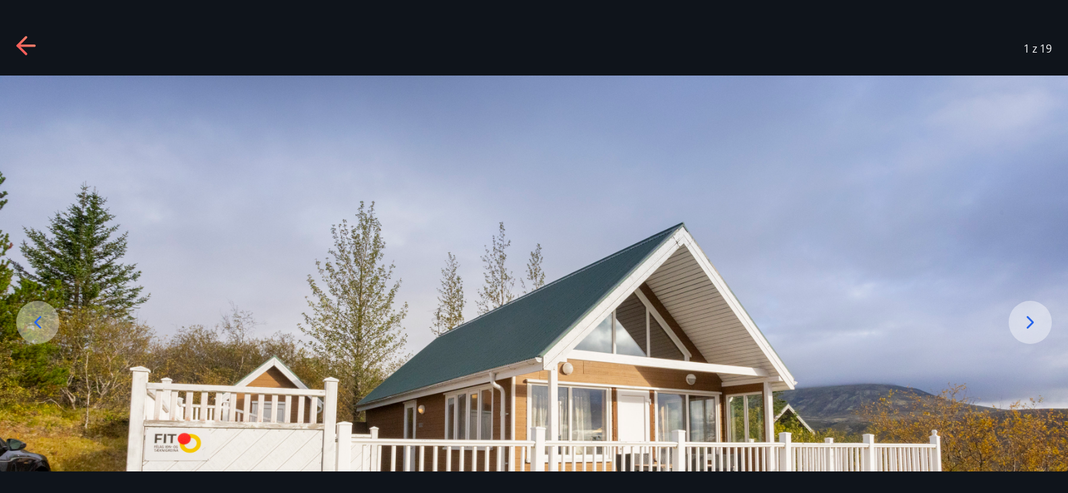
click at [1025, 318] on icon at bounding box center [1031, 323] width 22 height 22
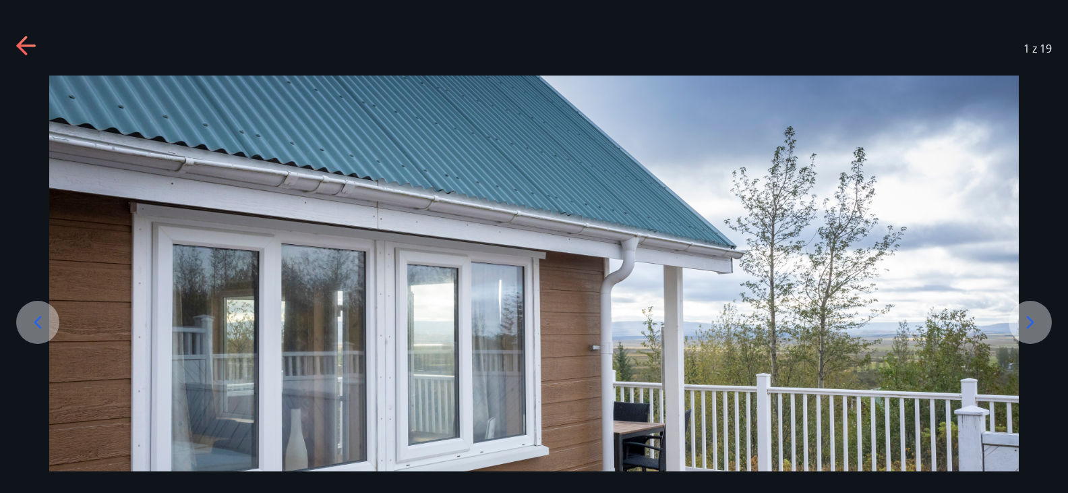
click at [1025, 318] on icon at bounding box center [1031, 323] width 22 height 22
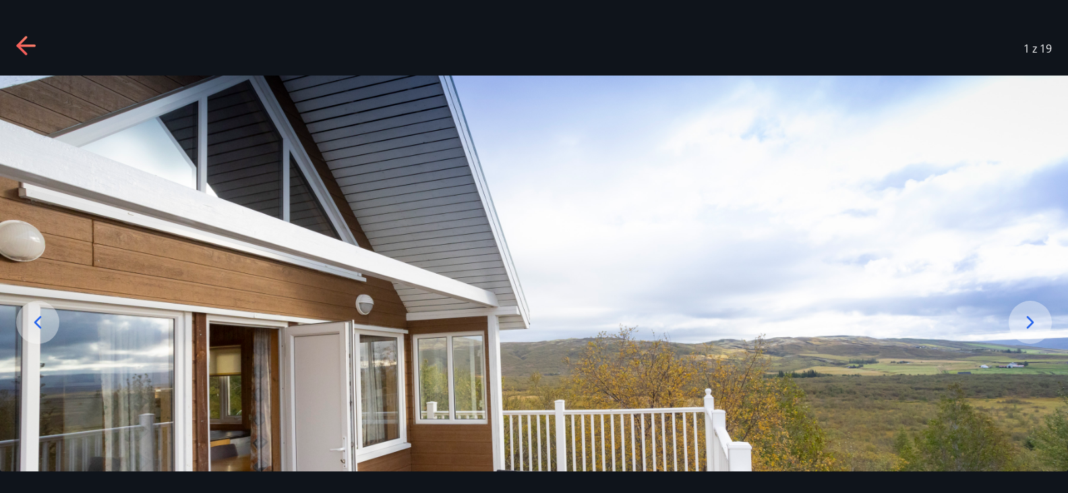
click at [1025, 318] on icon at bounding box center [1031, 323] width 22 height 22
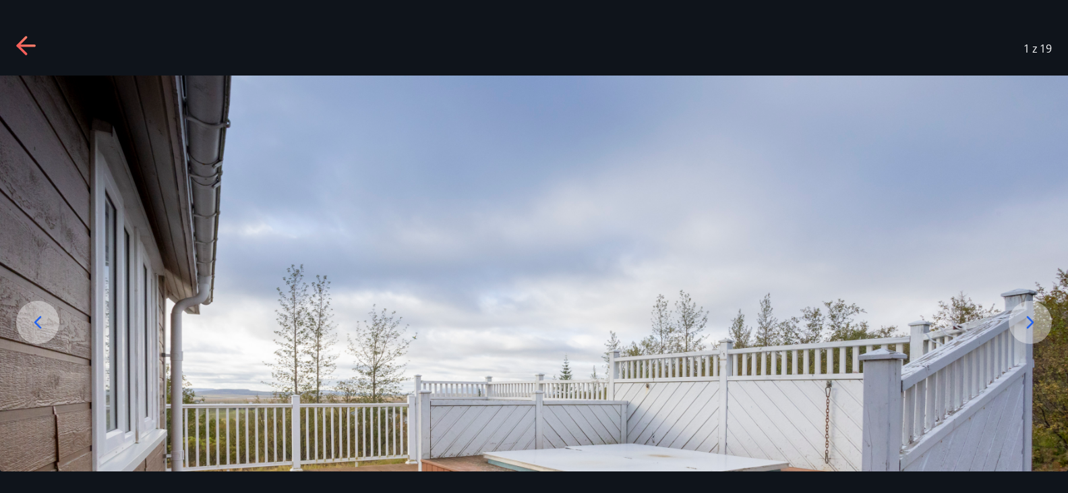
click at [1025, 318] on icon at bounding box center [1031, 323] width 22 height 22
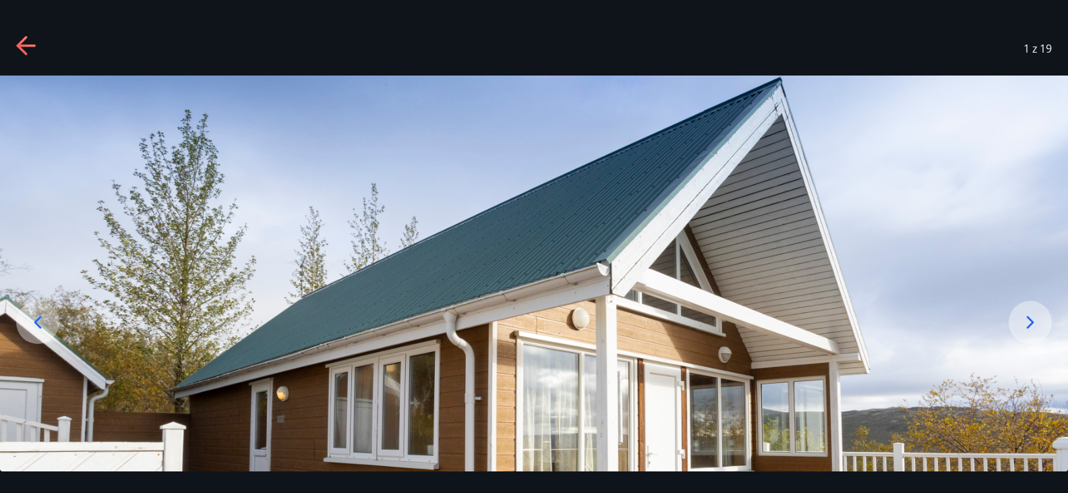
click at [1025, 318] on icon at bounding box center [1031, 323] width 22 height 22
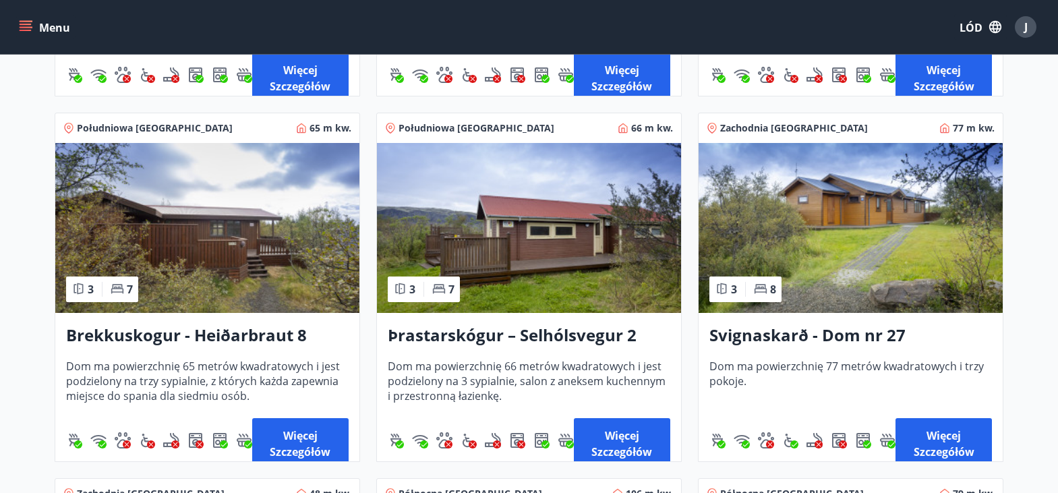
scroll to position [3131, 0]
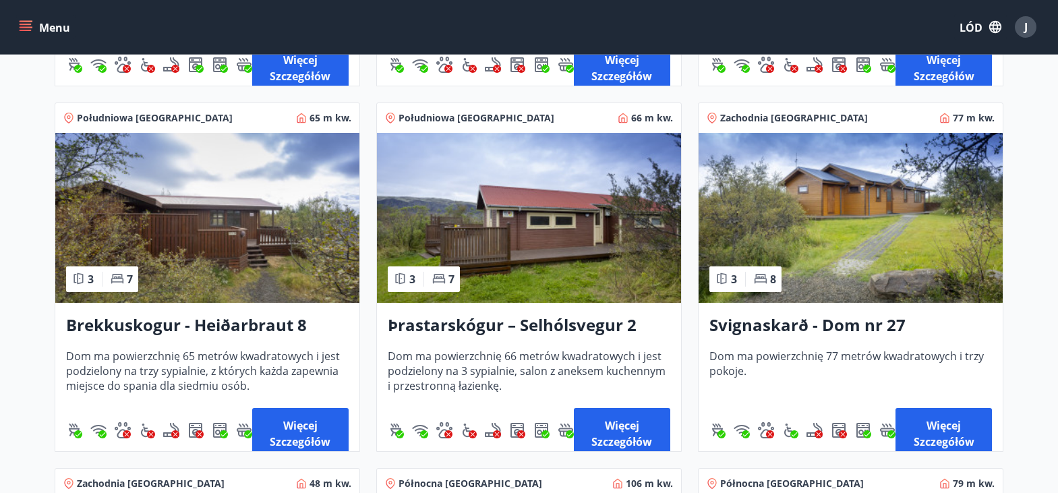
click at [272, 208] on img at bounding box center [207, 218] width 304 height 170
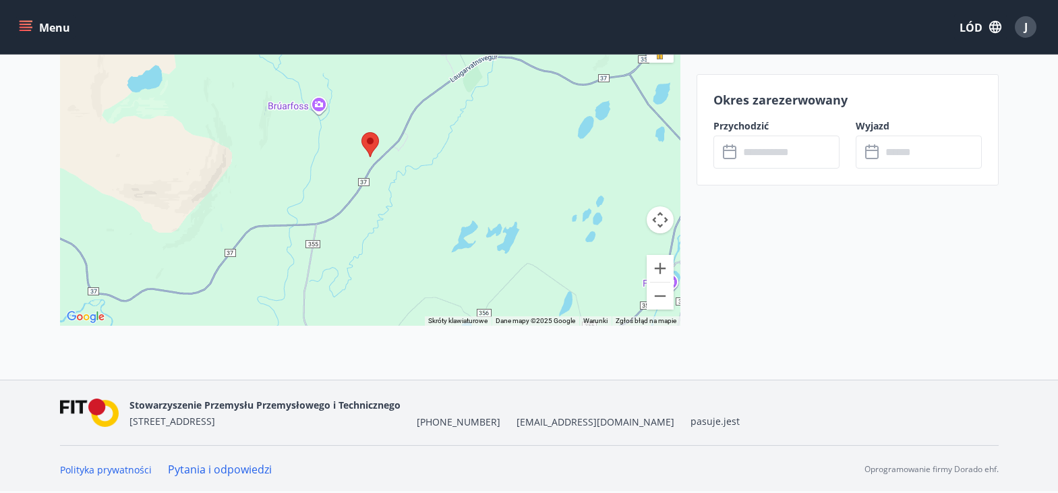
scroll to position [1761, 0]
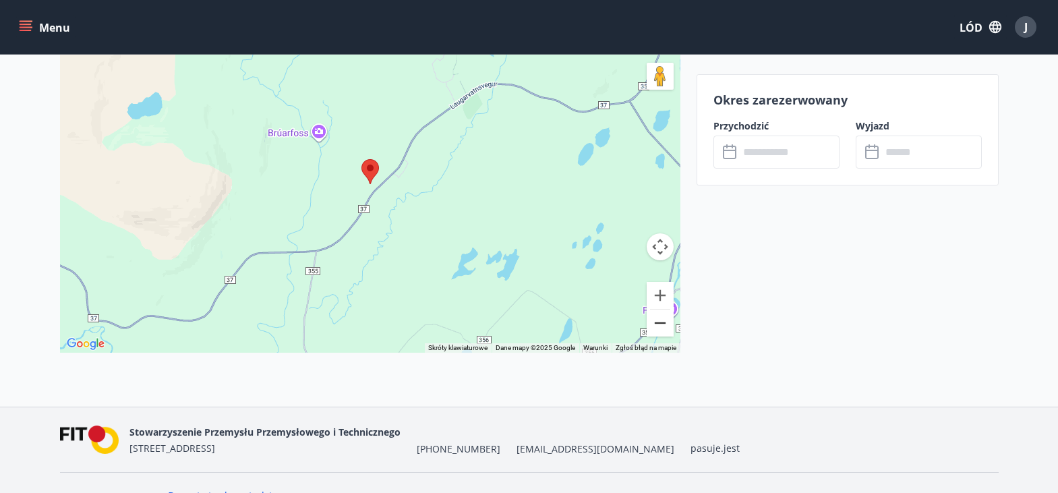
click at [656, 319] on button "Zapraszamy." at bounding box center [660, 323] width 27 height 27
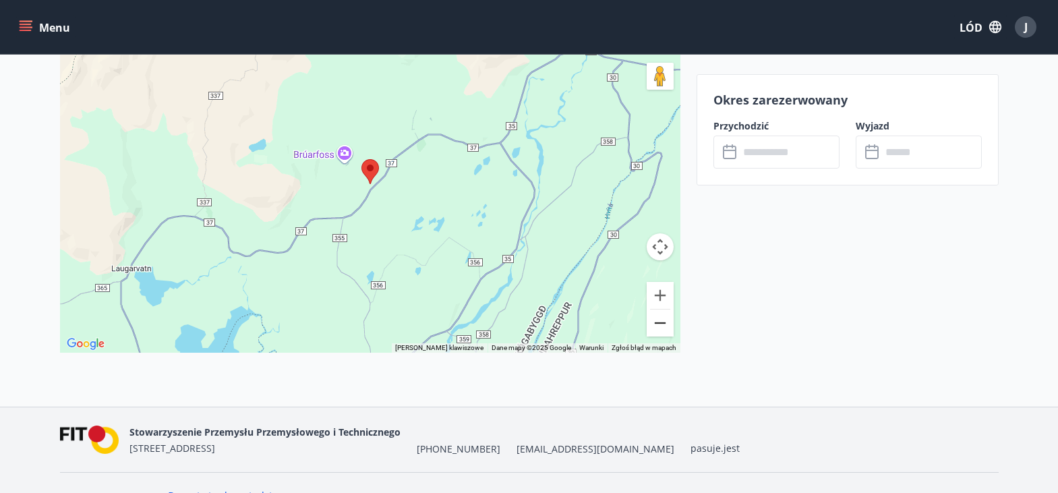
click at [656, 319] on button "Zapraszamy." at bounding box center [660, 323] width 27 height 27
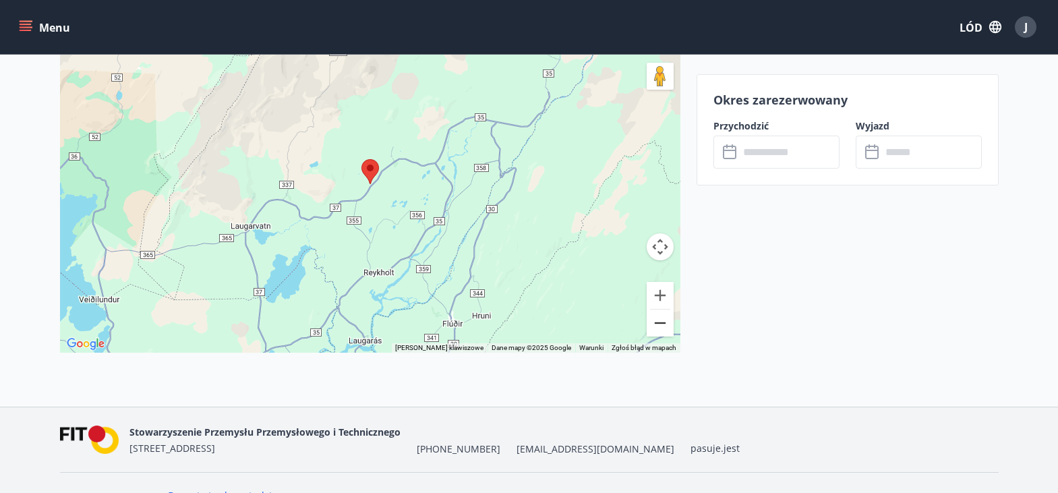
click at [656, 319] on button "Zapraszamy." at bounding box center [660, 323] width 27 height 27
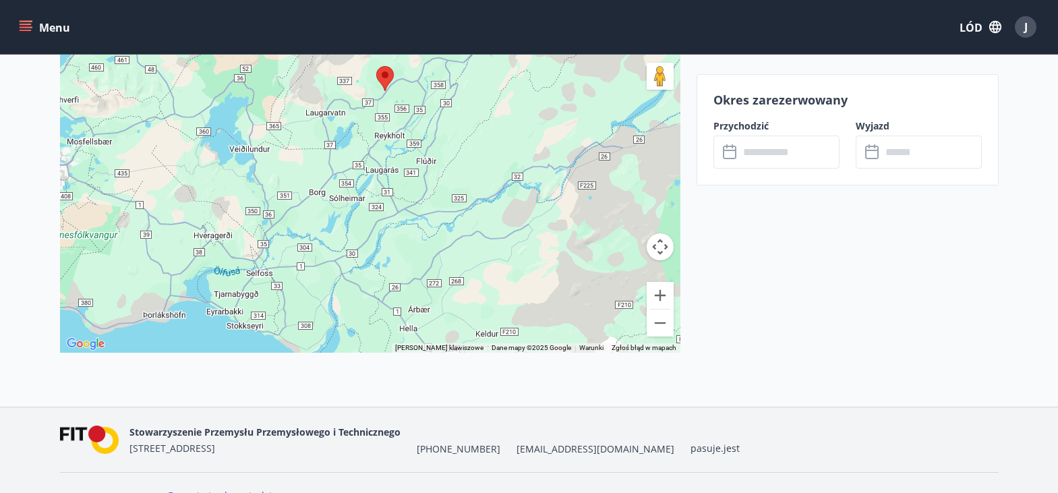
drag, startPoint x: 486, startPoint y: 267, endPoint x: 504, endPoint y: 169, distance: 99.3
click at [504, 169] on div at bounding box center [370, 184] width 620 height 337
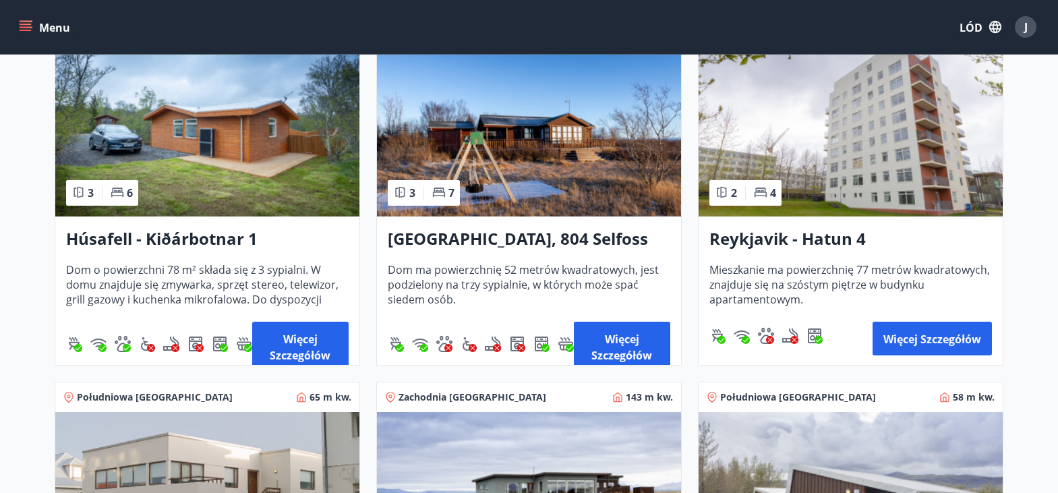
scroll to position [944, 0]
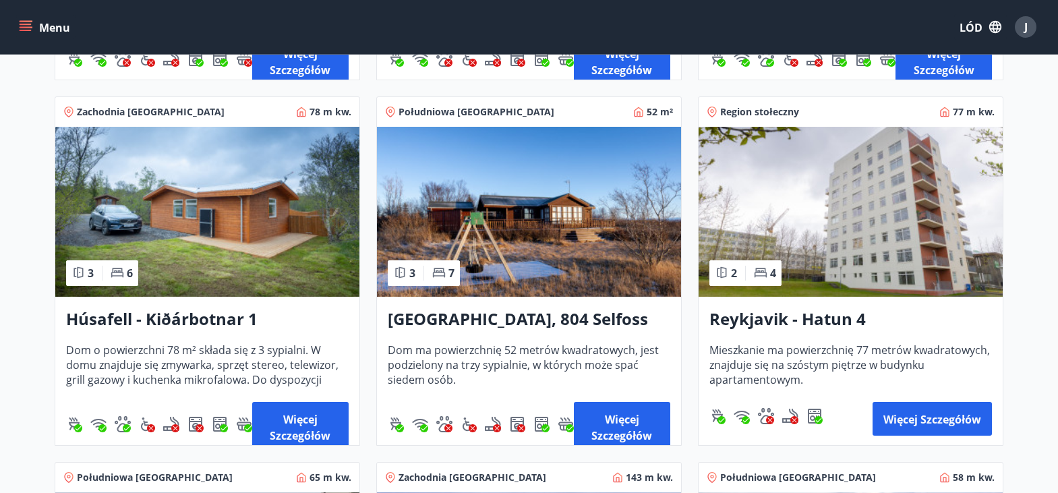
click at [549, 179] on img at bounding box center [529, 212] width 304 height 170
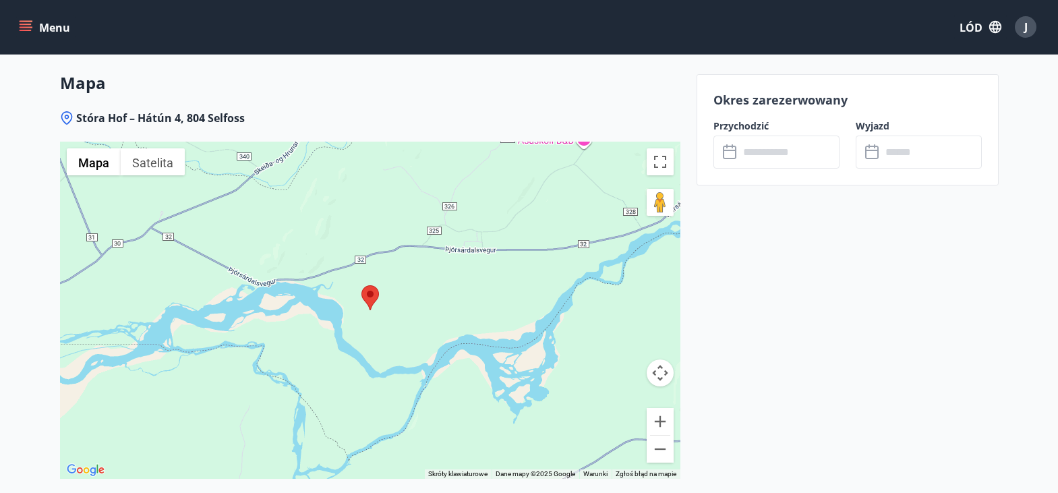
scroll to position [1726, 0]
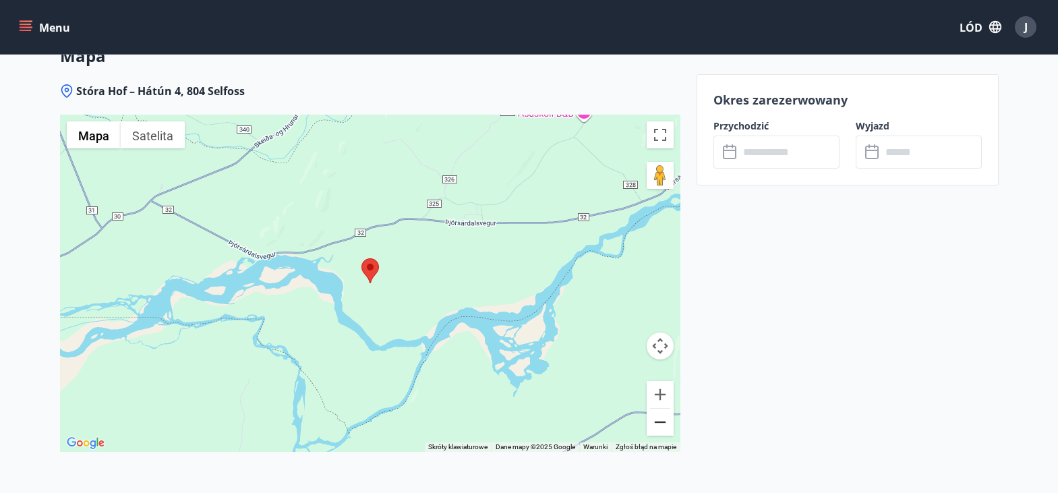
click at [655, 423] on button "Zapraszamy." at bounding box center [660, 422] width 27 height 27
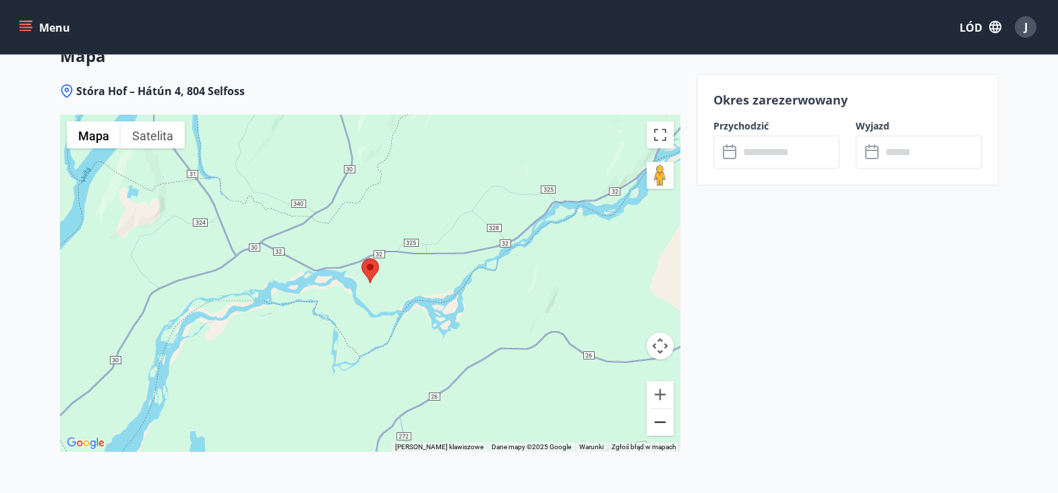
click at [655, 423] on button "Zapraszamy." at bounding box center [660, 422] width 27 height 27
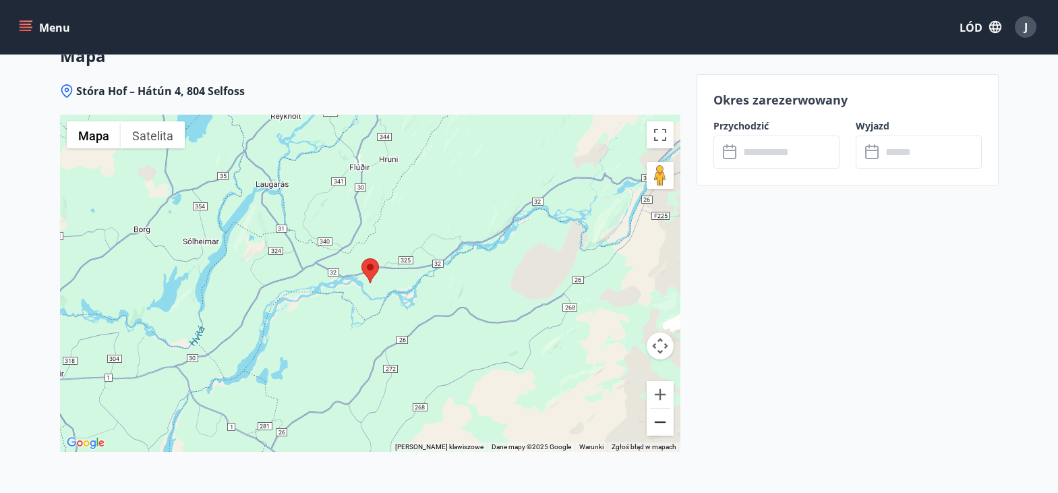
click at [655, 423] on button "Zapraszamy." at bounding box center [660, 422] width 27 height 27
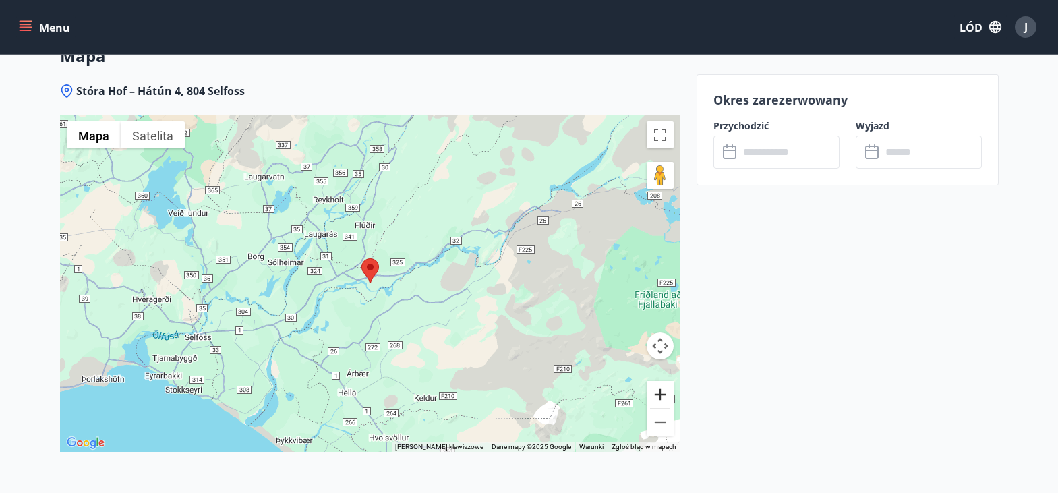
click at [657, 393] on button "Powiększać" at bounding box center [660, 394] width 27 height 27
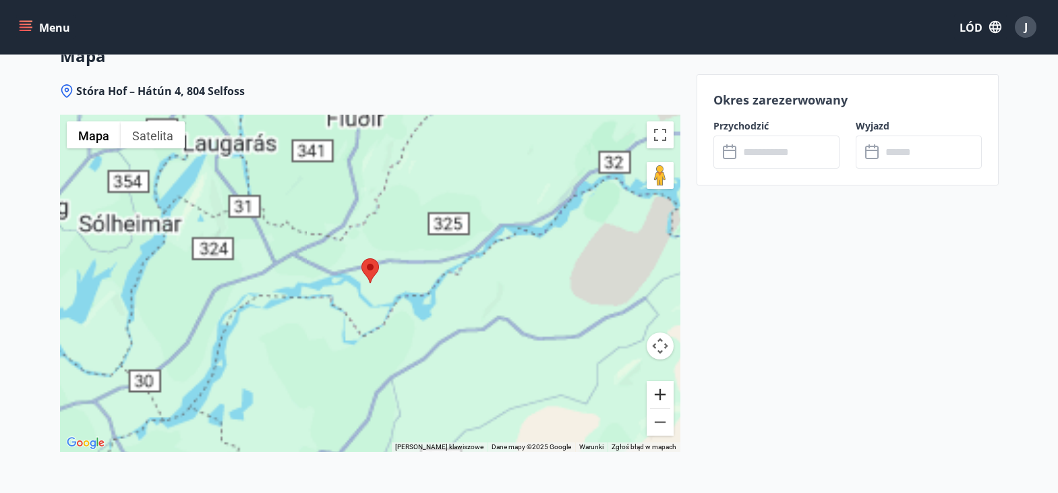
click at [658, 393] on button "Powiększać" at bounding box center [660, 394] width 27 height 27
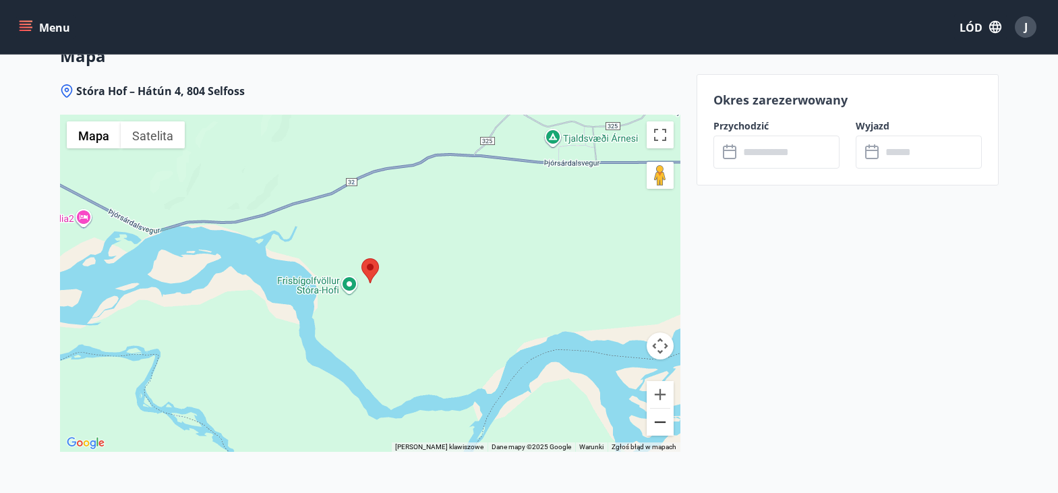
click at [655, 426] on button "Zapraszamy." at bounding box center [660, 422] width 27 height 27
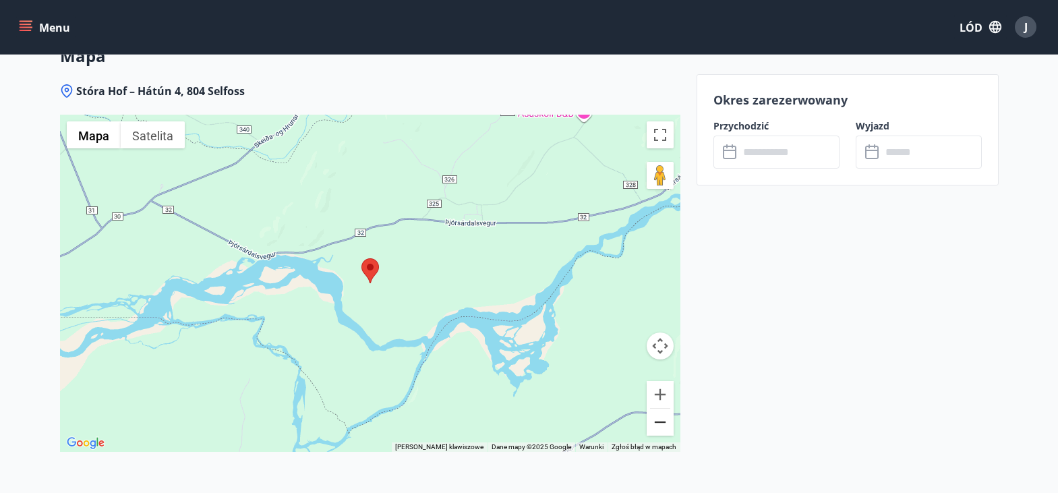
click at [655, 426] on button "Zapraszamy." at bounding box center [660, 422] width 27 height 27
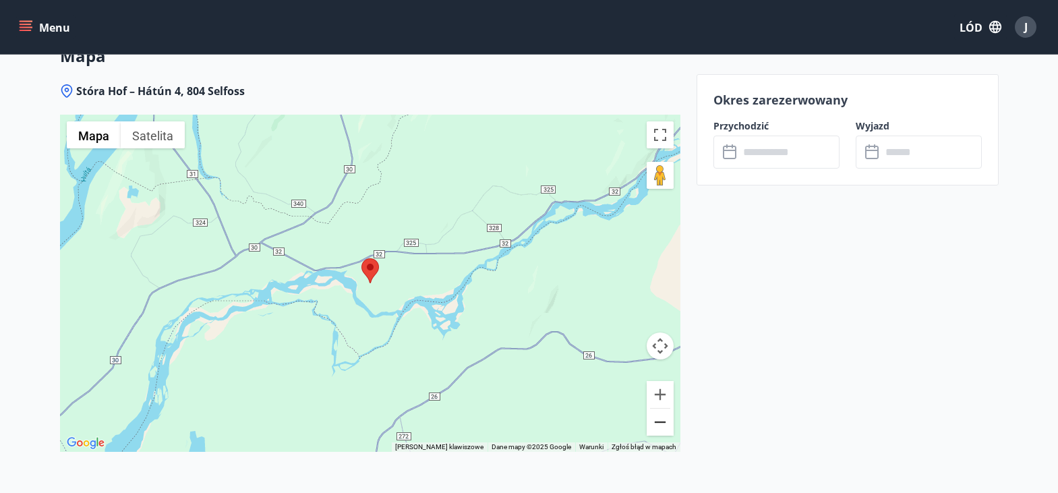
click at [654, 426] on button "Zapraszamy." at bounding box center [660, 422] width 27 height 27
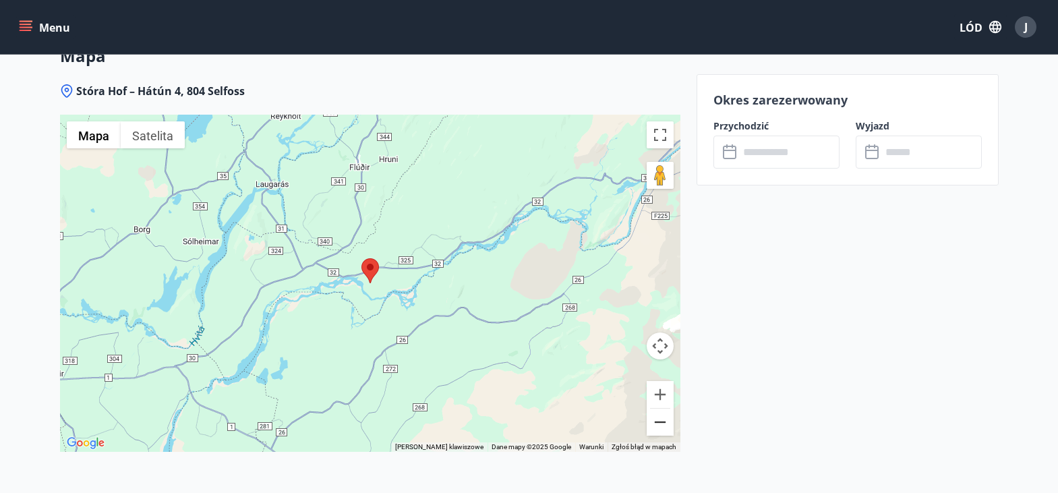
click at [653, 426] on button "Zapraszamy." at bounding box center [660, 422] width 27 height 27
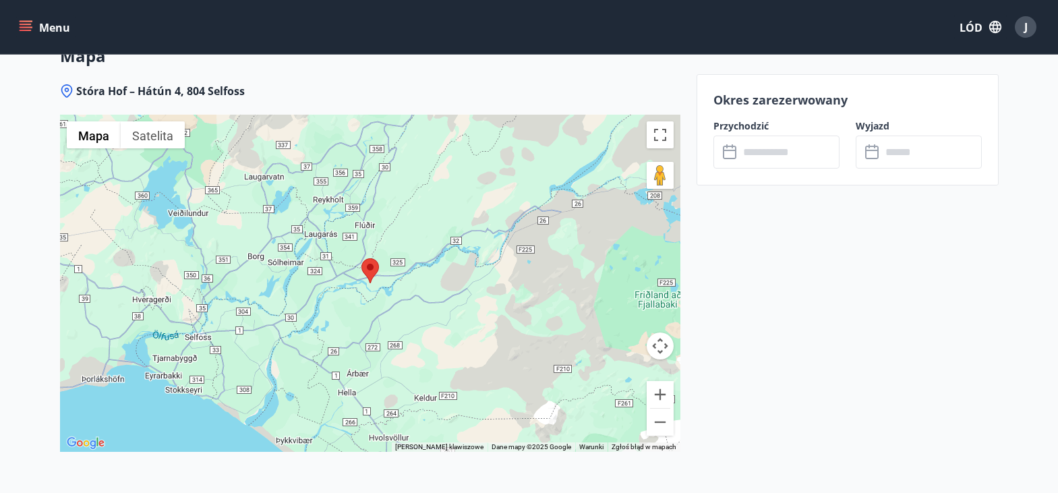
click at [26, 26] on icon "menu" at bounding box center [25, 26] width 13 height 13
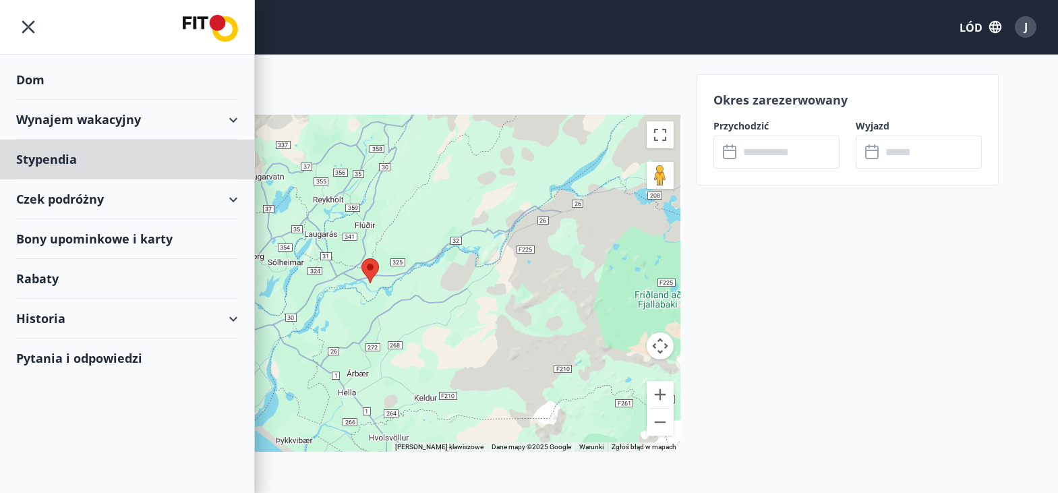
click at [134, 73] on div "Dom" at bounding box center [127, 80] width 222 height 40
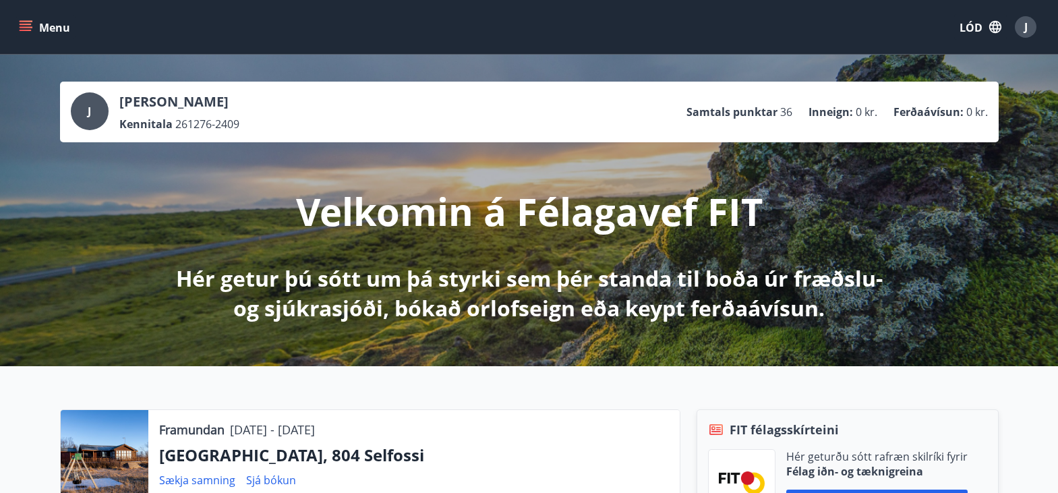
click at [903, 152] on div "Velkomin á Félagavef FIT Hér getur þú sótt um þá styrki sem þér standa til boða…" at bounding box center [529, 232] width 755 height 181
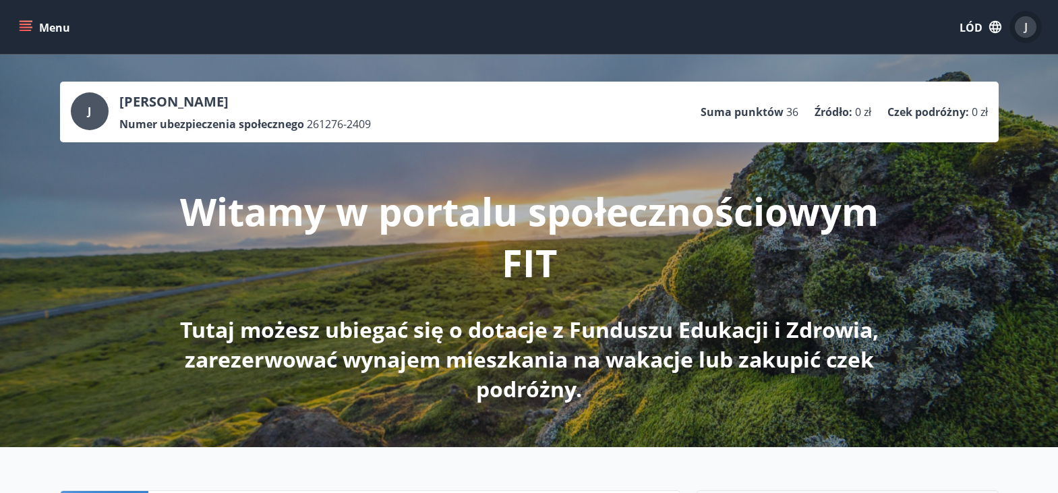
click at [1026, 18] on div "J" at bounding box center [1026, 27] width 22 height 22
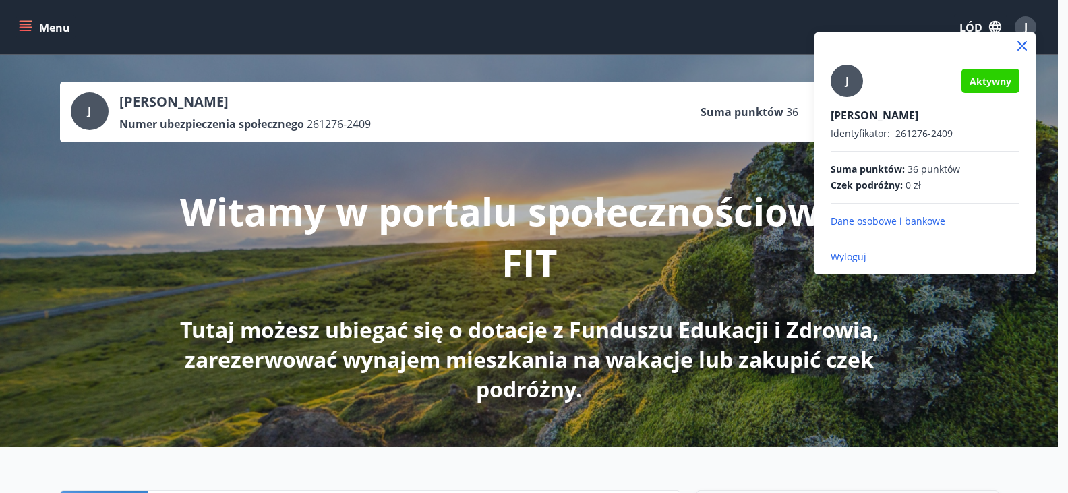
click at [921, 224] on font "Dane osobowe i bankowe" at bounding box center [888, 220] width 115 height 13
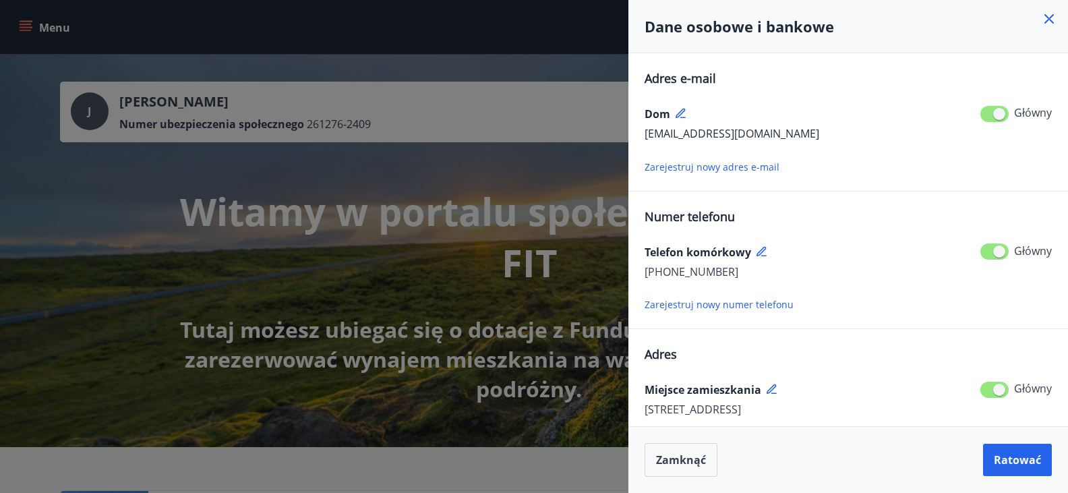
click at [1049, 18] on icon at bounding box center [1049, 18] width 9 height 9
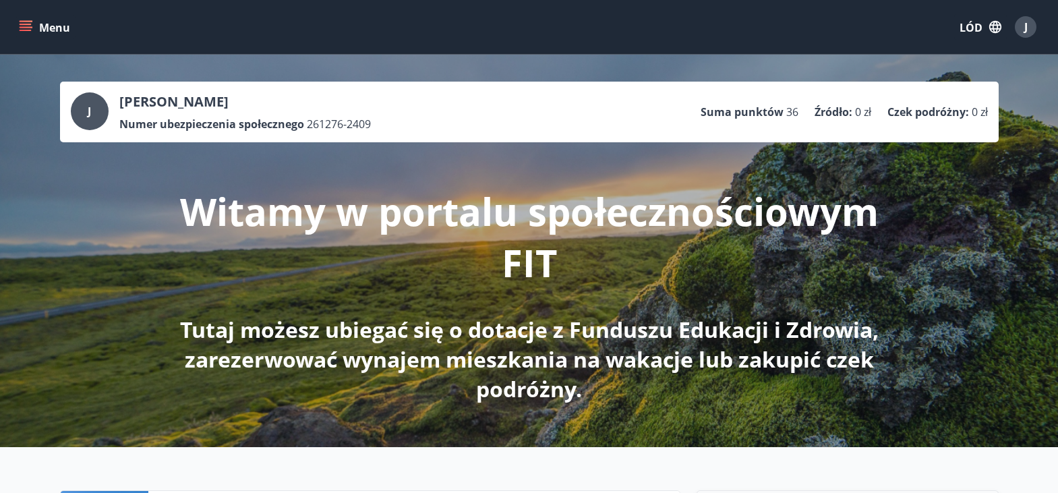
click at [22, 24] on icon "menu" at bounding box center [26, 24] width 12 height 1
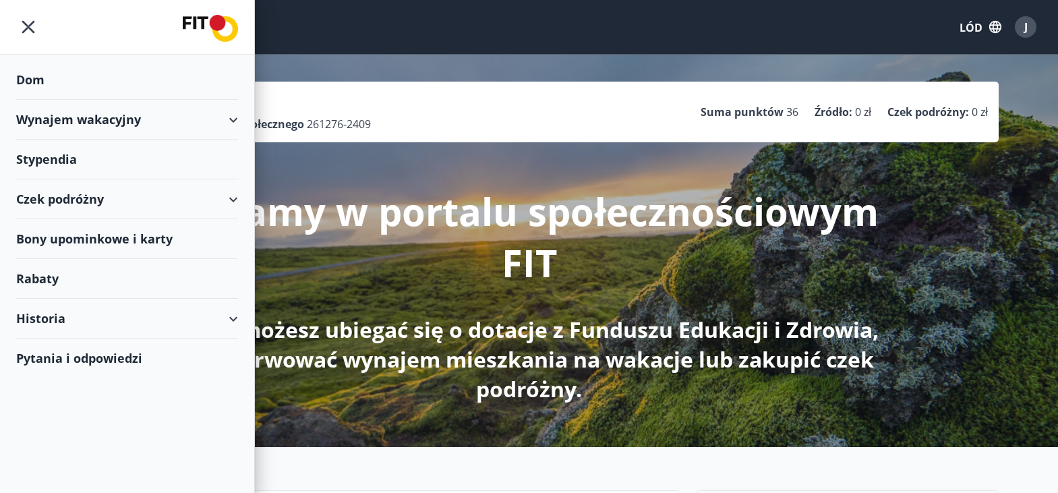
click at [231, 200] on div "Czek podróżny" at bounding box center [127, 199] width 222 height 40
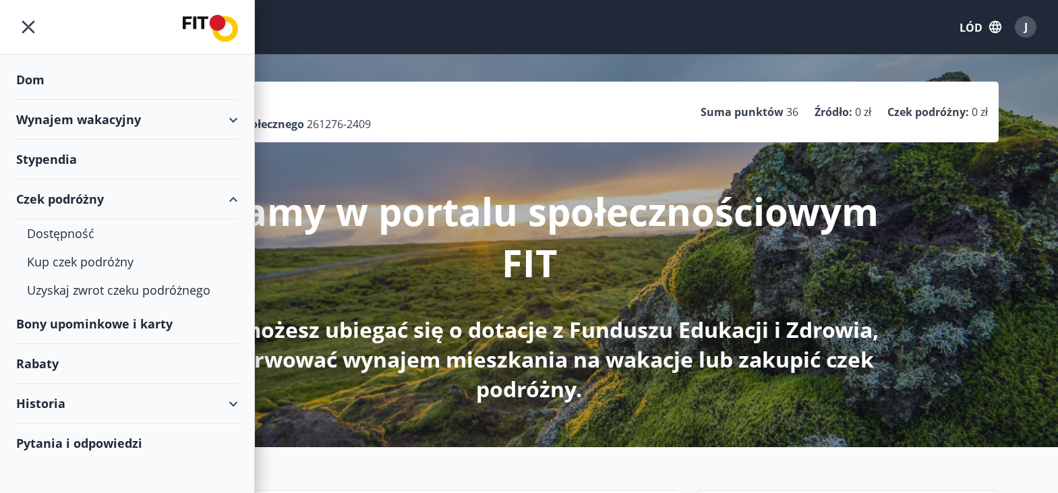
click at [195, 320] on div "Bony upominkowe i karty" at bounding box center [127, 324] width 222 height 40
click at [67, 405] on div "Historia" at bounding box center [127, 404] width 222 height 40
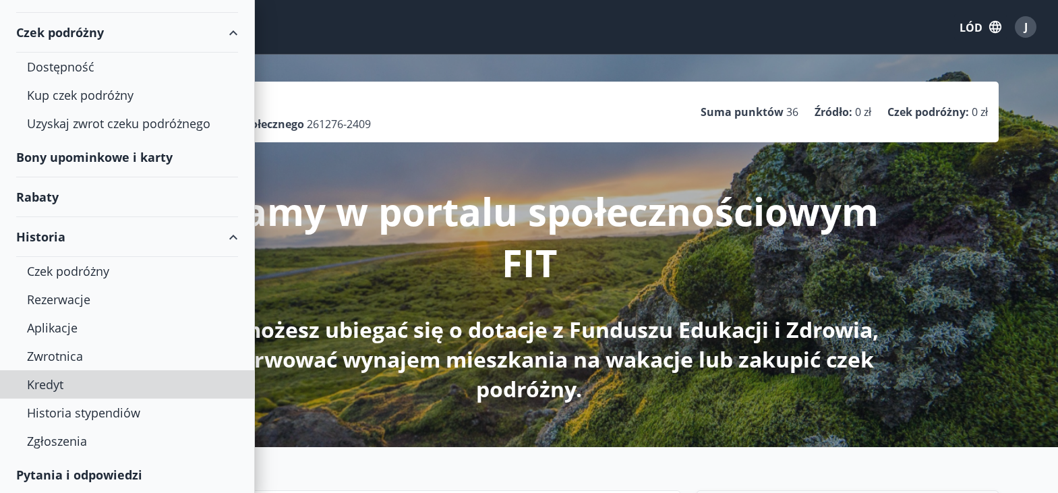
scroll to position [168, 0]
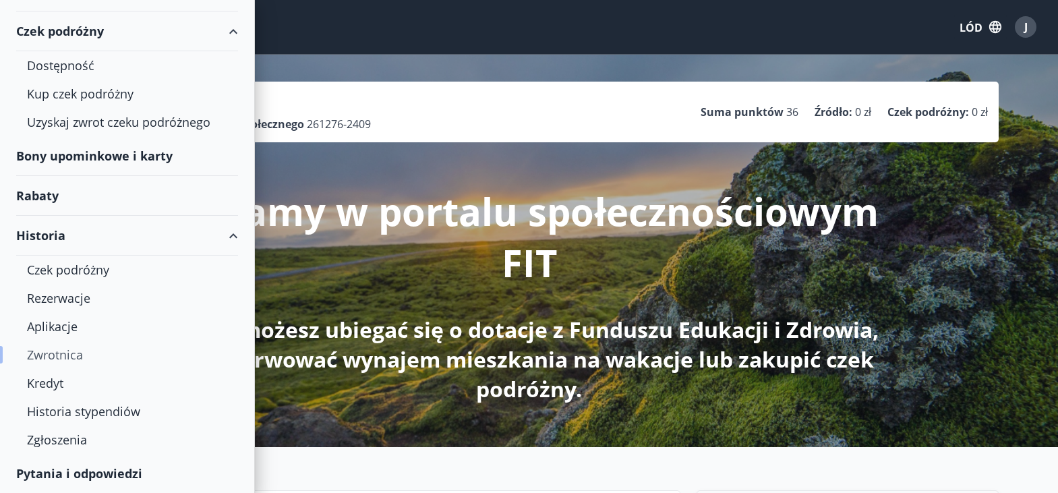
click at [67, 349] on font "Zwrotnica" at bounding box center [55, 355] width 56 height 16
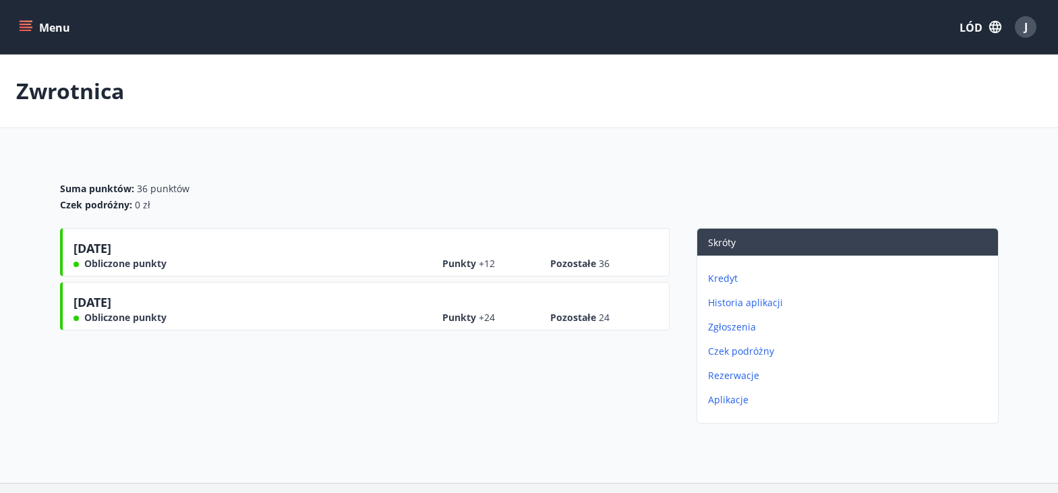
click at [256, 274] on div "[DATE] Obliczone punkty Punkty +12 Pozostałe 36" at bounding box center [365, 252] width 610 height 49
click at [76, 264] on div at bounding box center [76, 264] width 5 height 5
click at [729, 396] on font "Aplikacje" at bounding box center [728, 399] width 40 height 13
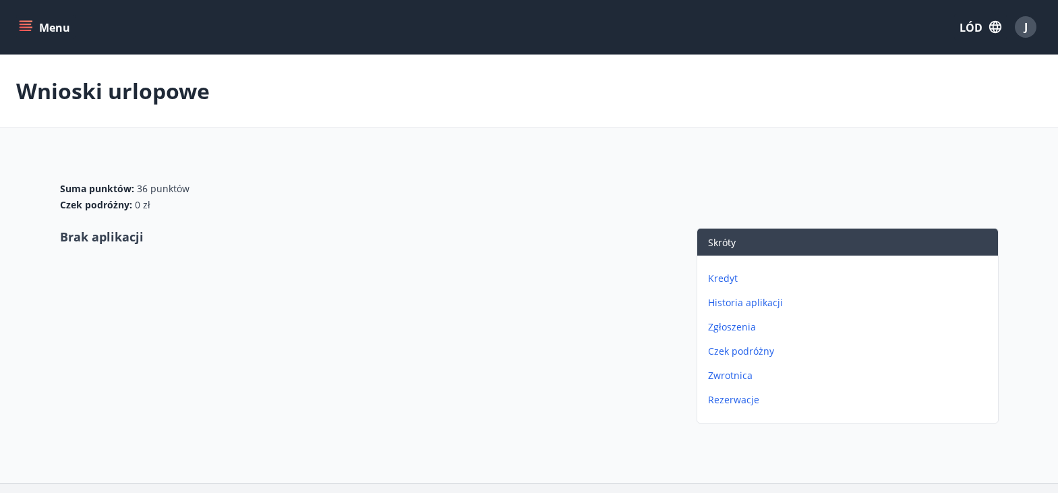
click at [749, 304] on font "Historia aplikacji" at bounding box center [745, 302] width 75 height 13
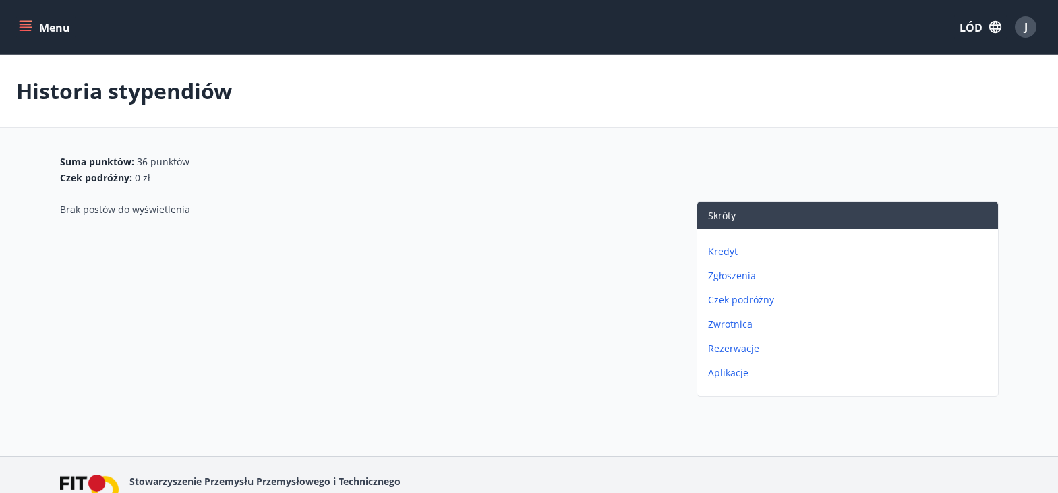
click at [723, 275] on font "Zgłoszenia" at bounding box center [732, 275] width 48 height 13
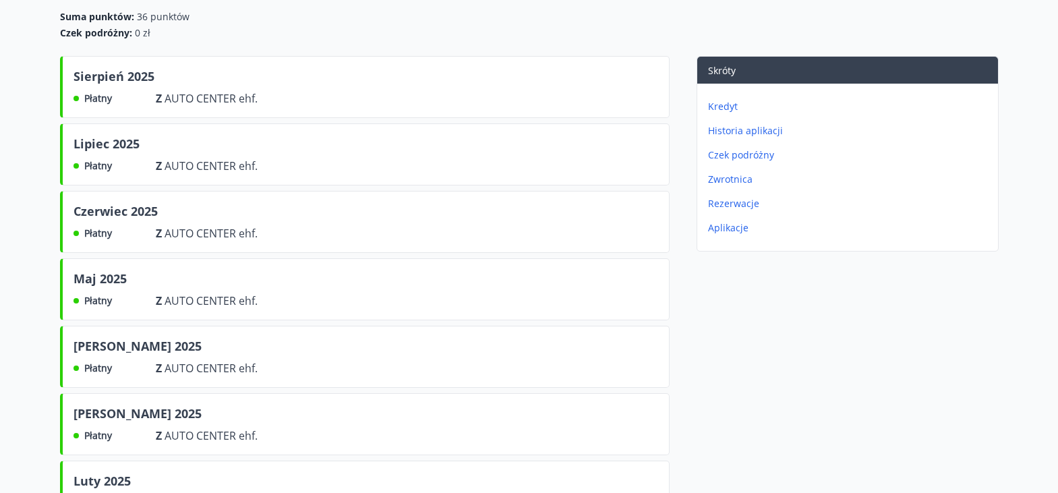
scroll to position [118, 0]
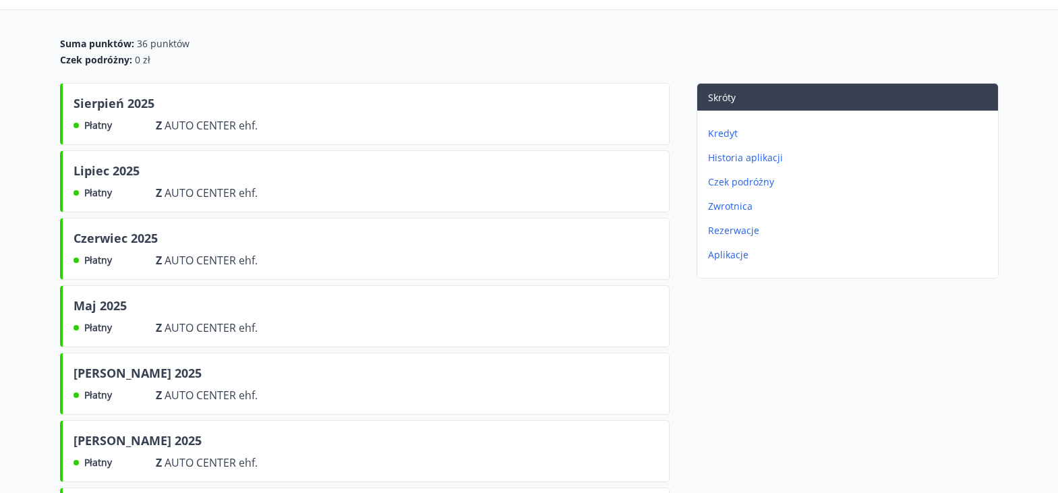
click at [726, 132] on font "Kredyt" at bounding box center [723, 133] width 30 height 13
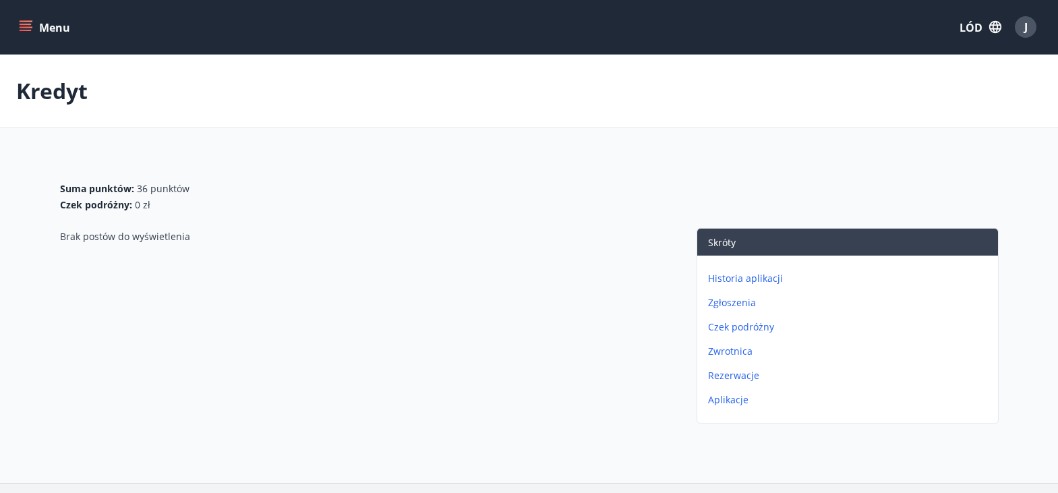
click at [1026, 26] on font "J" at bounding box center [1025, 27] width 3 height 15
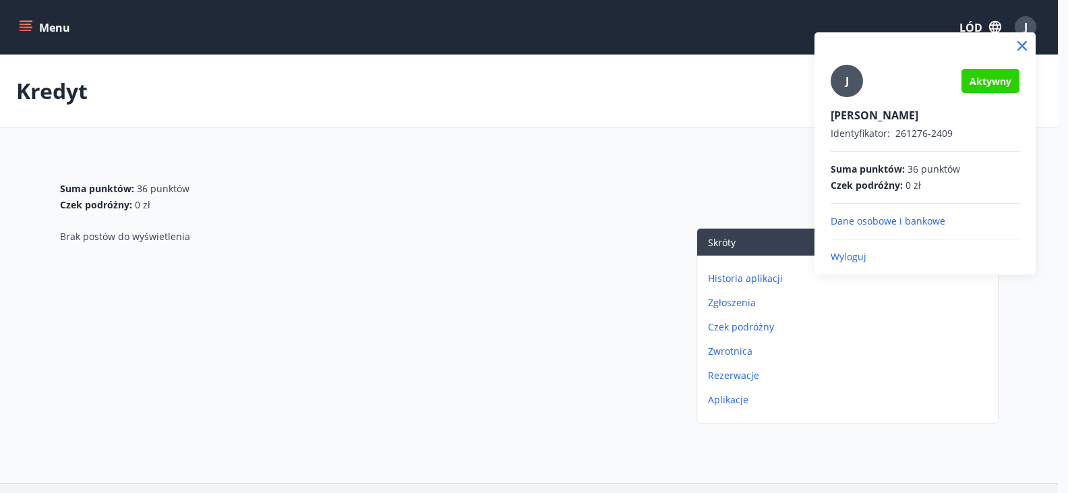
click at [855, 256] on font "Wyloguj" at bounding box center [849, 256] width 36 height 13
